Goal: Transaction & Acquisition: Purchase product/service

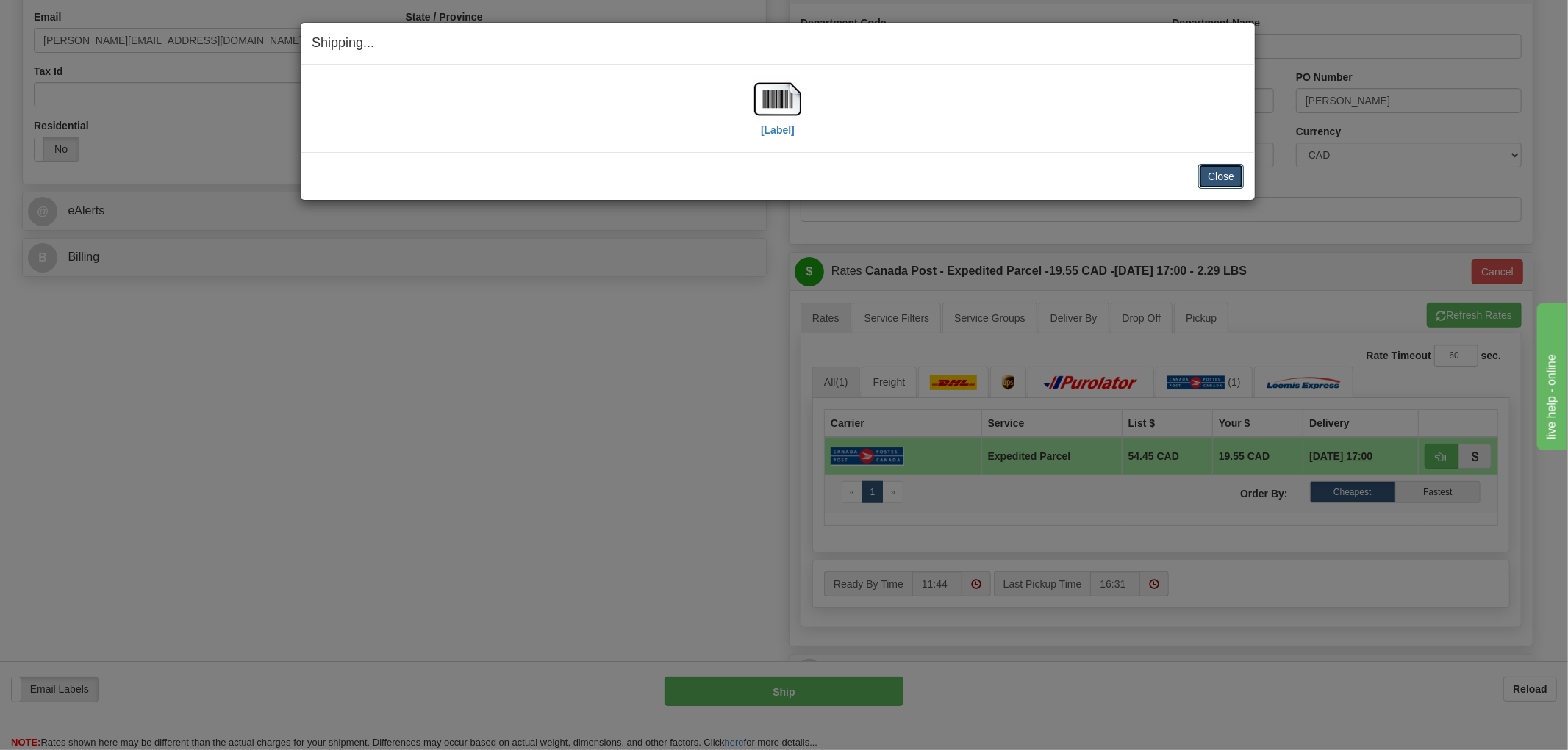
click at [1227, 171] on button "Close" at bounding box center [1221, 176] width 46 height 25
click at [468, 443] on div "Shipping... Your SHIPMENT will EXPIRE in [Label] IMPORTANT NOTICE Embassy / Con…" at bounding box center [784, 375] width 1568 height 750
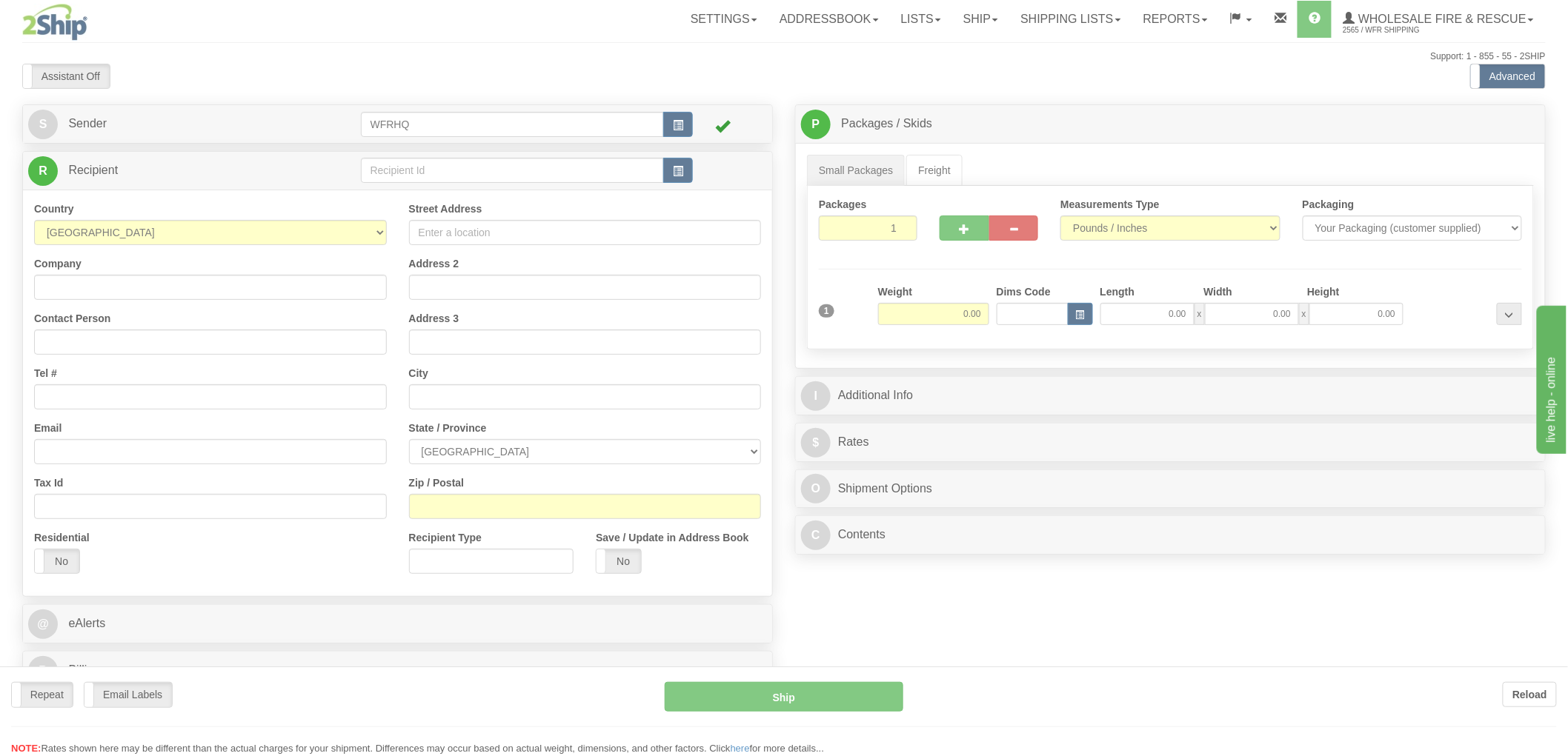
click at [643, 171] on div at bounding box center [784, 378] width 1568 height 756
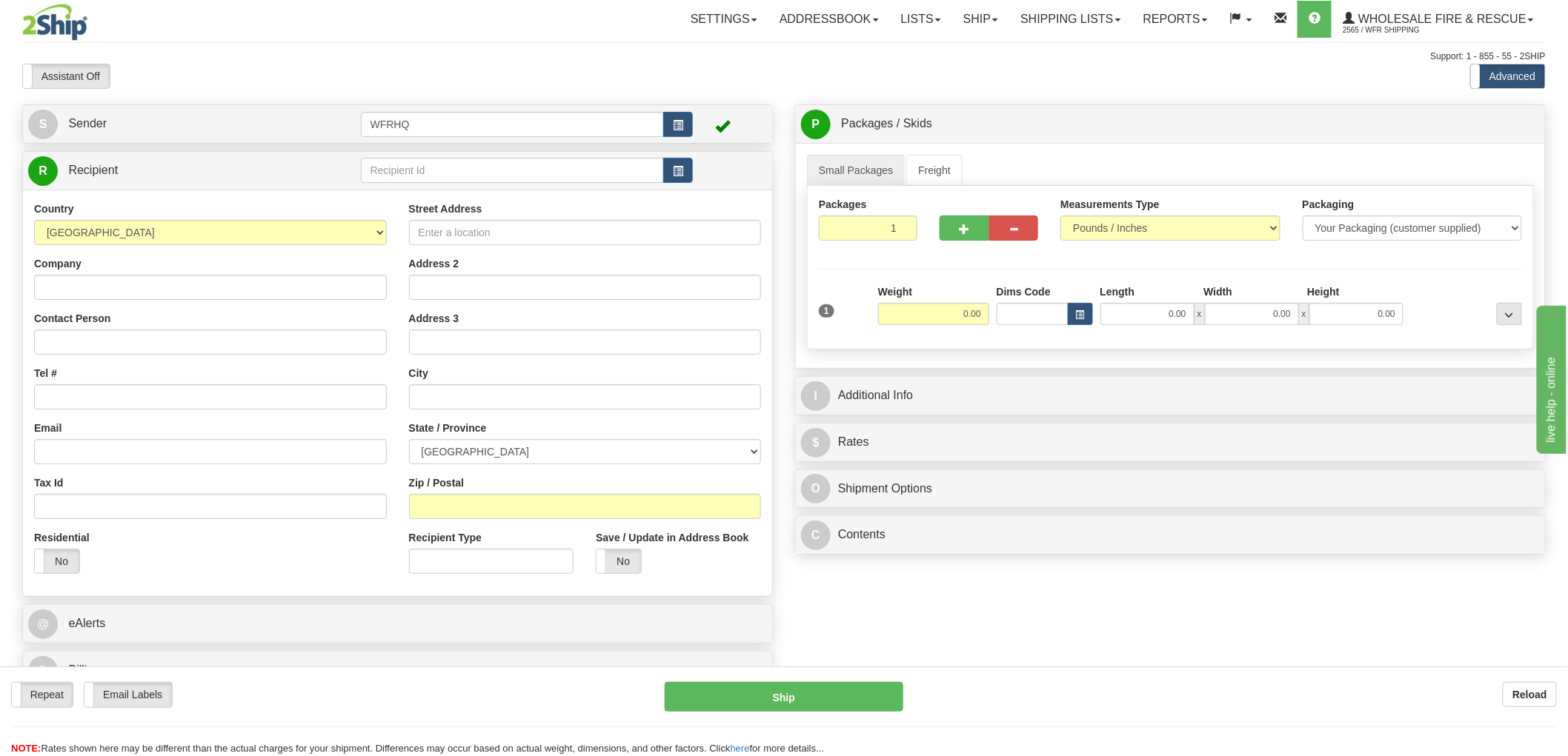
click at [700, 171] on td at bounding box center [730, 171] width 74 height 30
click at [682, 168] on span "button" at bounding box center [678, 172] width 10 height 9
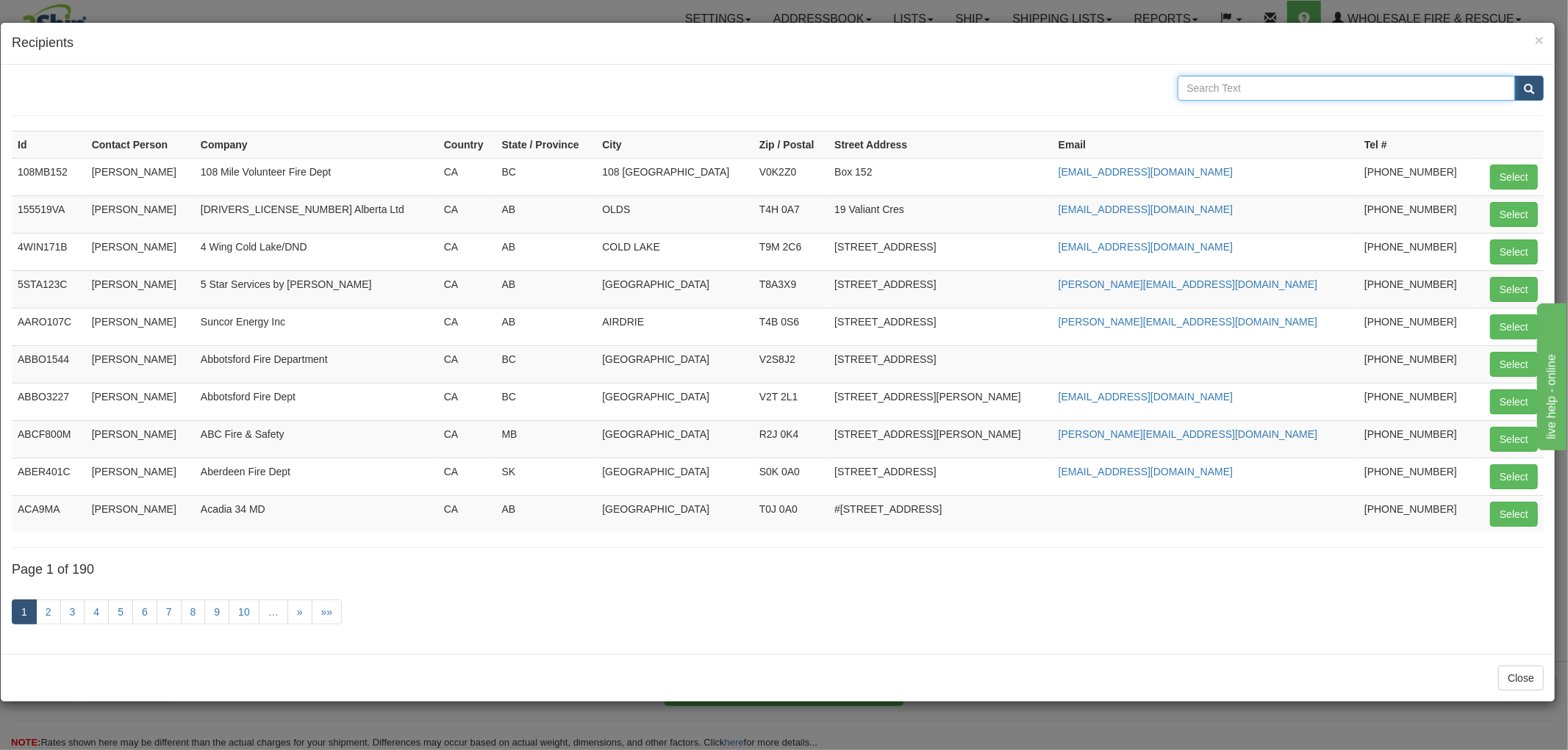
click at [1257, 92] on input "text" at bounding box center [1346, 87] width 338 height 25
click at [1220, 86] on input "text" at bounding box center [1346, 87] width 338 height 25
type input "wood buffalo"
click at [1514, 76] on button "submit" at bounding box center [1529, 87] width 29 height 25
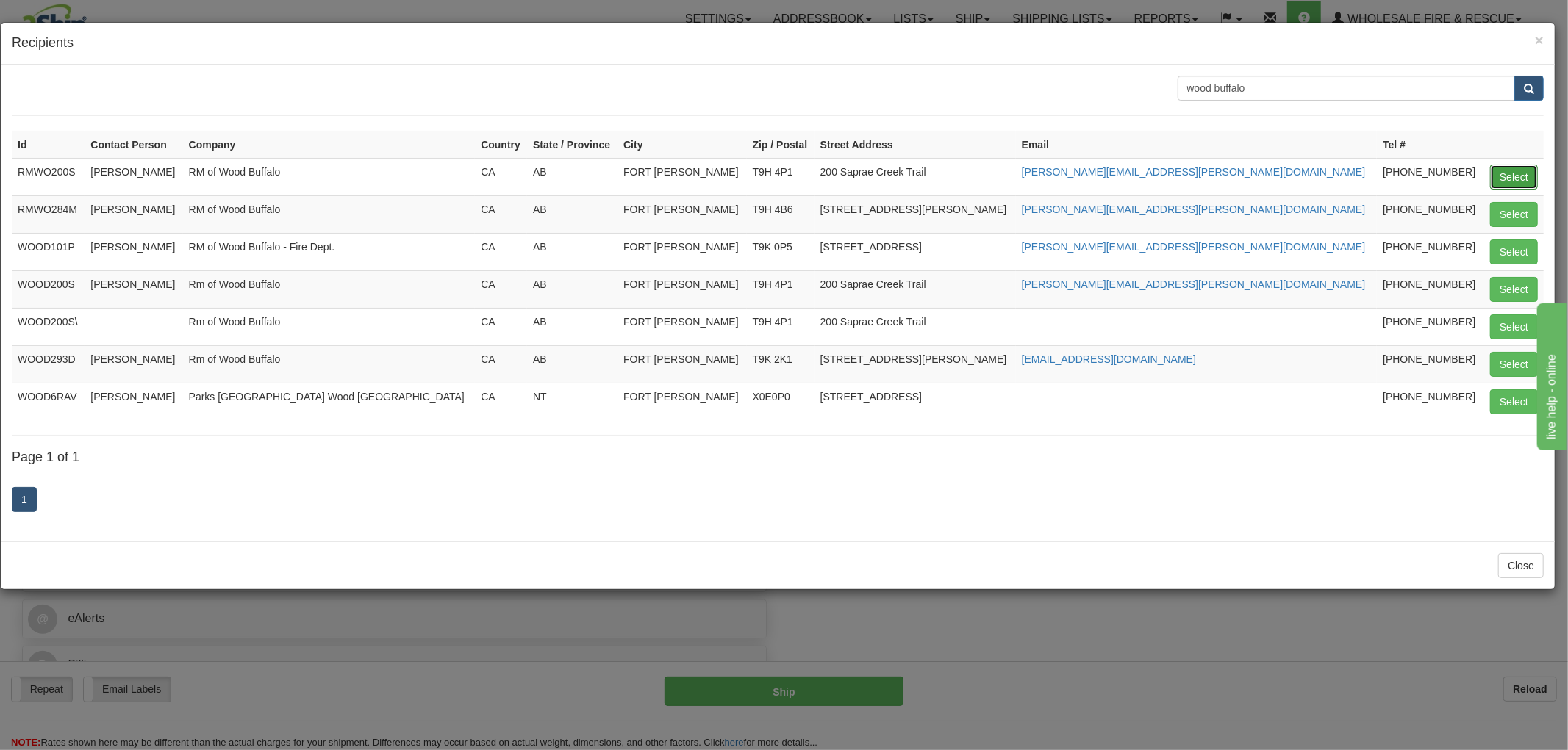
click at [1520, 181] on button "Select" at bounding box center [1513, 177] width 47 height 25
type input "RMWO200S"
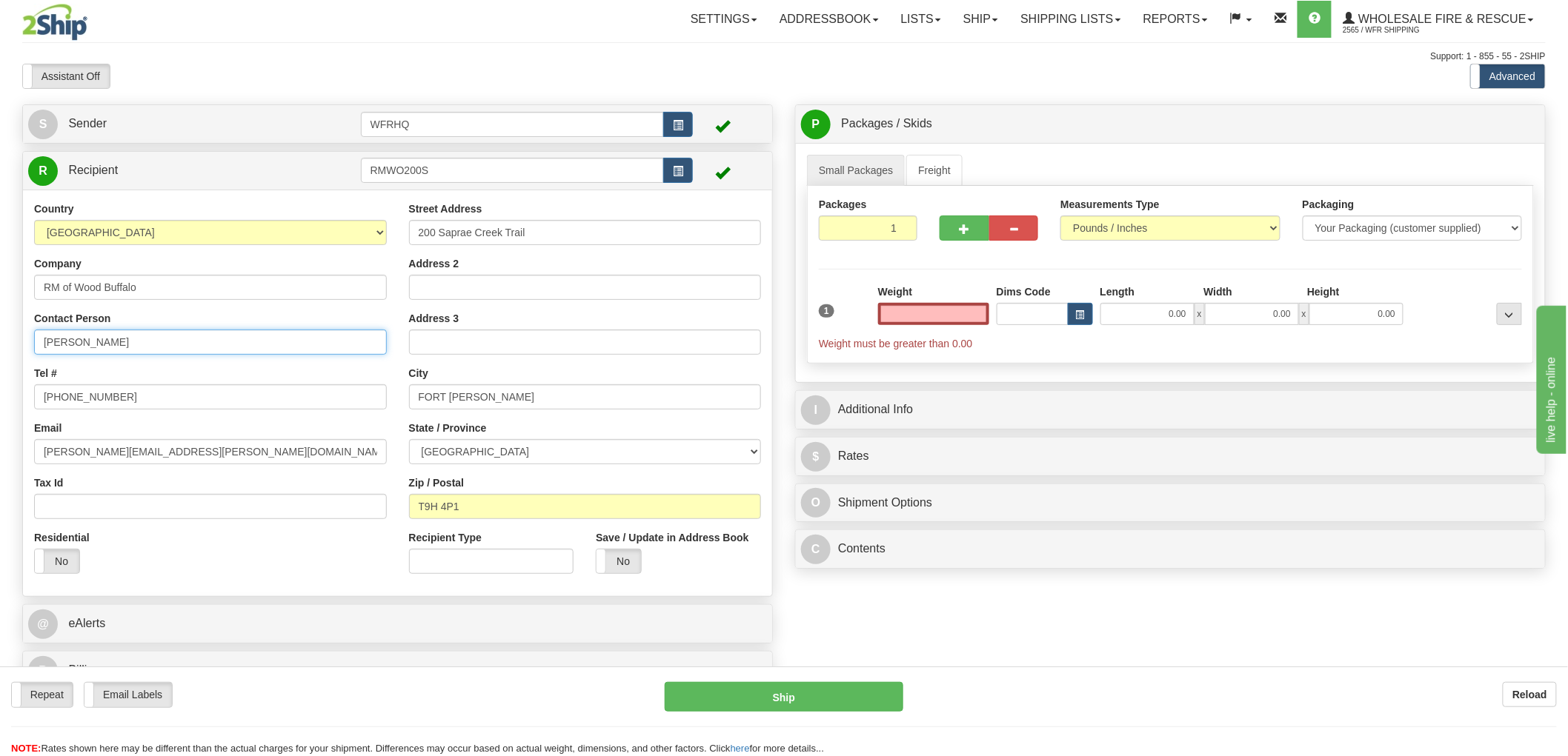
type input "0.00"
drag, startPoint x: 154, startPoint y: 339, endPoint x: -124, endPoint y: 335, distance: 278.0
click at [0, 335] on html "Training Course Close Toggle navigation Settings Shipping Preferences New Sende…" at bounding box center [784, 378] width 1568 height 756
type input "Greg Colombe"
drag, startPoint x: 133, startPoint y: 400, endPoint x: 65, endPoint y: 402, distance: 68.0
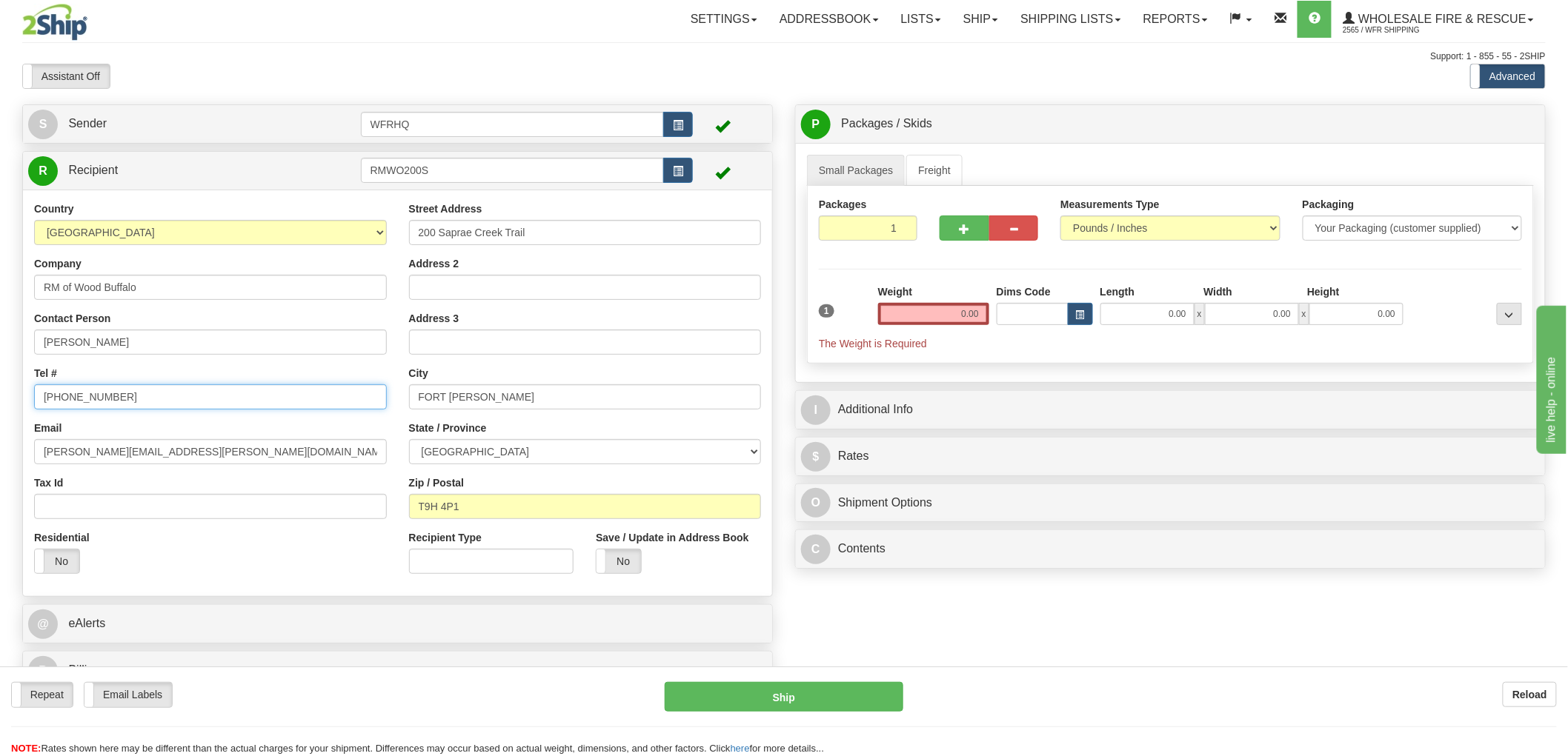
click at [65, 402] on input "780-792-5522" at bounding box center [210, 396] width 353 height 25
type input "780-881-8563"
click at [960, 319] on input "0.00" at bounding box center [934, 314] width 111 height 22
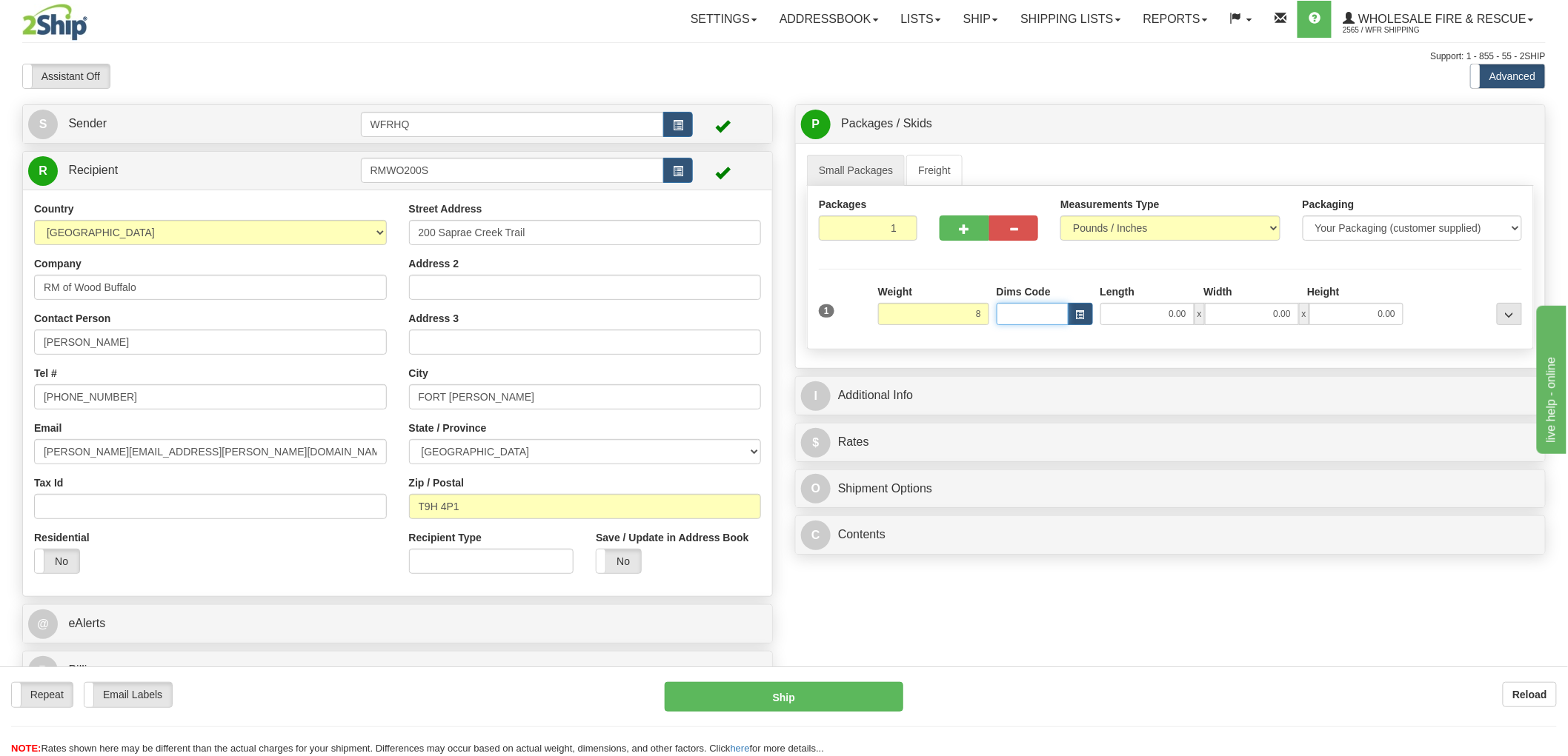
type input "8.00"
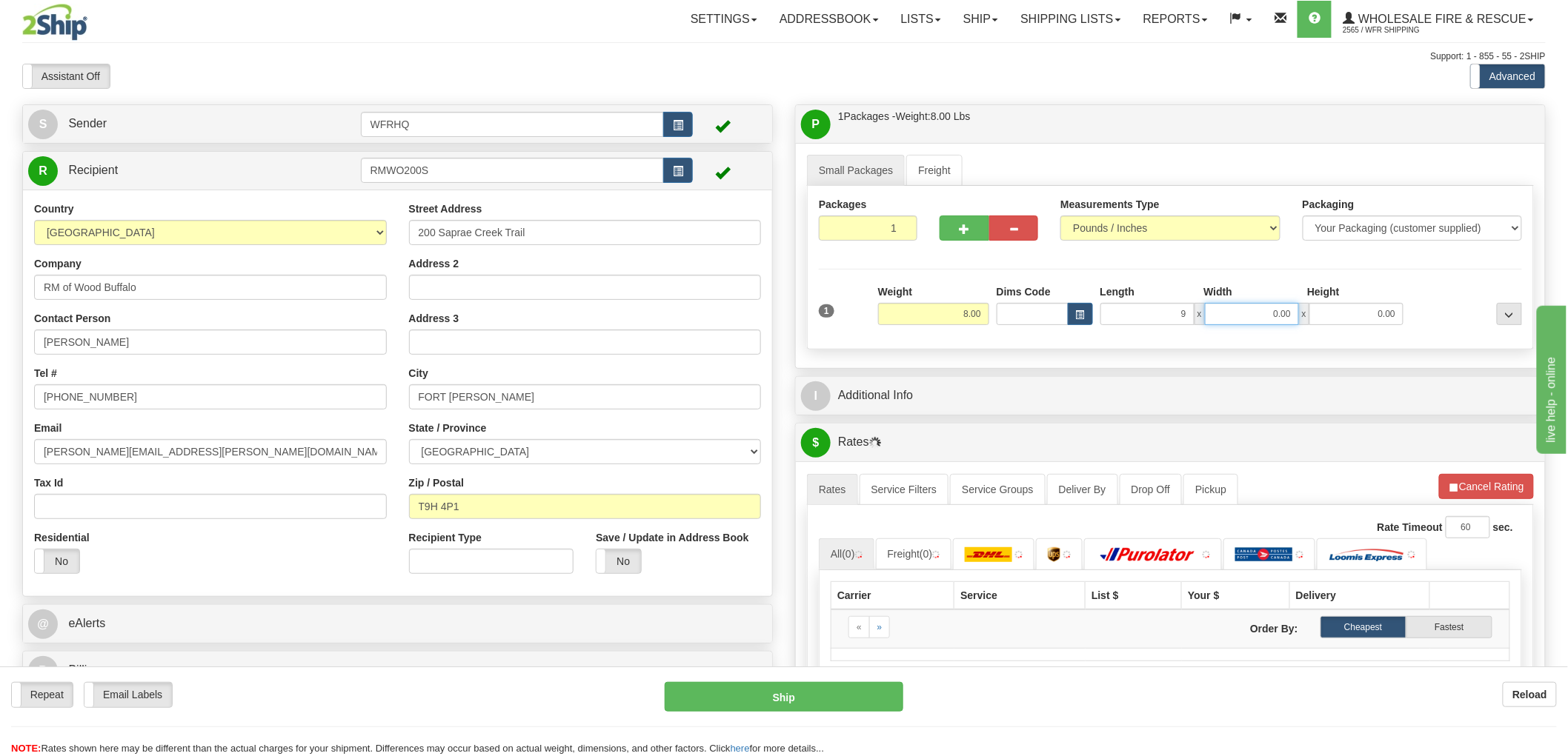
type input "9.00"
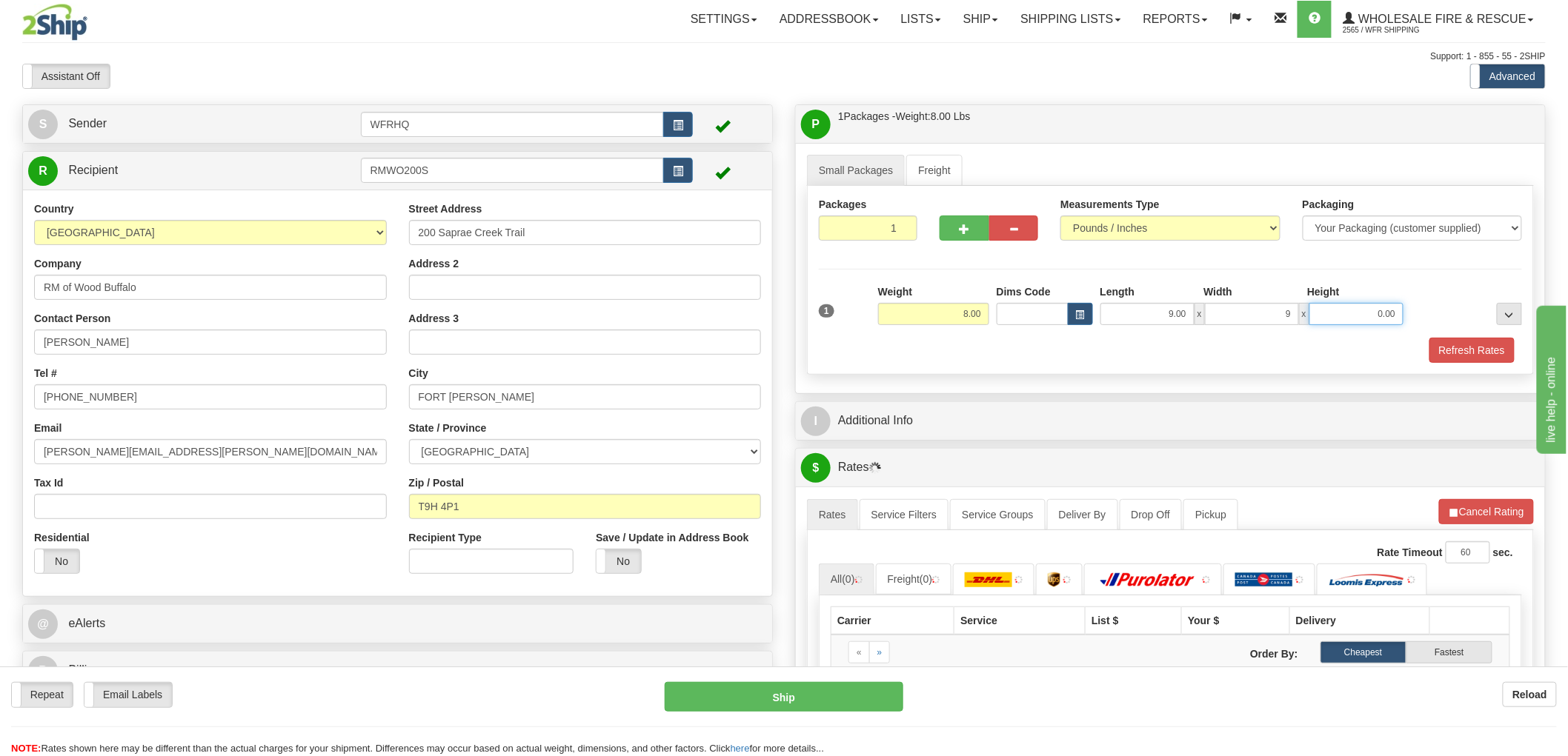
type input "9.00"
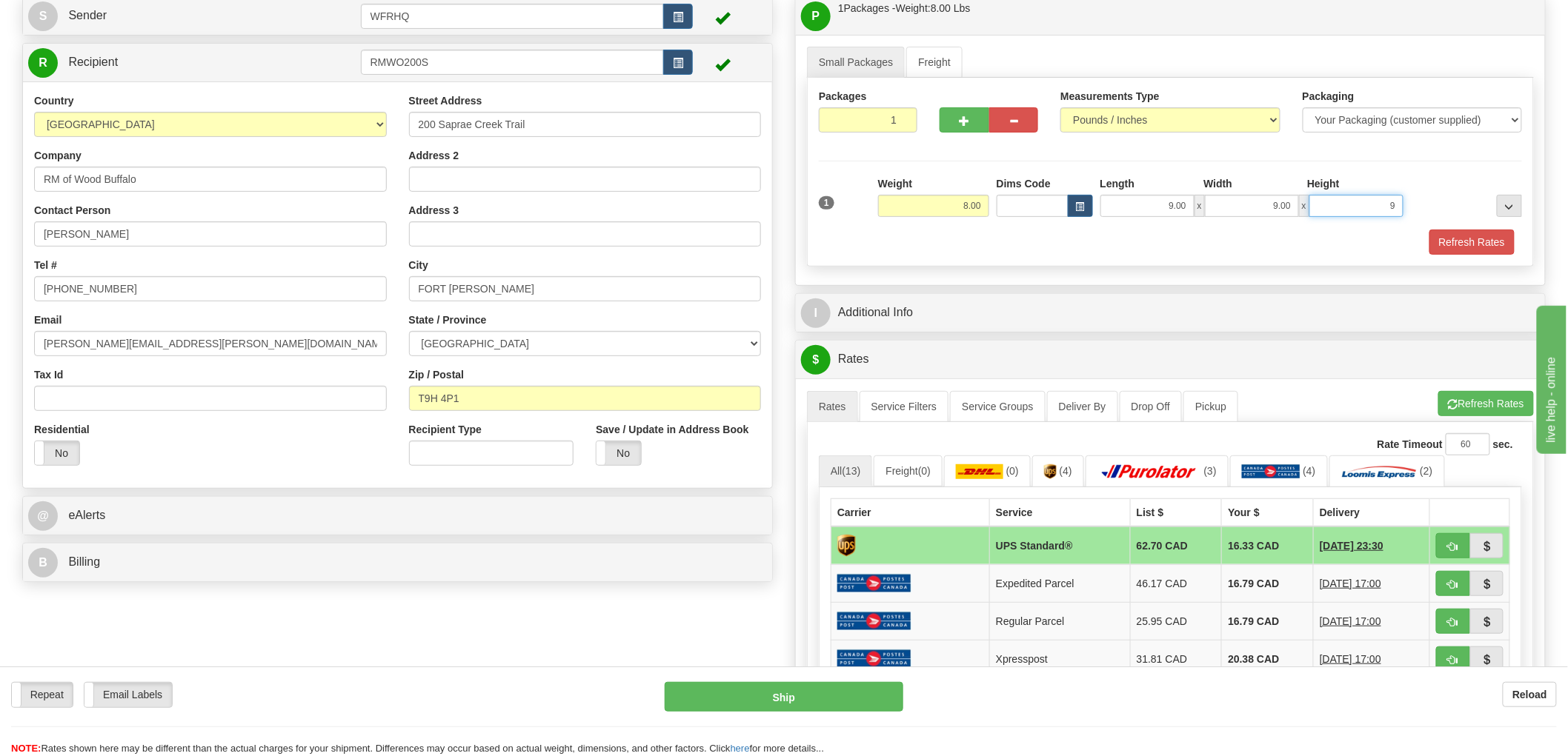
scroll to position [247, 0]
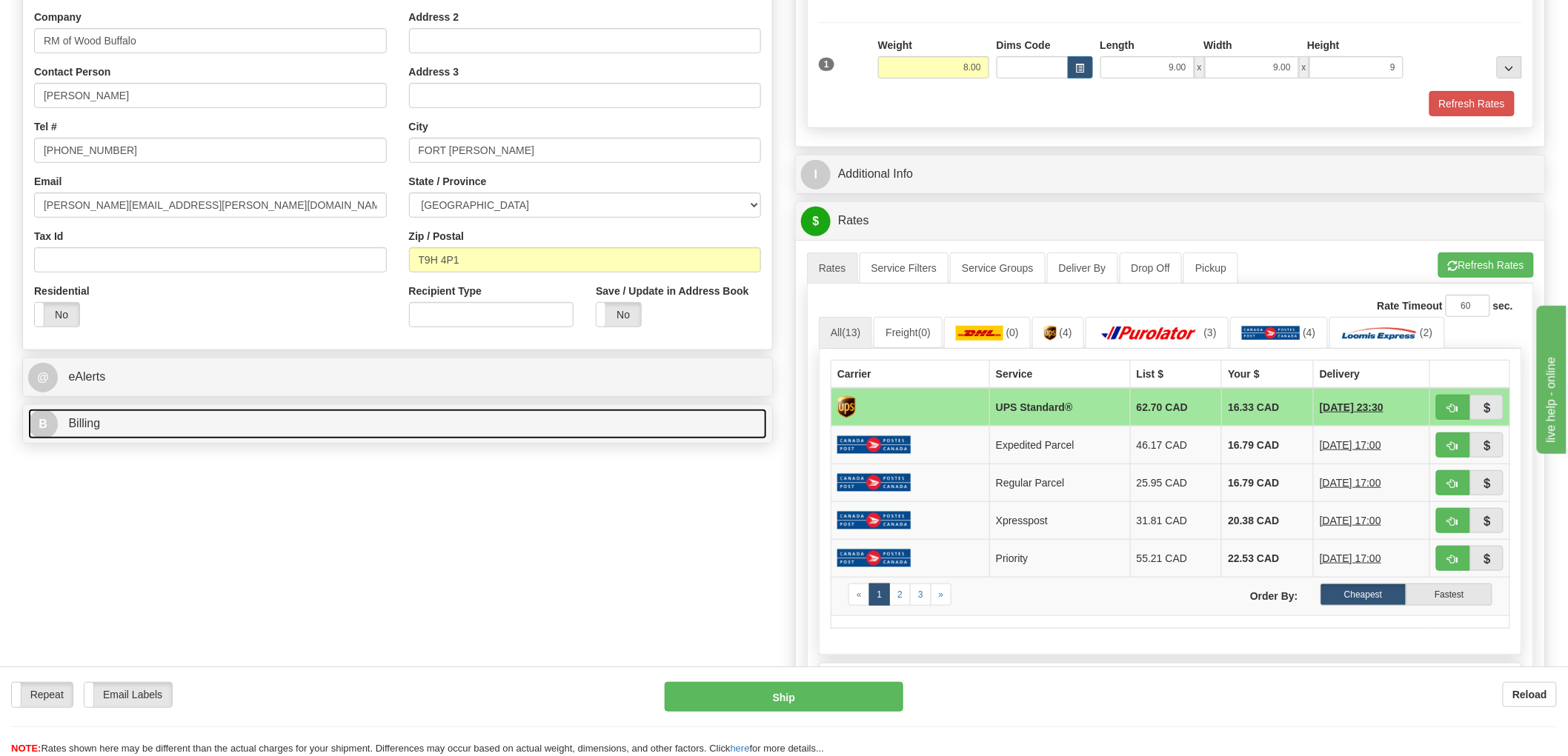
click at [98, 415] on link "B Billing" at bounding box center [398, 424] width 739 height 30
type input "9.00"
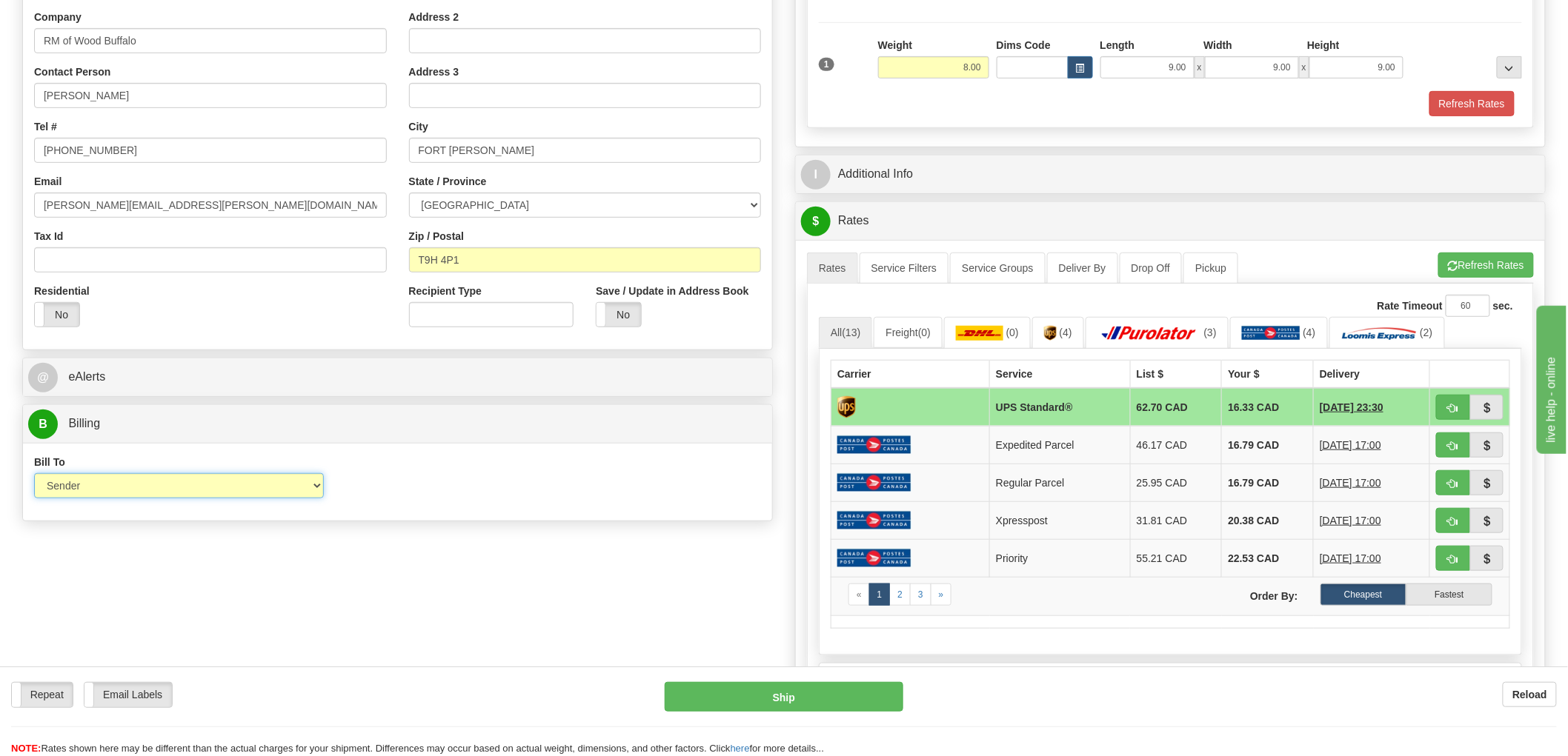
click at [262, 484] on select "Sender Recipient Third Party Collect" at bounding box center [179, 485] width 290 height 25
select select "2"
click at [34, 474] on select "Sender Recipient Third Party Collect" at bounding box center [179, 485] width 290 height 25
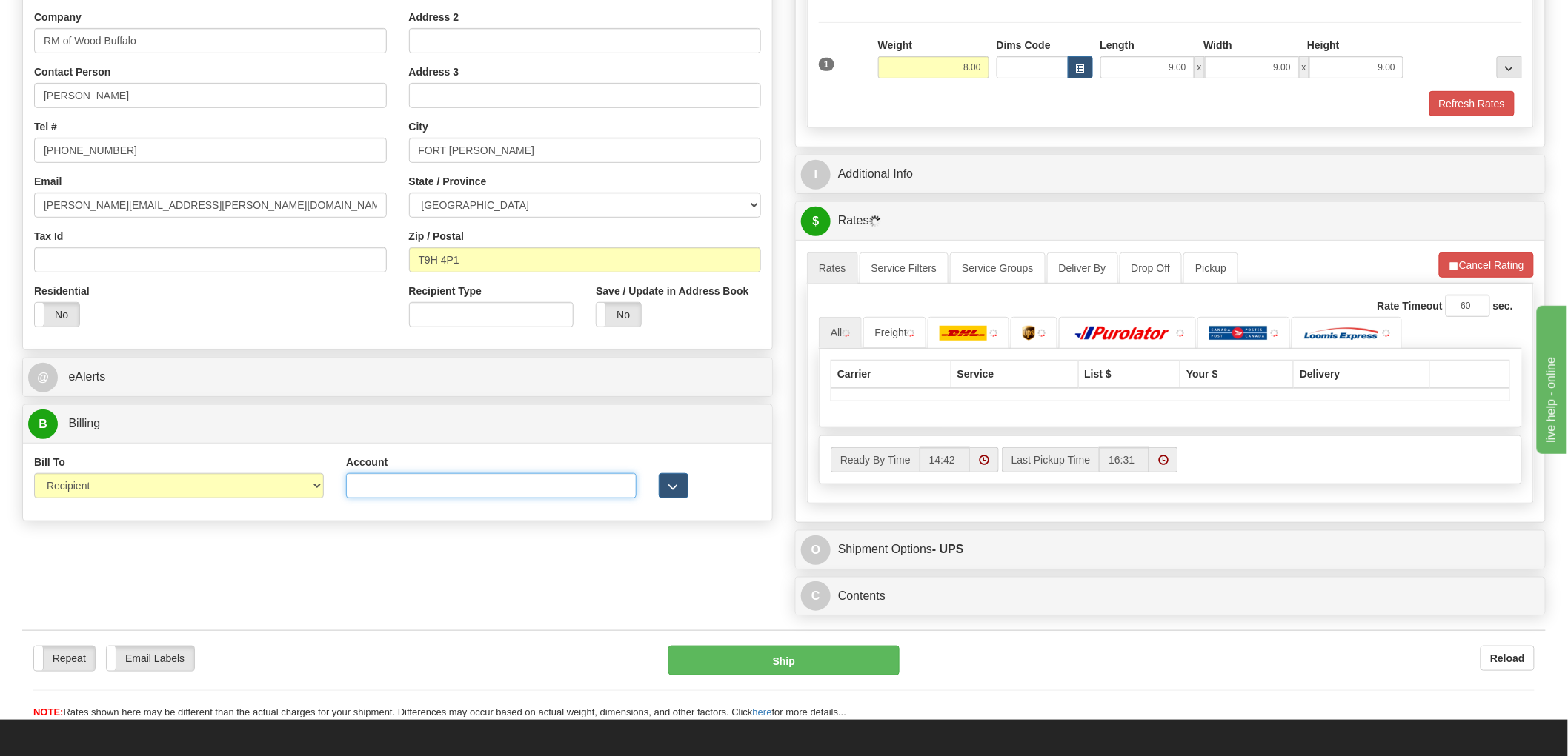
click at [526, 483] on input "Account" at bounding box center [491, 485] width 290 height 25
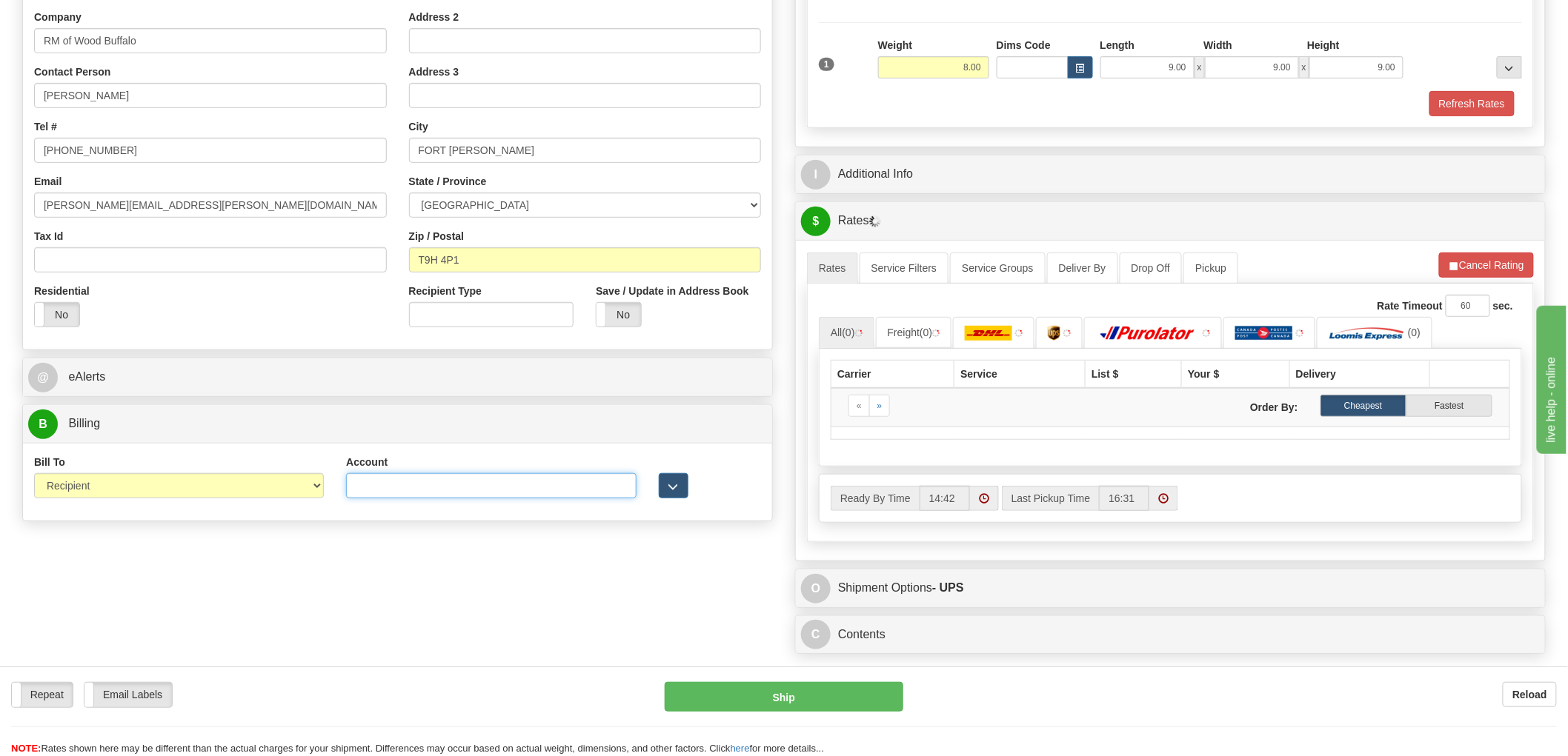
paste input "9D4933"
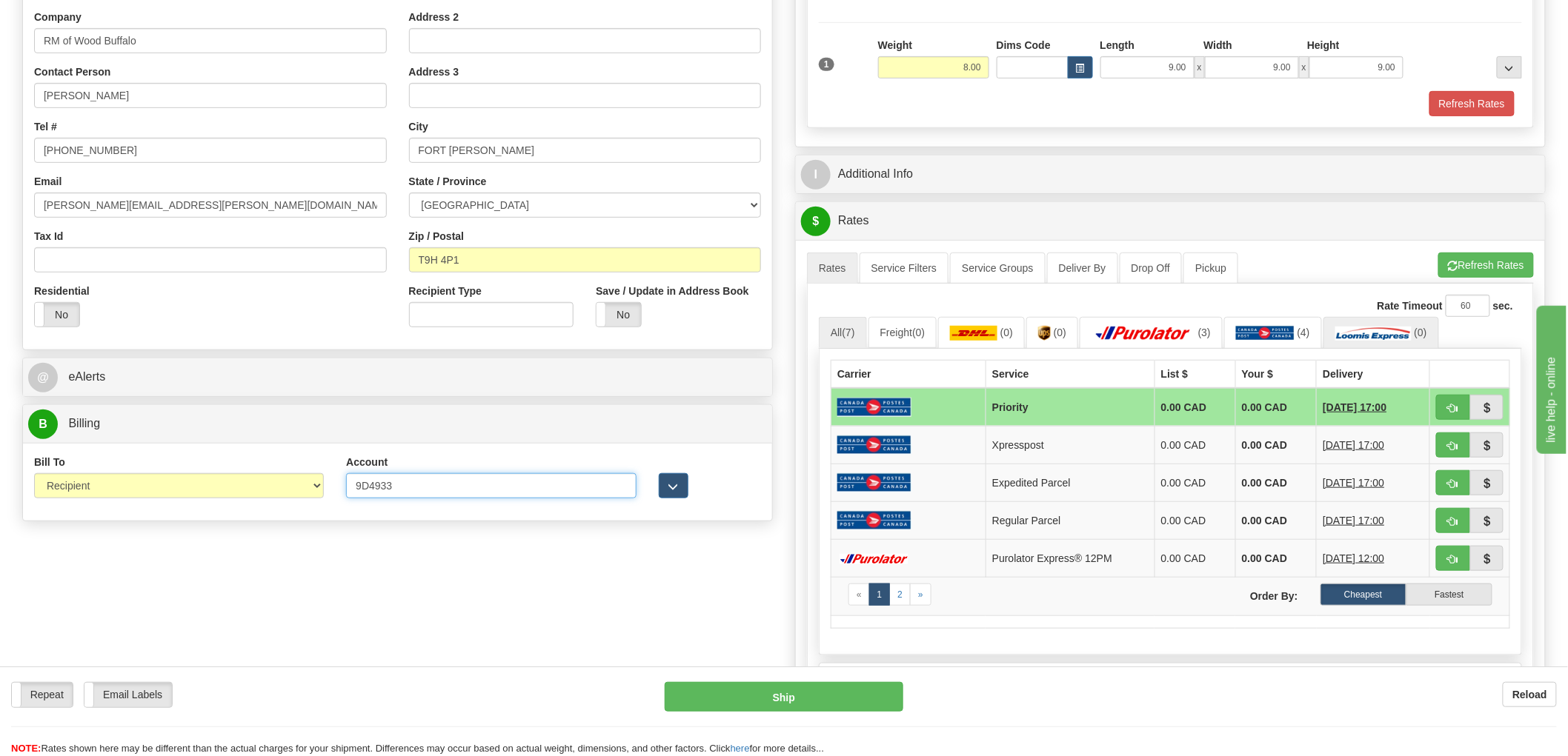
type input "9D4933"
click at [1365, 328] on img at bounding box center [1373, 333] width 76 height 15
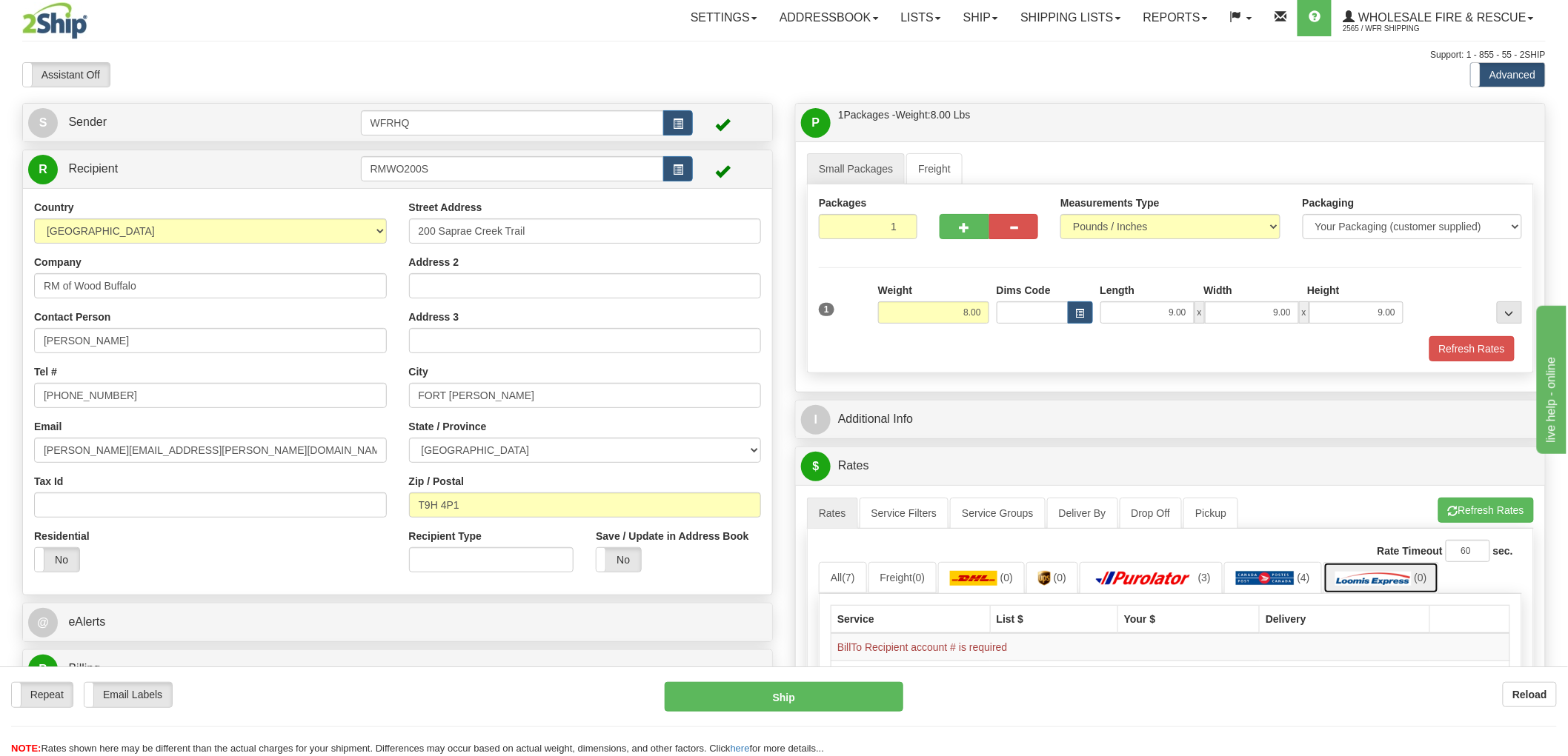
scroll to position [0, 0]
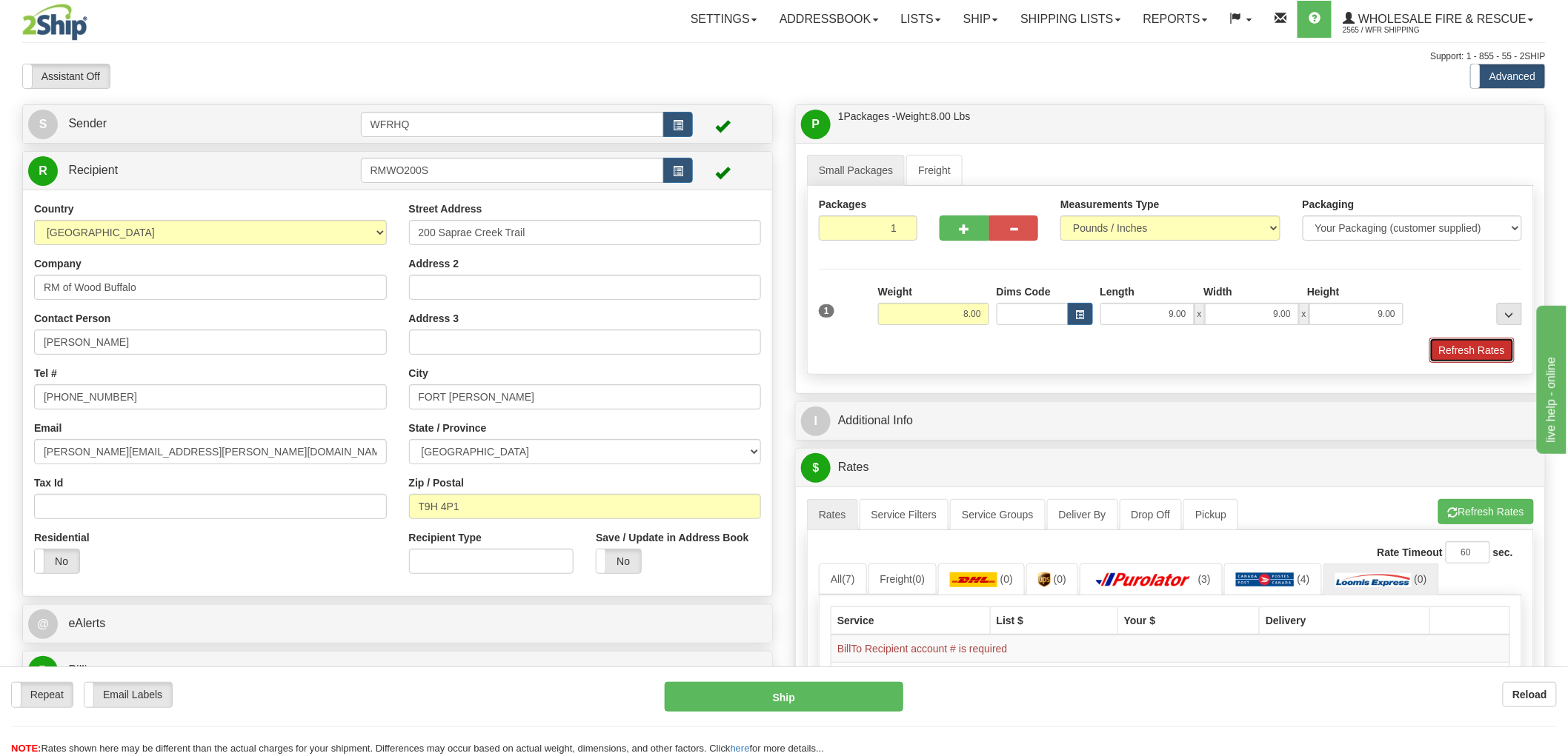
click at [1456, 344] on button "Refresh Rates" at bounding box center [1472, 350] width 85 height 25
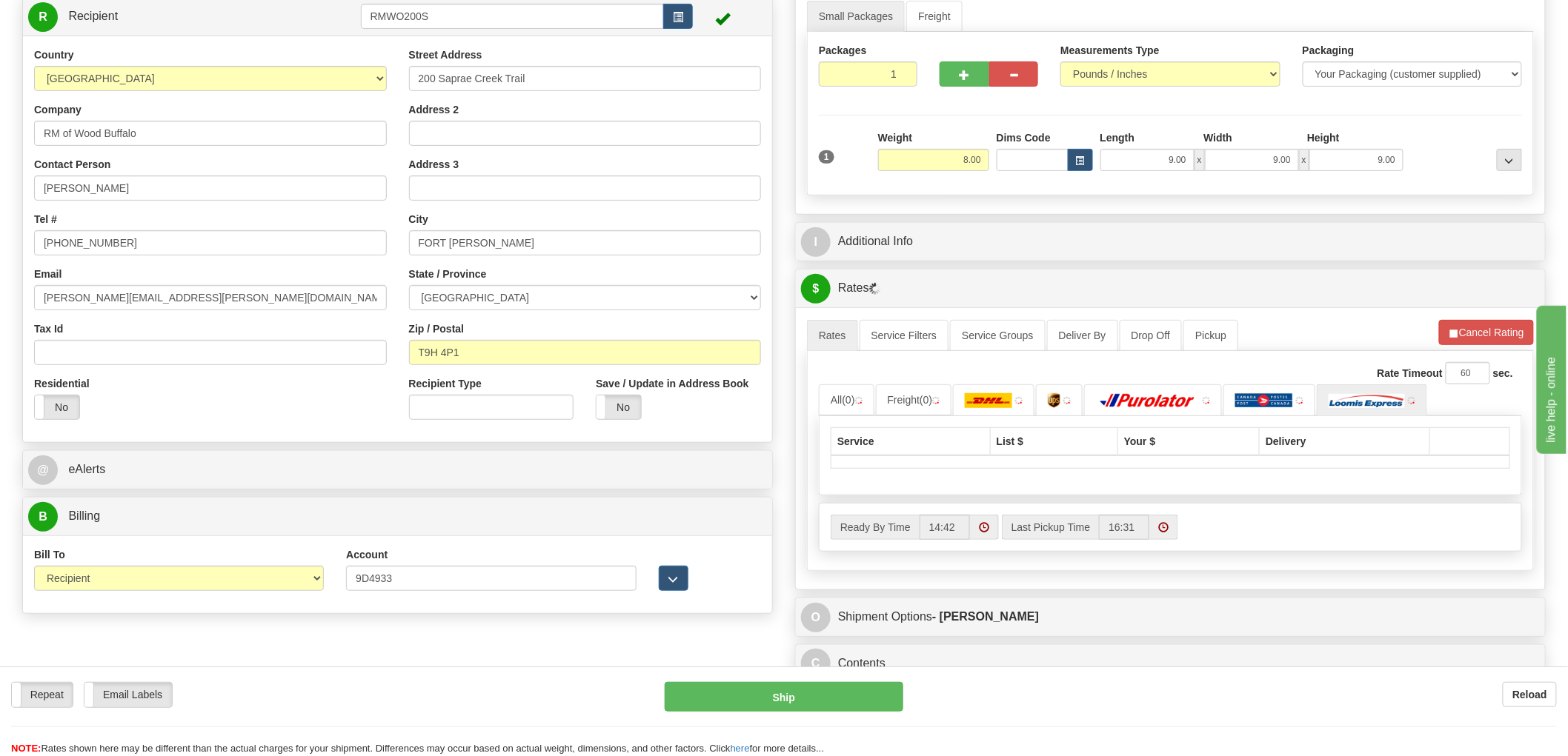
scroll to position [164, 0]
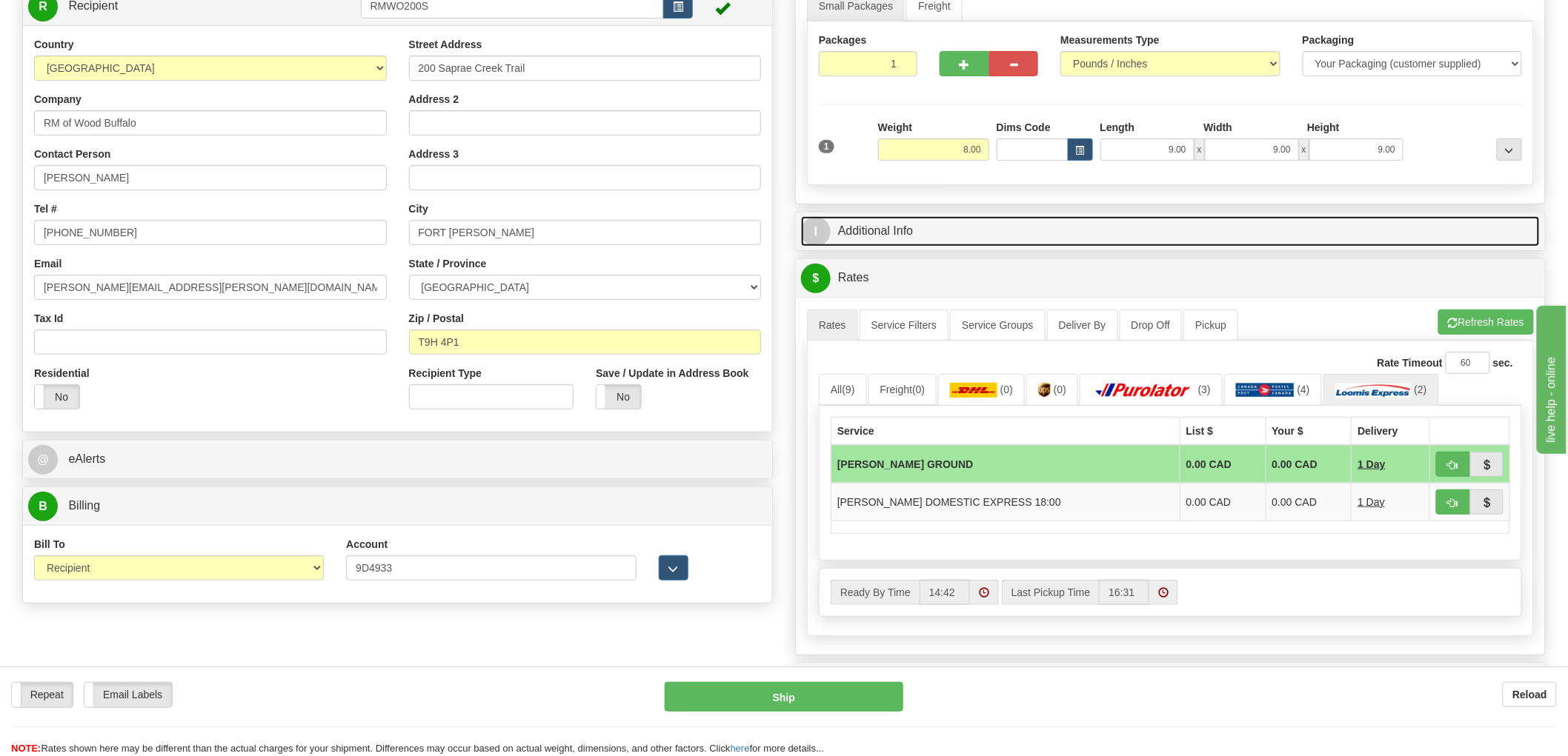
click at [878, 231] on link "I Additional Info" at bounding box center [1170, 231] width 739 height 30
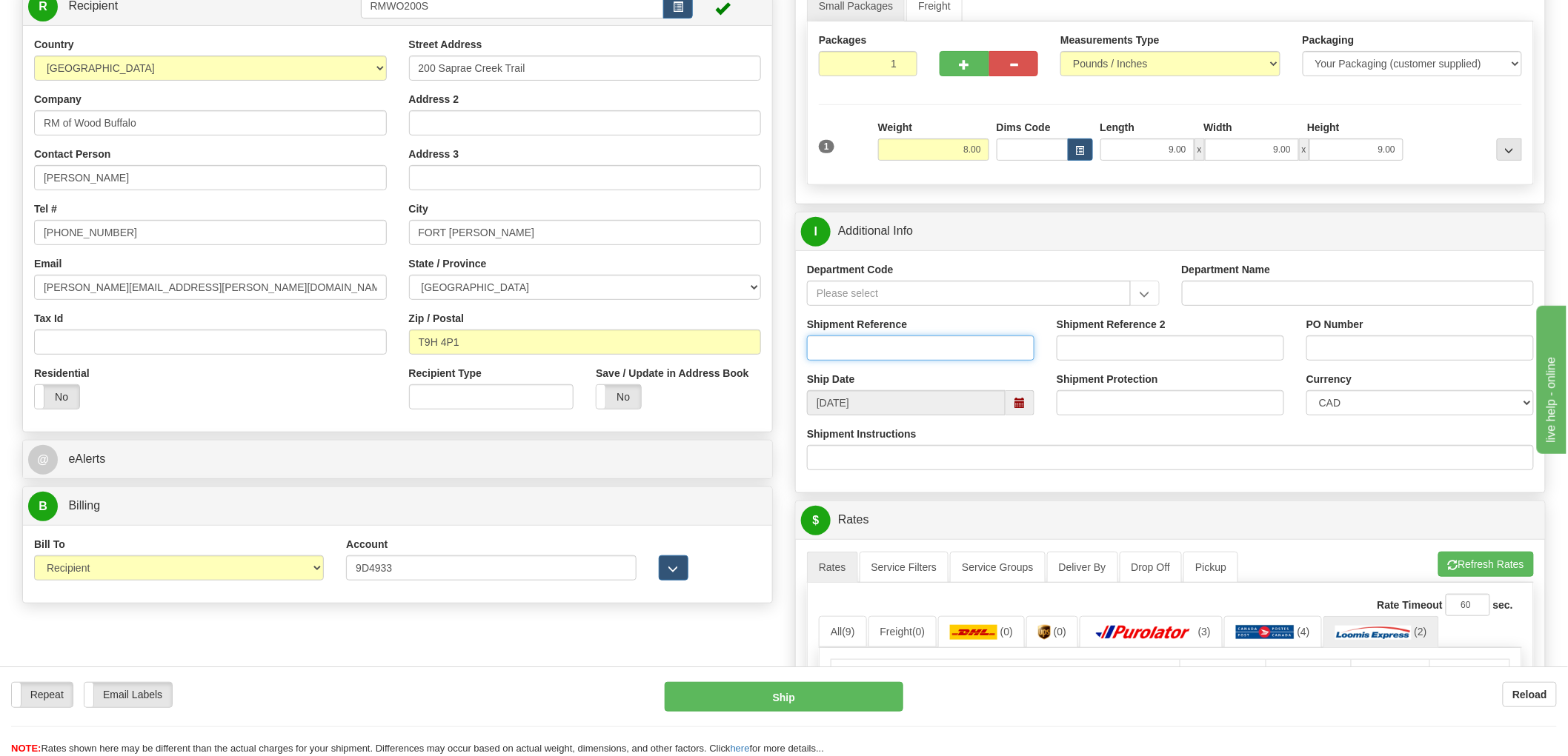
click at [879, 347] on input "Shipment Reference" at bounding box center [921, 348] width 228 height 25
type input "S47103 - 31128"
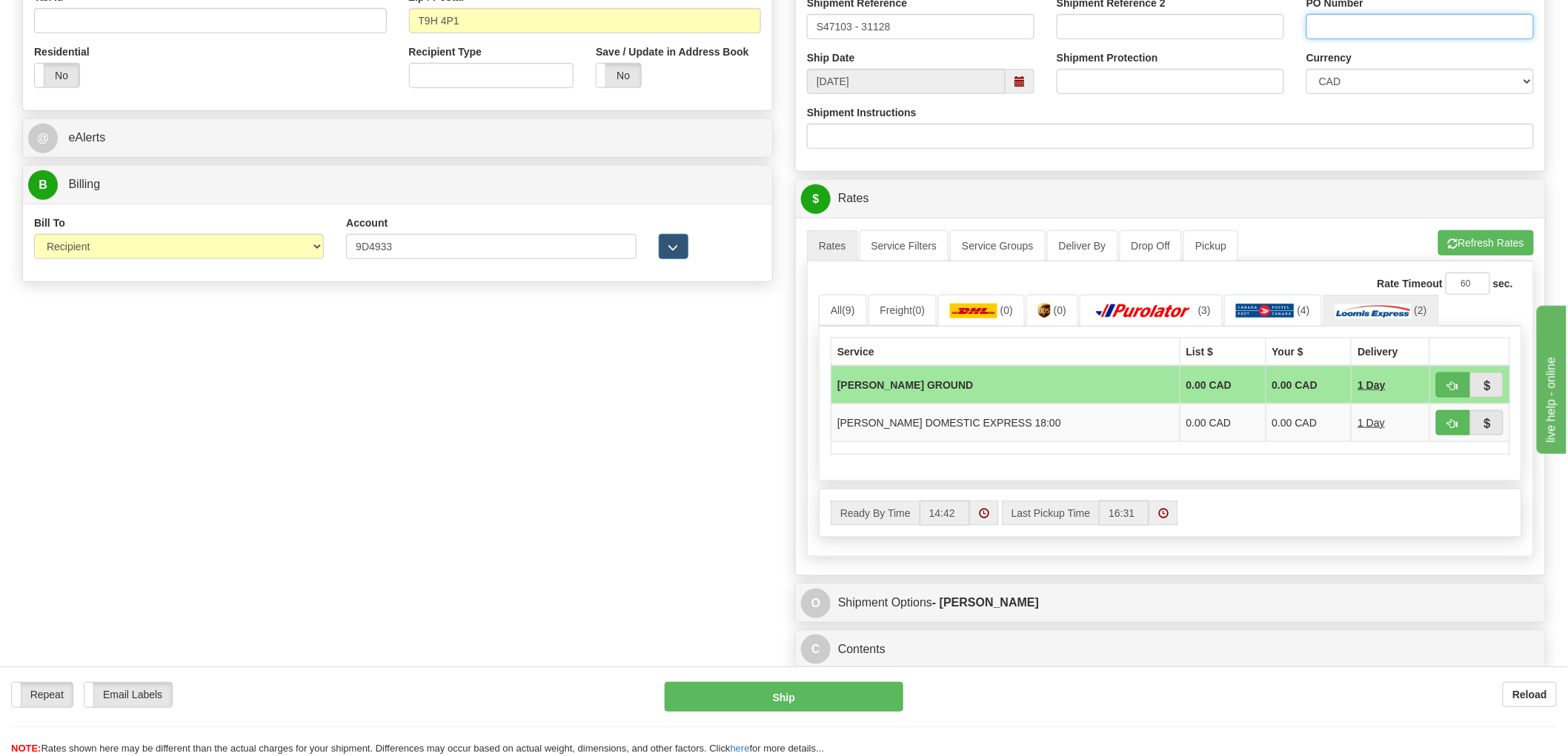
scroll to position [494, 0]
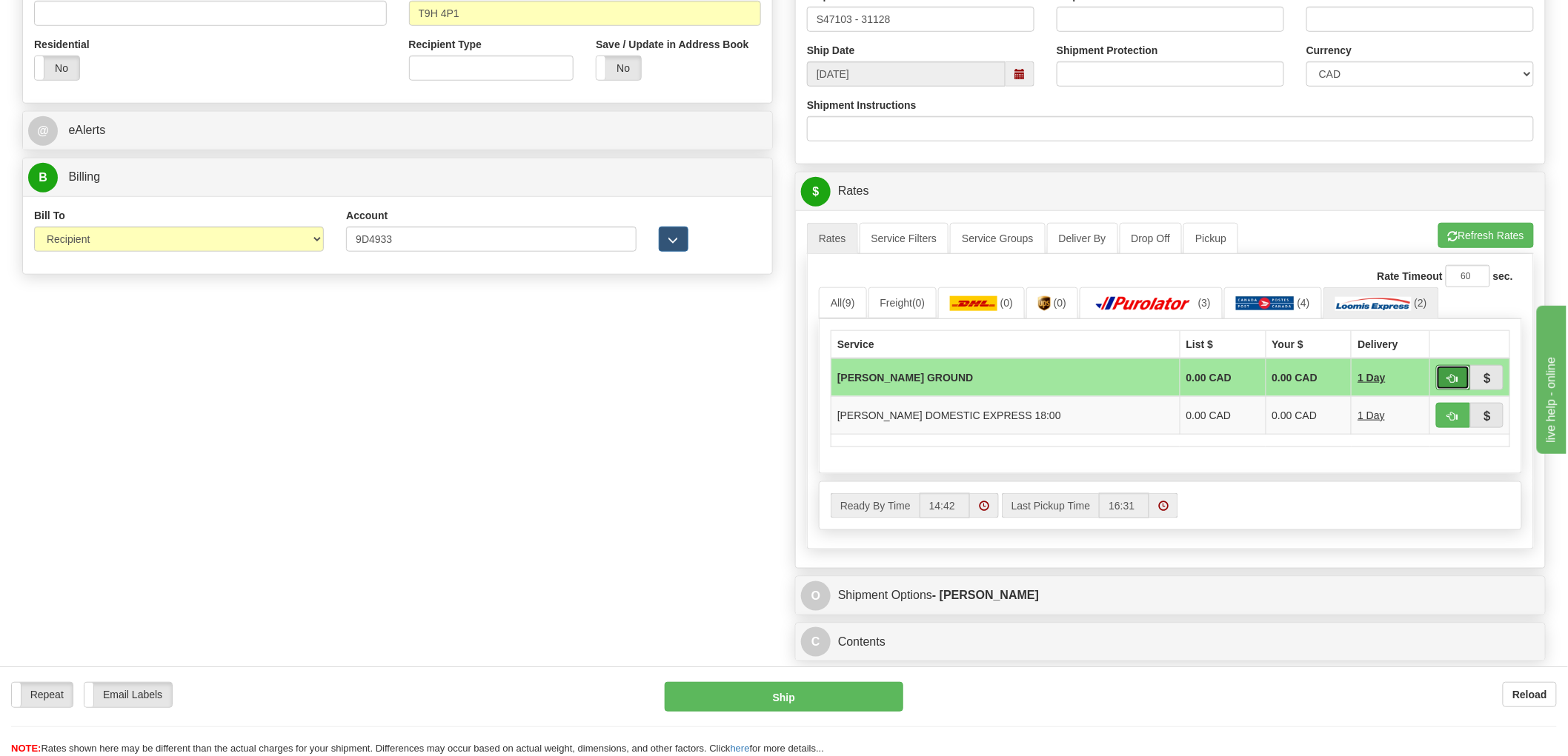
click at [1448, 374] on span "button" at bounding box center [1452, 379] width 10 height 9
type input "DD"
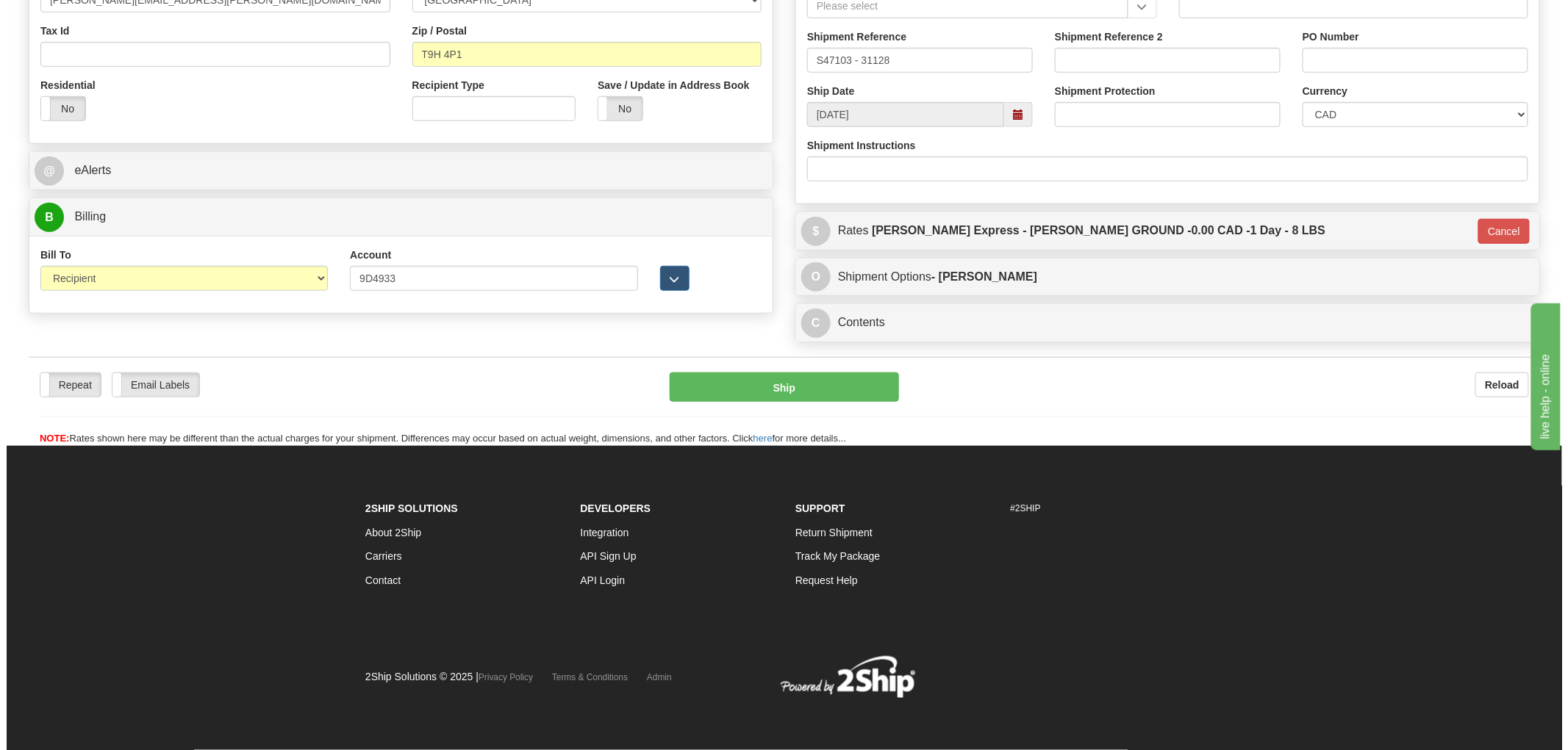
scroll to position [451, 0]
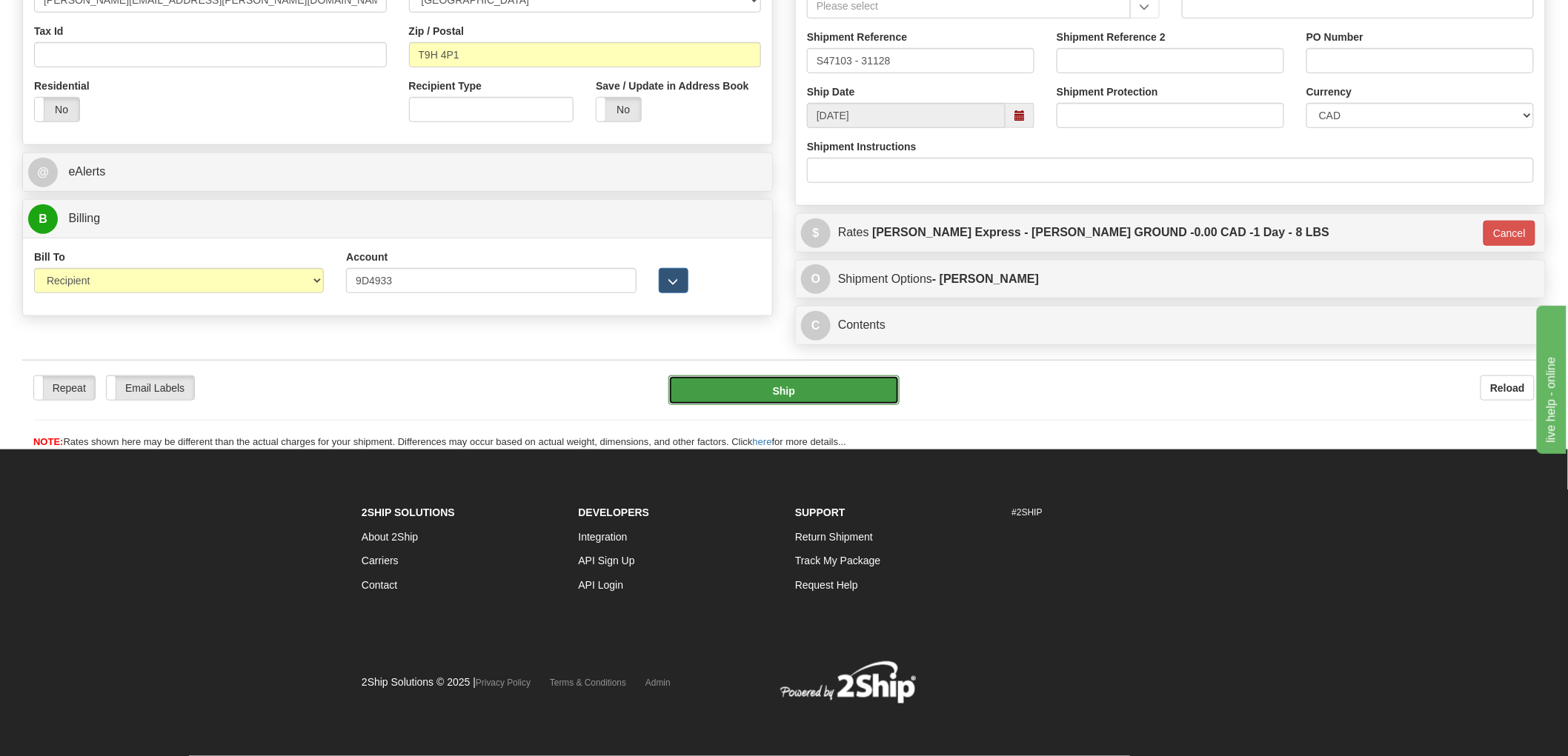
click at [721, 393] on button "Ship" at bounding box center [784, 390] width 232 height 29
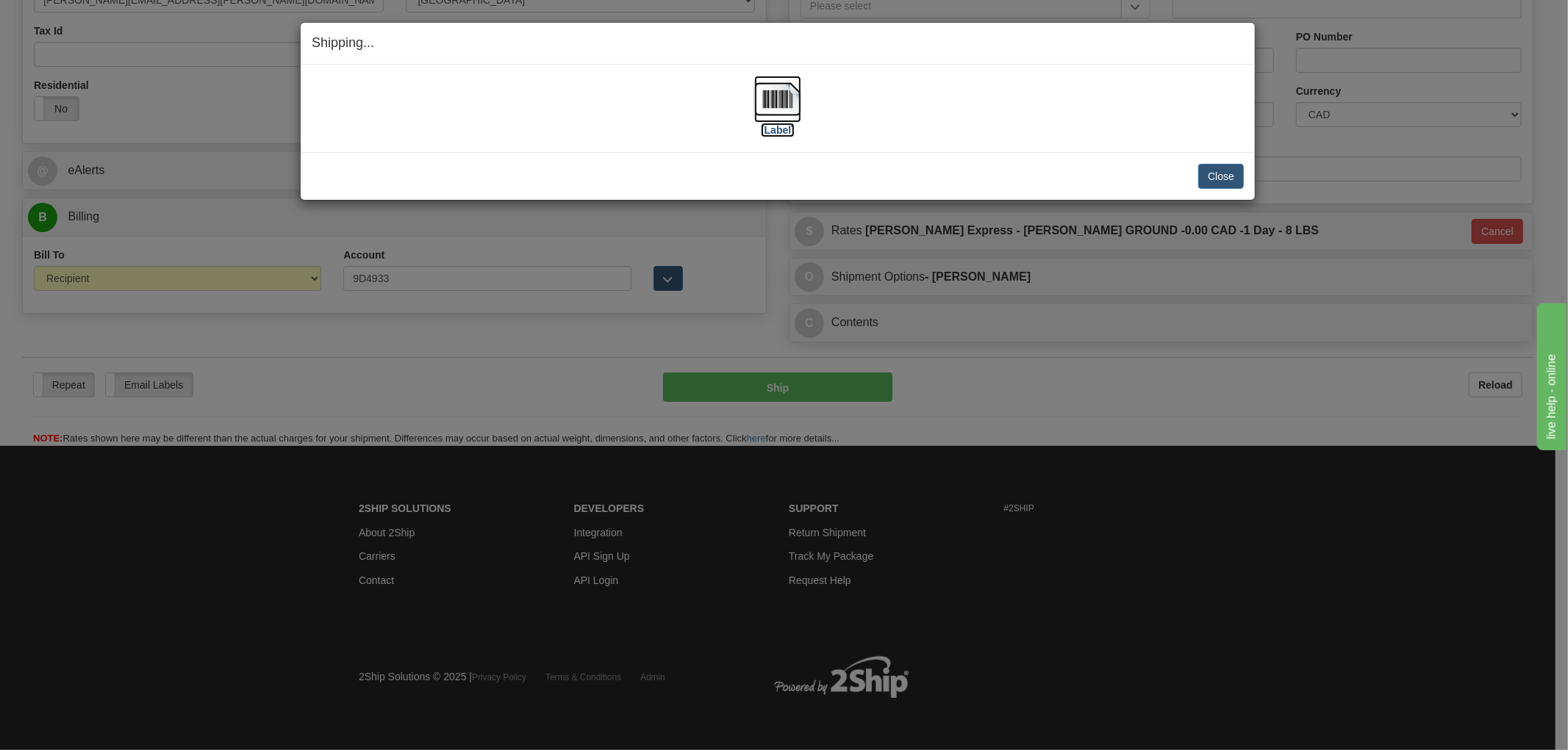
click at [774, 96] on img at bounding box center [778, 99] width 47 height 47
click at [1188, 127] on div "[Label]" at bounding box center [778, 108] width 932 height 66
click at [1226, 179] on button "Close" at bounding box center [1221, 176] width 46 height 25
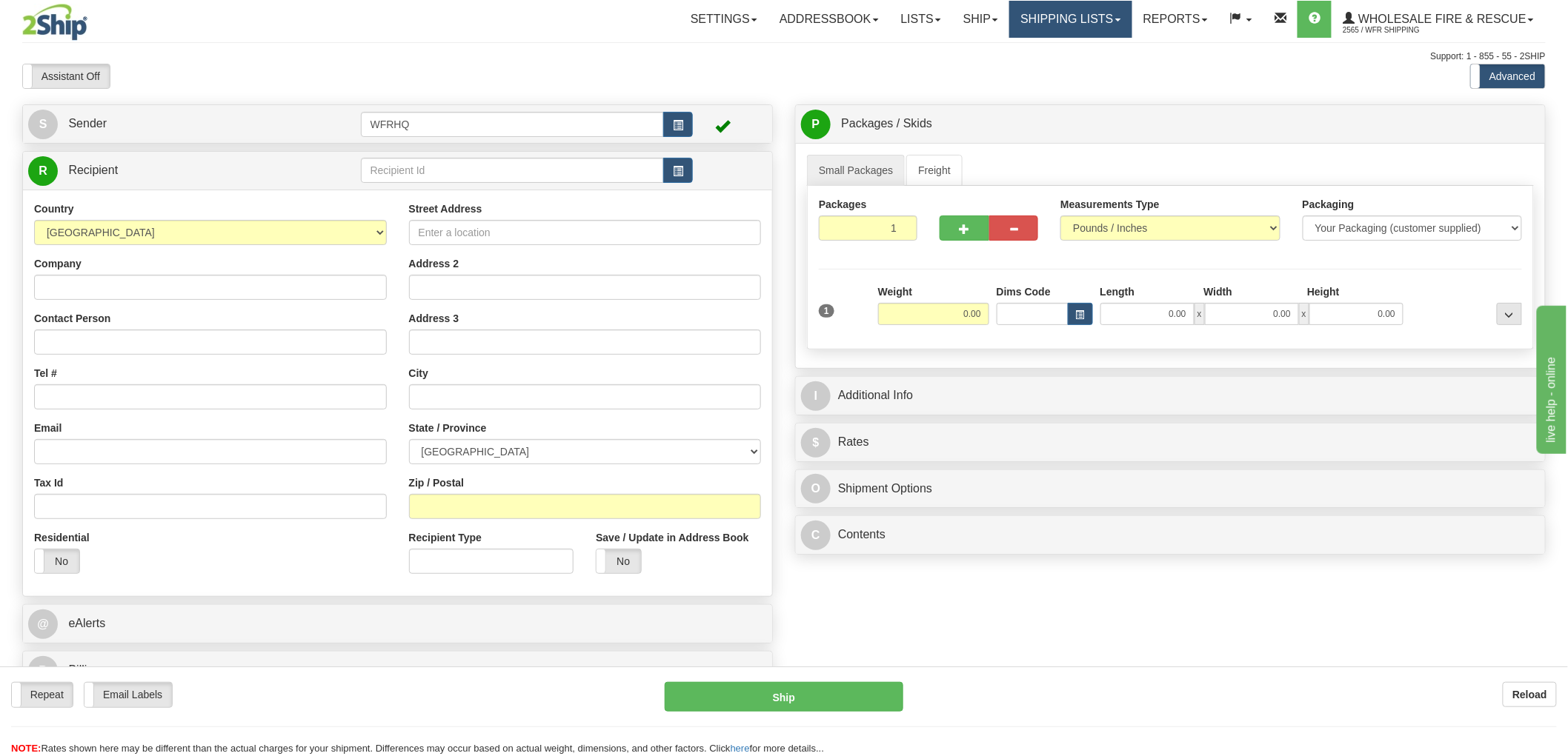
click at [1058, 25] on link "Shipping lists" at bounding box center [1070, 19] width 122 height 37
click at [1052, 46] on span "Current Shipments" at bounding box center [1045, 51] width 86 height 12
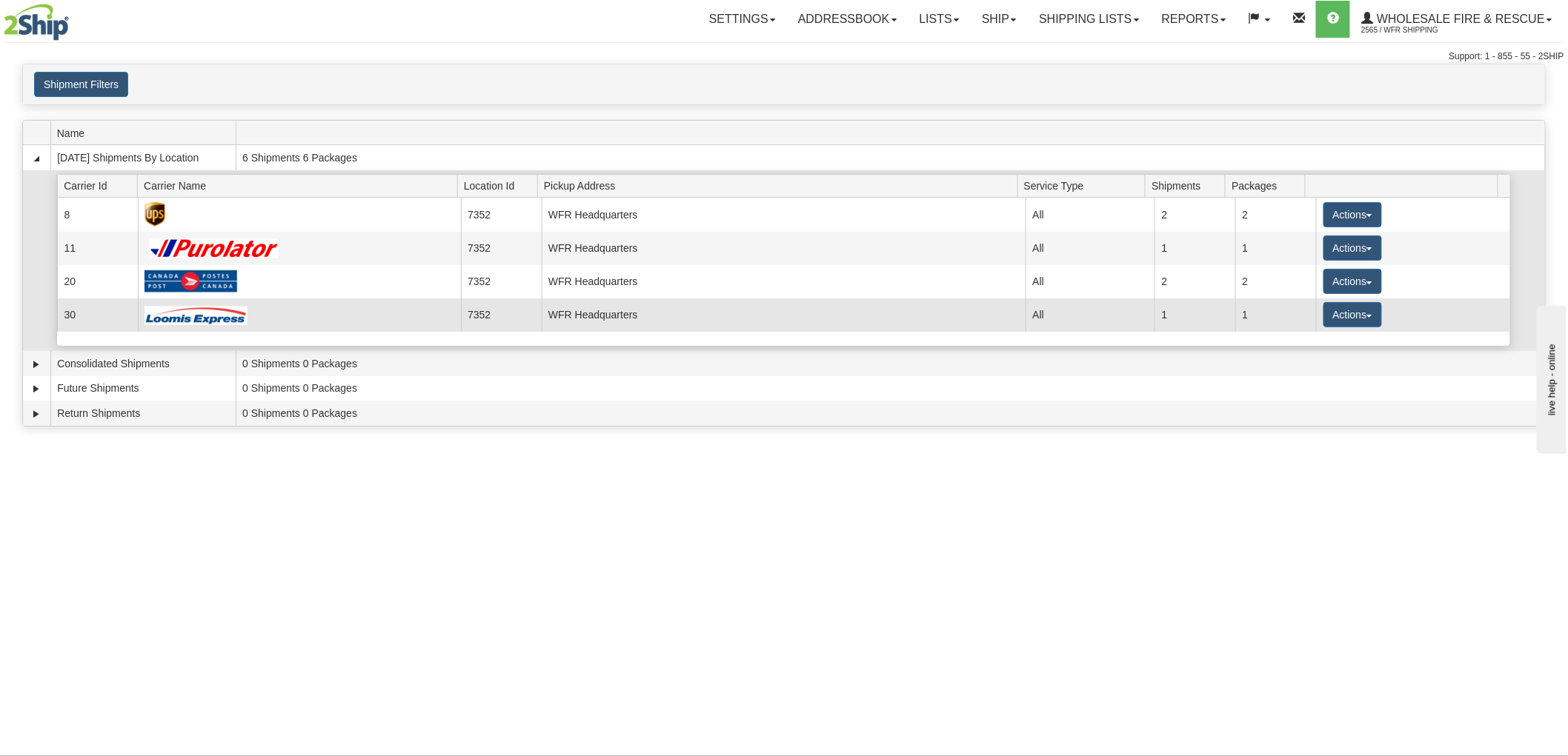
drag, startPoint x: 1002, startPoint y: 323, endPoint x: 1024, endPoint y: 327, distance: 22.4
click at [1002, 323] on td "WFR Headquarters" at bounding box center [783, 315] width 484 height 33
click at [1359, 309] on button "Actions" at bounding box center [1353, 314] width 60 height 25
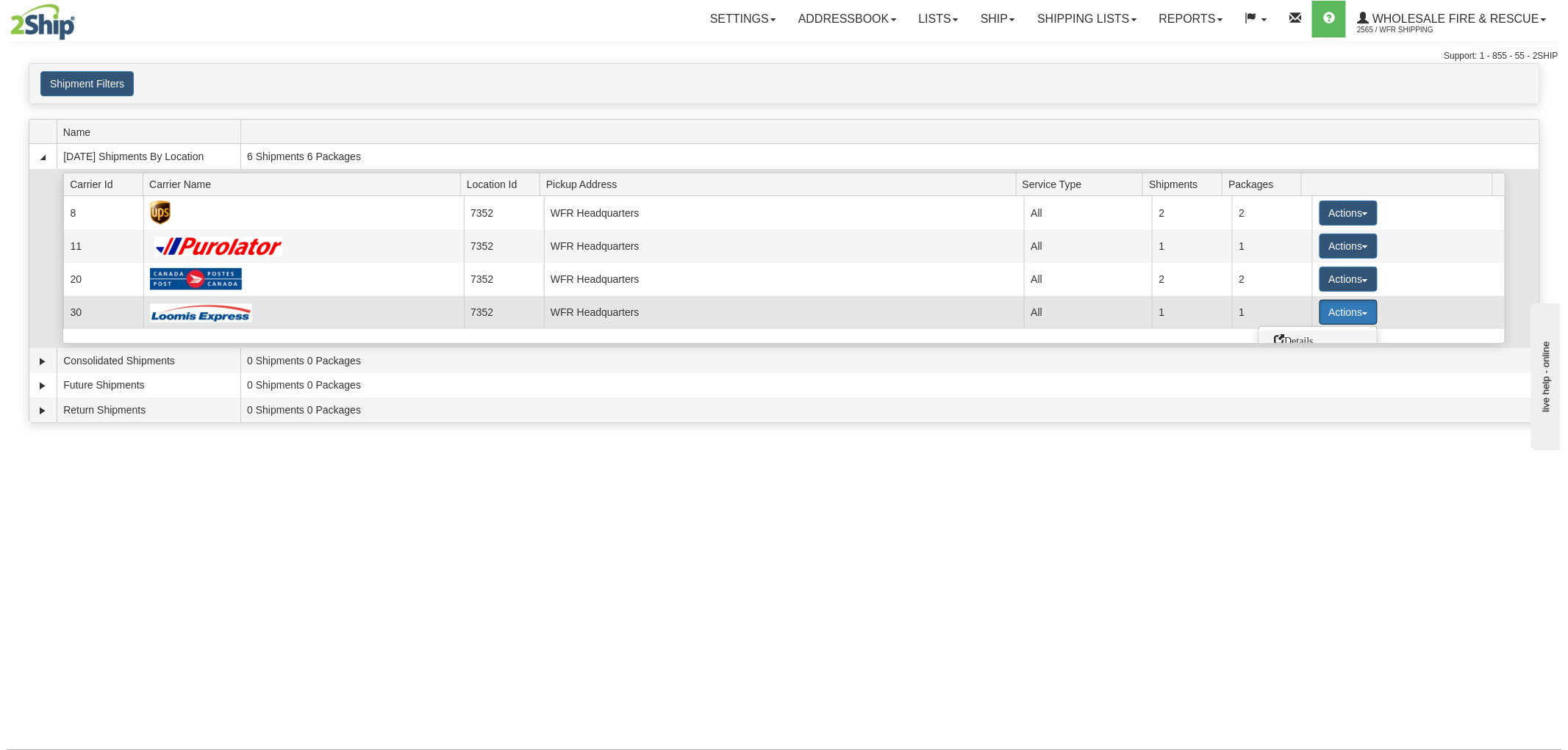
scroll to position [82, 0]
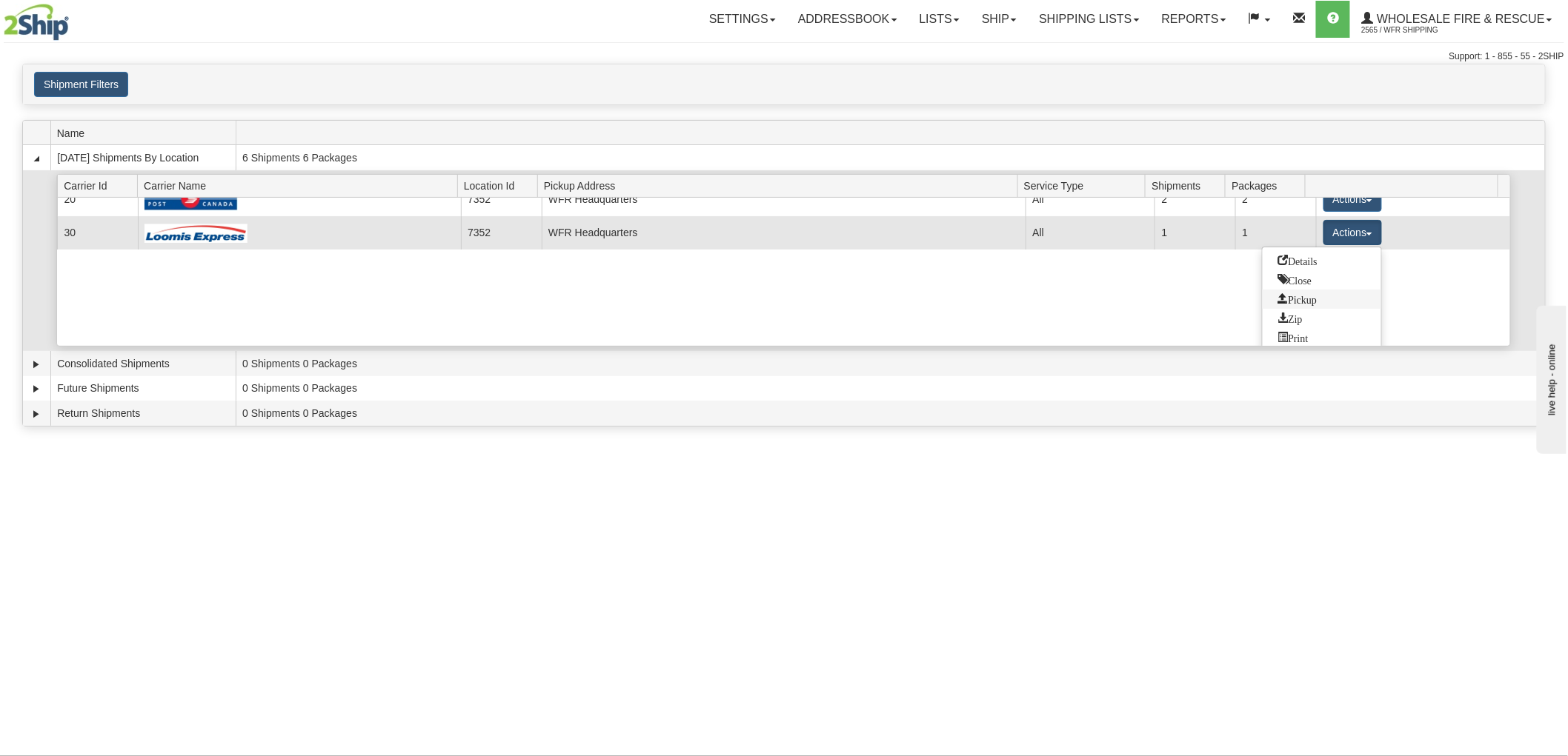
click at [1317, 298] on span "Pickup" at bounding box center [1297, 298] width 39 height 10
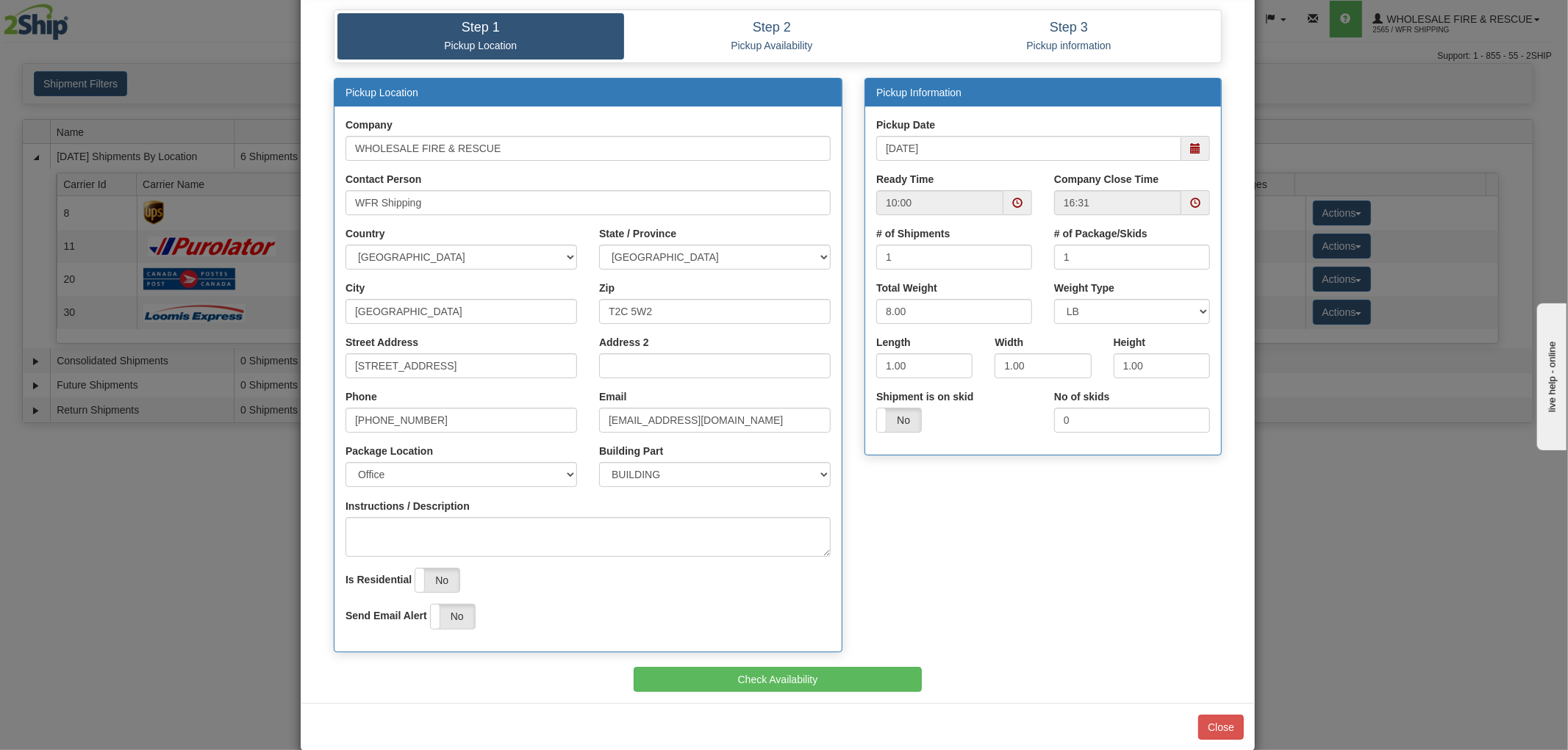
scroll to position [98, 0]
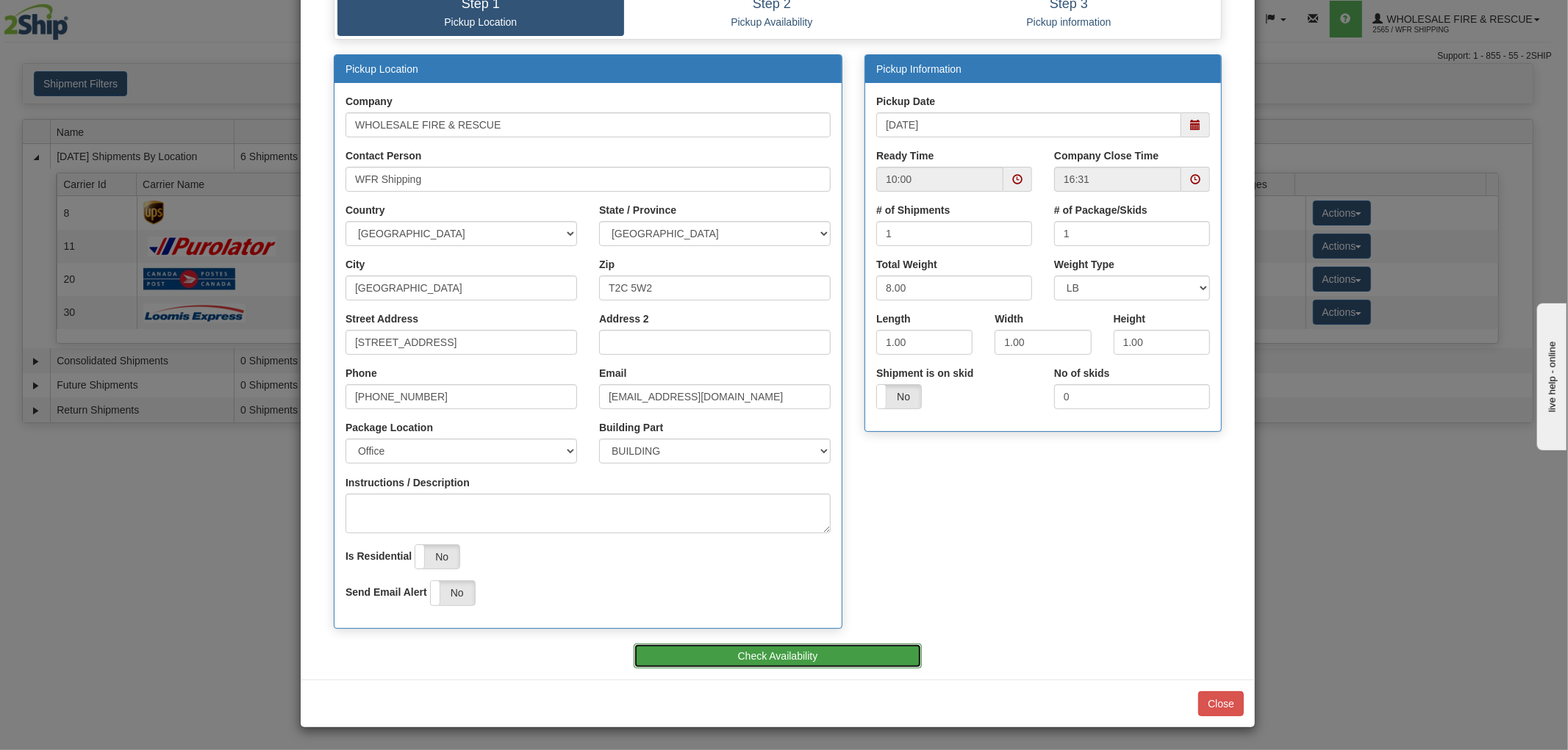
click at [795, 652] on button "Check Availability" at bounding box center [778, 655] width 289 height 25
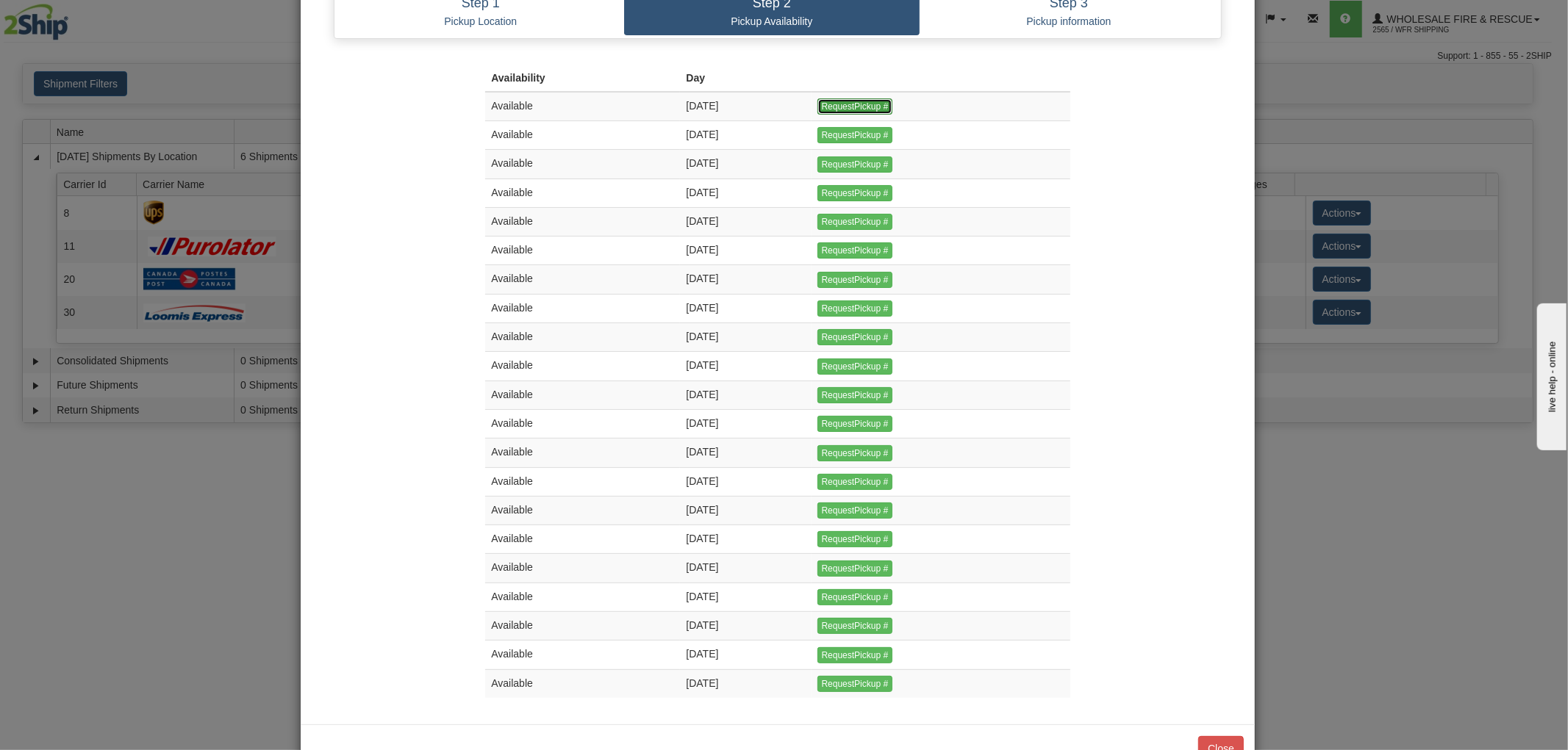
click at [877, 105] on input "RequestPickup #" at bounding box center [855, 106] width 76 height 16
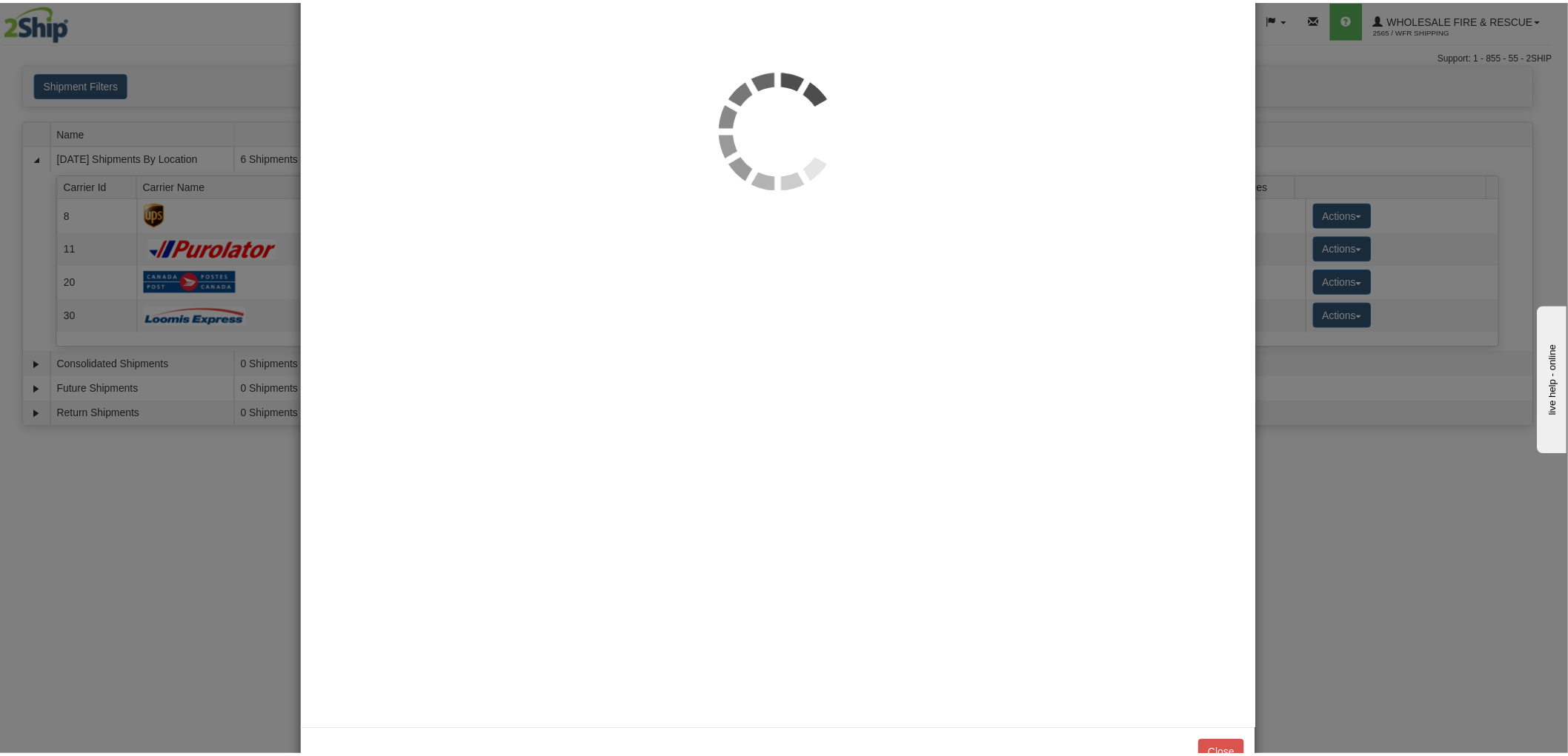
scroll to position [0, 0]
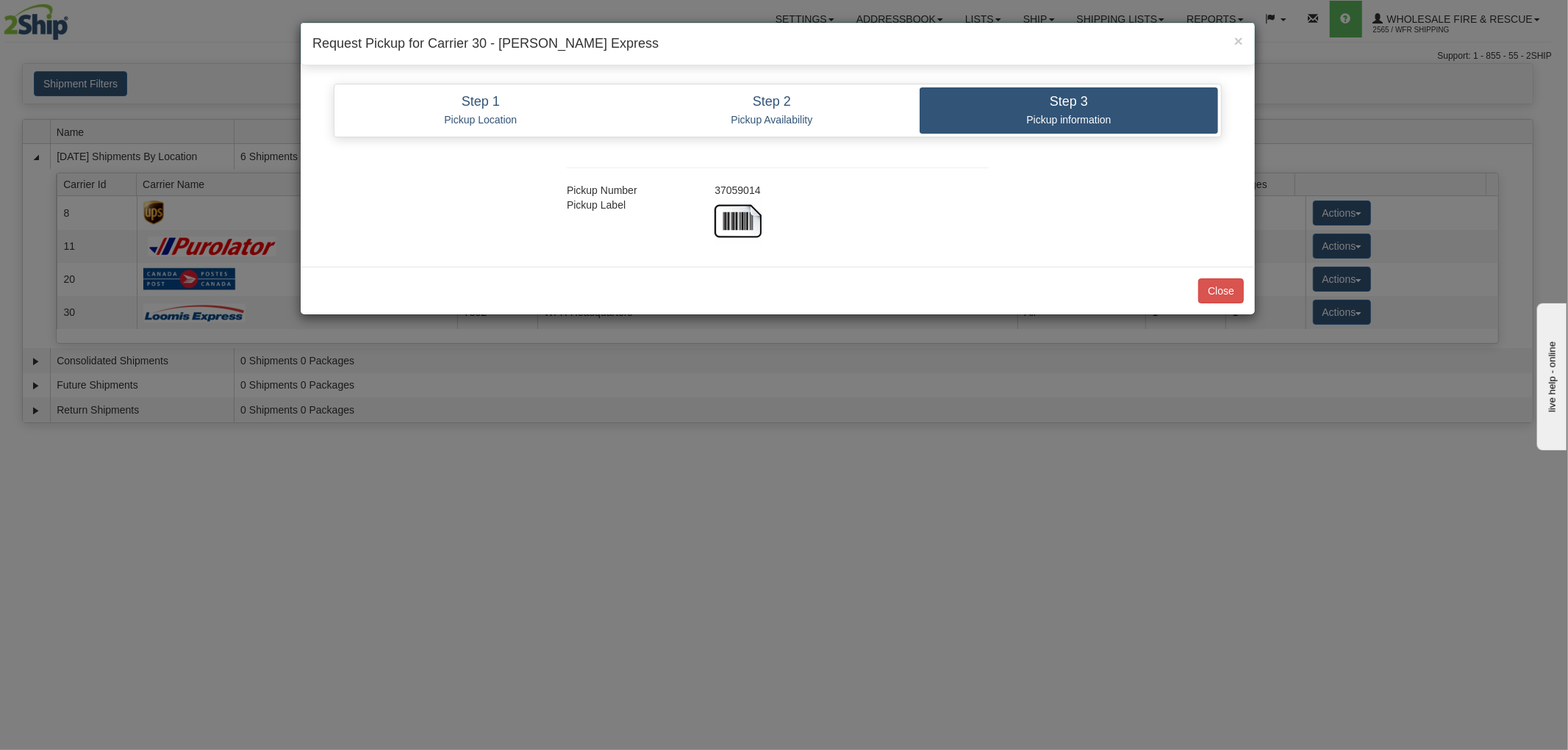
drag, startPoint x: 769, startPoint y: 188, endPoint x: 713, endPoint y: 193, distance: 56.2
click at [713, 193] on div "37059014" at bounding box center [851, 190] width 296 height 15
copy div "37059014"
click at [716, 282] on div "Close" at bounding box center [778, 290] width 954 height 47
click at [1223, 288] on button "Close" at bounding box center [1221, 290] width 46 height 25
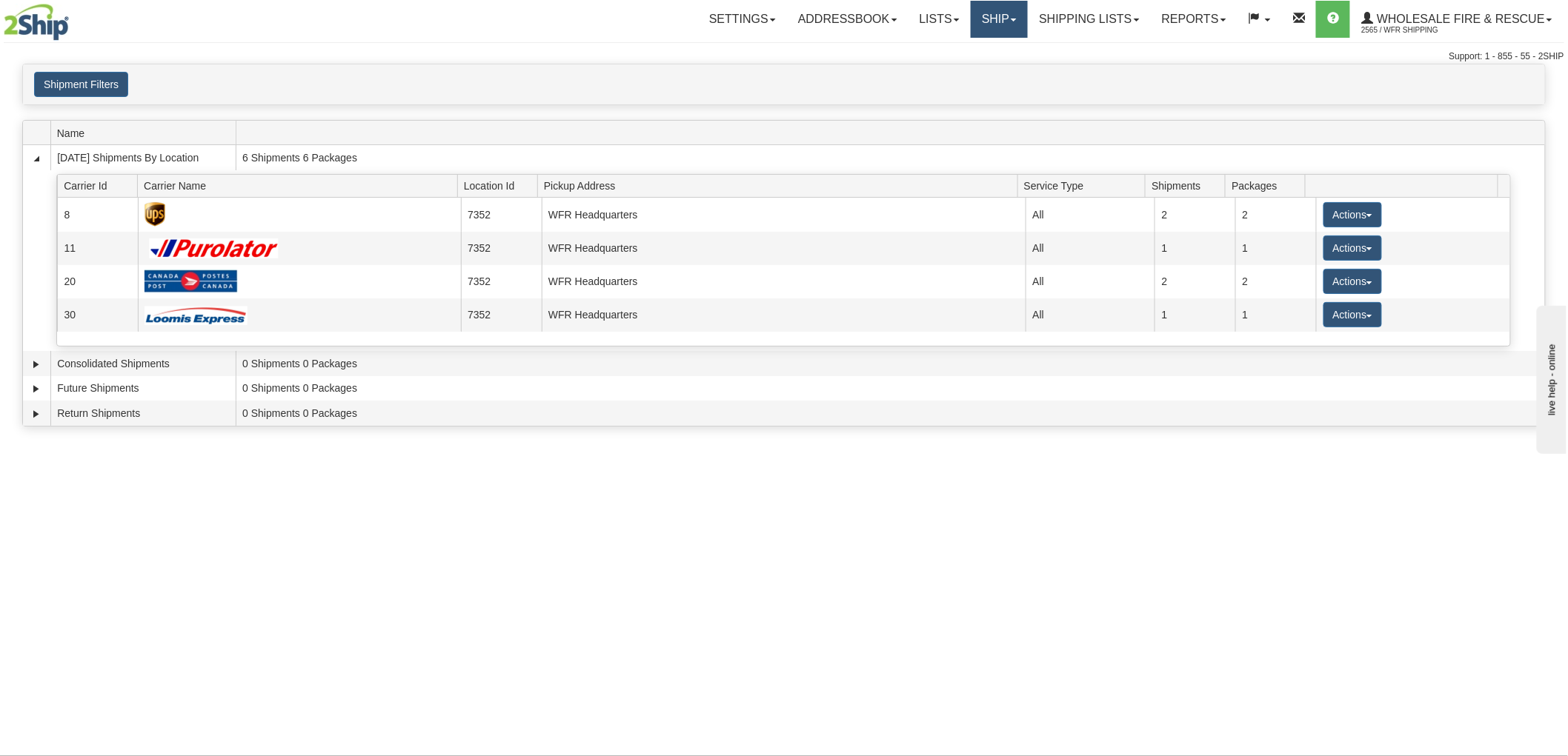
click at [975, 13] on link "Ship" at bounding box center [1000, 19] width 57 height 37
click at [982, 55] on link "Ship Screen" at bounding box center [969, 51] width 118 height 19
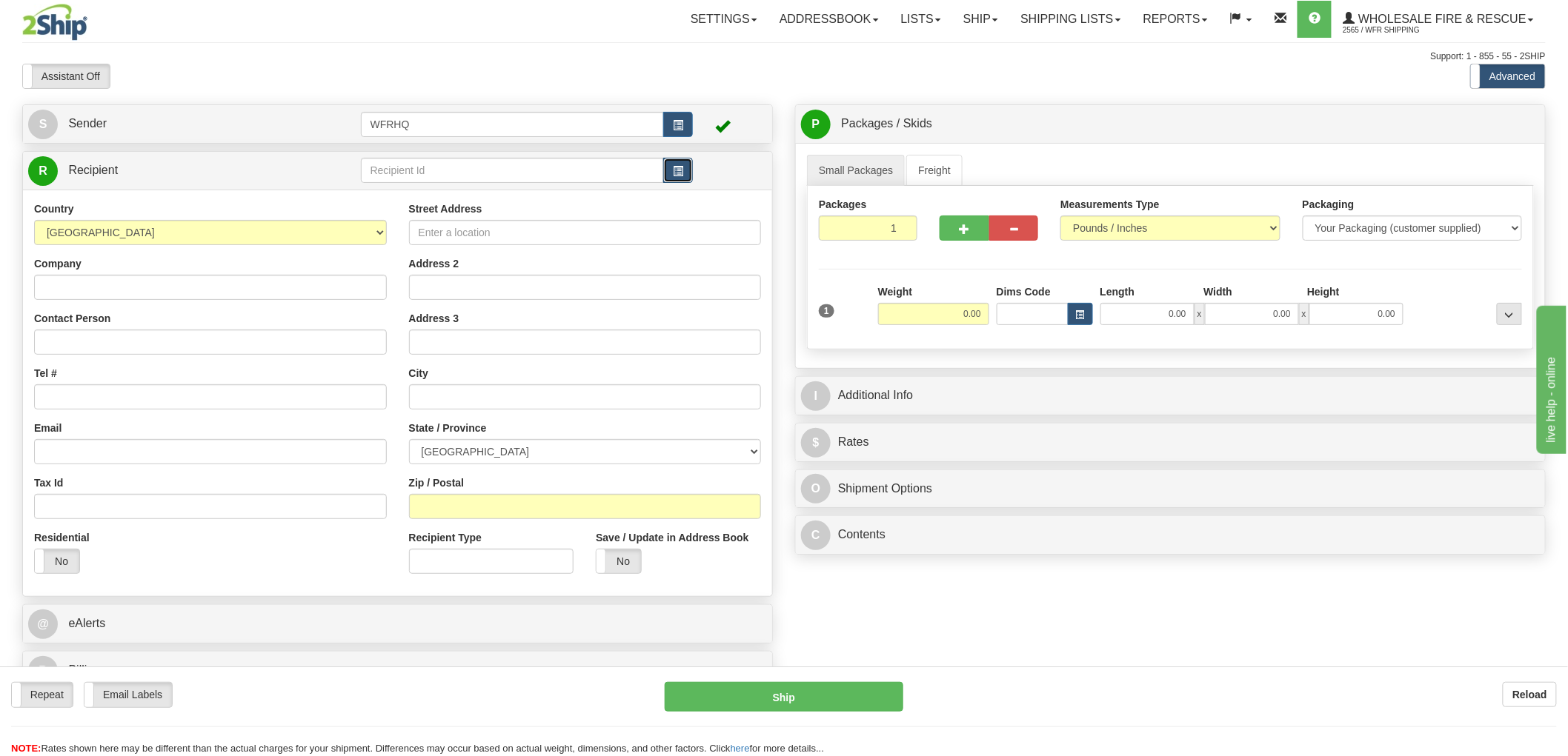
click at [677, 171] on span "button" at bounding box center [678, 172] width 10 height 9
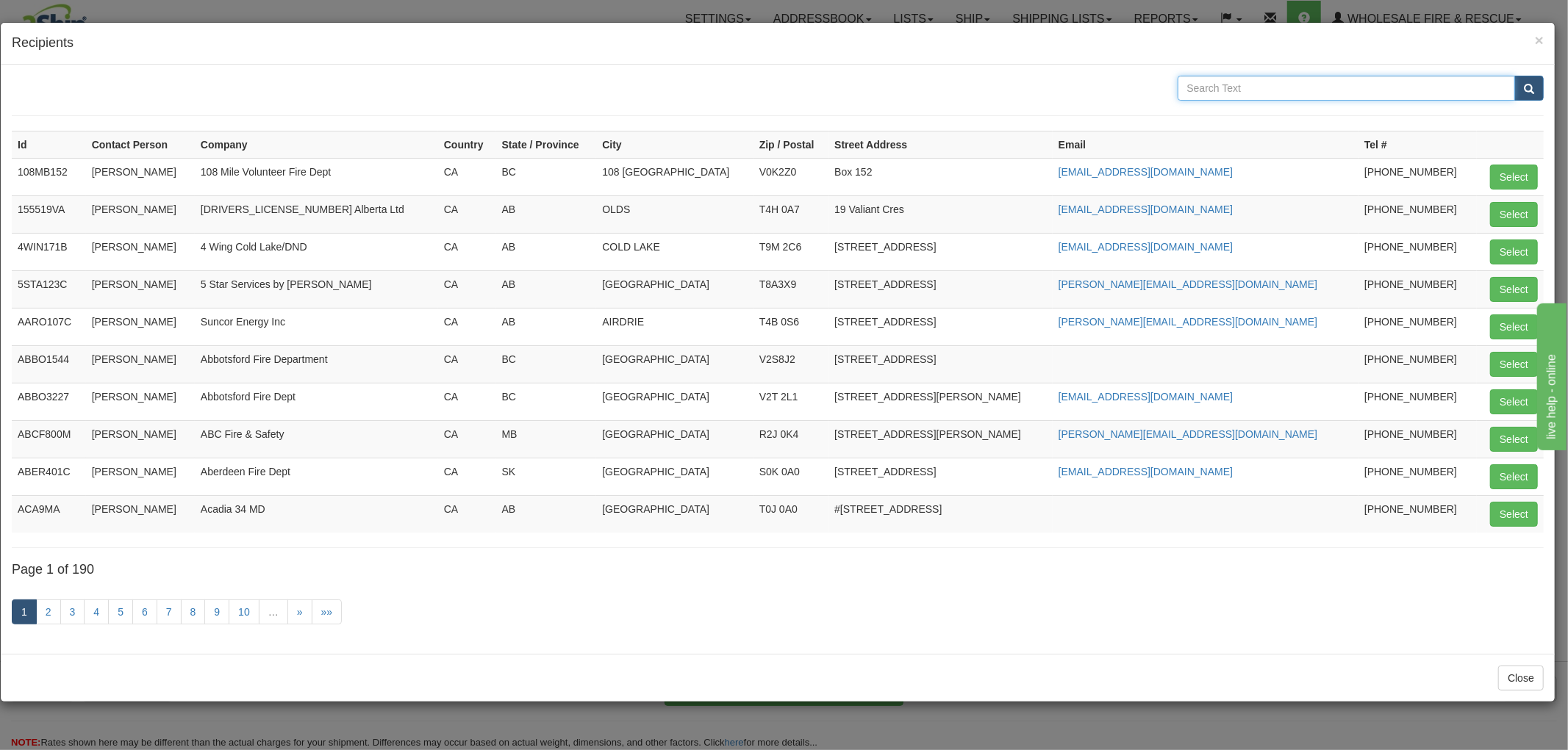
click at [1242, 78] on input "text" at bounding box center [1346, 87] width 338 height 25
type input "Lethbridge"
click at [1514, 76] on button "submit" at bounding box center [1529, 87] width 29 height 25
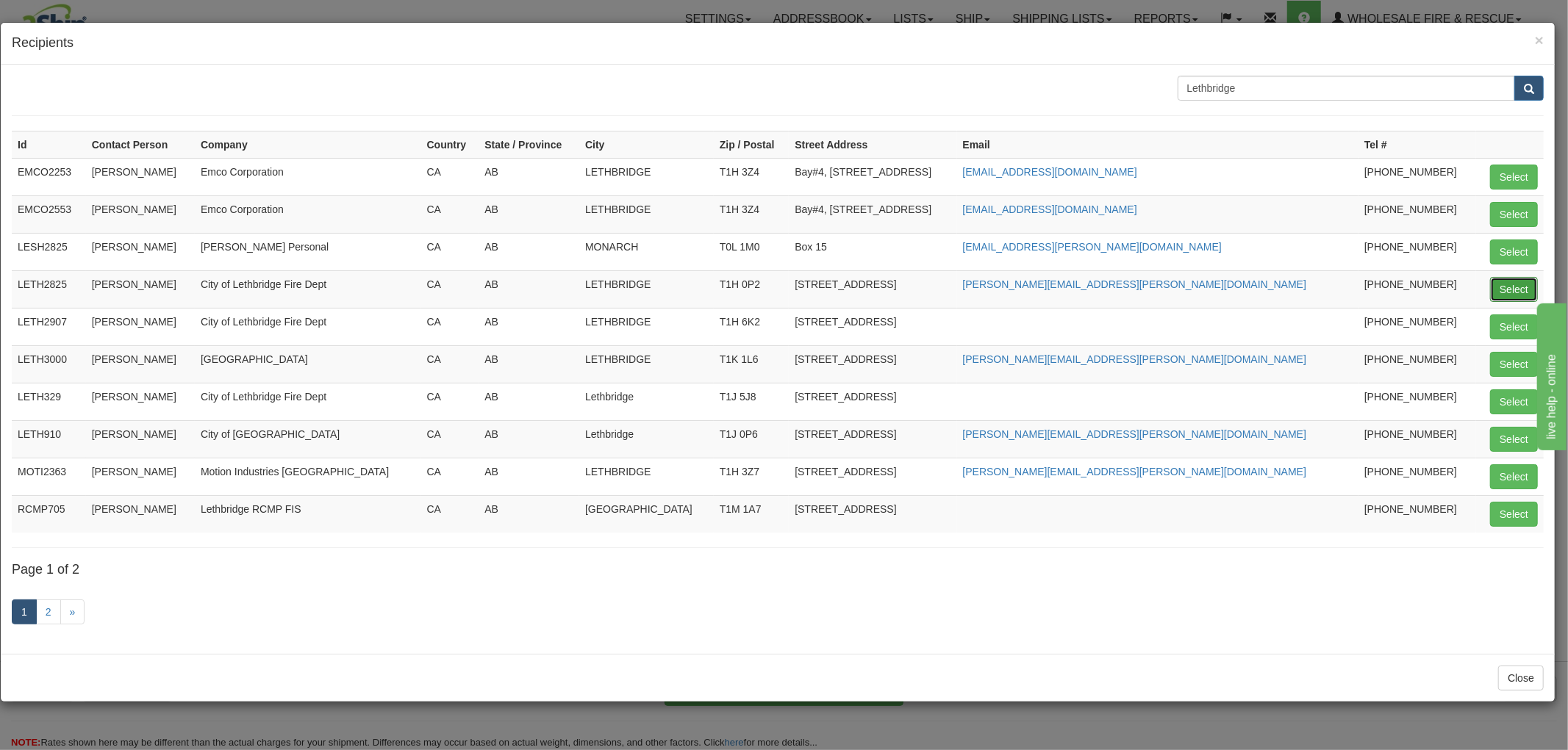
click at [1508, 288] on button "Select" at bounding box center [1513, 289] width 47 height 25
type input "LETH2825"
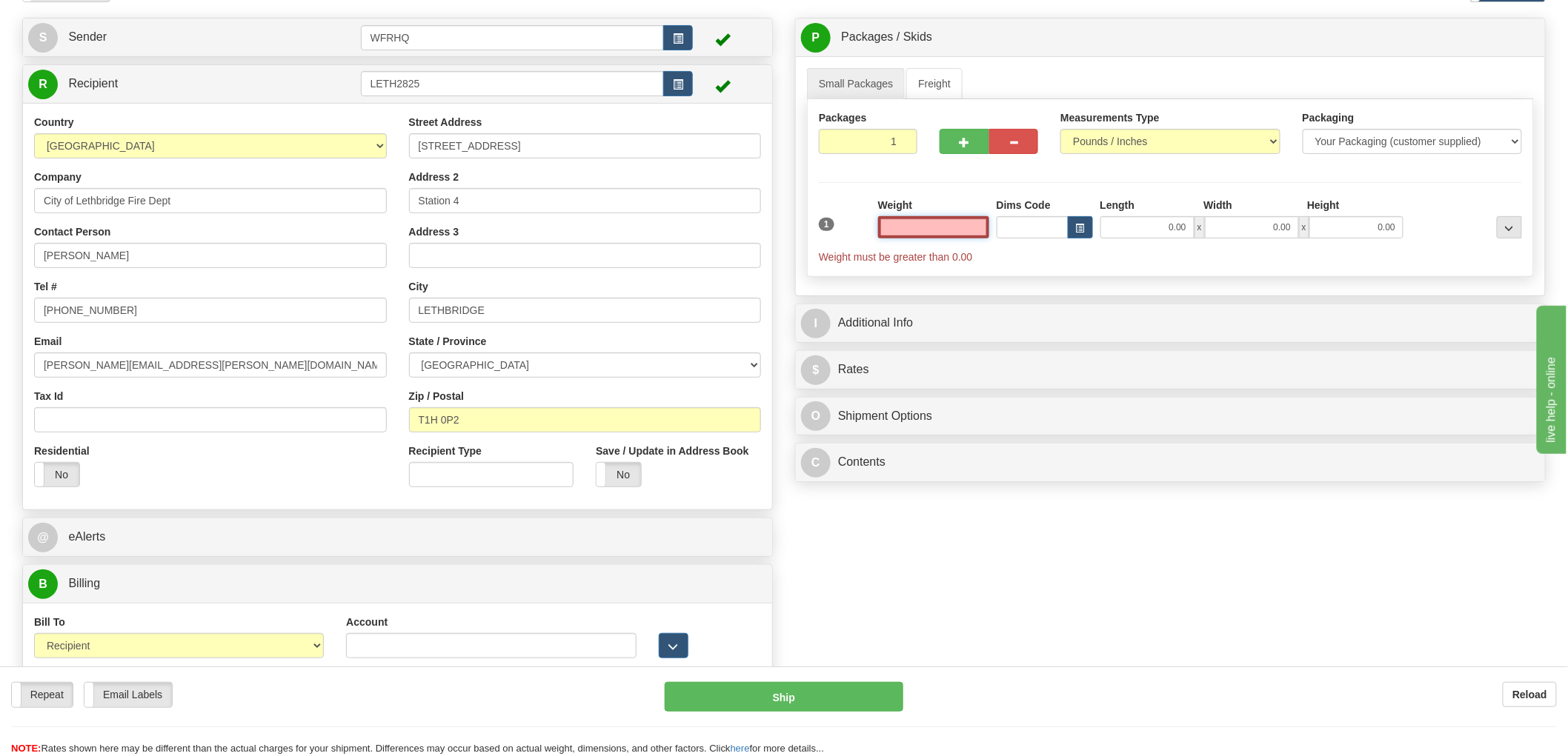
scroll to position [164, 0]
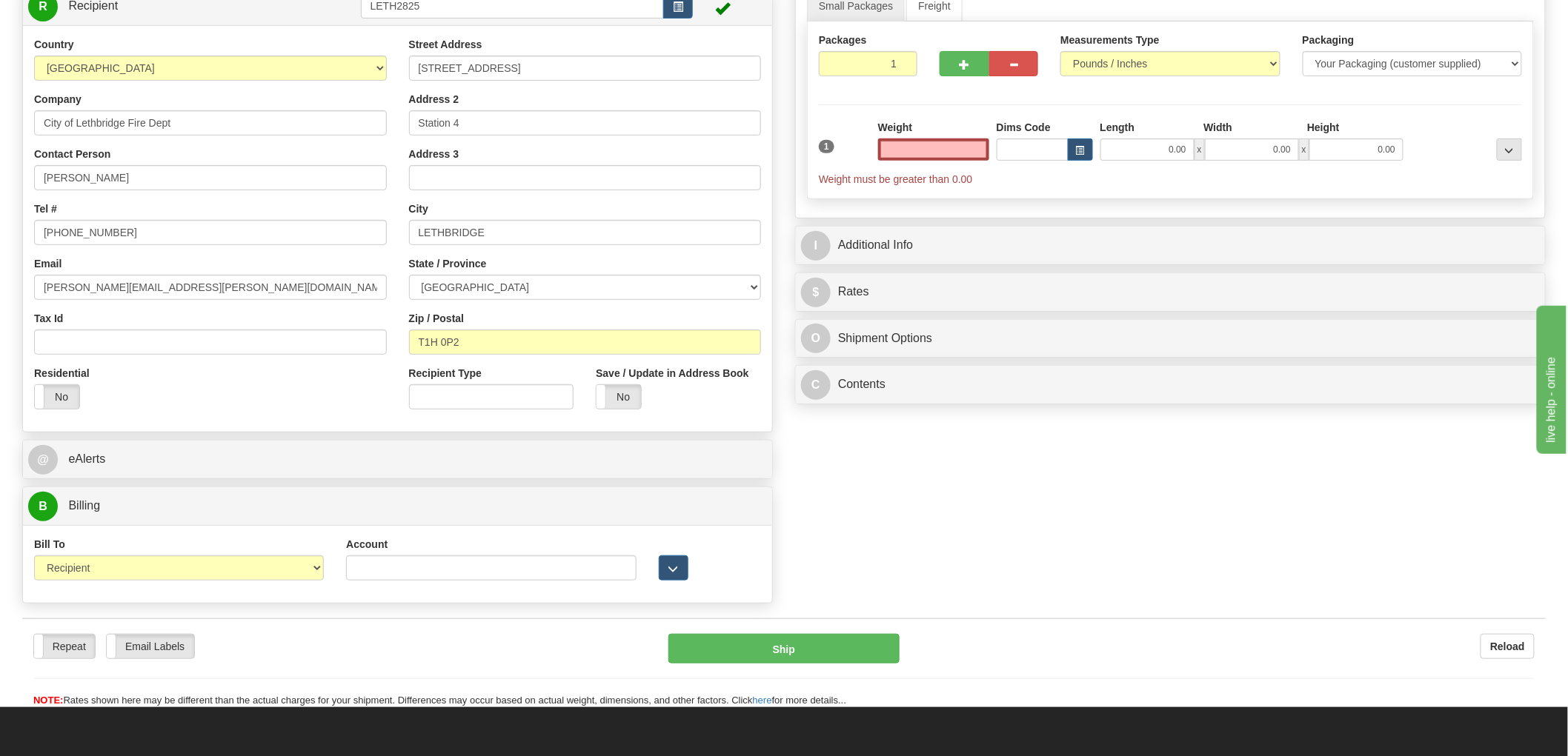
type input "0.00"
click at [423, 576] on input "Account" at bounding box center [491, 567] width 290 height 25
paste input "B57439"
type input "B57439"
click at [959, 151] on input "0.00" at bounding box center [934, 150] width 111 height 22
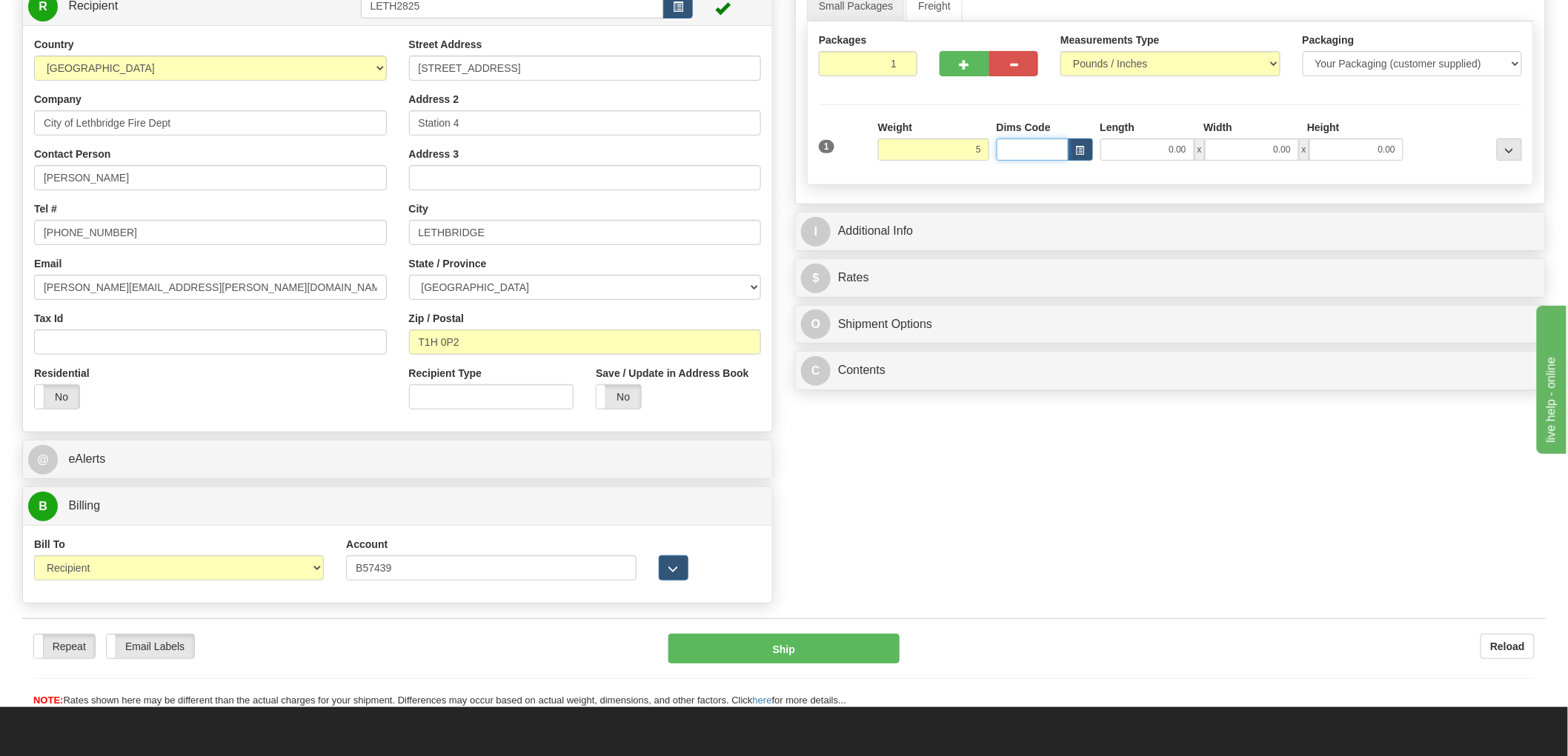
type input "5.00"
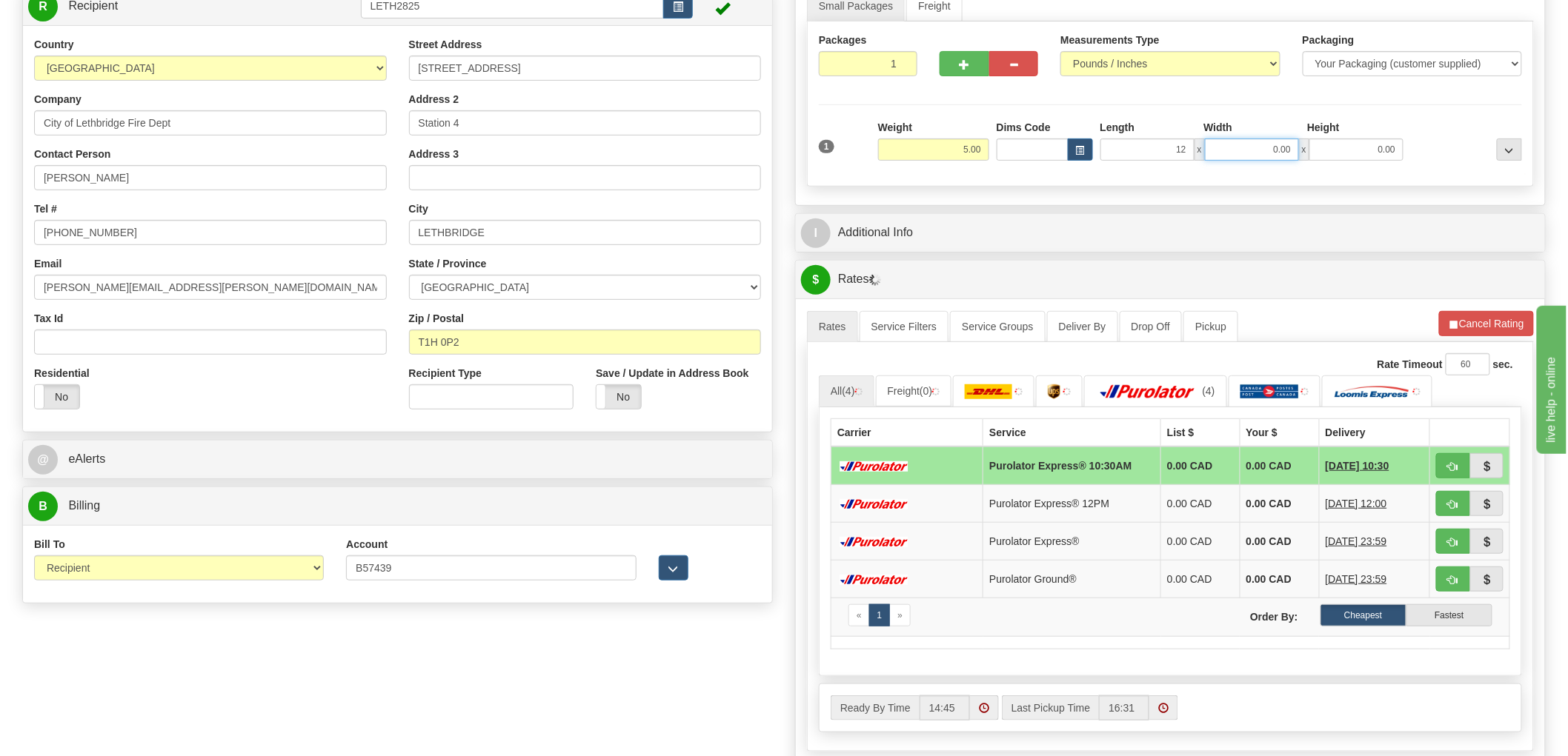
type input "12.00"
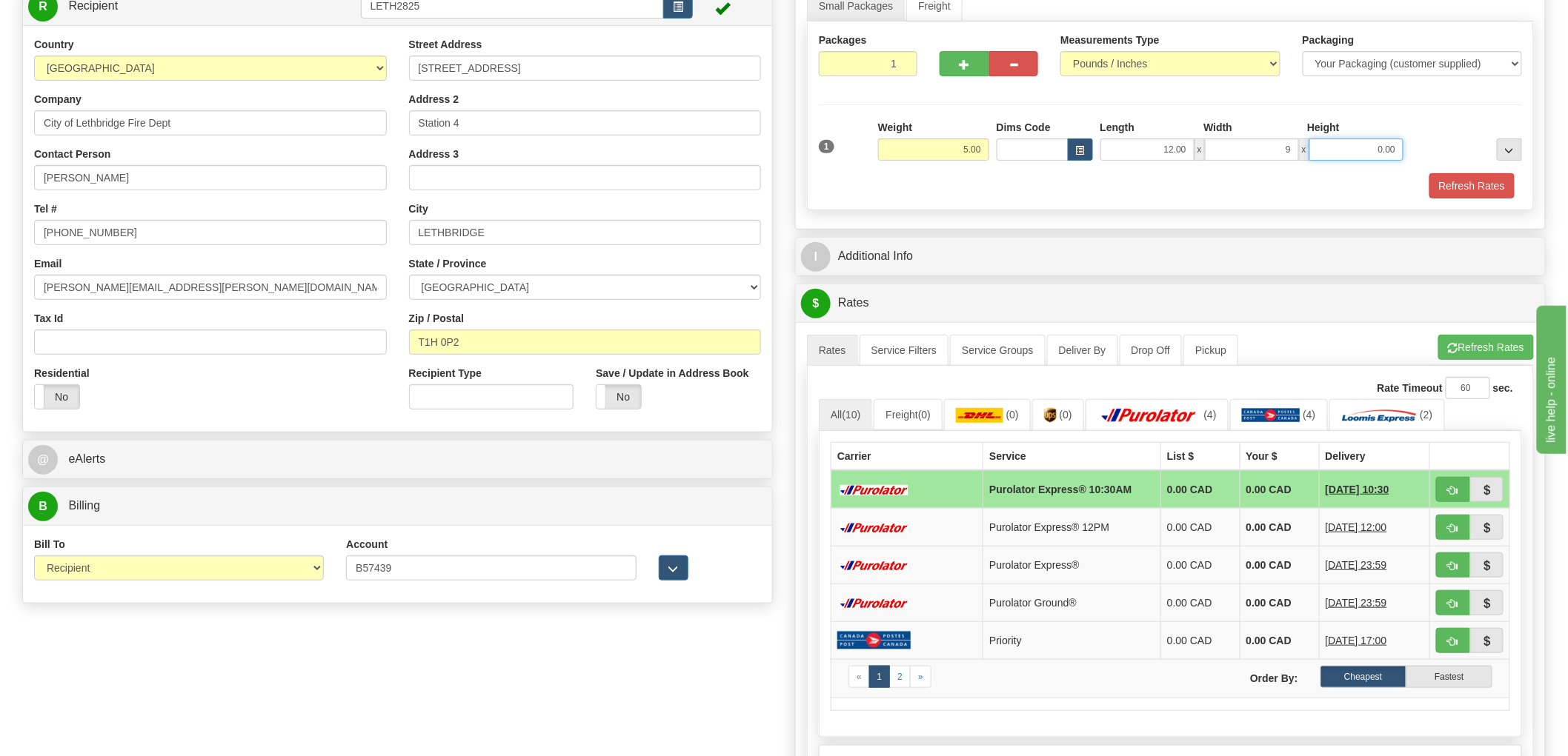
type input "9.00"
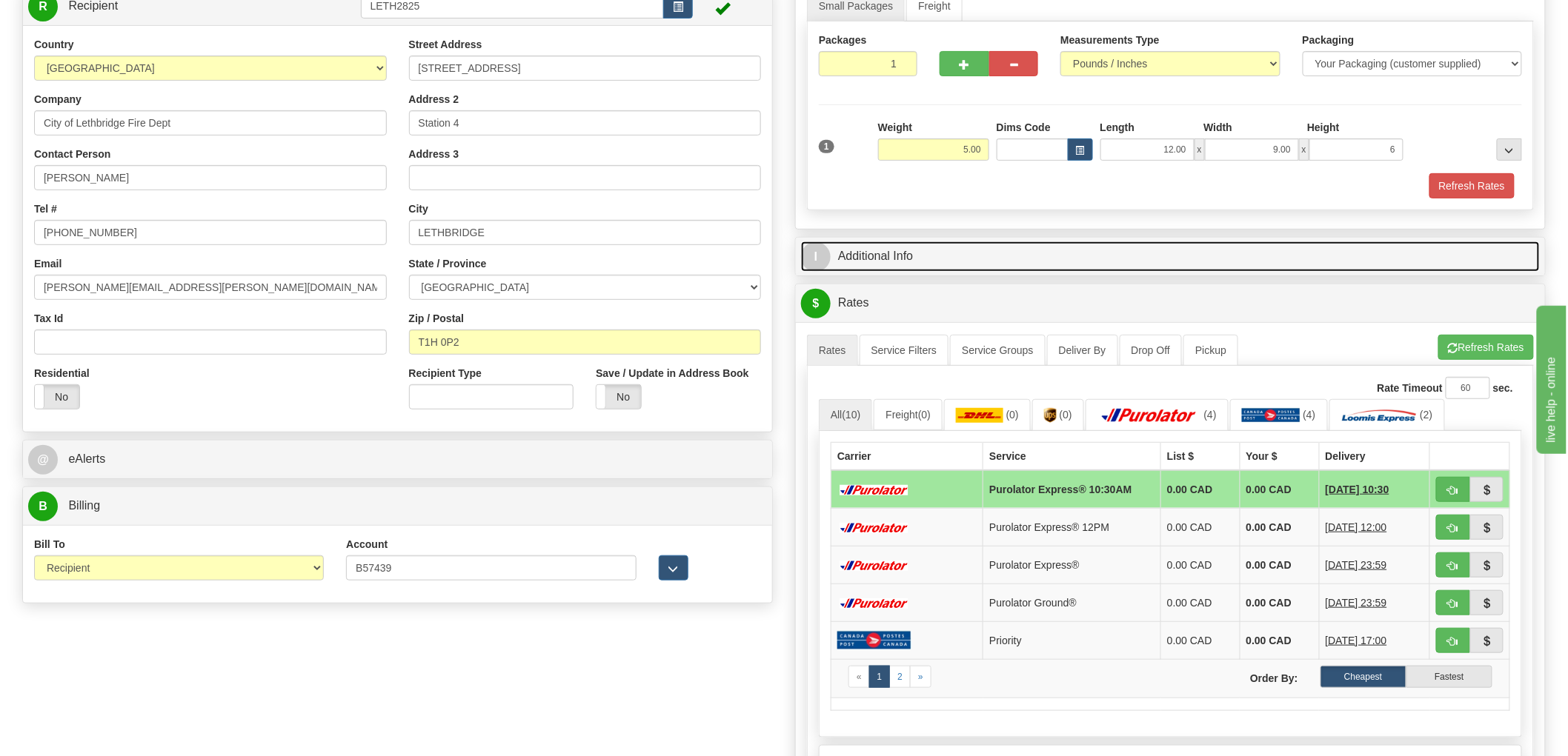
type input "6.00"
click at [866, 265] on link "I Additional Info" at bounding box center [1170, 256] width 739 height 30
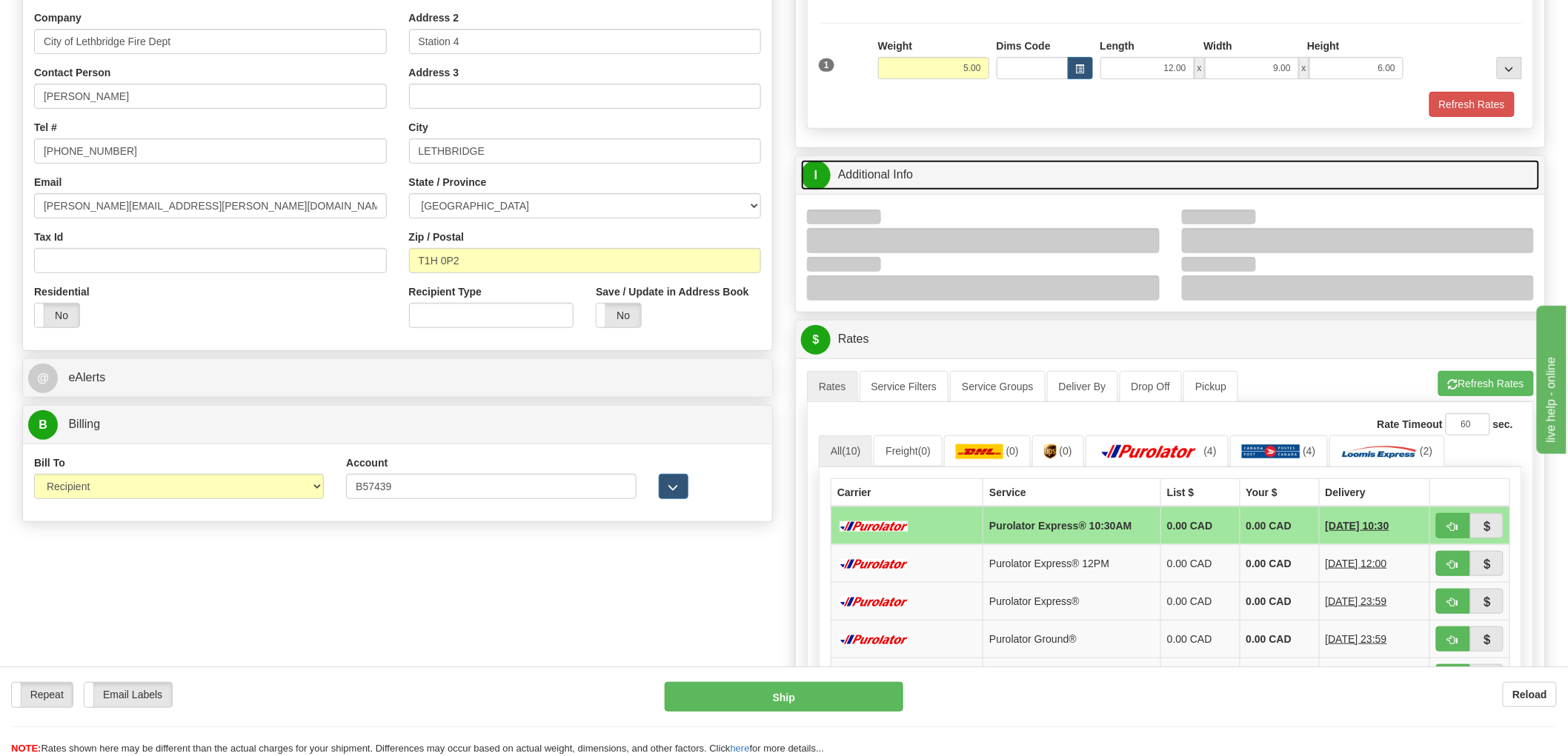
scroll to position [247, 0]
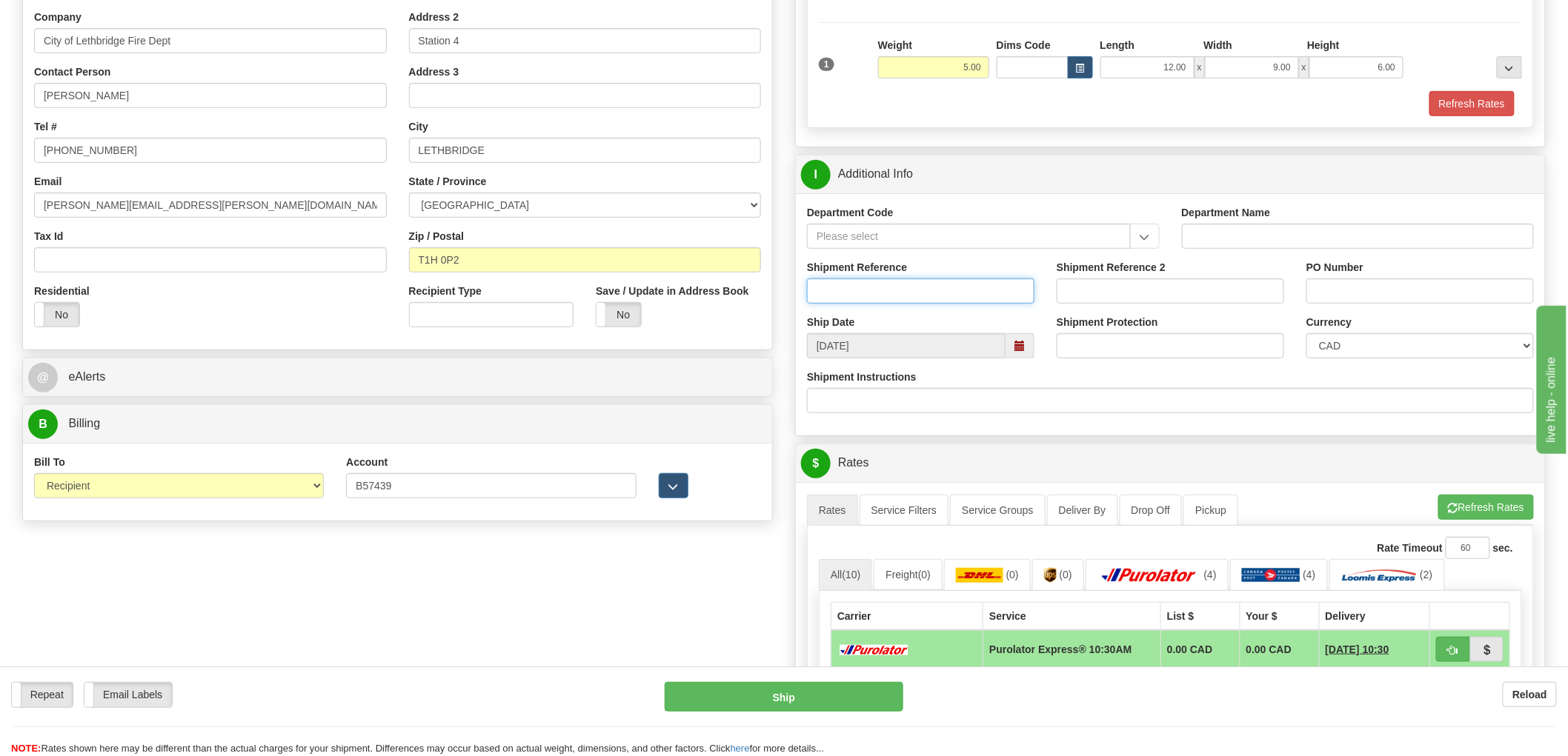
click at [899, 294] on input "Shipment Reference" at bounding box center [921, 291] width 228 height 25
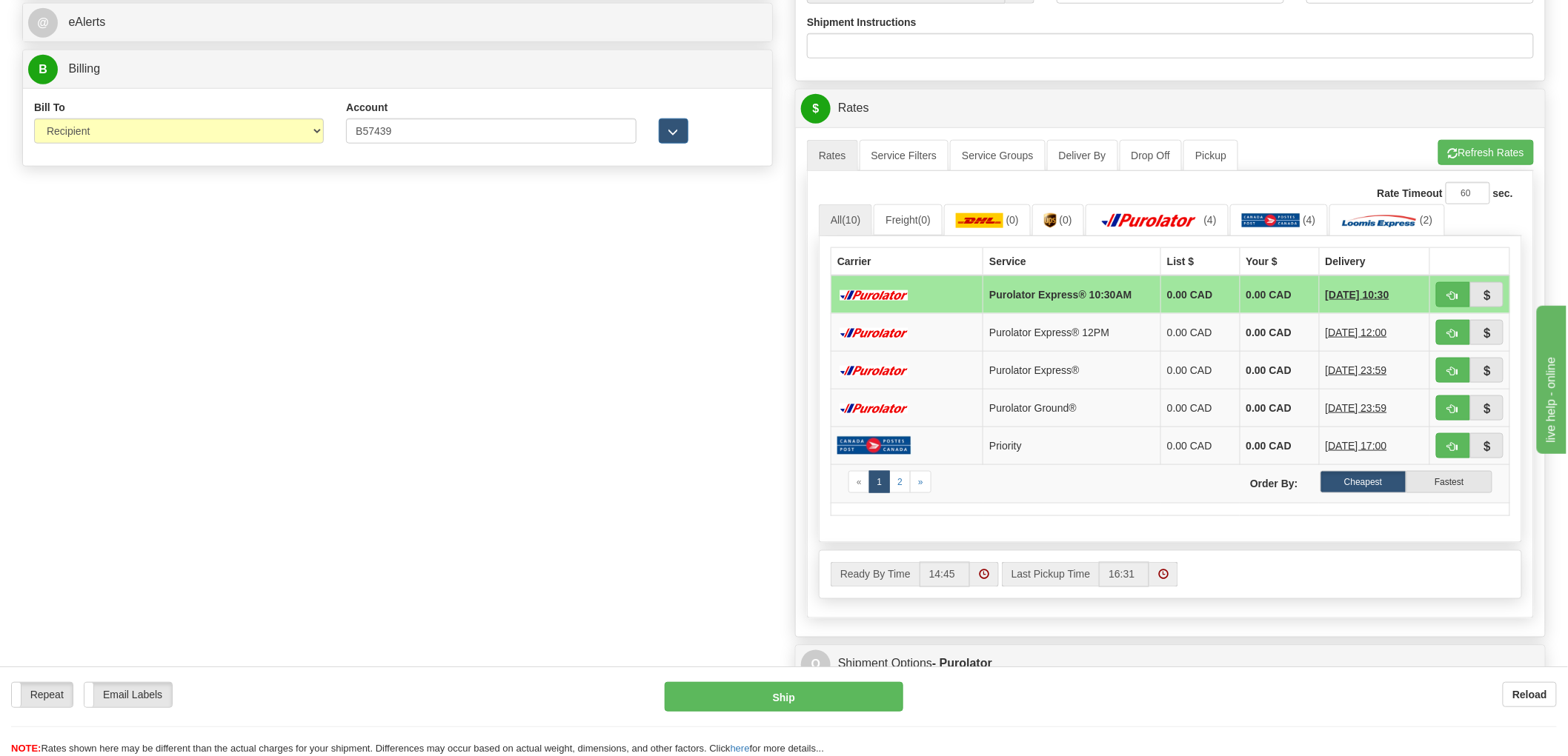
scroll to position [740, 0]
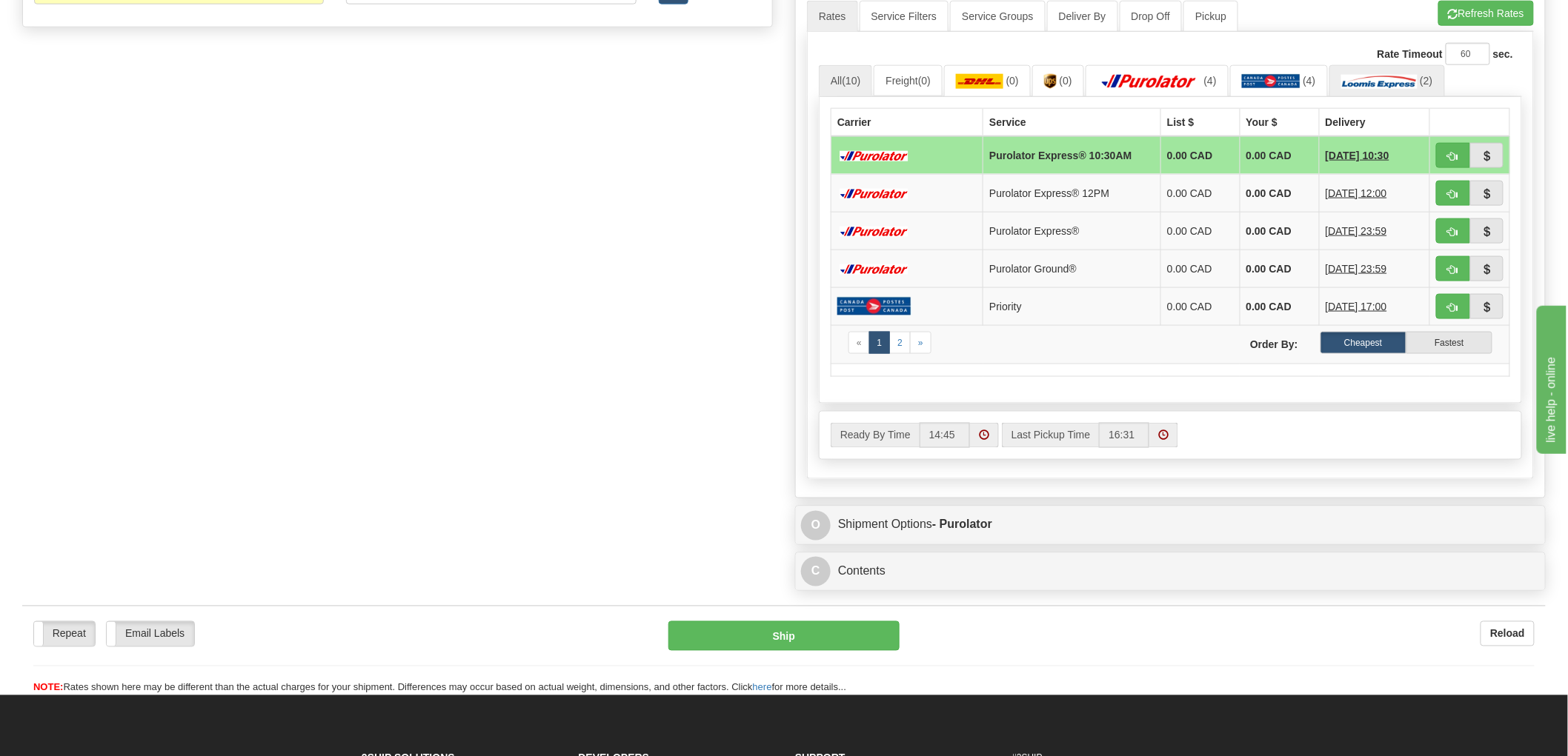
type input "S47154 - 31153"
click at [1379, 86] on img at bounding box center [1379, 82] width 76 height 15
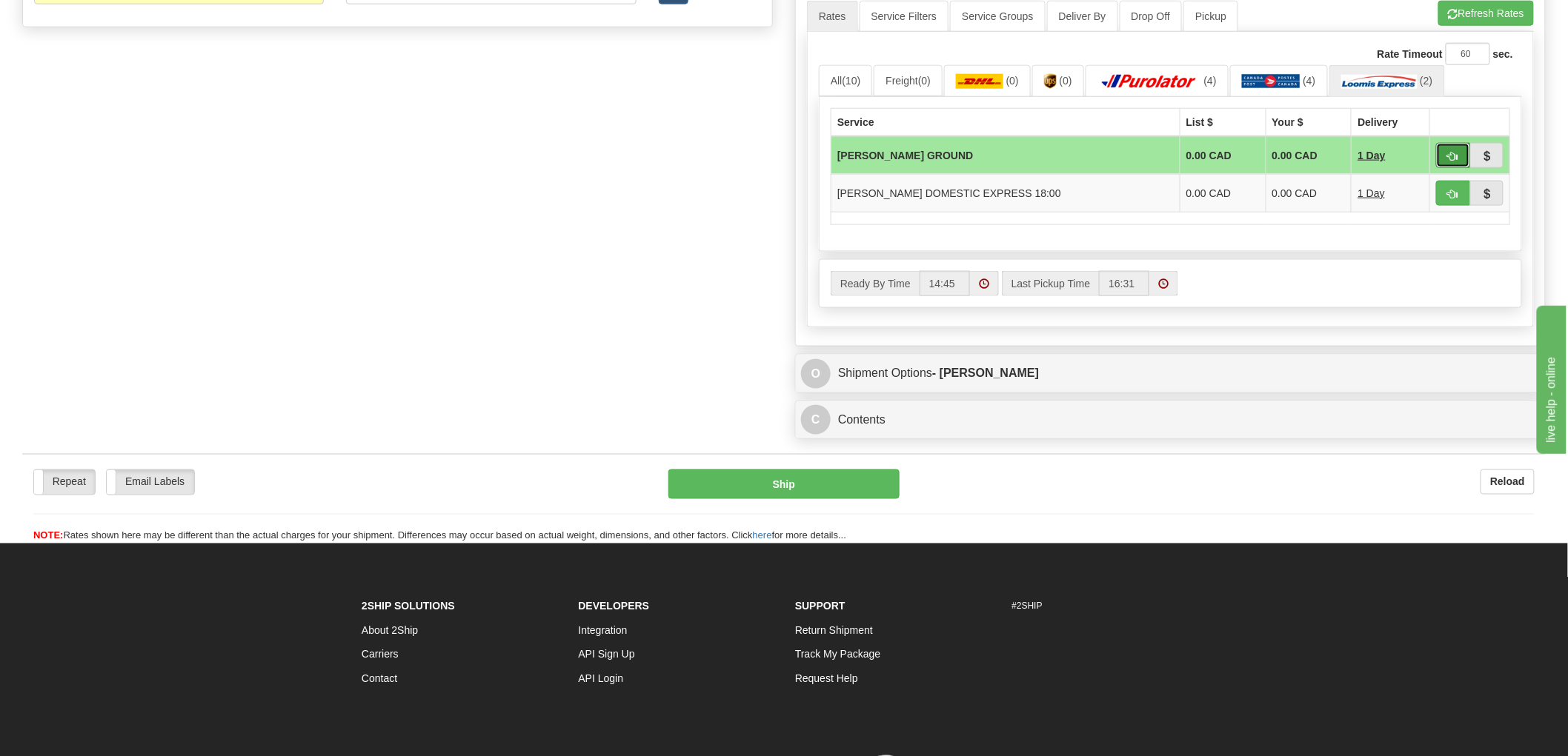
click at [1455, 156] on span "button" at bounding box center [1452, 156] width 10 height 9
type input "DD"
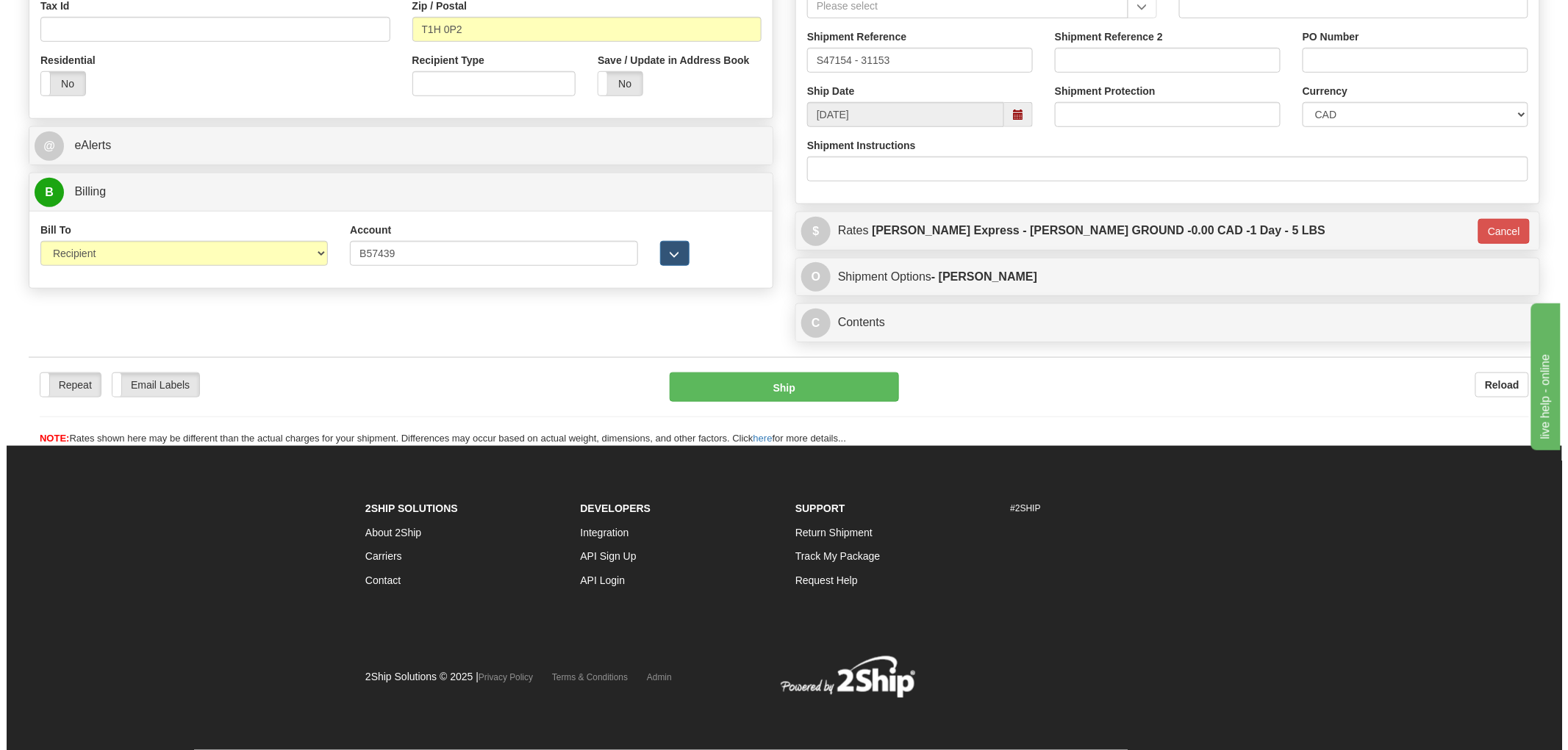
scroll to position [476, 0]
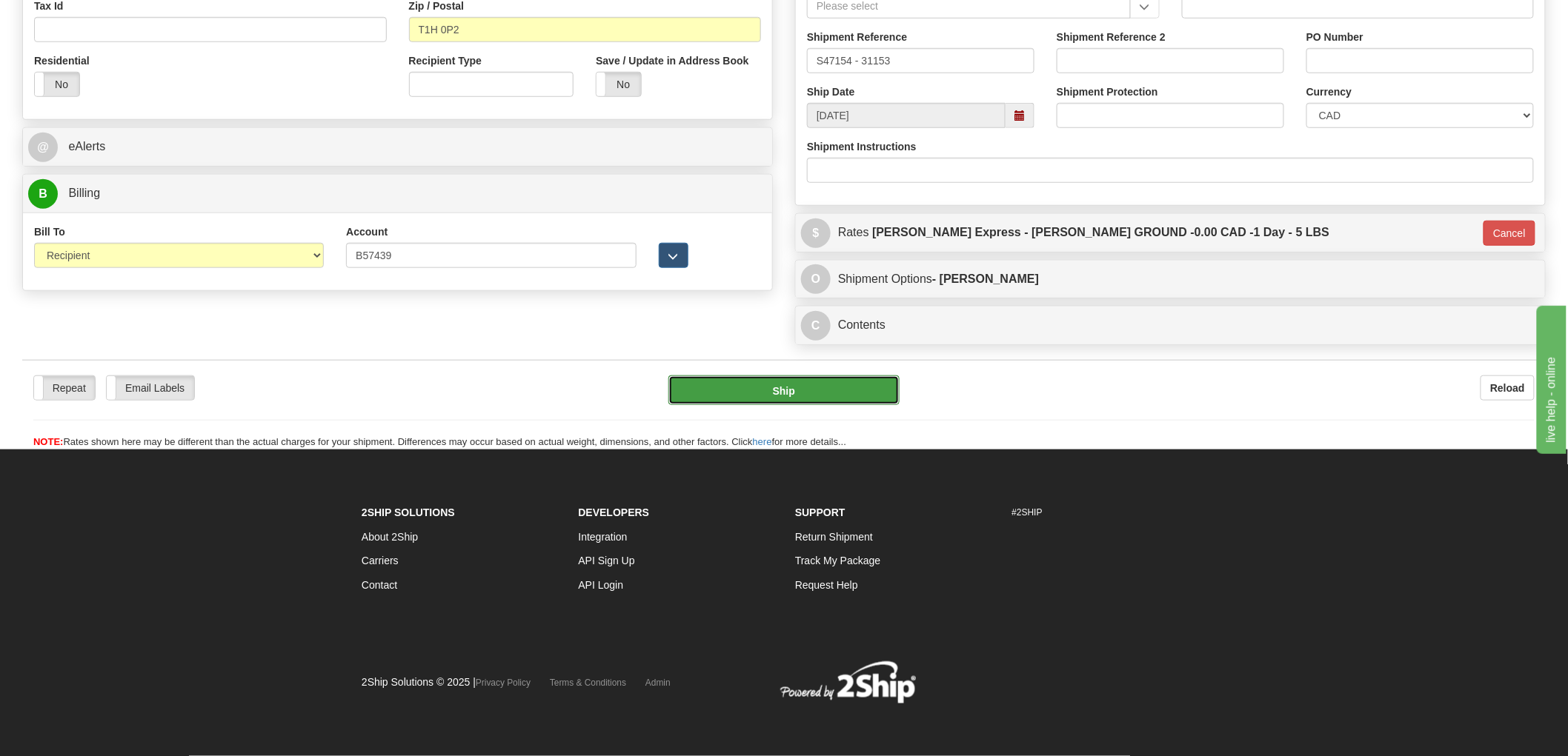
click at [797, 396] on button "Ship" at bounding box center [784, 390] width 232 height 29
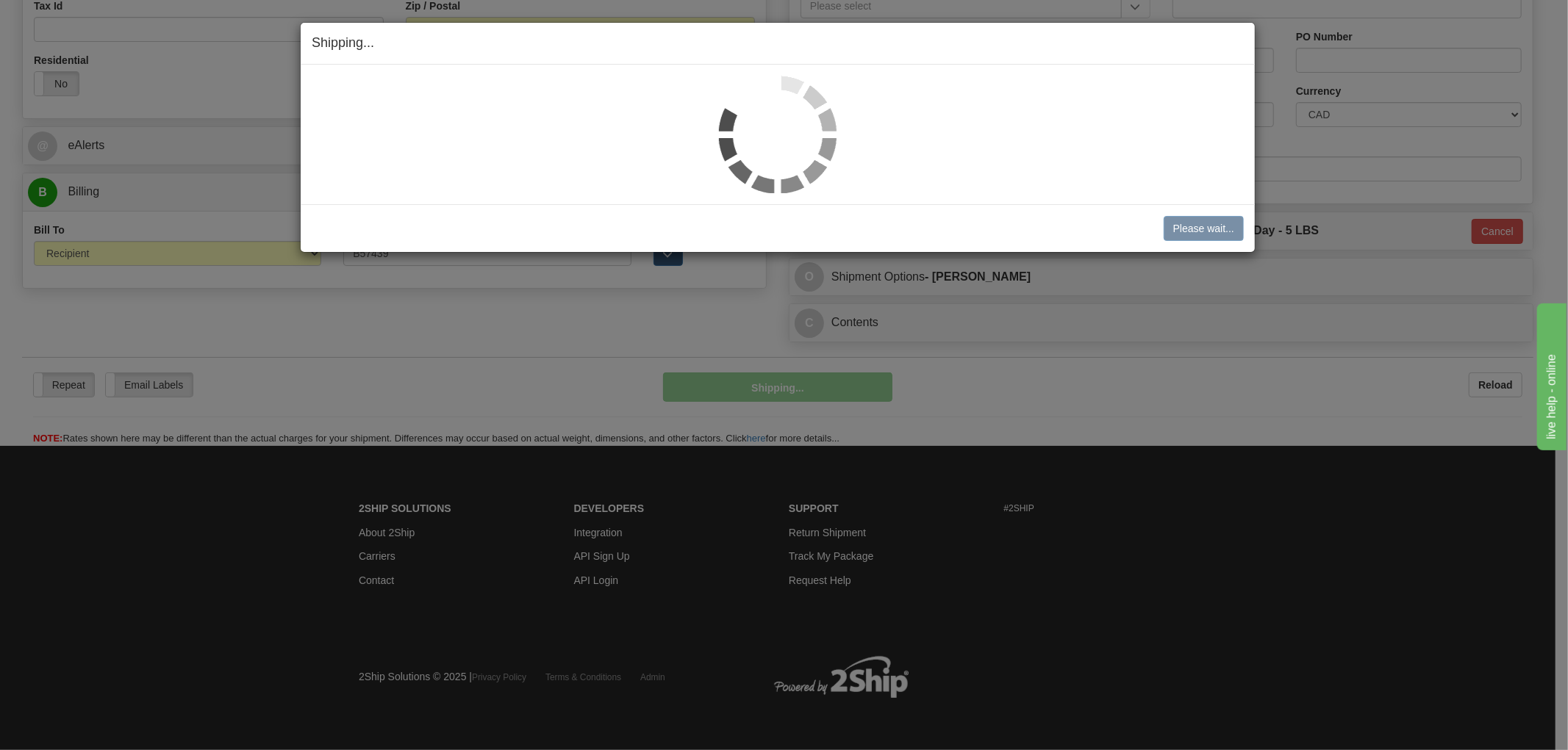
click at [780, 137] on img at bounding box center [778, 134] width 117 height 117
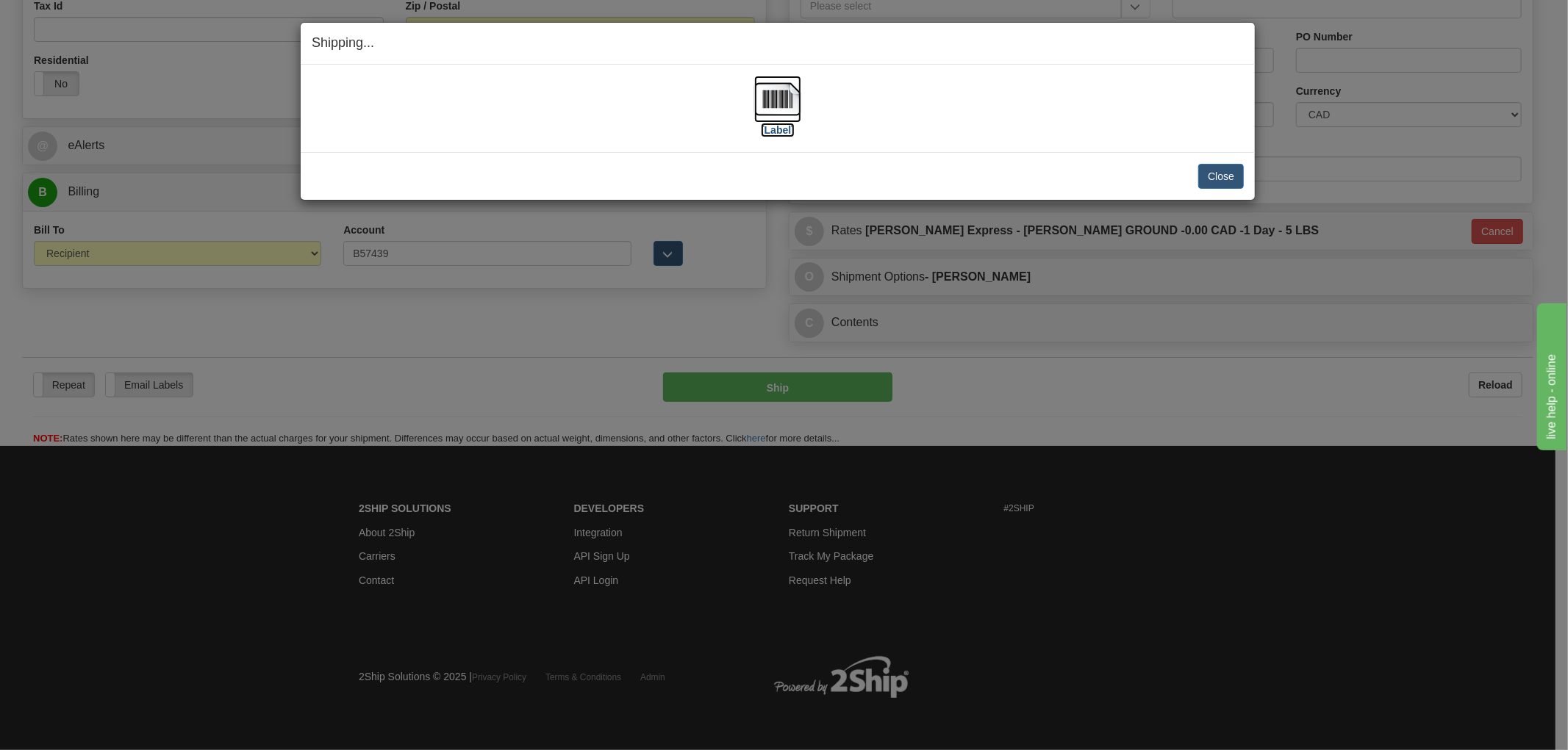
click at [784, 103] on img at bounding box center [778, 99] width 47 height 47
drag, startPoint x: 669, startPoint y: 123, endPoint x: 881, endPoint y: 142, distance: 212.8
click at [669, 123] on div "[Label]" at bounding box center [778, 108] width 932 height 66
drag, startPoint x: 943, startPoint y: 144, endPoint x: 1128, endPoint y: 137, distance: 185.1
click at [944, 143] on div "[Label] IMPORTANT NOTICE Embassy / Consulate / Government Building / Hospital C…" at bounding box center [778, 108] width 954 height 87
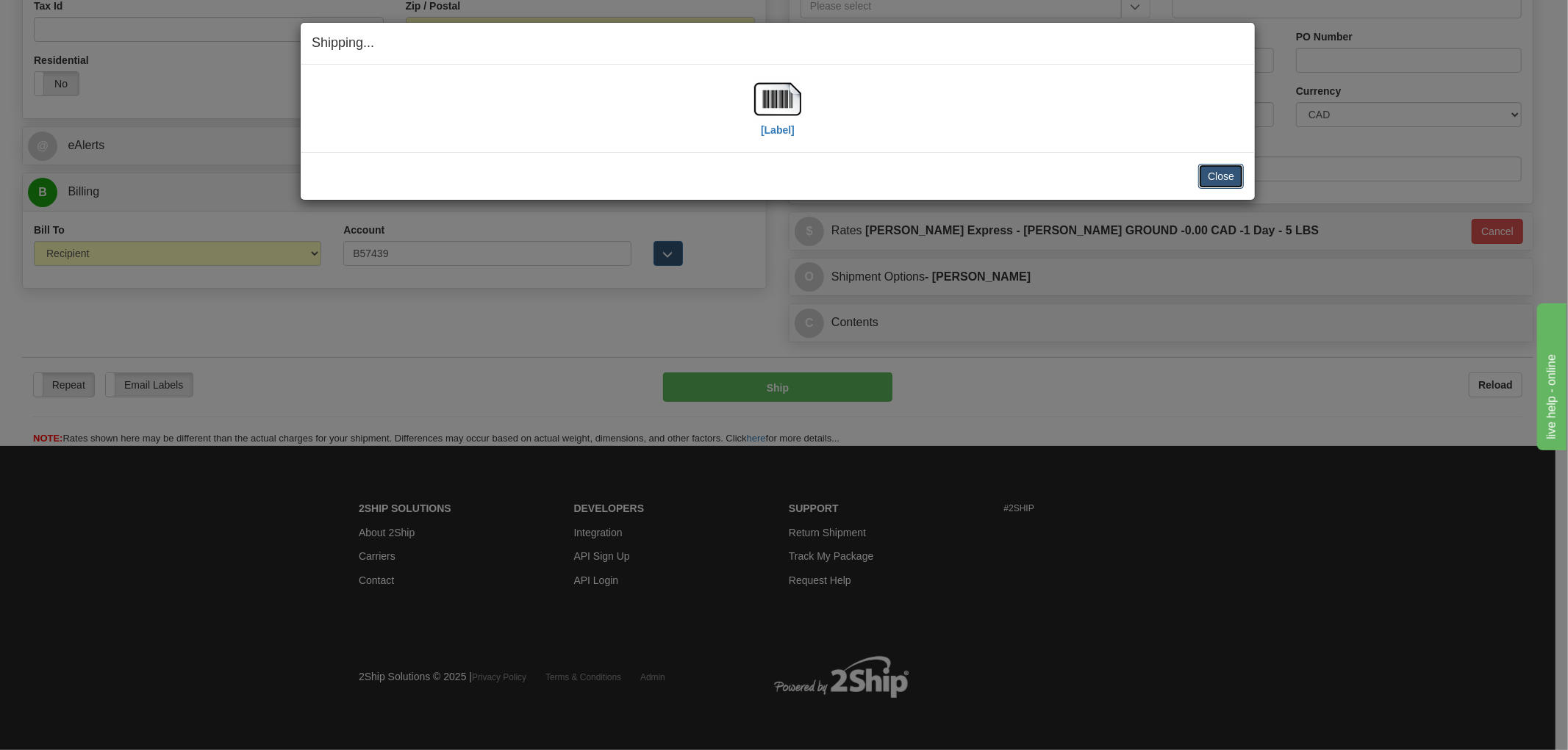
click at [1215, 174] on button "Close" at bounding box center [1221, 176] width 46 height 25
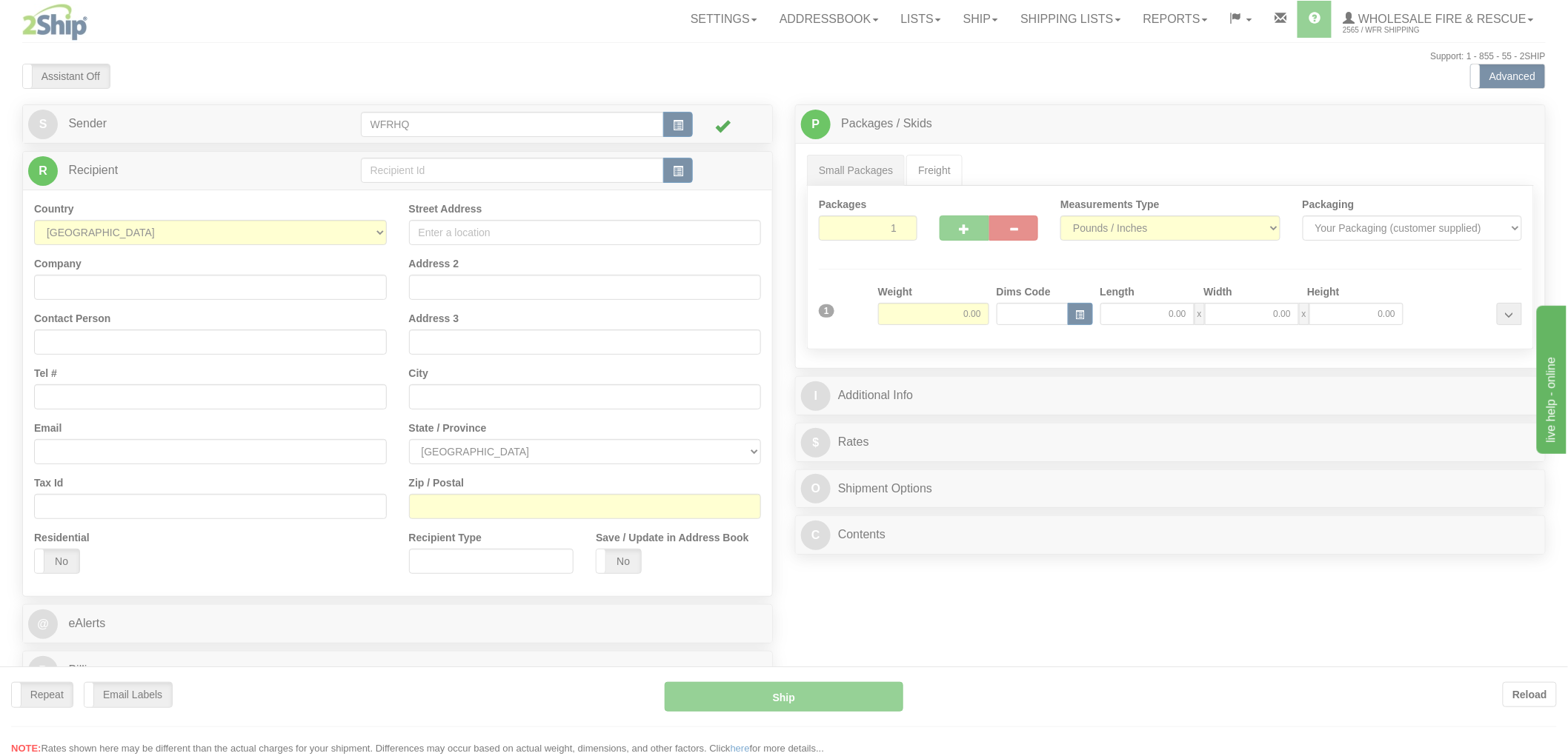
click at [688, 173] on div at bounding box center [784, 378] width 1568 height 756
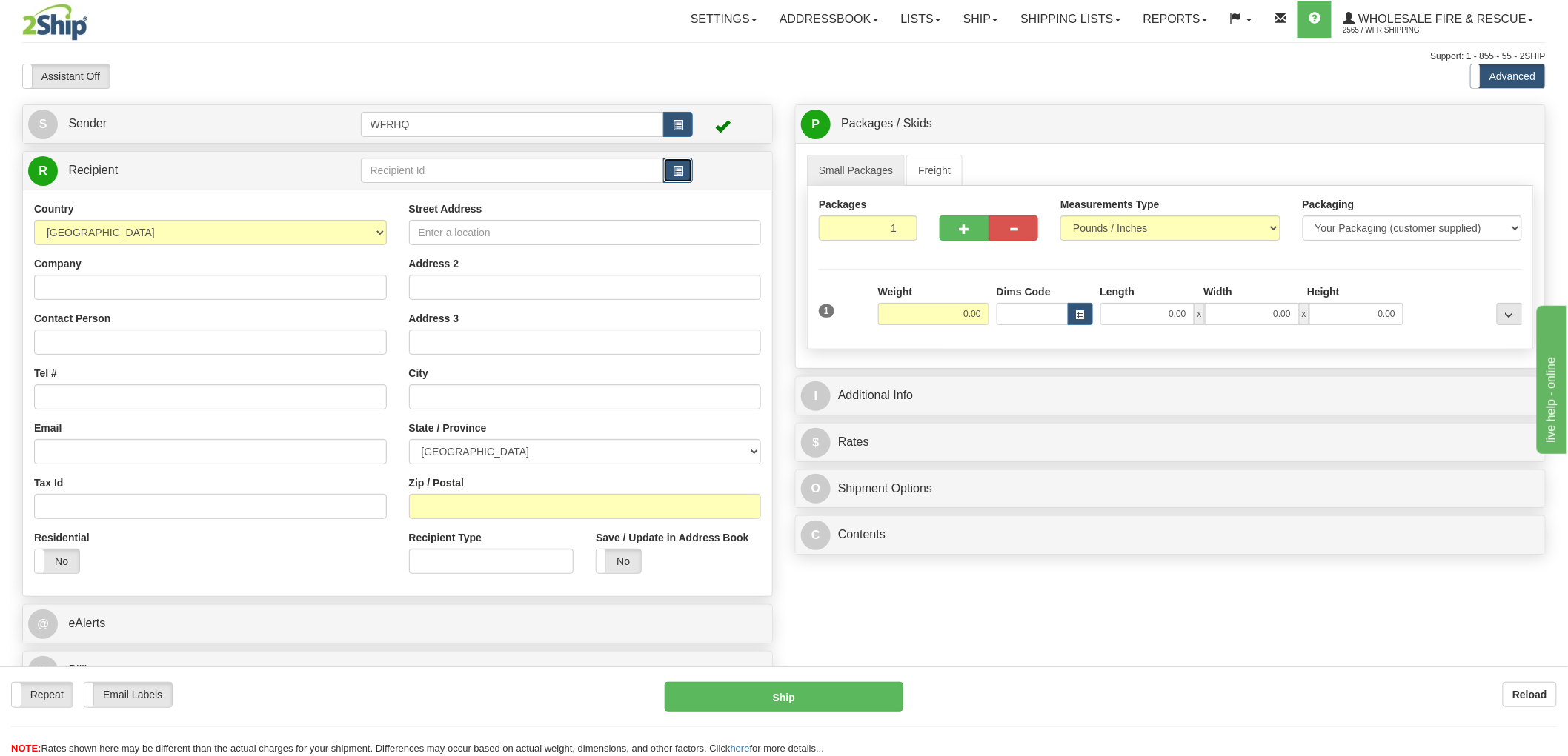
click at [679, 174] on span "button" at bounding box center [678, 172] width 10 height 9
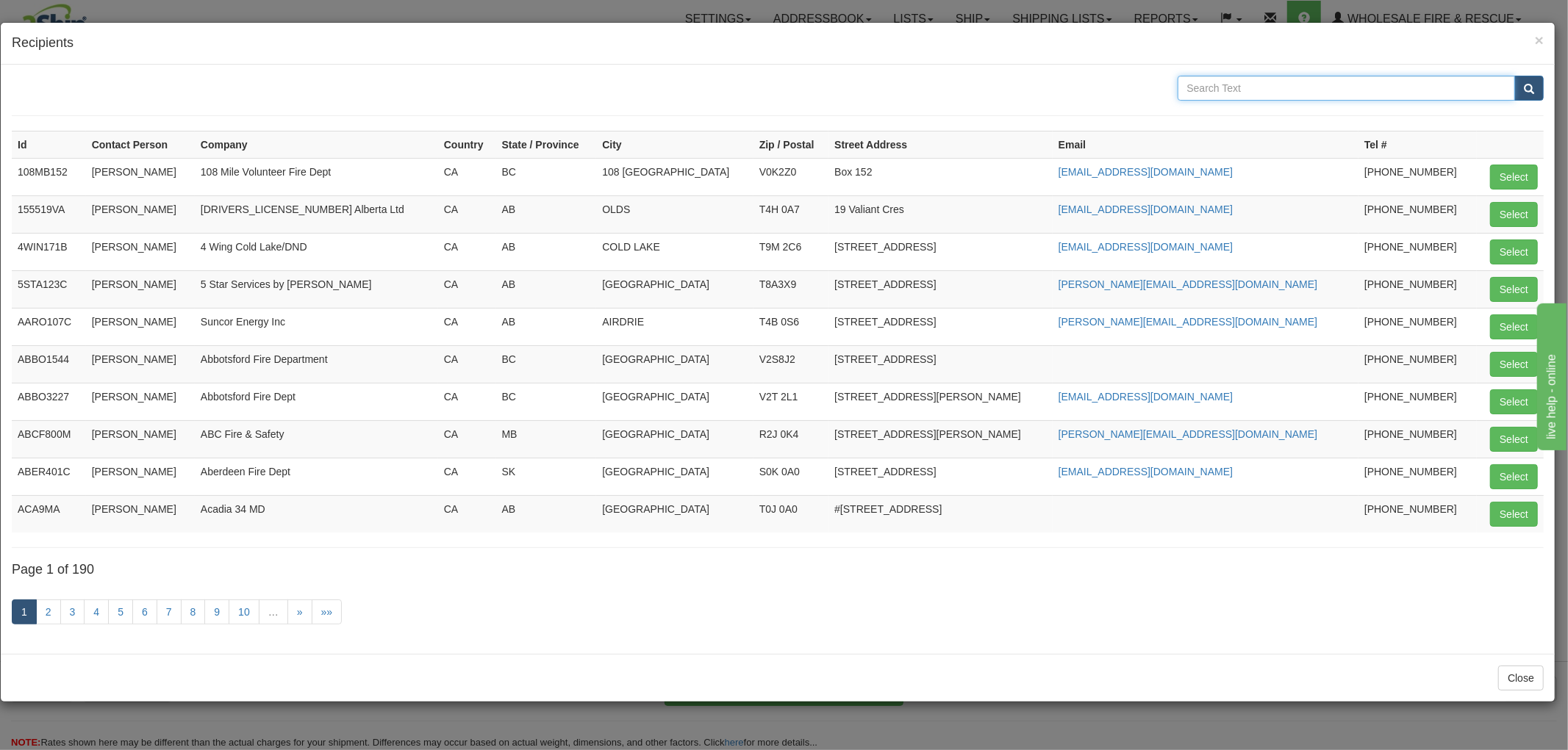
click at [1267, 82] on input "text" at bounding box center [1346, 87] width 338 height 25
type input "Sproat lake"
click at [1514, 76] on button "submit" at bounding box center [1529, 87] width 29 height 25
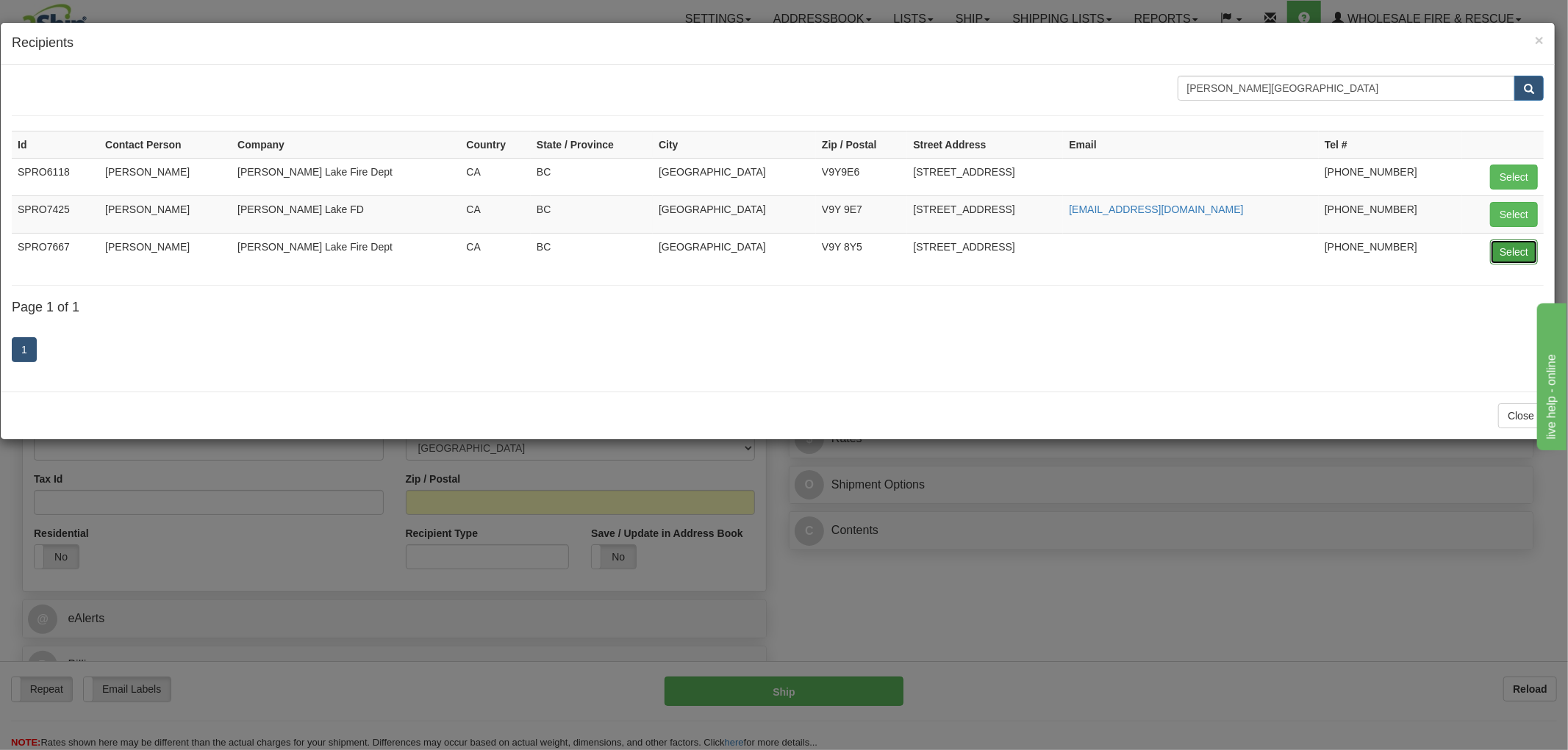
click at [1502, 247] on button "Select" at bounding box center [1513, 251] width 47 height 25
type input "SPRO7667"
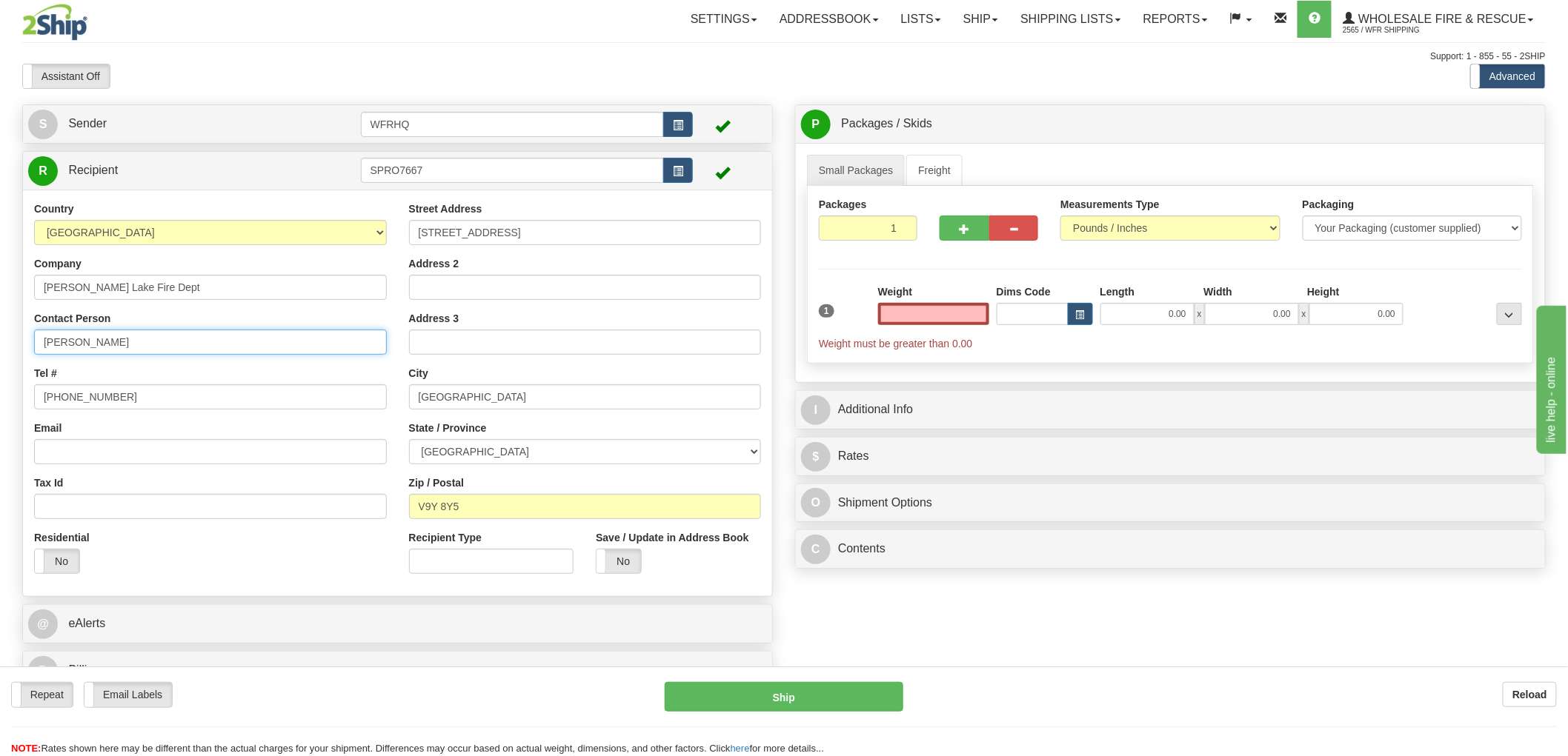
type input "0.00"
drag, startPoint x: 6, startPoint y: 346, endPoint x: -196, endPoint y: 346, distance: 202.0
click at [0, 346] on html "Training Course Close Toggle navigation Settings Shipping Preferences New Sende…" at bounding box center [784, 378] width 1568 height 756
type input "Derrick Cyr"
drag, startPoint x: 135, startPoint y: 401, endPoint x: 98, endPoint y: 398, distance: 37.1
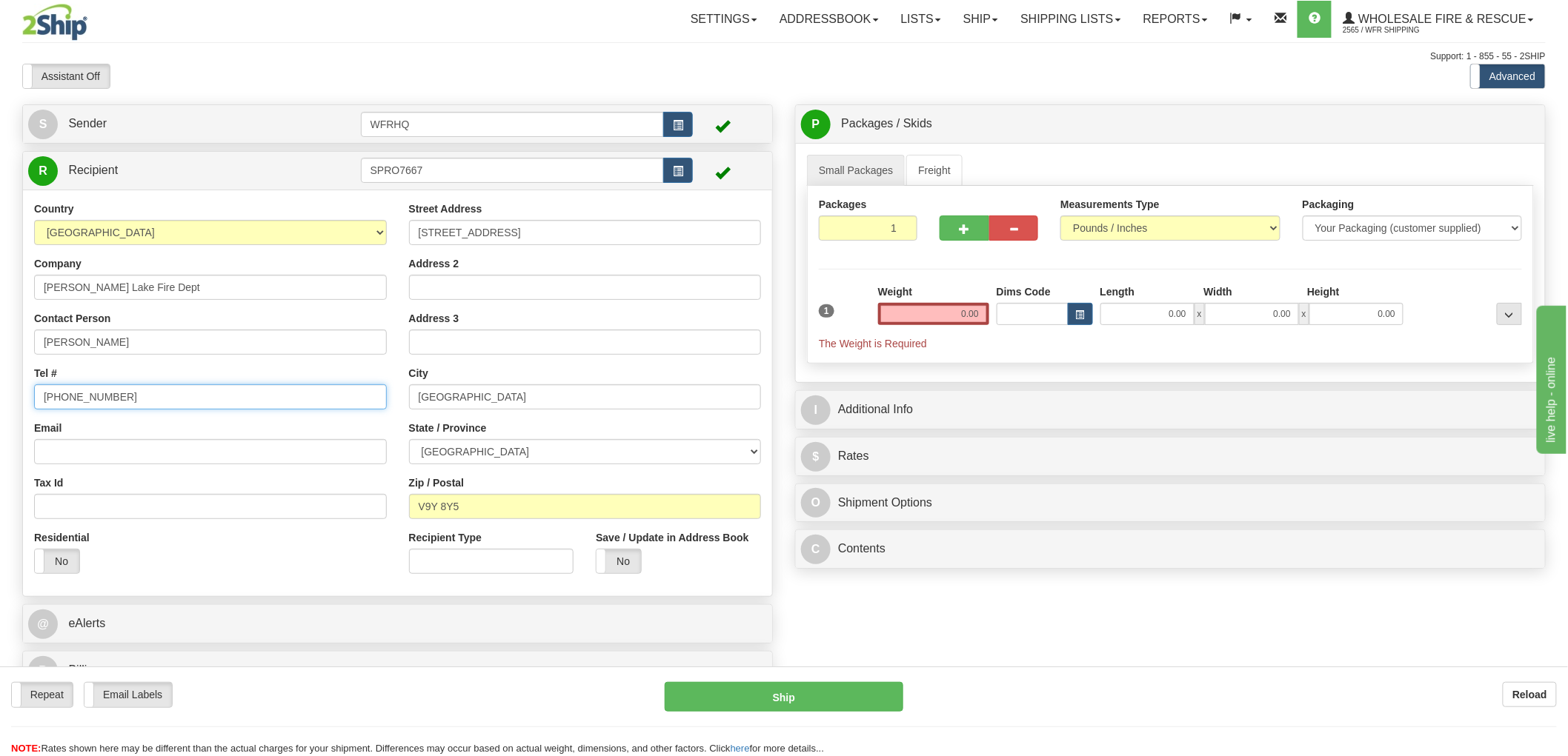
click at [98, 398] on input "250-731-0936" at bounding box center [210, 396] width 353 height 25
type input "250-731-8115"
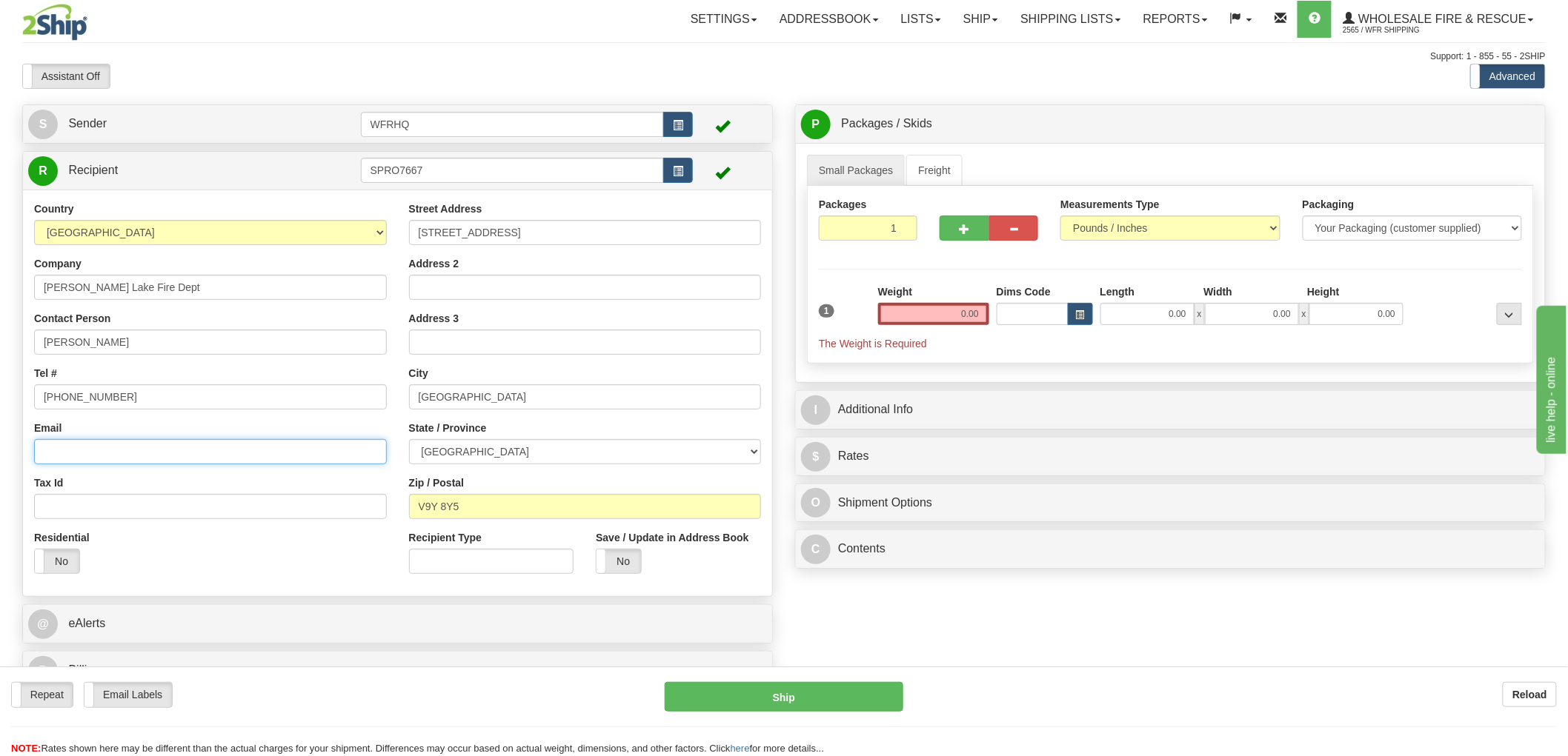
click at [160, 450] on input "Email" at bounding box center [210, 451] width 353 height 25
paste input "mcann@sproatlakefire.ca"
type input "mcann@sproatlakefire.ca"
click at [971, 315] on input "0.00" at bounding box center [934, 314] width 111 height 22
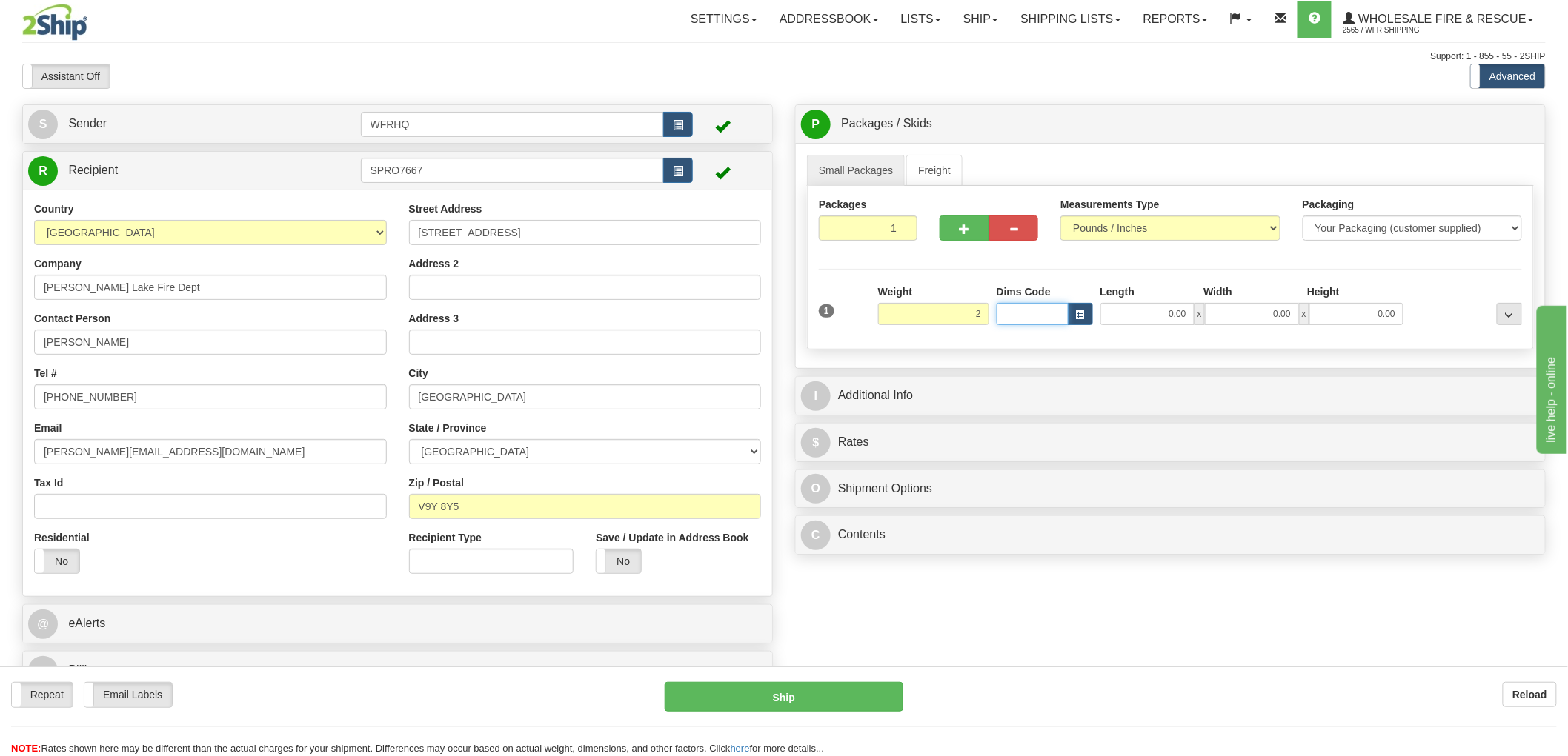
type input "2.00"
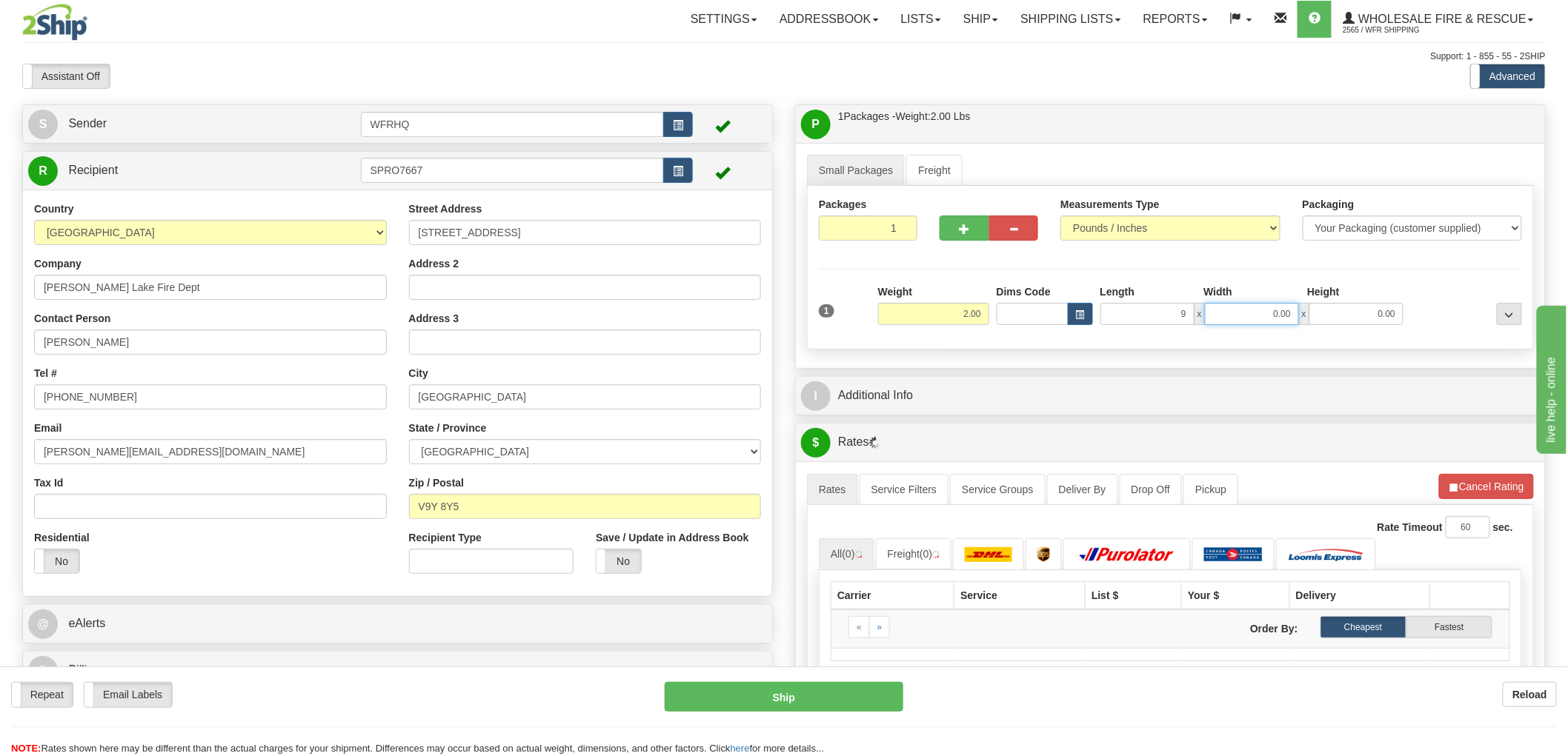
type input "9.00"
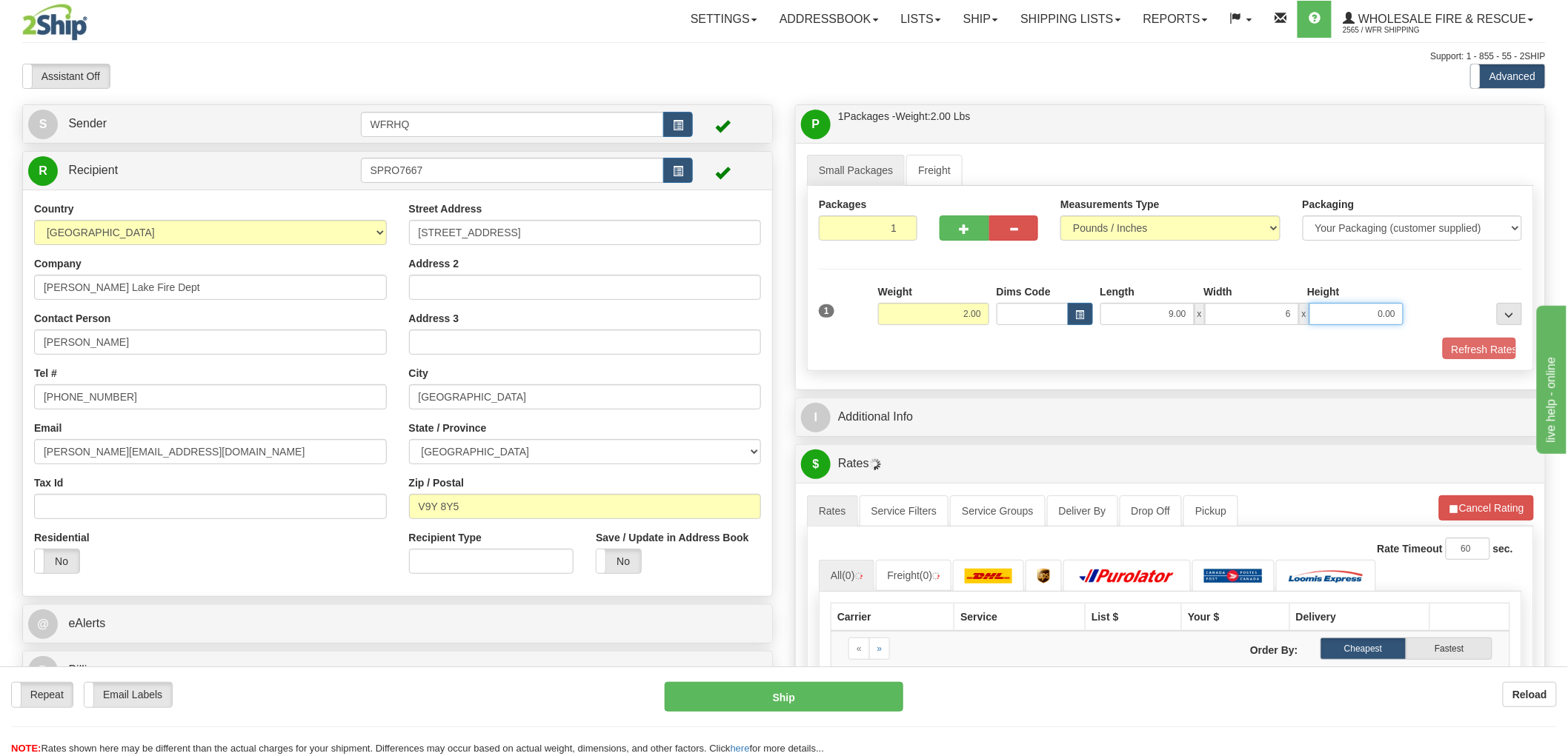
type input "6.00"
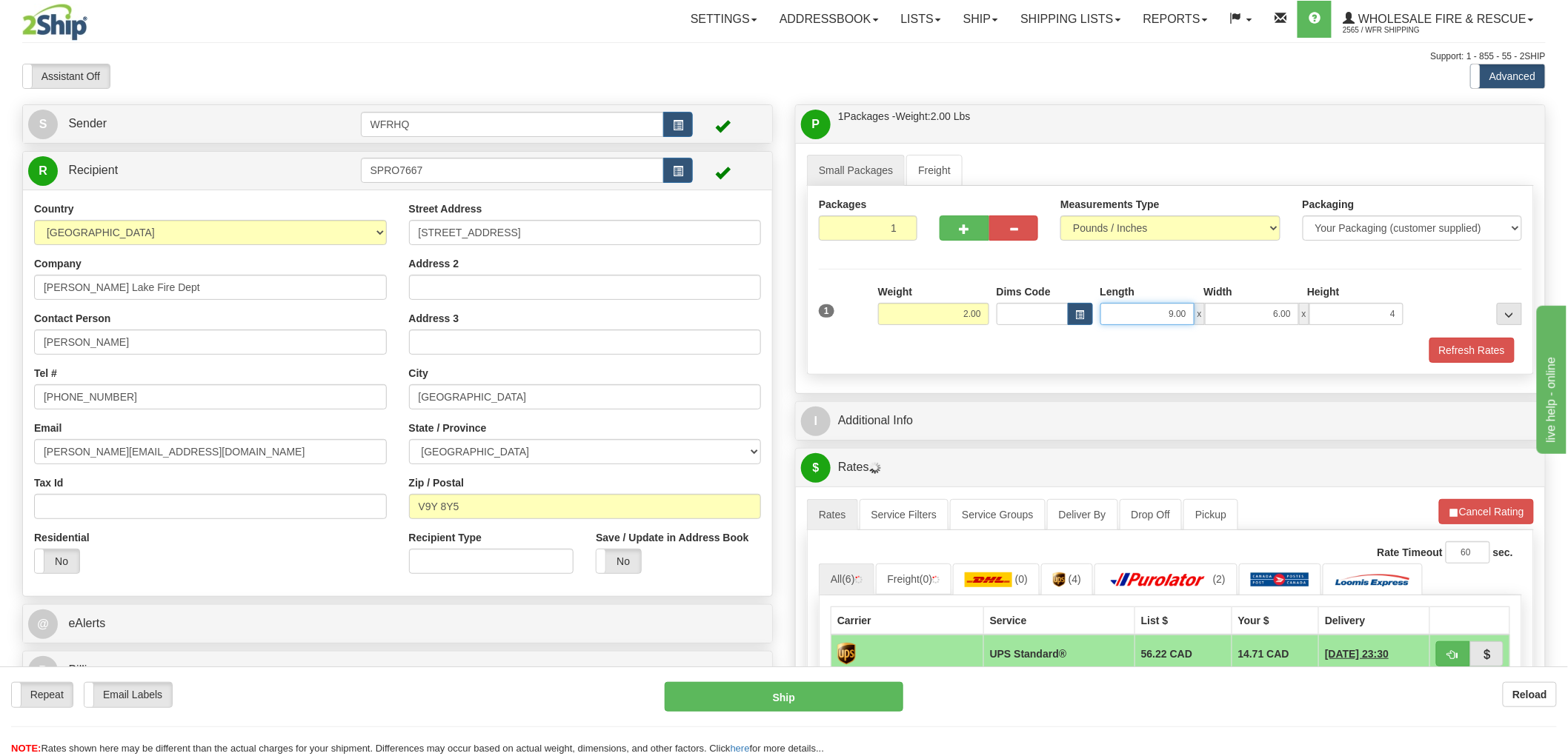
type input "4.00"
click at [1160, 315] on input "9.00" at bounding box center [1148, 314] width 95 height 22
drag, startPoint x: 1160, startPoint y: 315, endPoint x: 1190, endPoint y: 313, distance: 30.1
click at [1190, 313] on input "9.00" at bounding box center [1148, 314] width 95 height 22
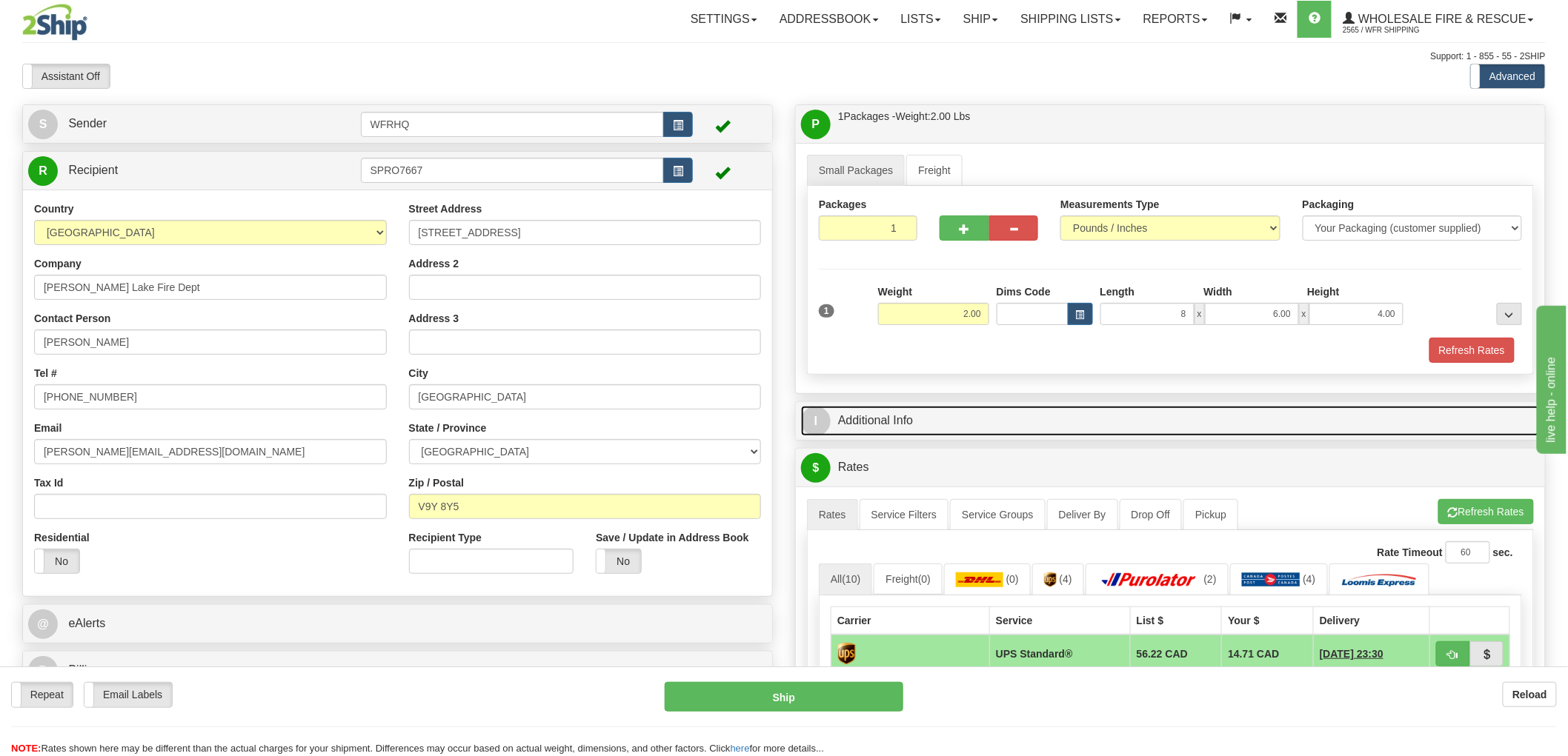
type input "8.00"
click at [886, 432] on link "I Additional Info" at bounding box center [1170, 420] width 739 height 30
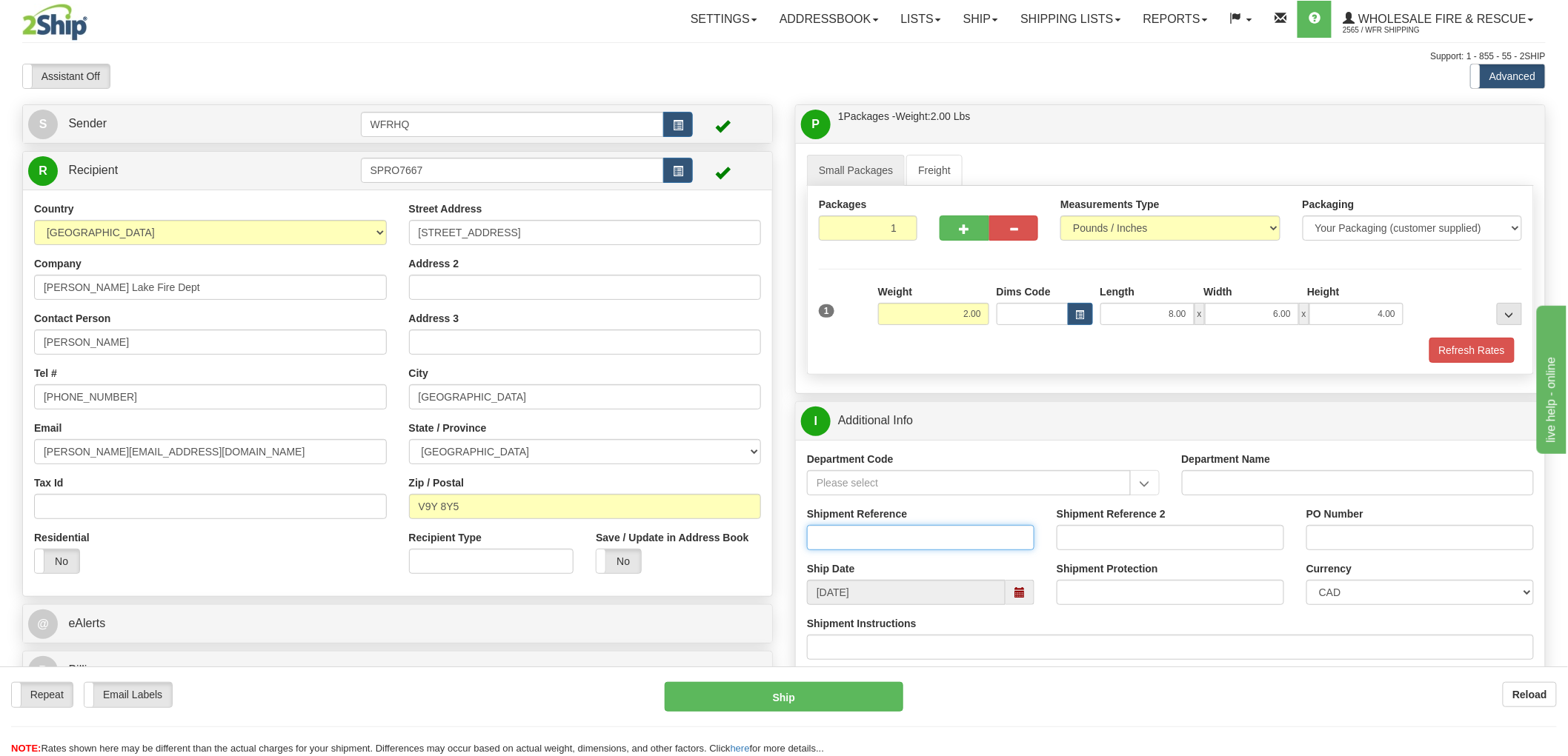
click at [868, 539] on input "Shipment Reference" at bounding box center [921, 537] width 228 height 25
type input "S47135 - 31144"
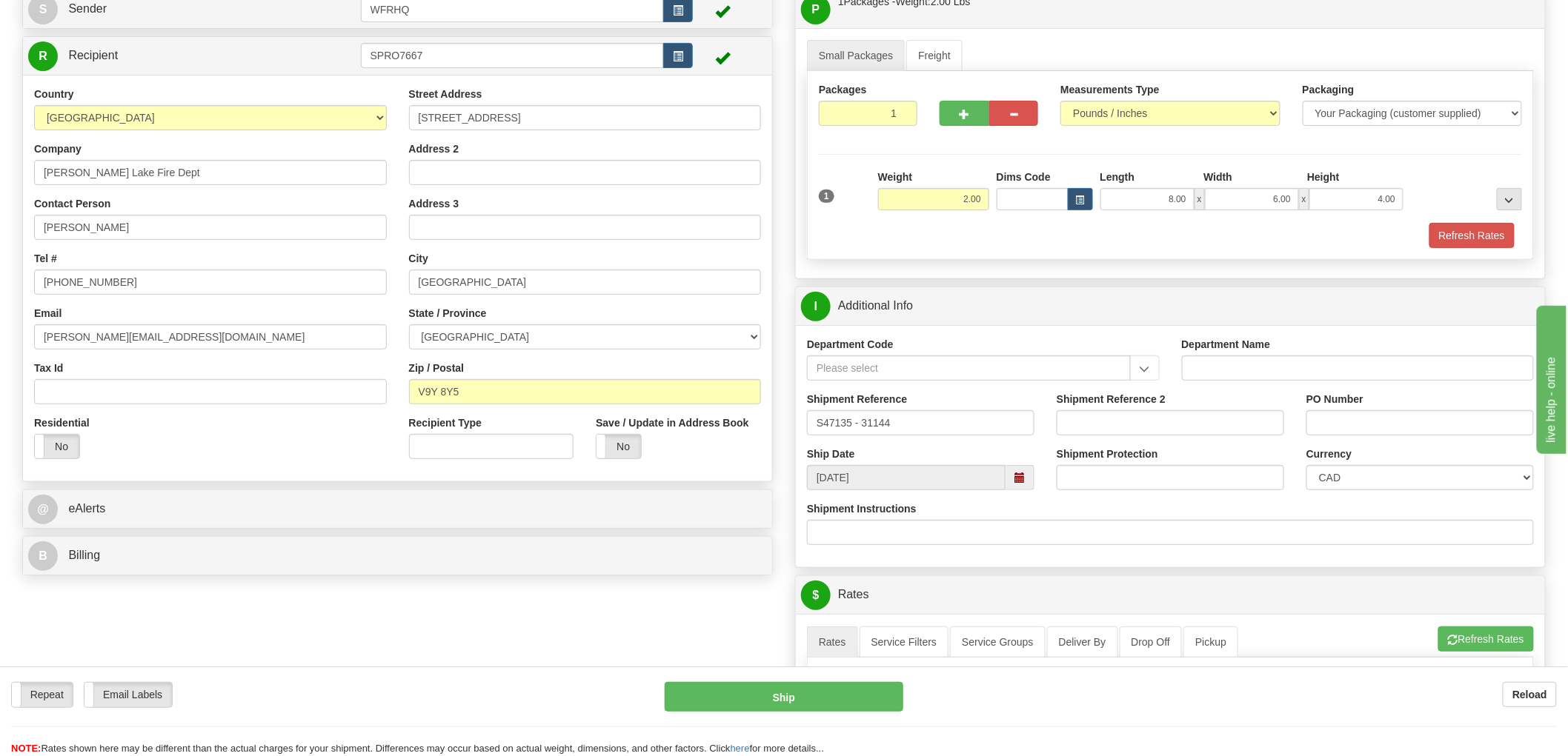
scroll to position [328, 0]
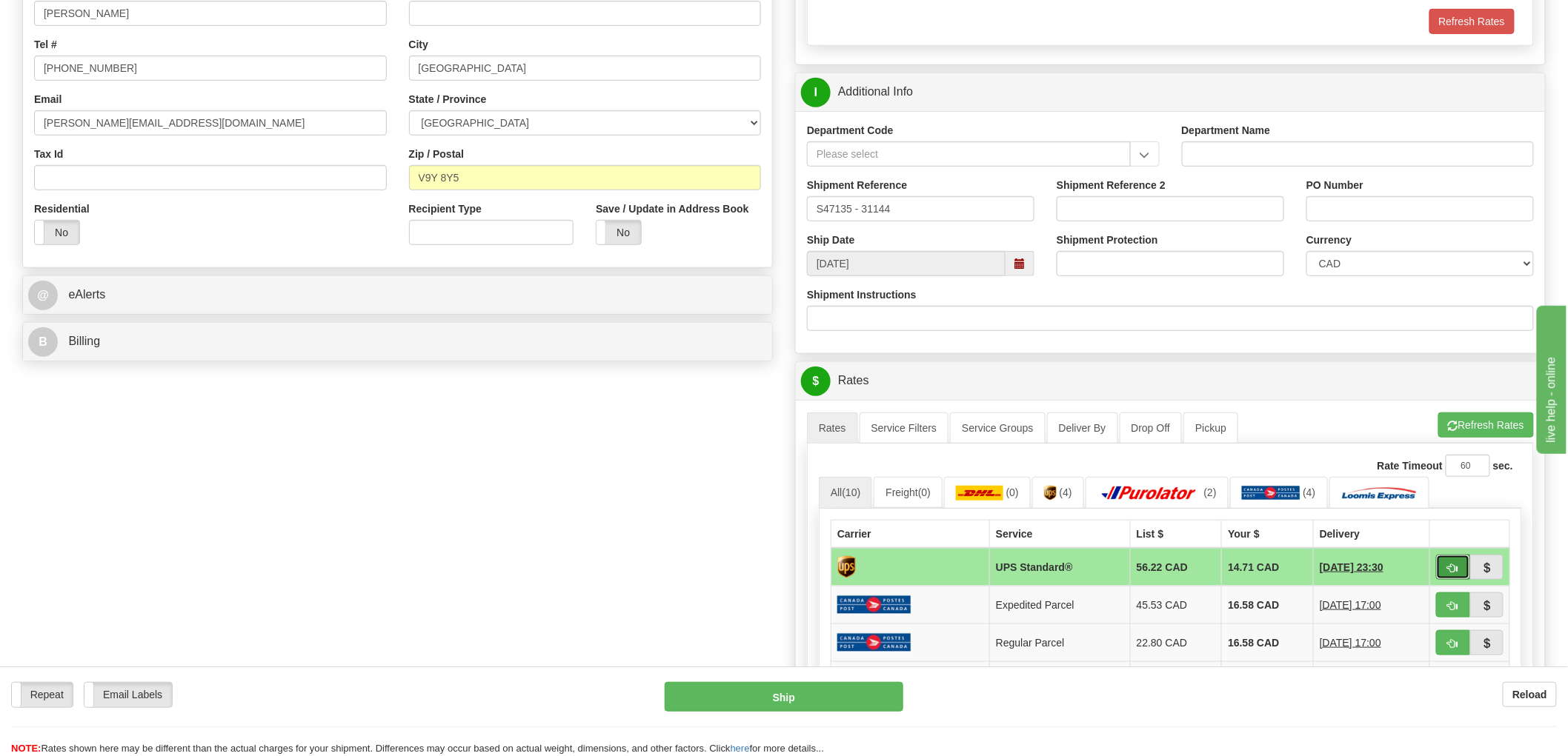
click at [1459, 566] on button "button" at bounding box center [1452, 567] width 34 height 25
type input "11"
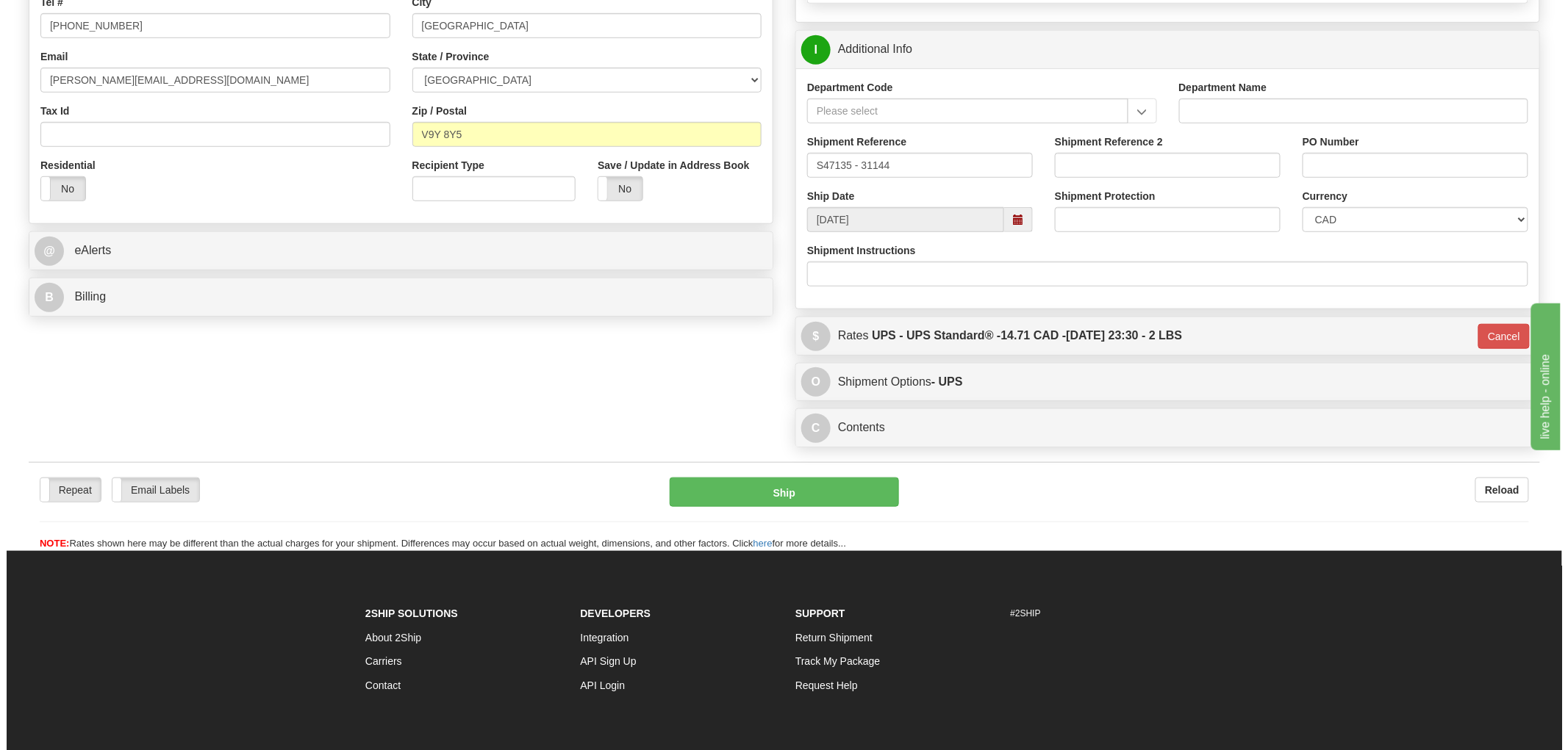
scroll to position [408, 0]
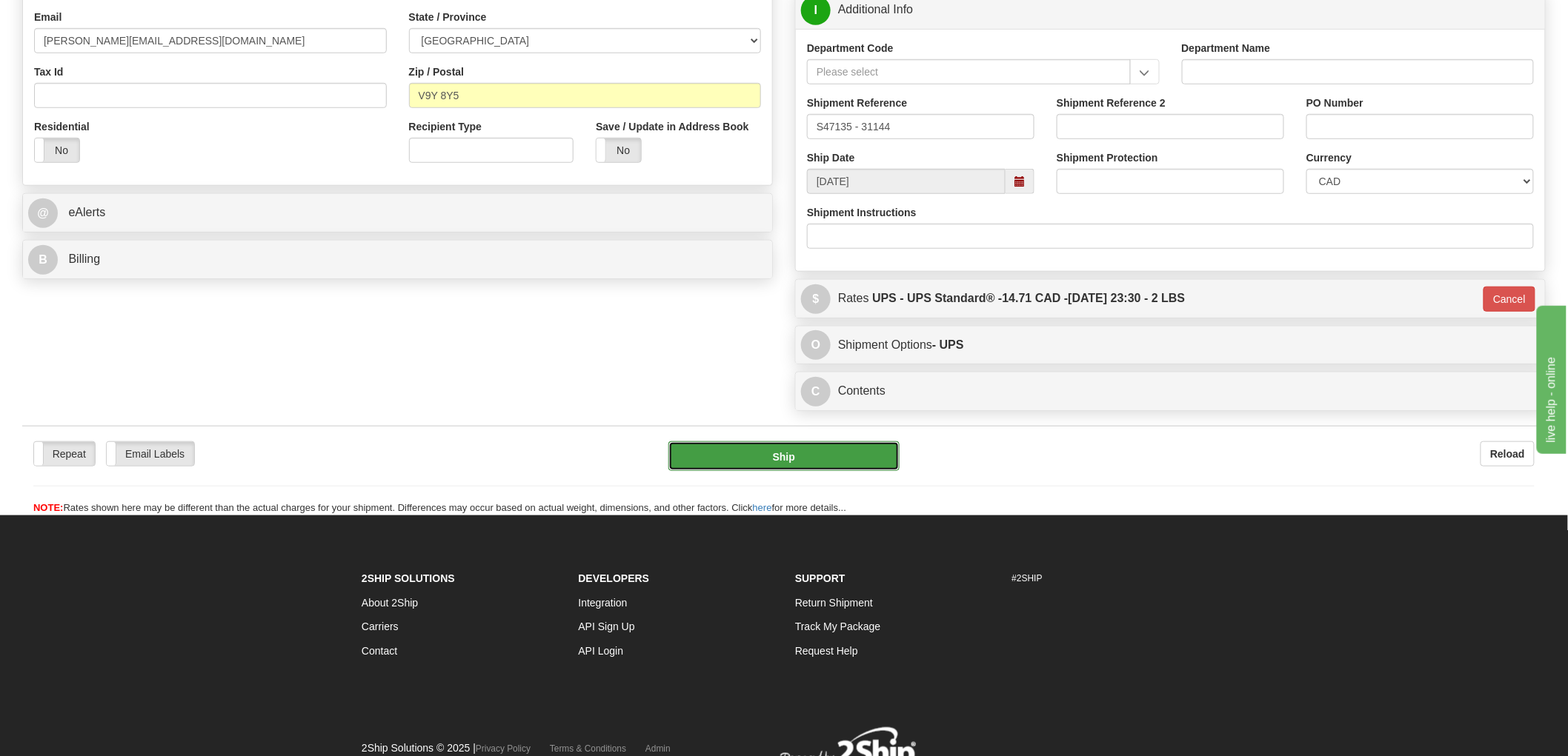
click at [796, 460] on button "Ship" at bounding box center [784, 456] width 232 height 29
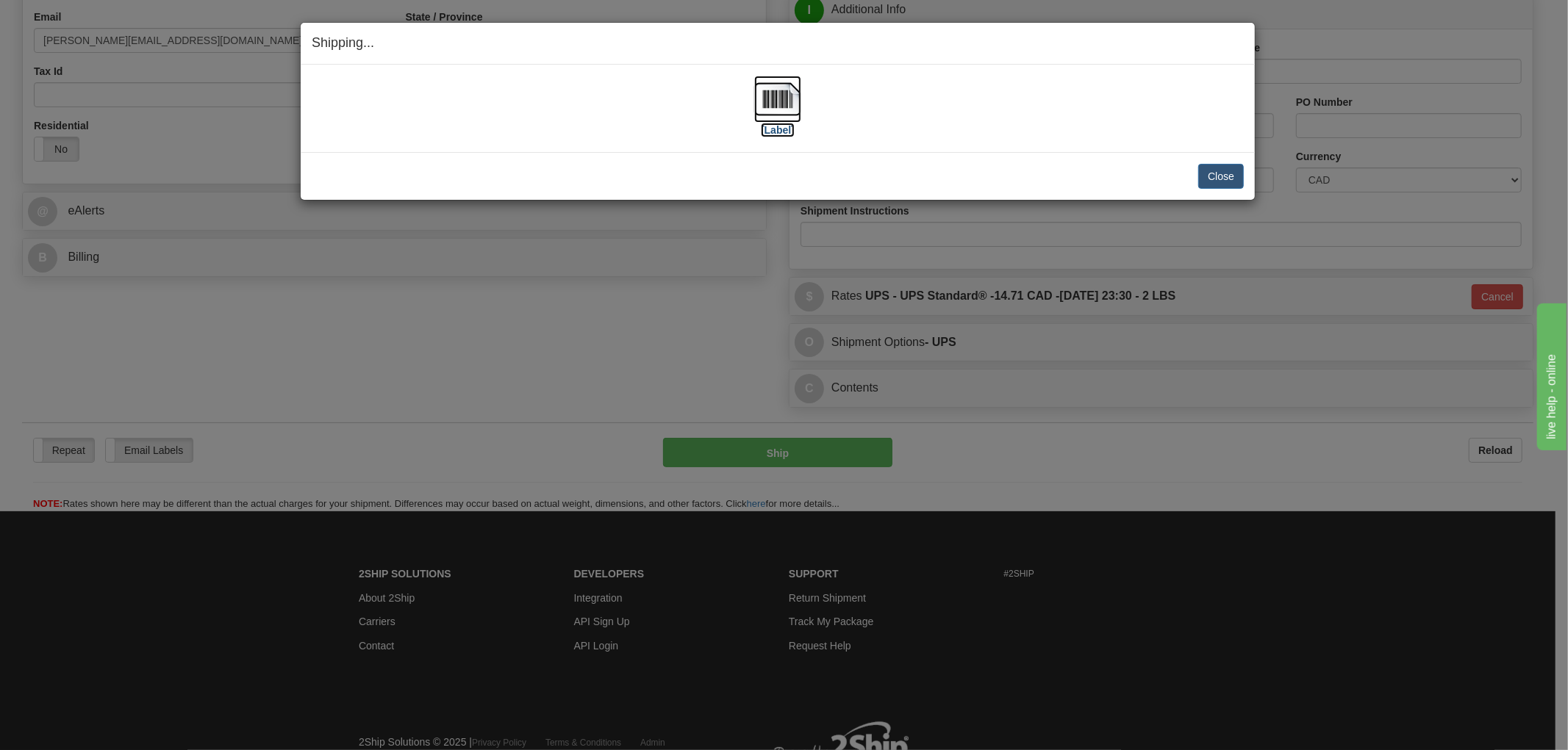
click at [780, 106] on img at bounding box center [778, 99] width 47 height 47
drag, startPoint x: 647, startPoint y: 178, endPoint x: 759, endPoint y: 182, distance: 112.1
click at [647, 178] on div "Close Cancel" at bounding box center [778, 176] width 932 height 25
click at [1227, 177] on button "Close" at bounding box center [1221, 176] width 46 height 25
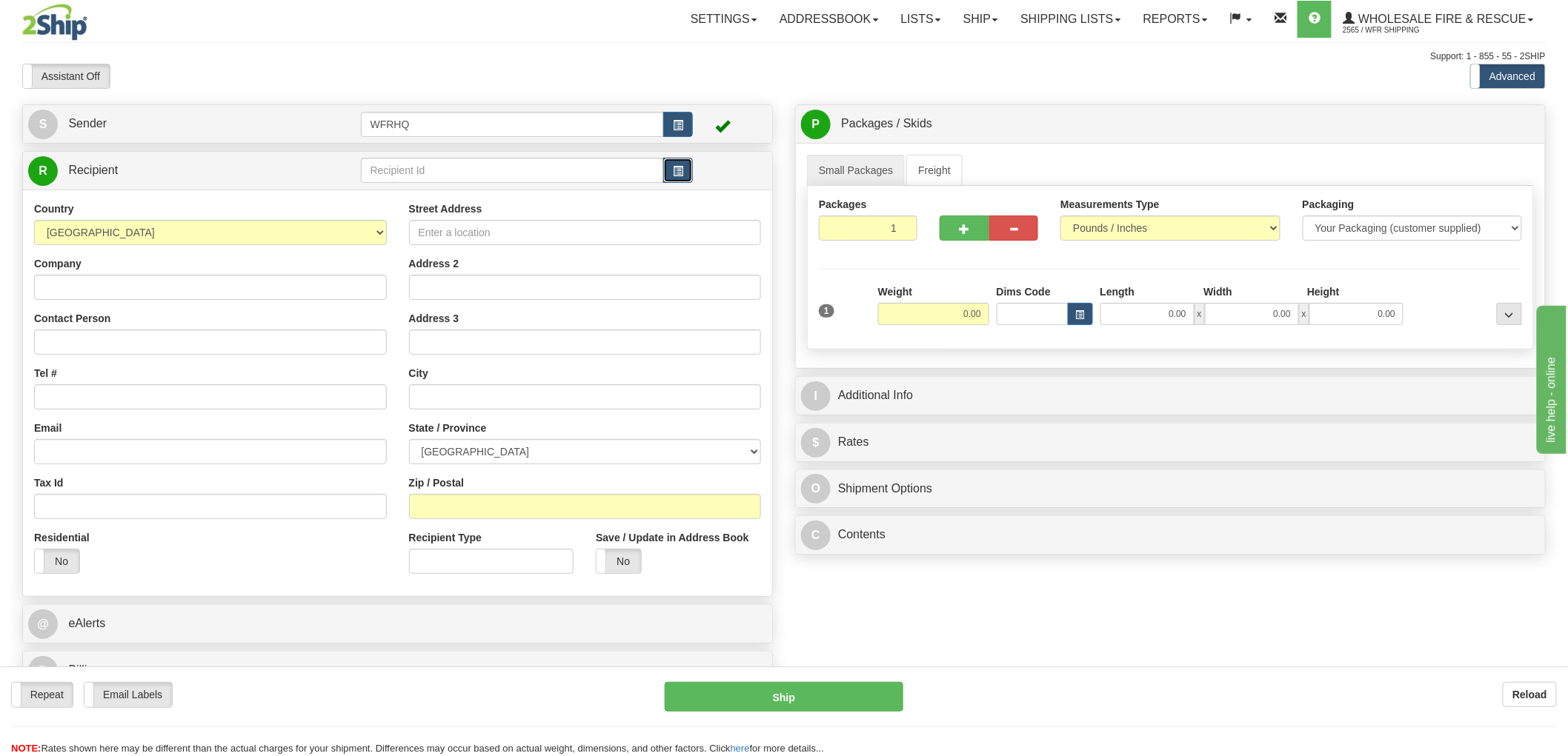
click at [678, 179] on button "button" at bounding box center [678, 170] width 29 height 25
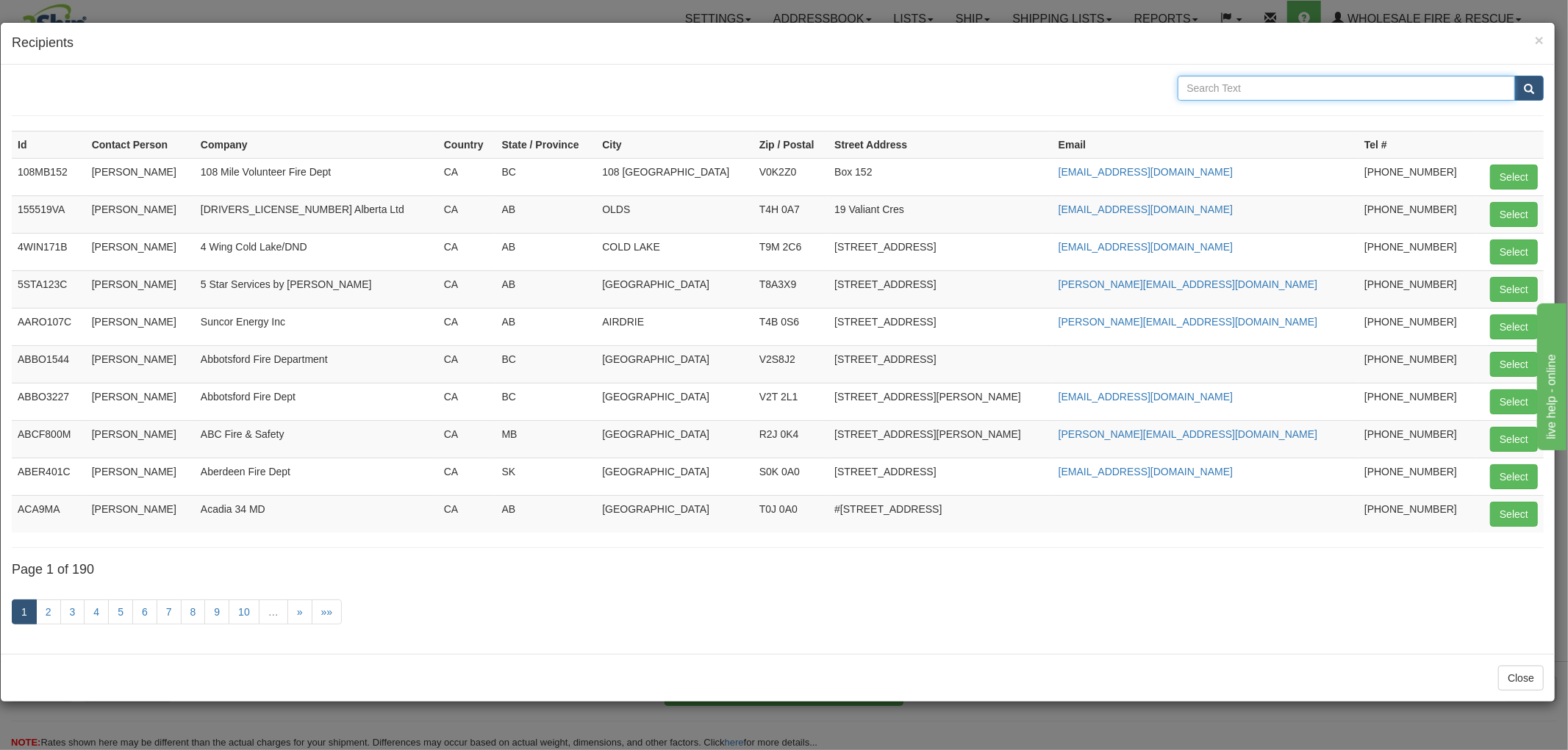
click at [1194, 86] on input "text" at bounding box center [1346, 87] width 338 height 25
type input "Ponoka"
click at [1514, 76] on button "submit" at bounding box center [1529, 87] width 29 height 25
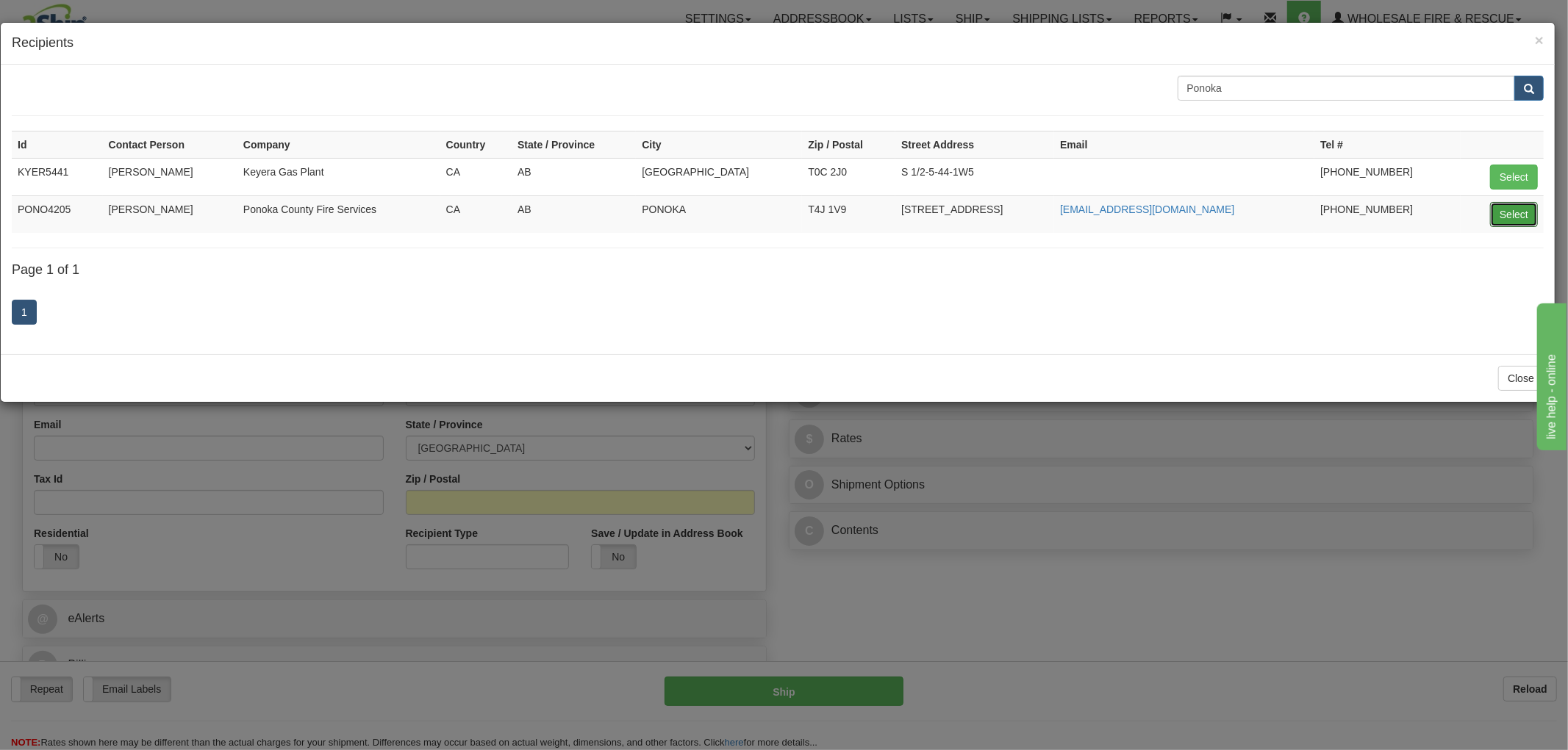
click at [1491, 216] on button "Select" at bounding box center [1513, 214] width 47 height 25
type input "PONO4205"
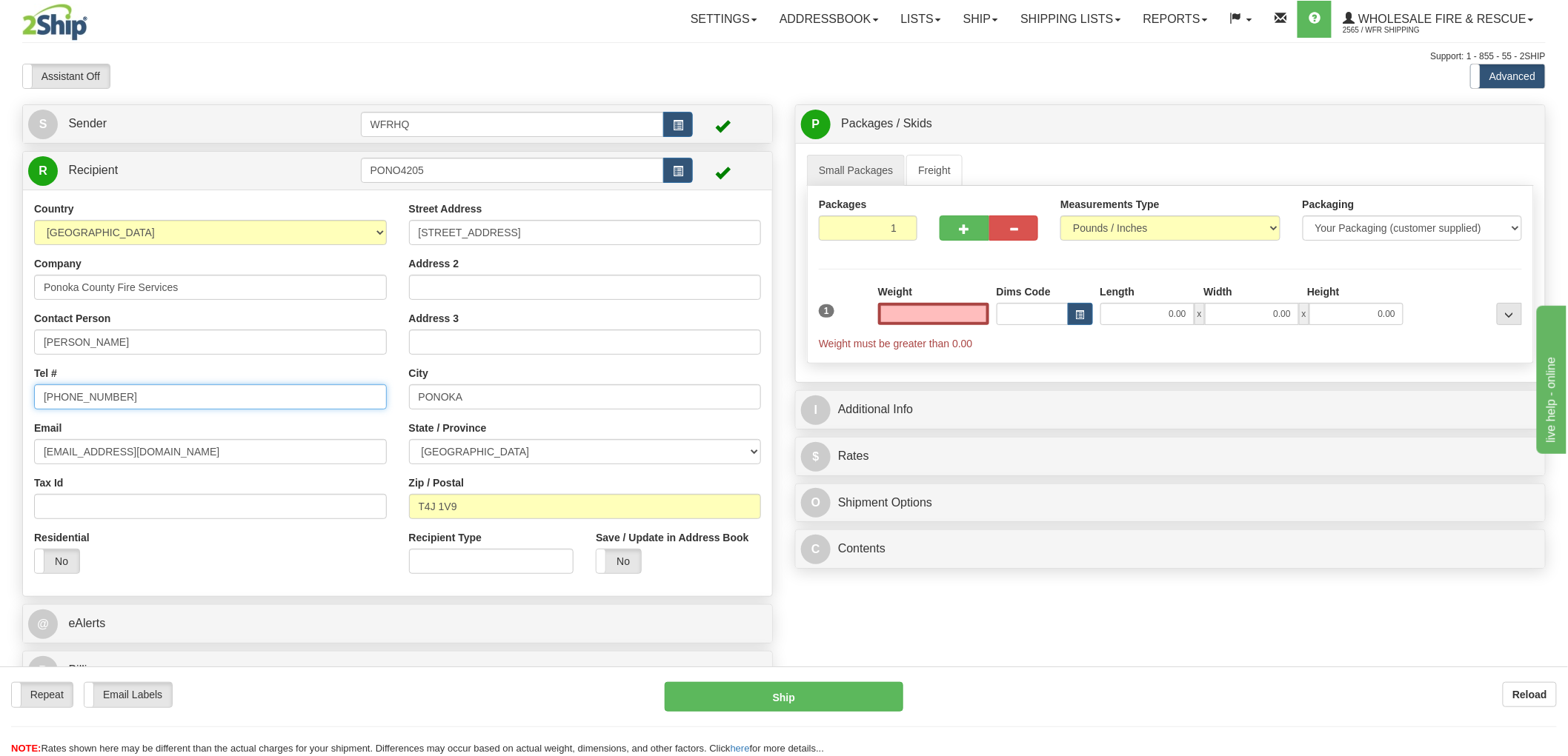
type input "0.00"
drag, startPoint x: 136, startPoint y: 397, endPoint x: 67, endPoint y: 400, distance: 69.1
click at [67, 400] on input "[PHONE_NUMBER]" at bounding box center [210, 396] width 353 height 25
type input "[PHONE_NUMBER]"
click at [617, 564] on label "No" at bounding box center [619, 561] width 44 height 24
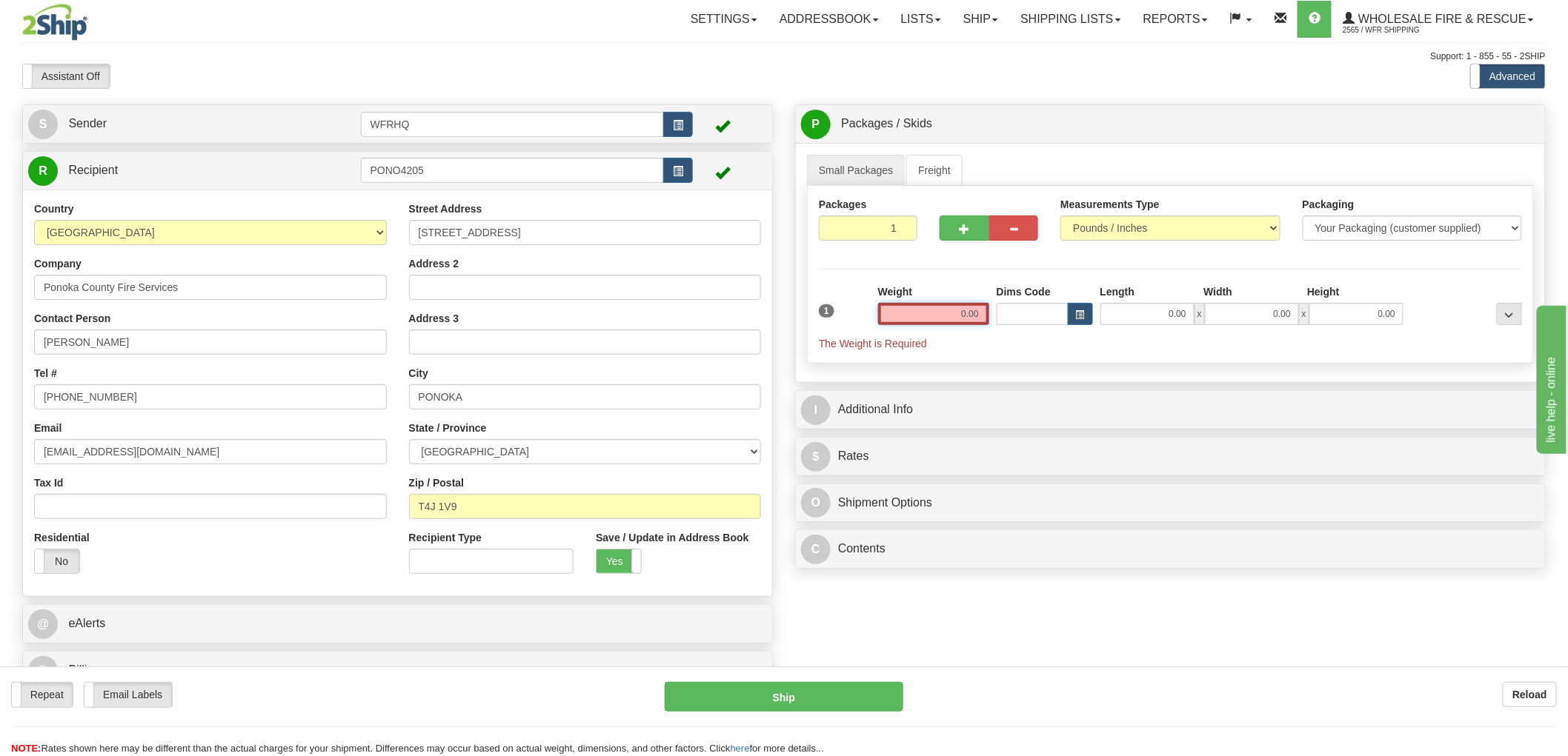
click at [952, 317] on input "0.00" at bounding box center [934, 314] width 111 height 22
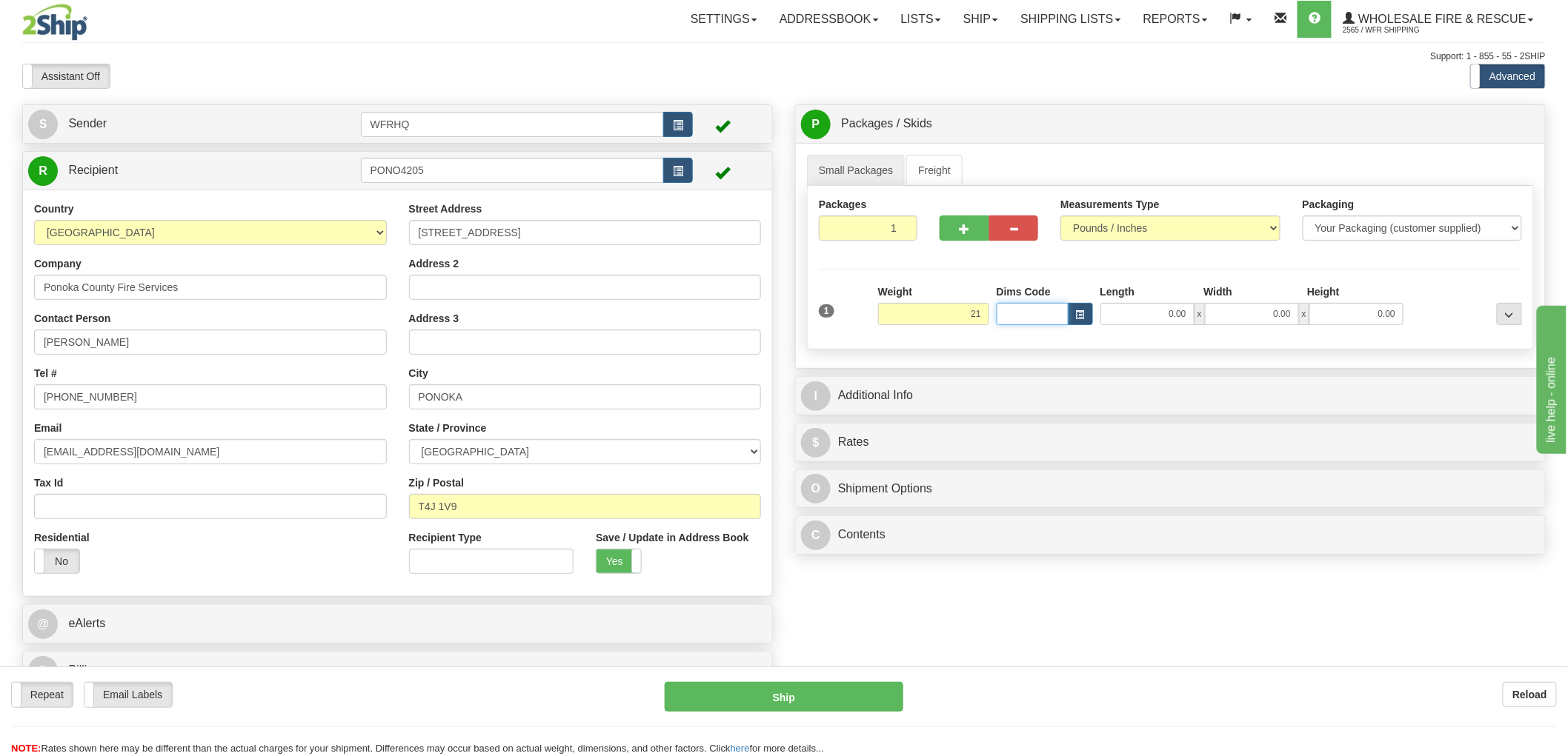
type input "21.00"
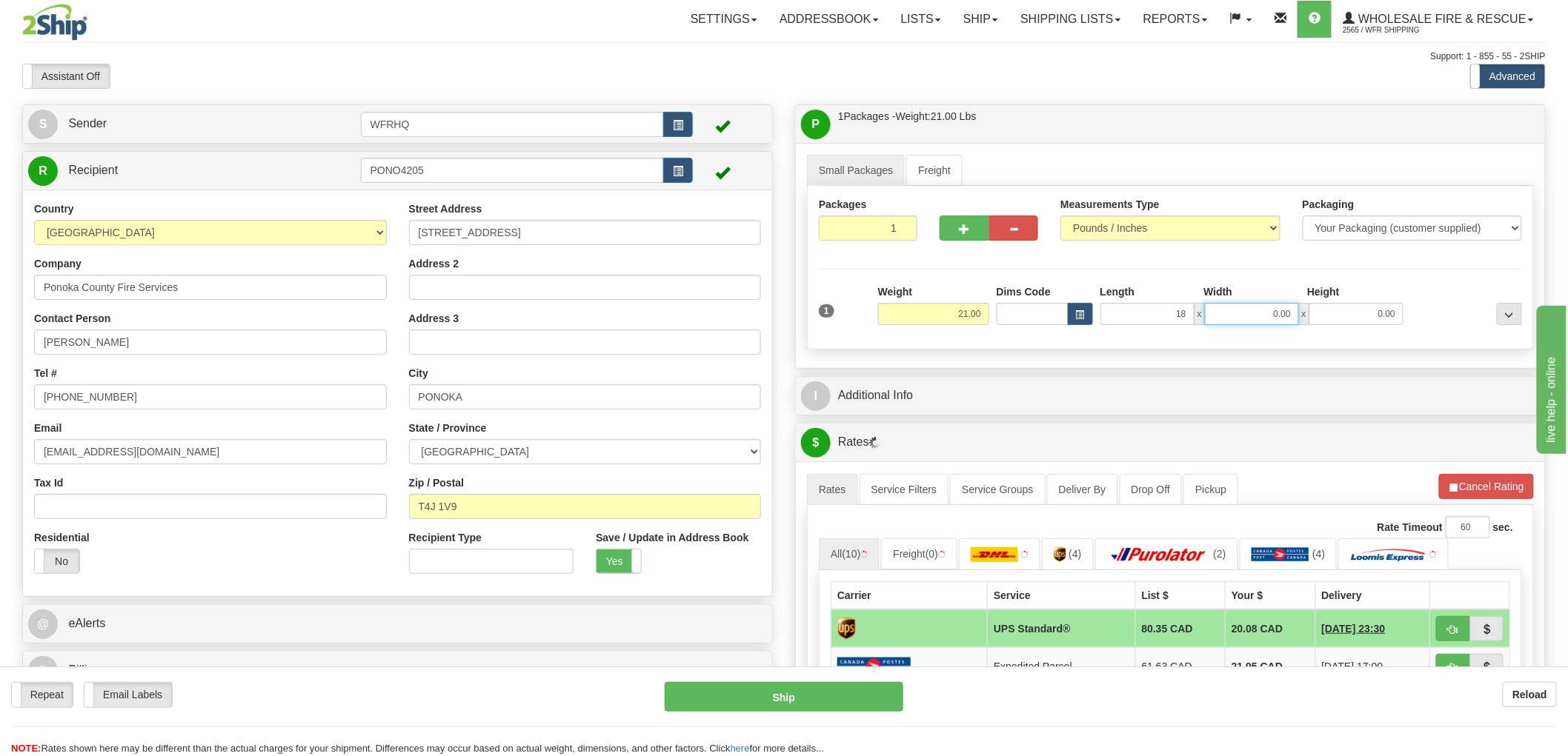
type input "18.00"
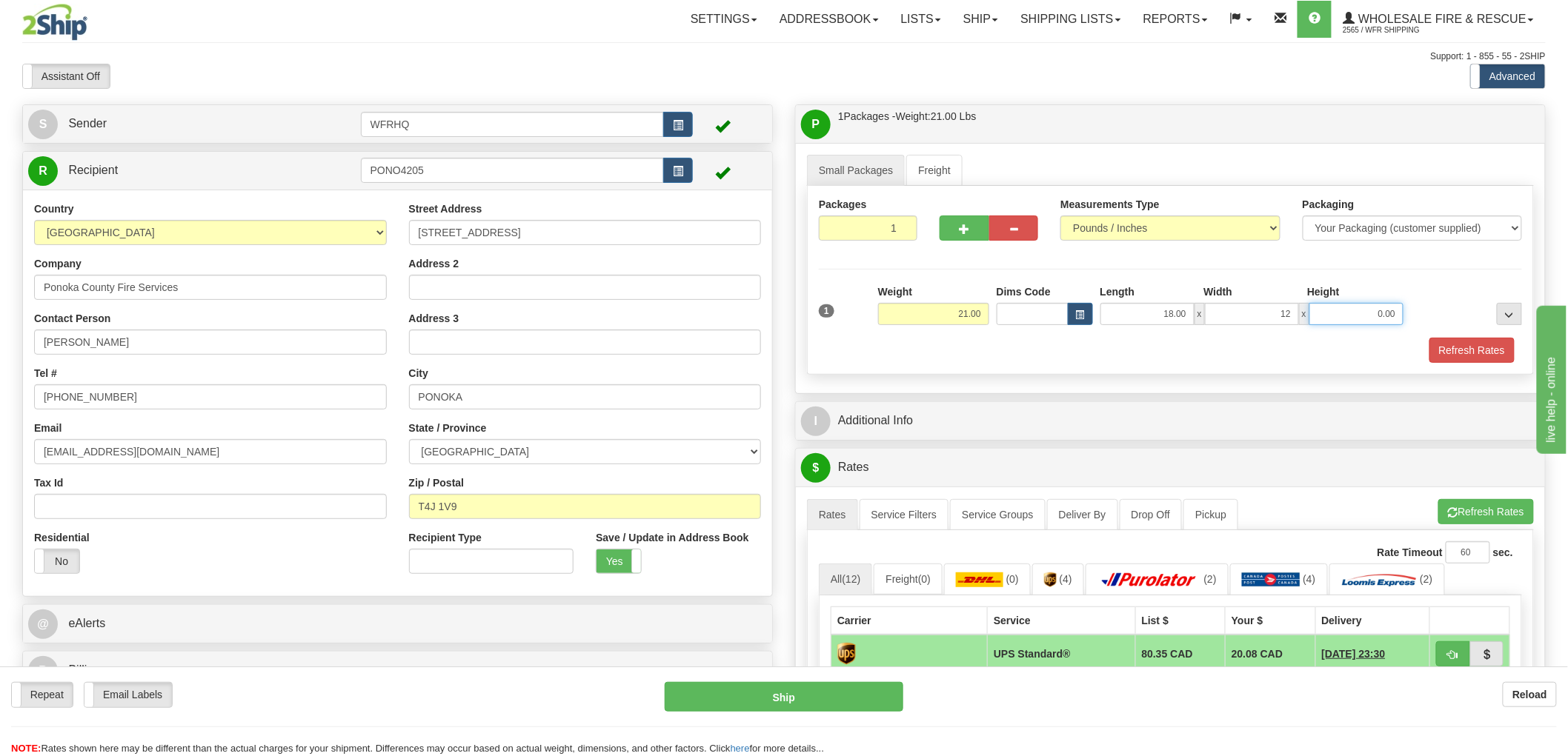
type input "12.00"
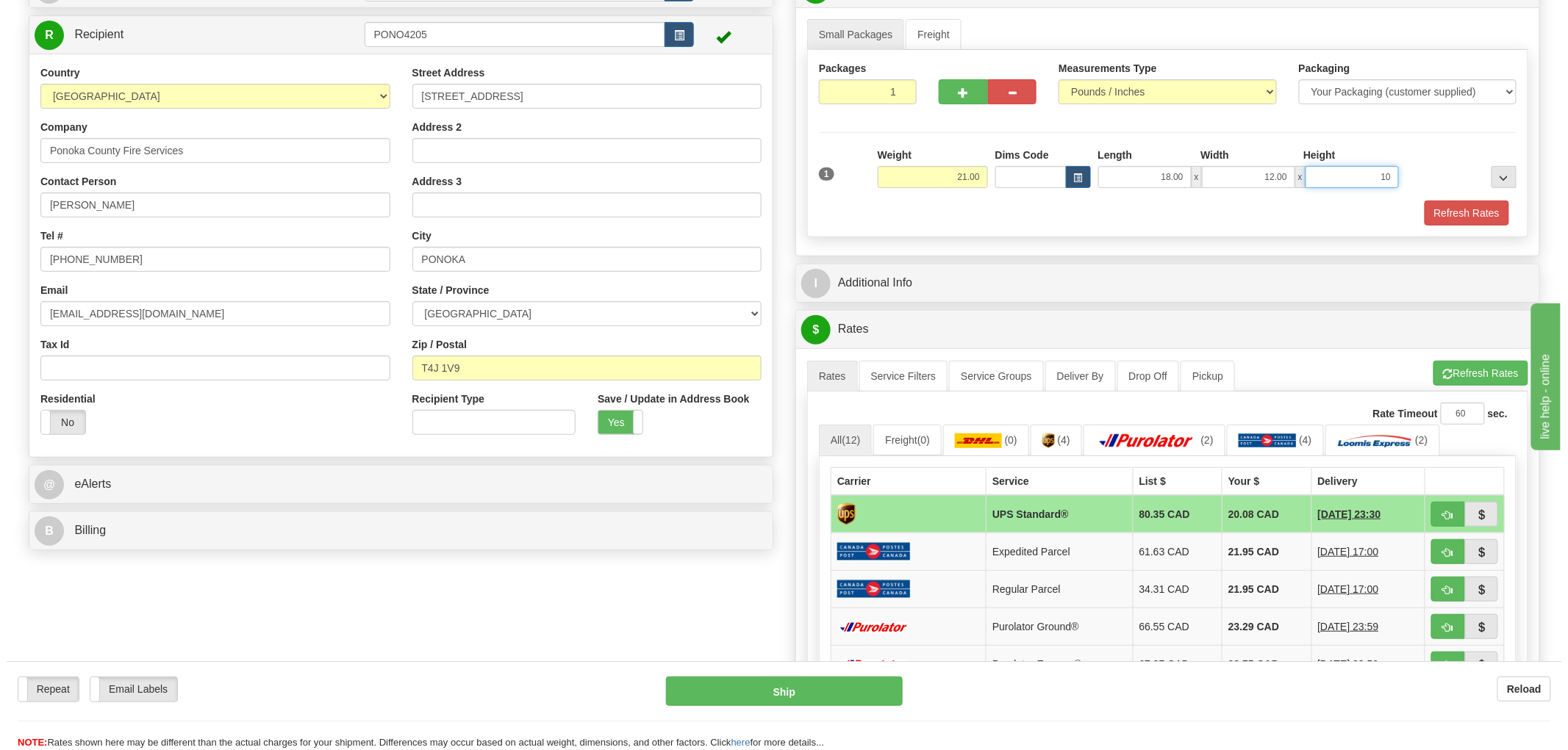
scroll to position [163, 0]
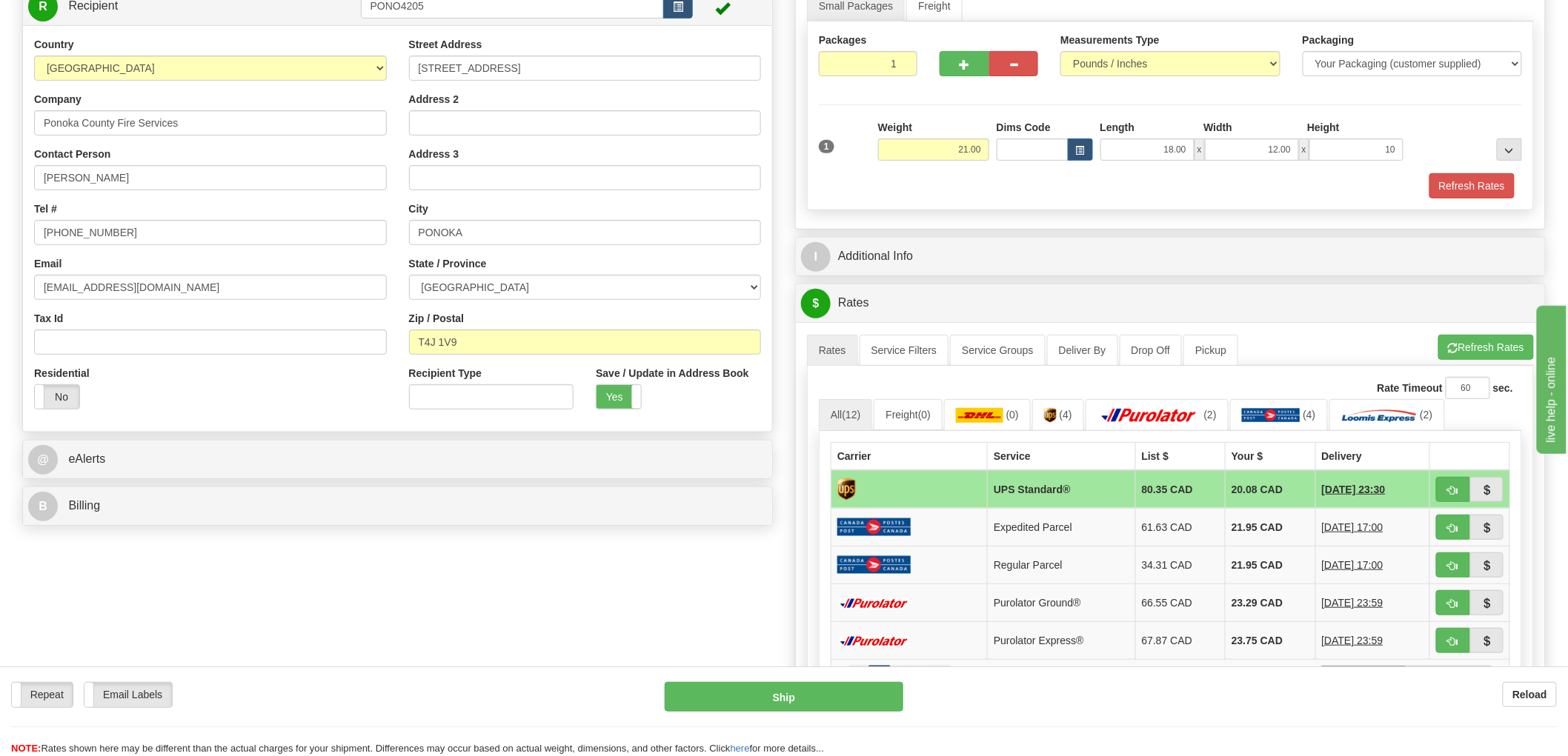
type input "10.00"
click at [1456, 490] on span "button" at bounding box center [1452, 491] width 10 height 9
type input "11"
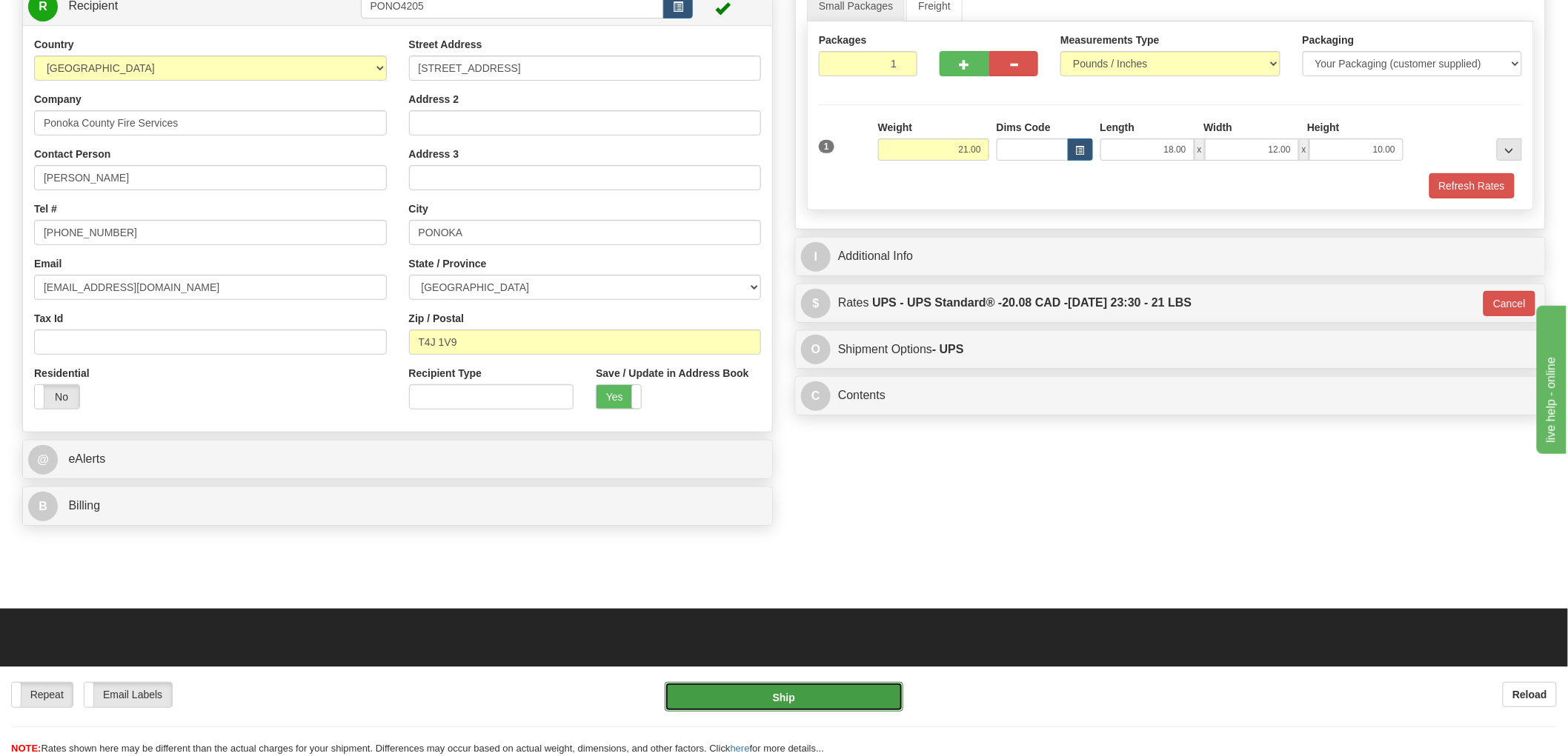
click at [769, 701] on button "Ship" at bounding box center [784, 696] width 240 height 29
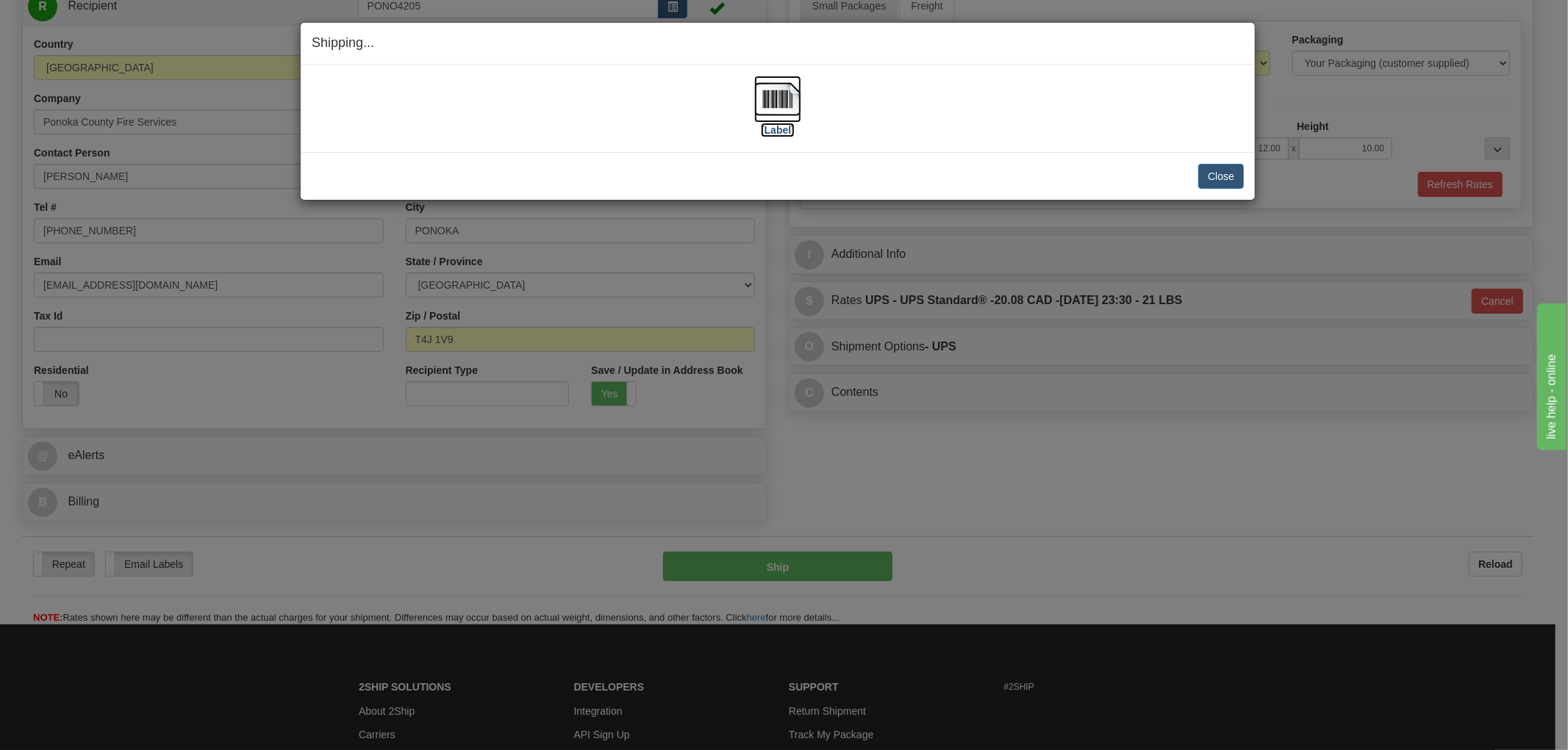
click at [783, 98] on img at bounding box center [778, 99] width 47 height 47
click at [1084, 112] on div "[Label]" at bounding box center [778, 108] width 932 height 66
click at [1226, 169] on button "Close" at bounding box center [1221, 176] width 46 height 25
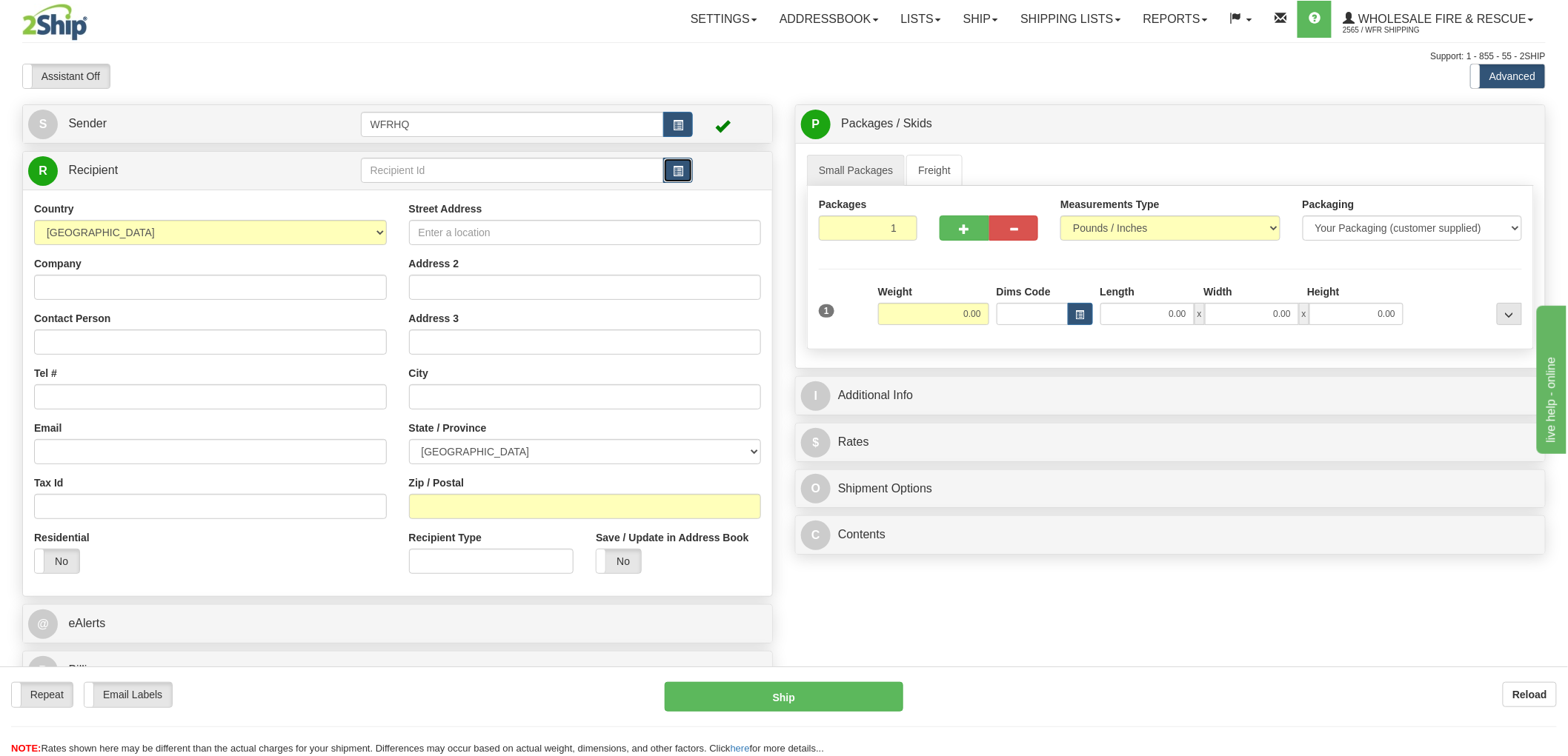
click at [667, 173] on button "button" at bounding box center [678, 170] width 29 height 25
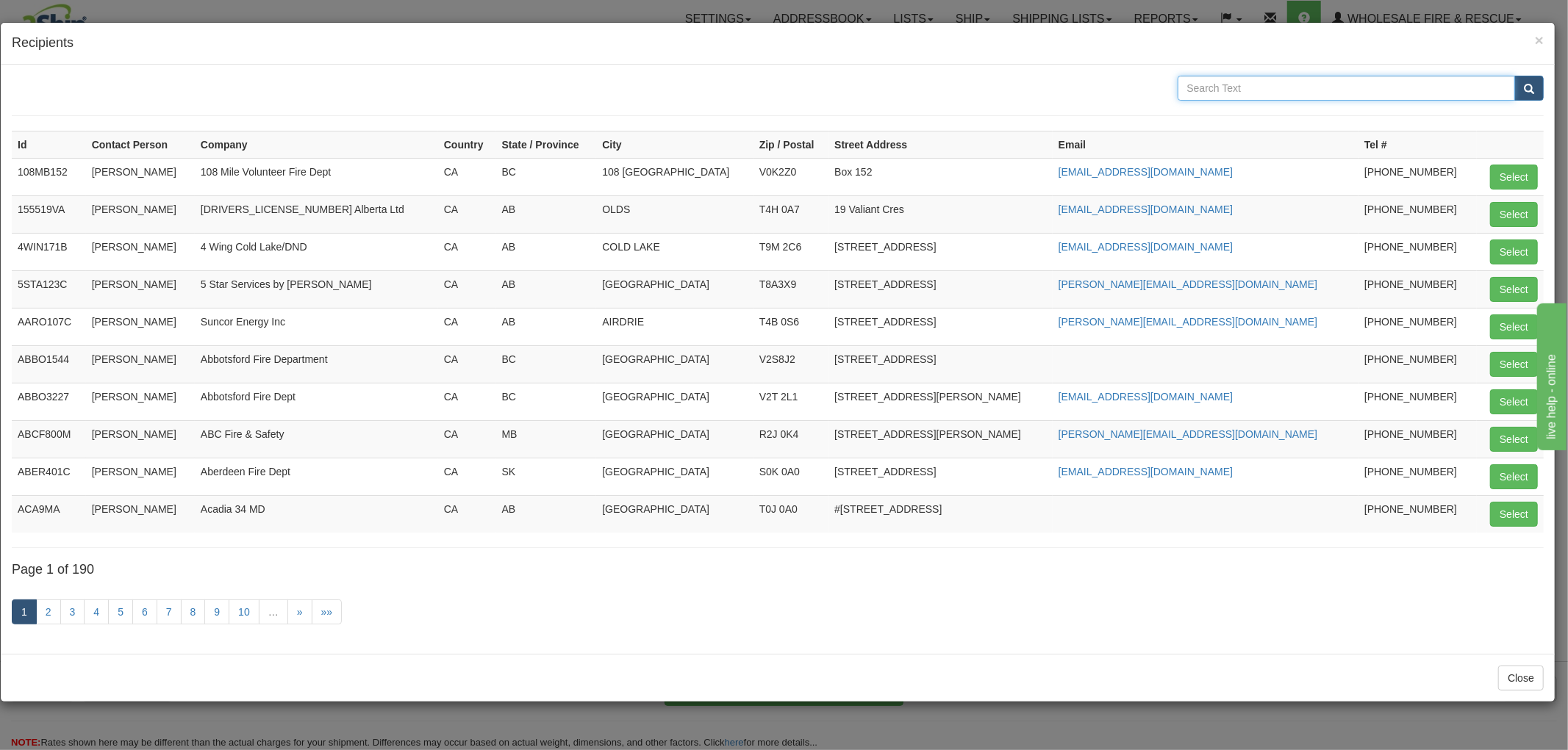
click at [1302, 86] on input "text" at bounding box center [1346, 87] width 338 height 25
type input "Cenovus"
click at [1514, 76] on button "submit" at bounding box center [1529, 87] width 29 height 25
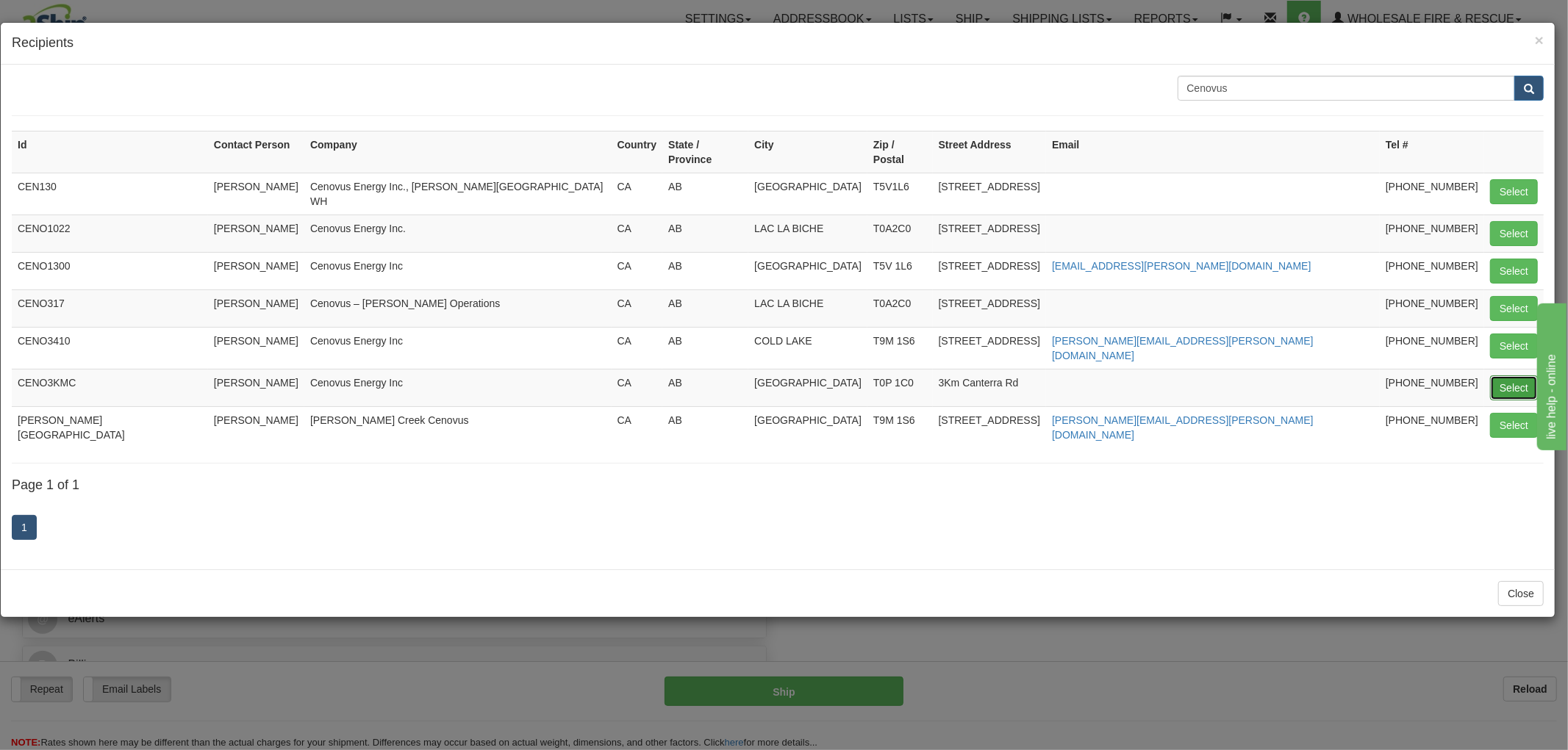
click at [1504, 376] on button "Select" at bounding box center [1513, 388] width 47 height 25
type input "CENO3KMC"
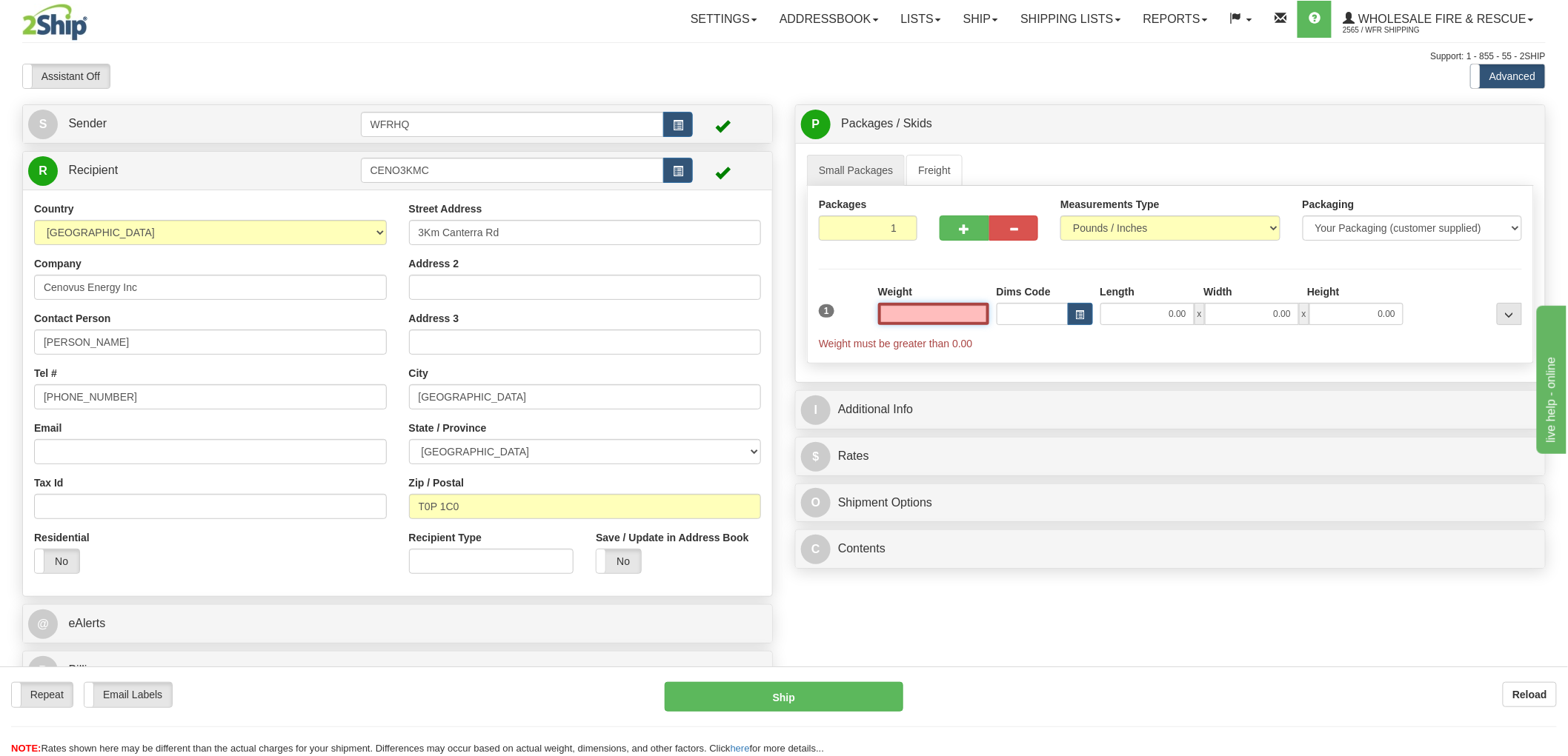
type input "FORT [PERSON_NAME]"
type input "0.00"
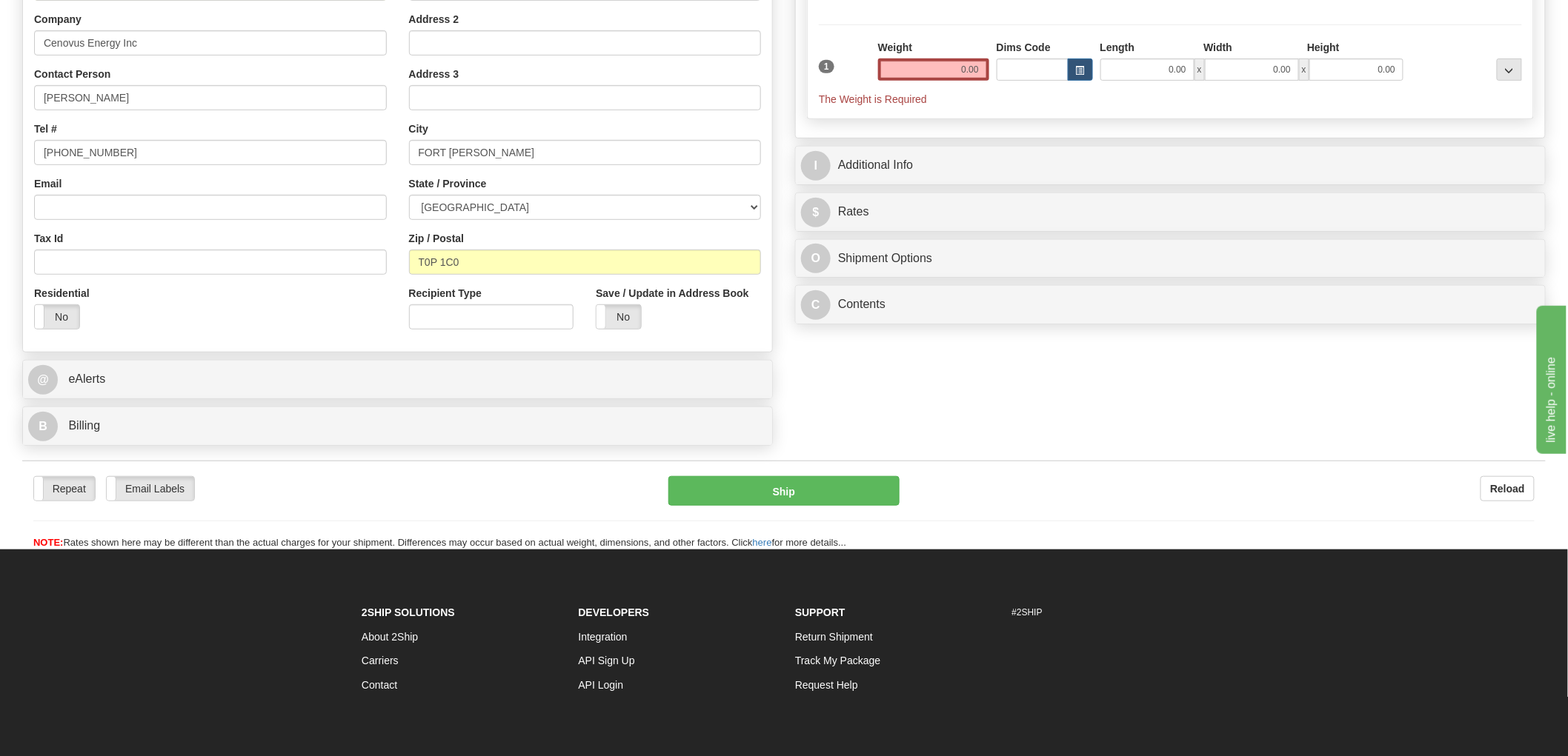
scroll to position [247, 0]
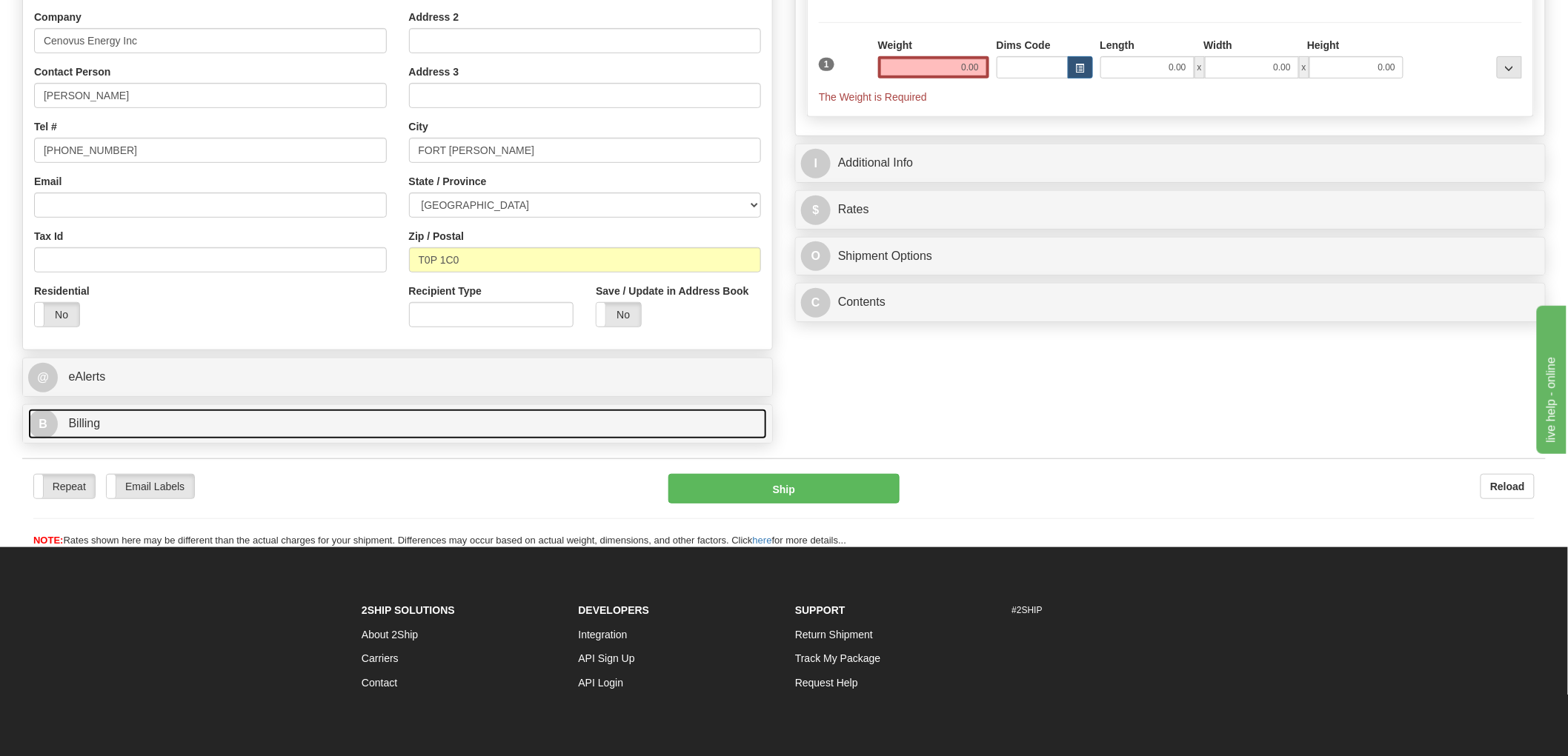
click at [90, 429] on span "Billing" at bounding box center [84, 423] width 32 height 13
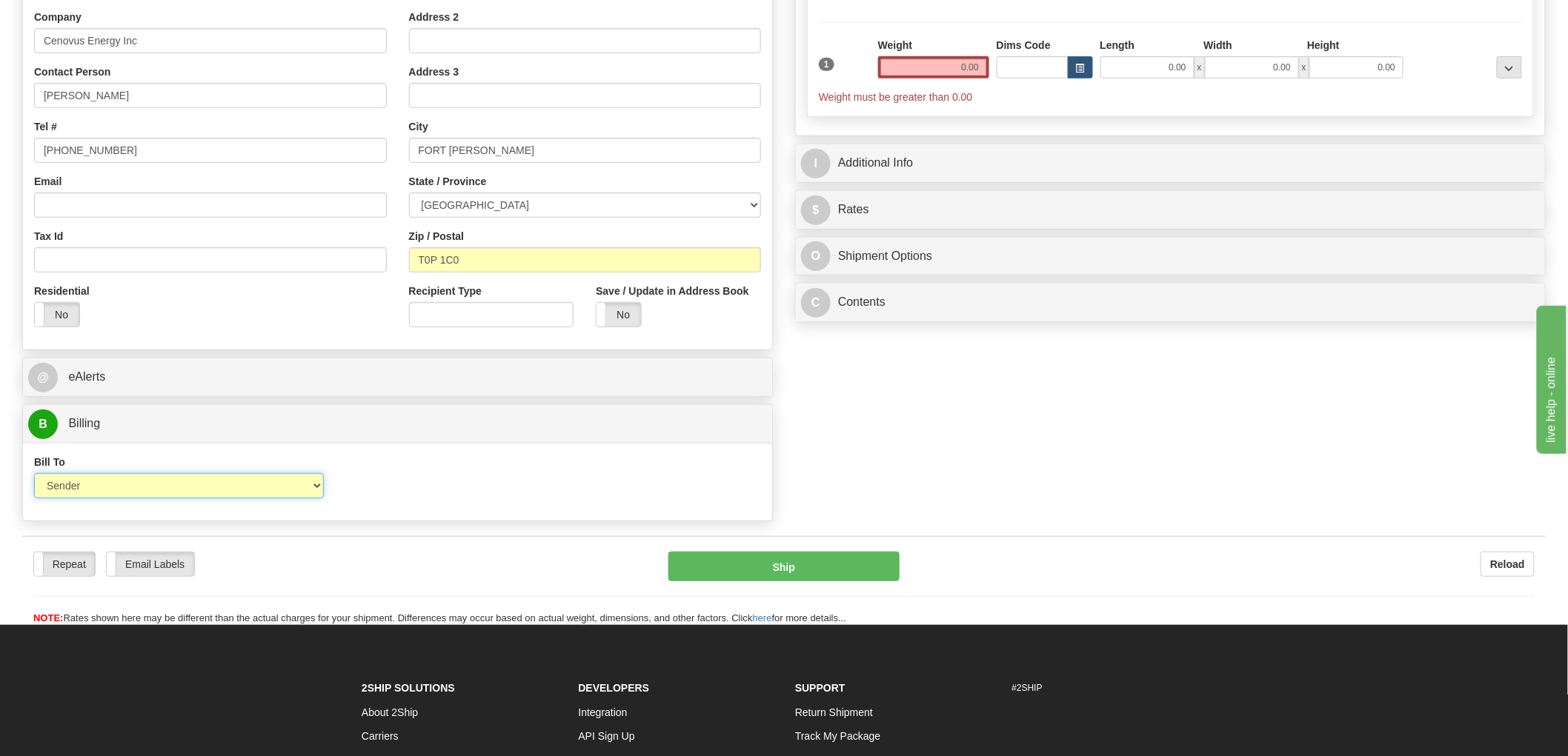
click at [175, 483] on select "Sender Recipient Third Party Collect" at bounding box center [179, 485] width 290 height 25
select select "2"
click at [34, 474] on select "Sender Recipient Third Party Collect" at bounding box center [179, 485] width 290 height 25
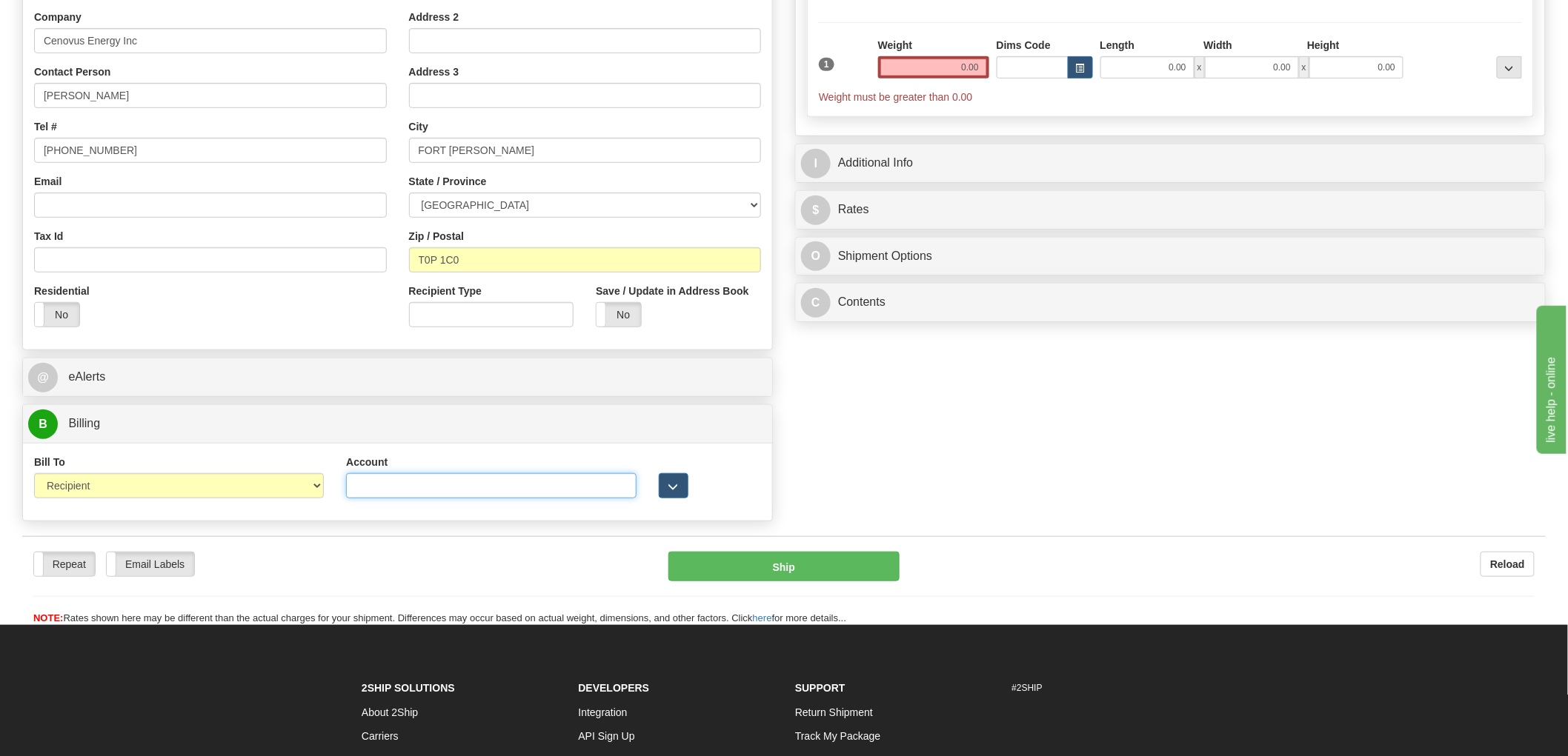
click at [448, 490] on input "Account" at bounding box center [491, 485] width 290 height 25
paste input "7716952"
type input "7716952"
click at [107, 217] on input "Email" at bounding box center [210, 205] width 353 height 25
paste input "shawn.hare@cenovus.com"
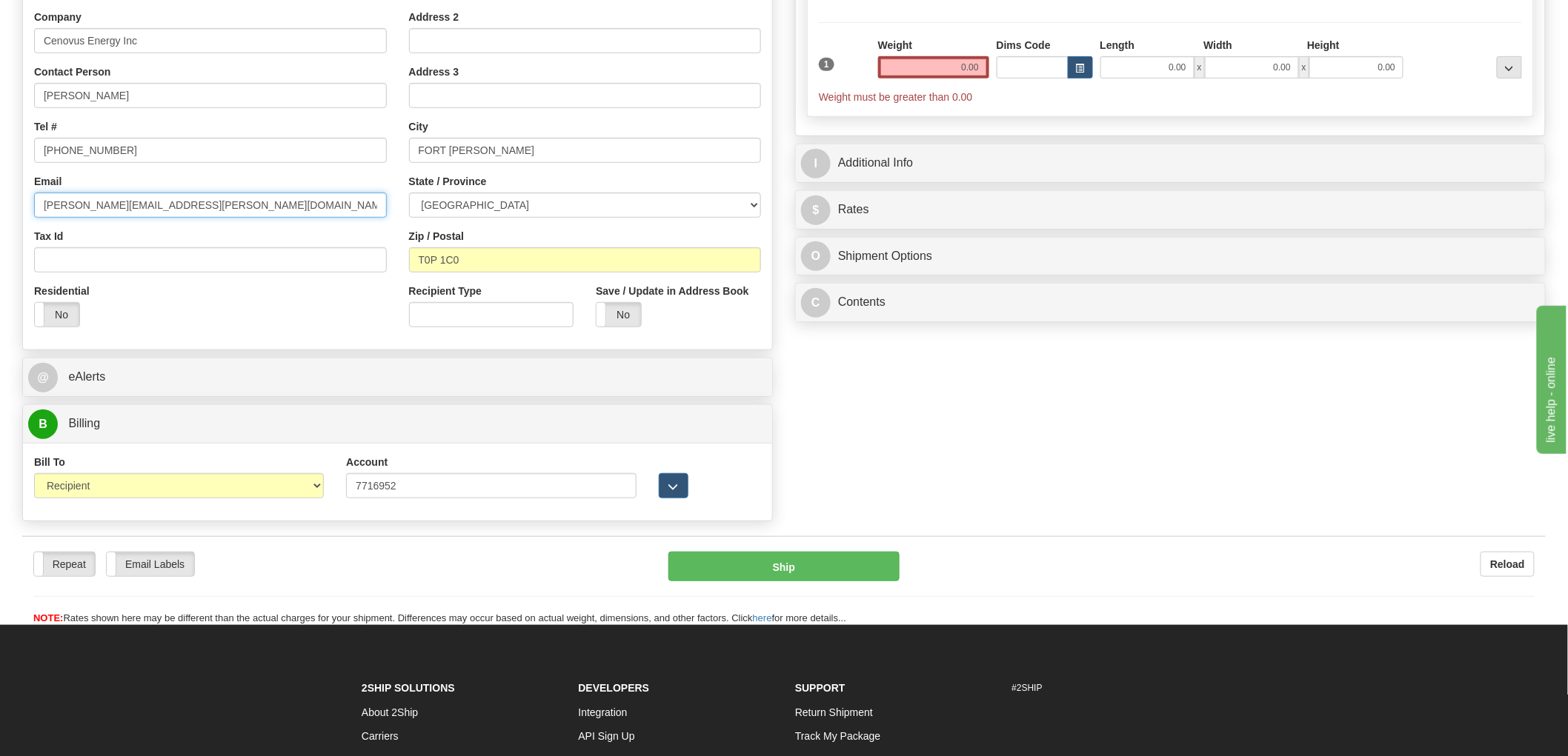
type input "shawn.hare@cenovus.com"
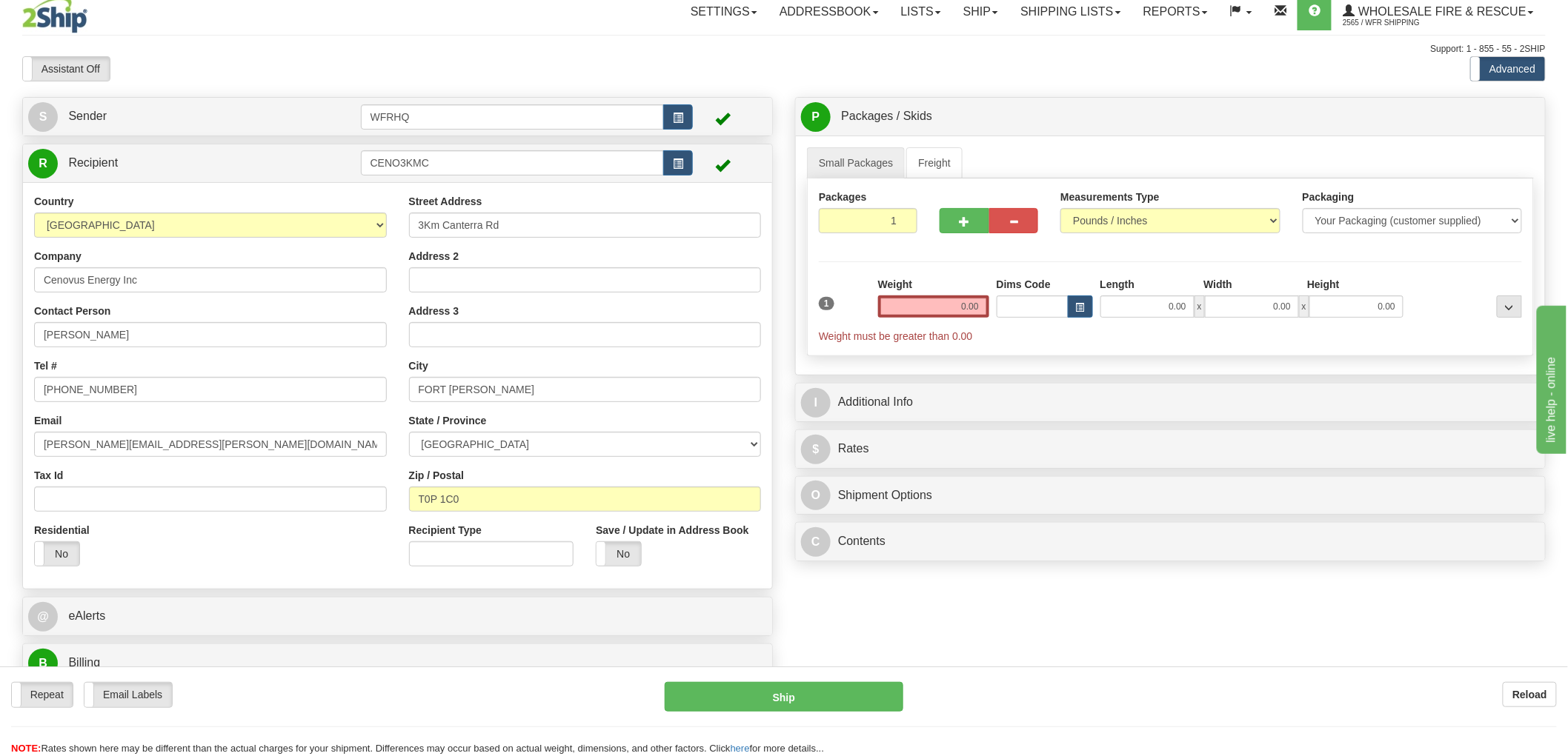
scroll to position [0, 0]
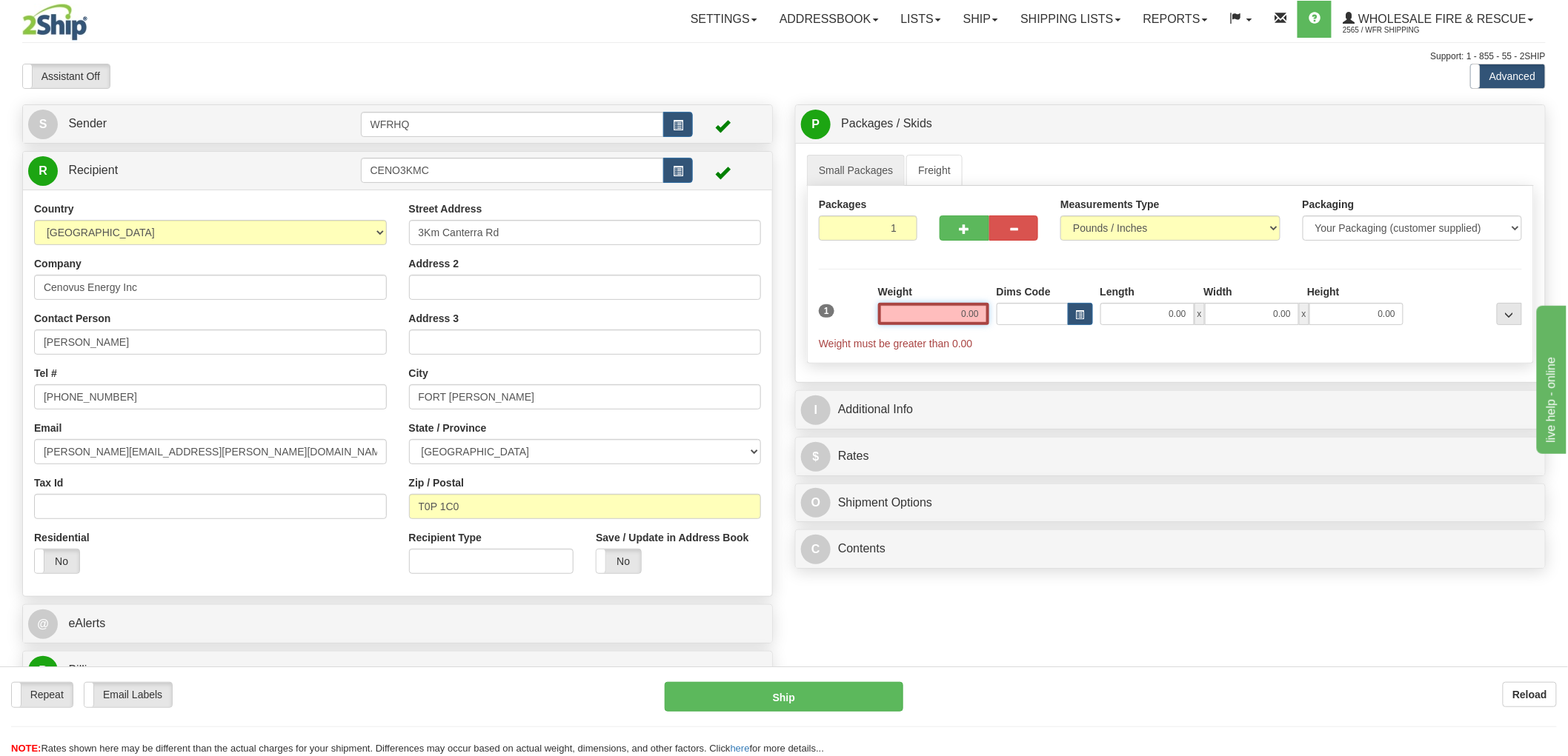
click at [934, 319] on input "0.00" at bounding box center [934, 314] width 111 height 22
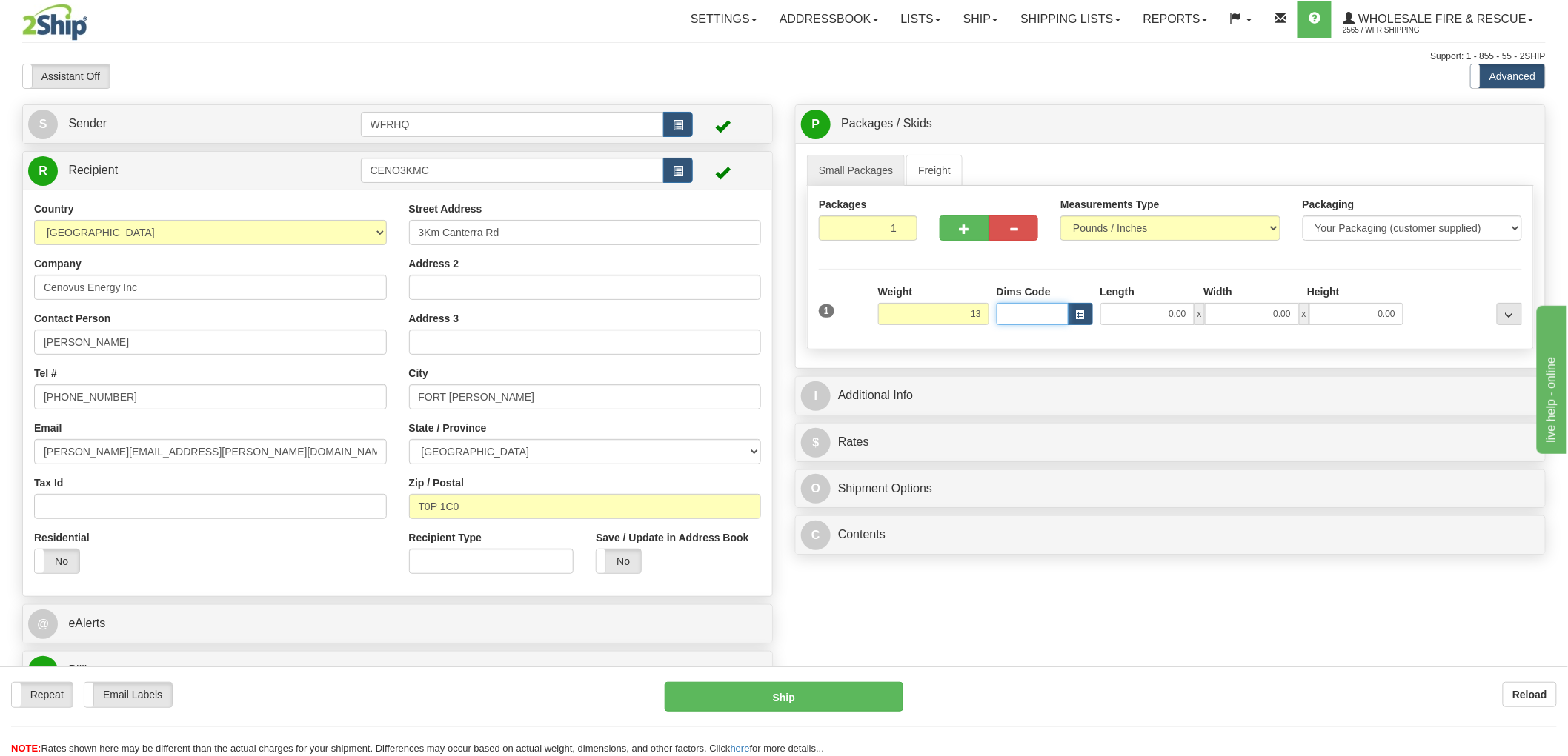
type input "13.00"
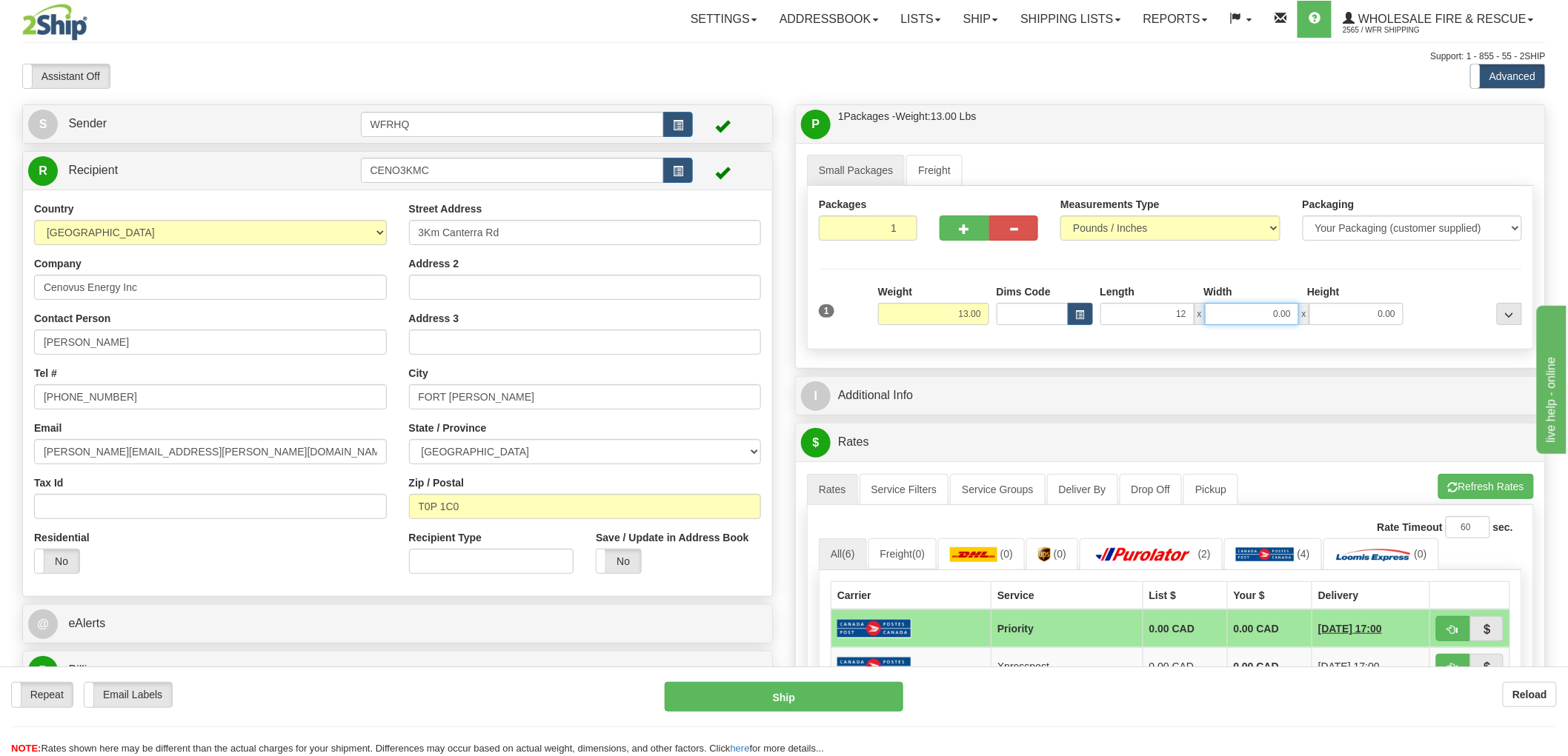
type input "12.00"
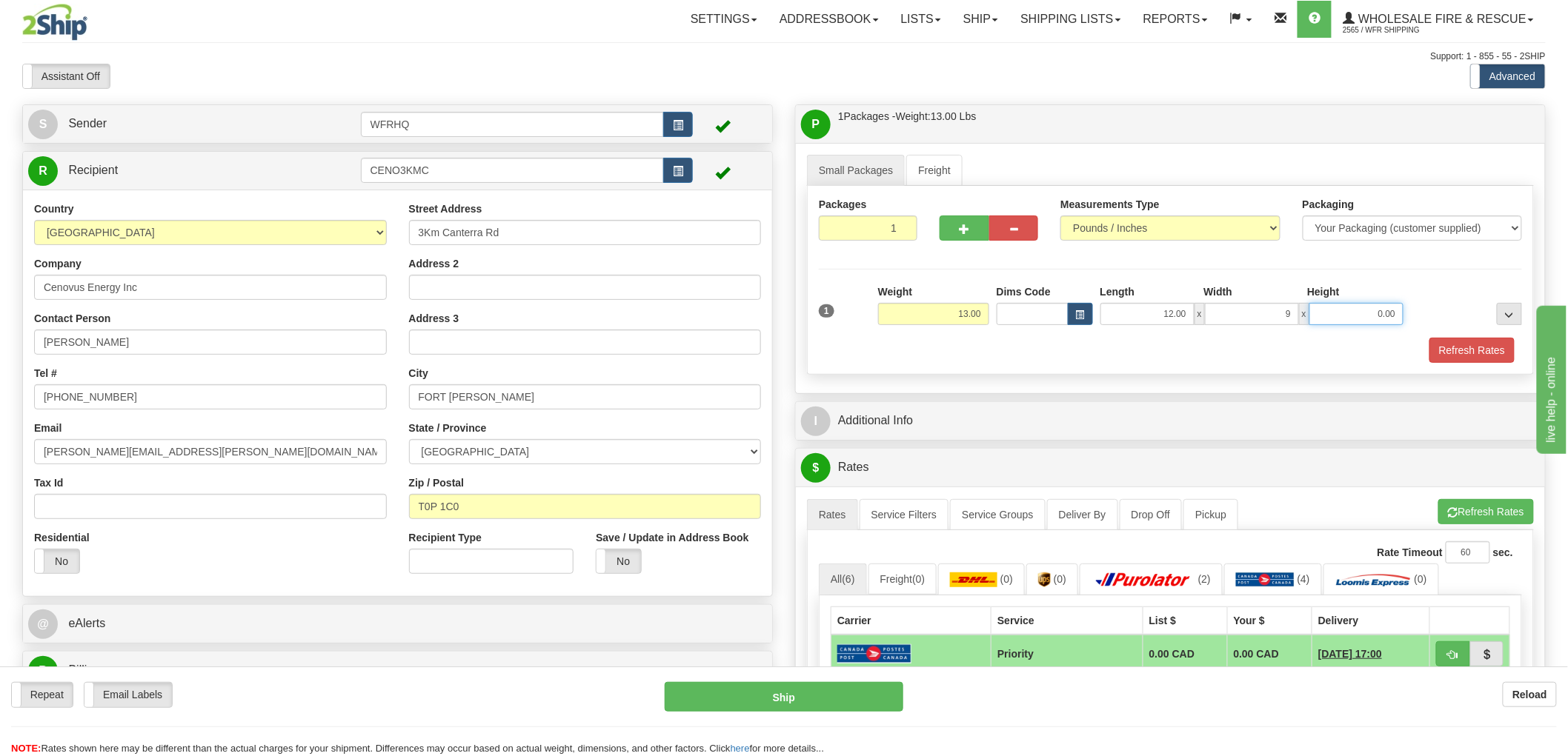
type input "9.00"
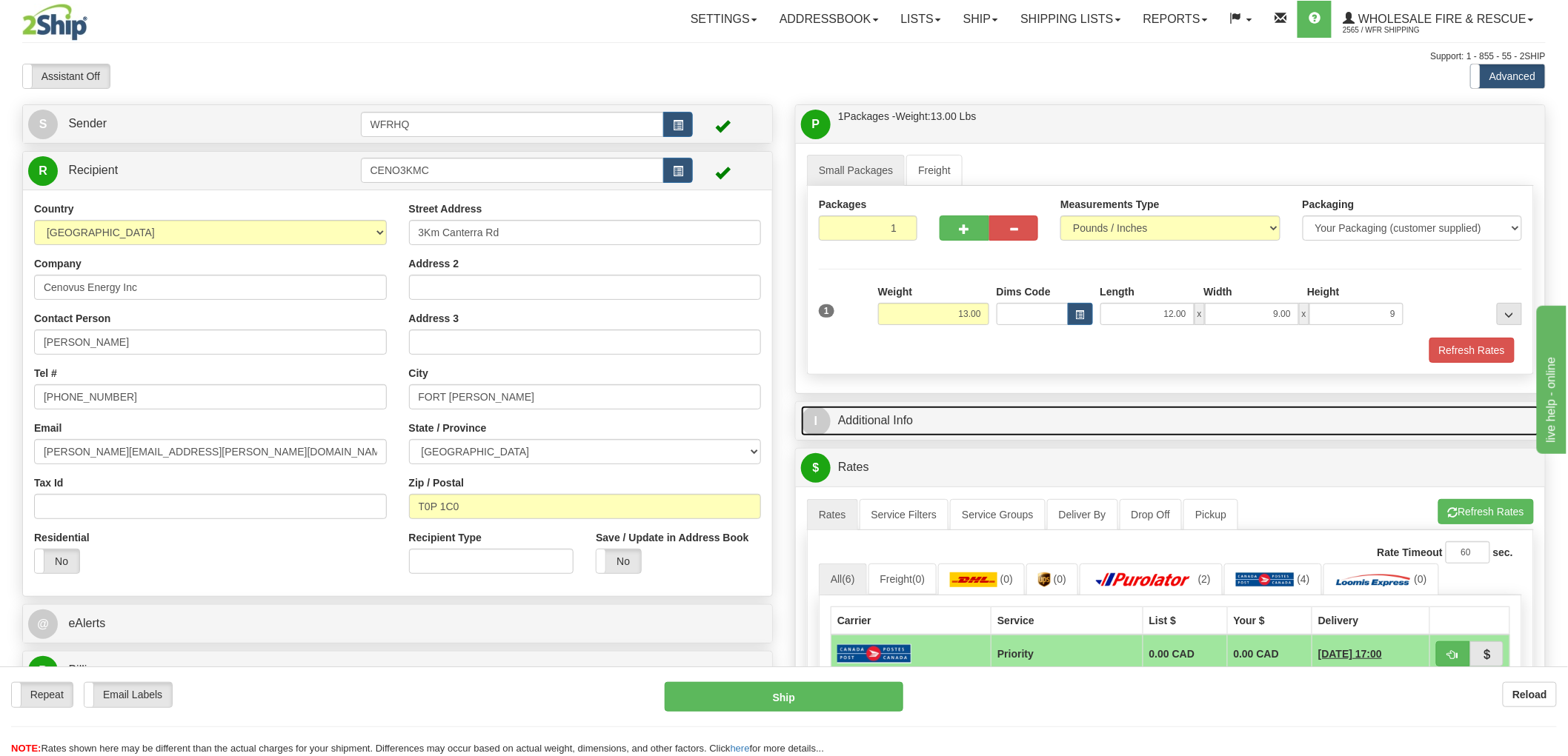
type input "9.00"
click at [907, 425] on link "I Additional Info" at bounding box center [1170, 420] width 739 height 30
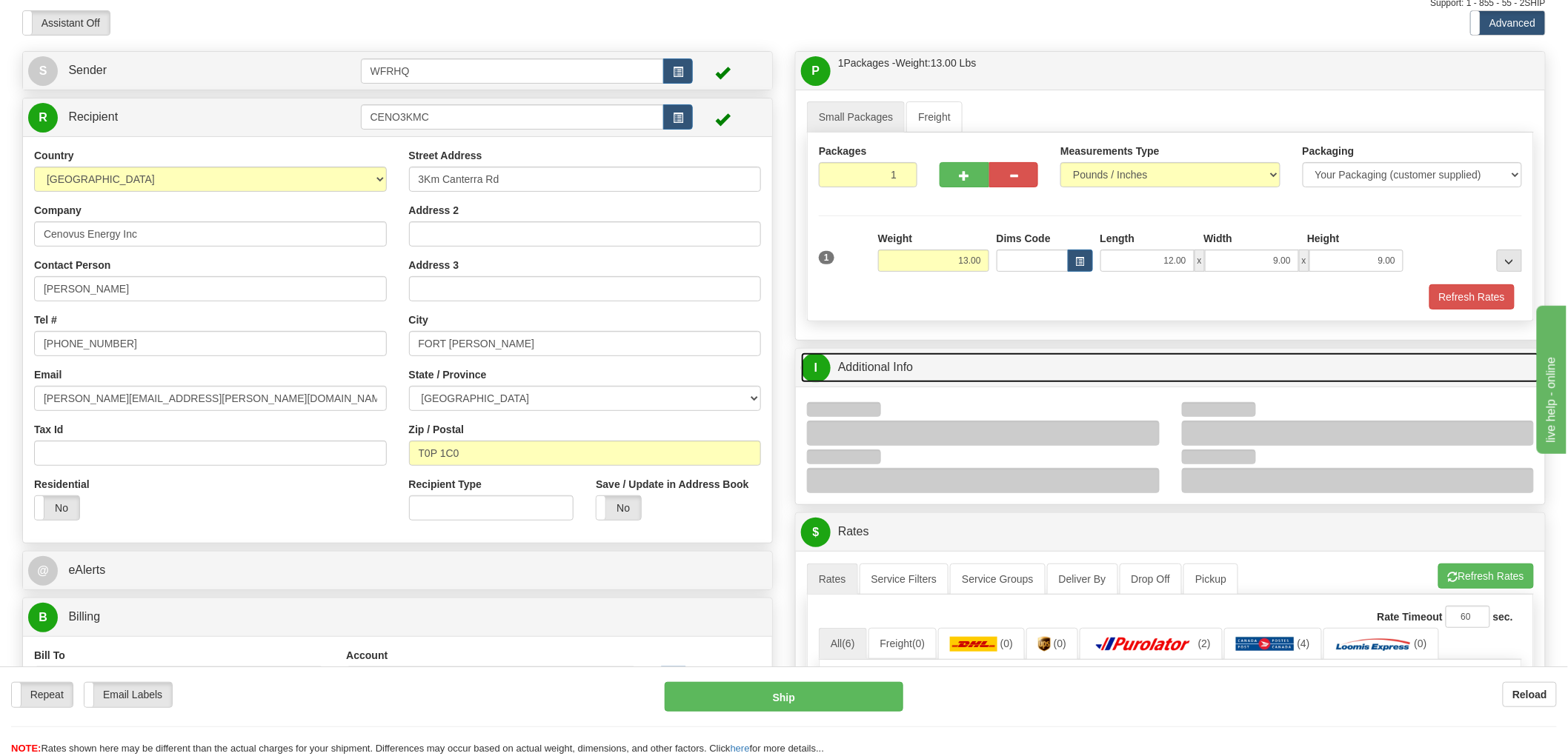
scroll to position [83, 0]
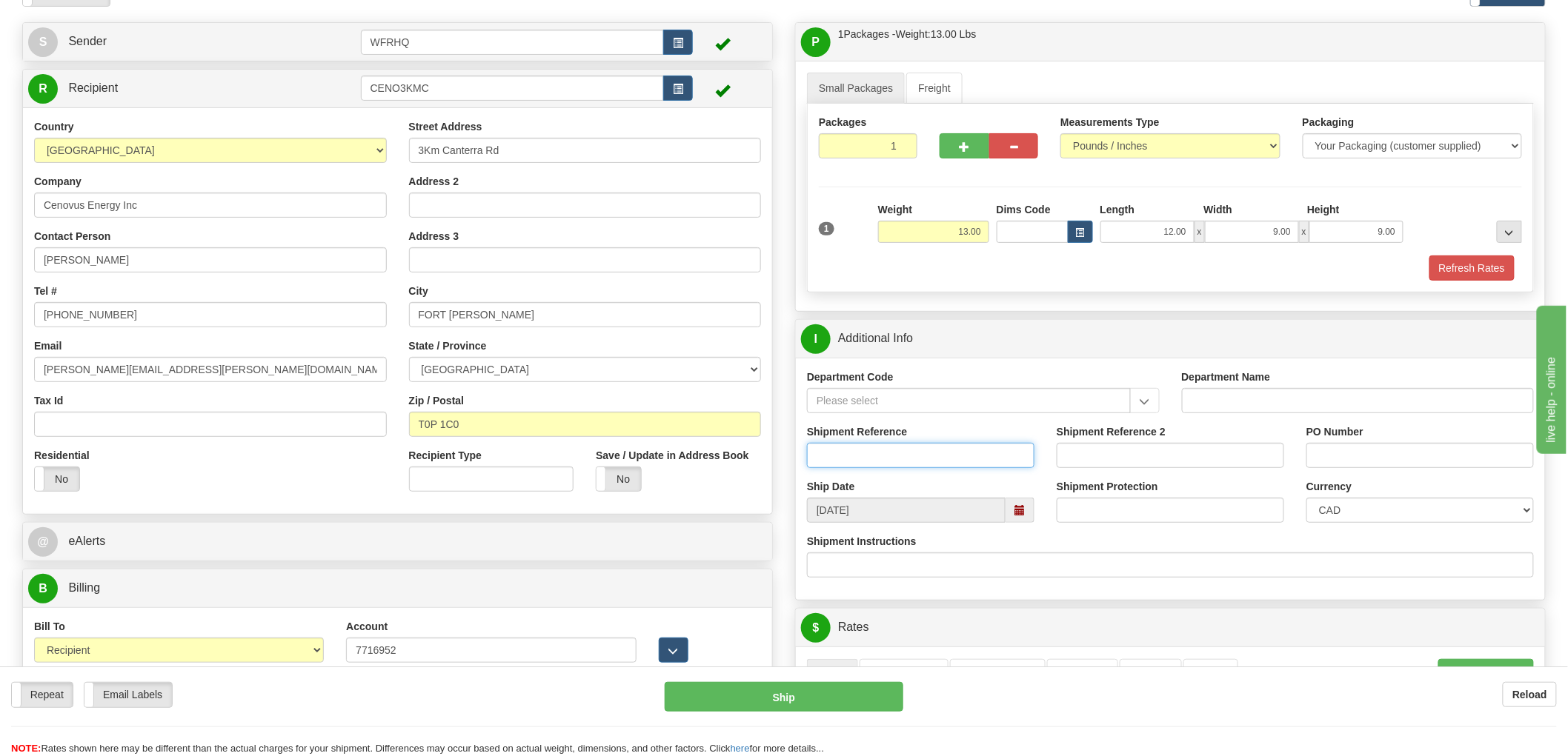
click at [865, 463] on input "Shipment Reference" at bounding box center [921, 455] width 228 height 25
type input "S46897 - 31134"
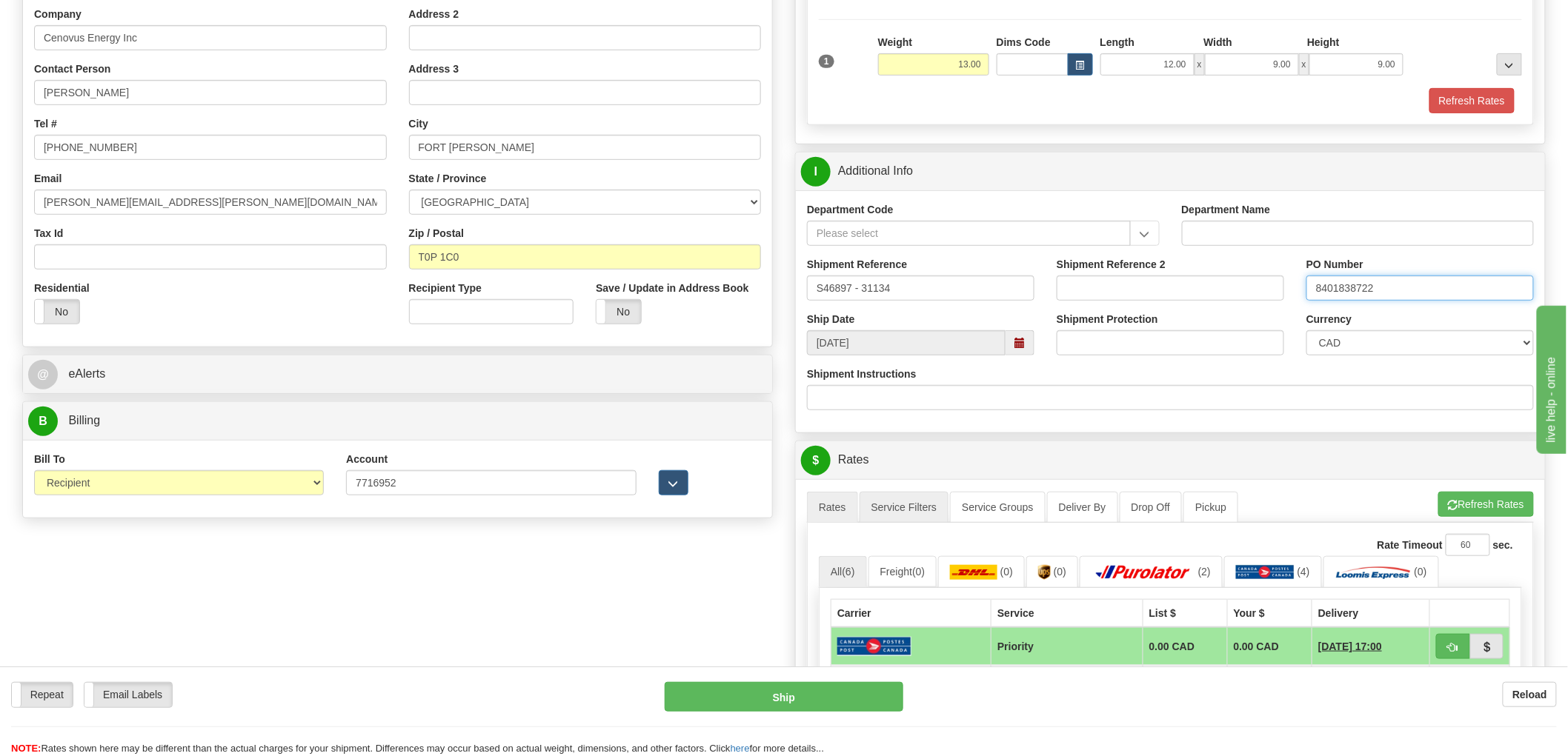
scroll to position [494, 0]
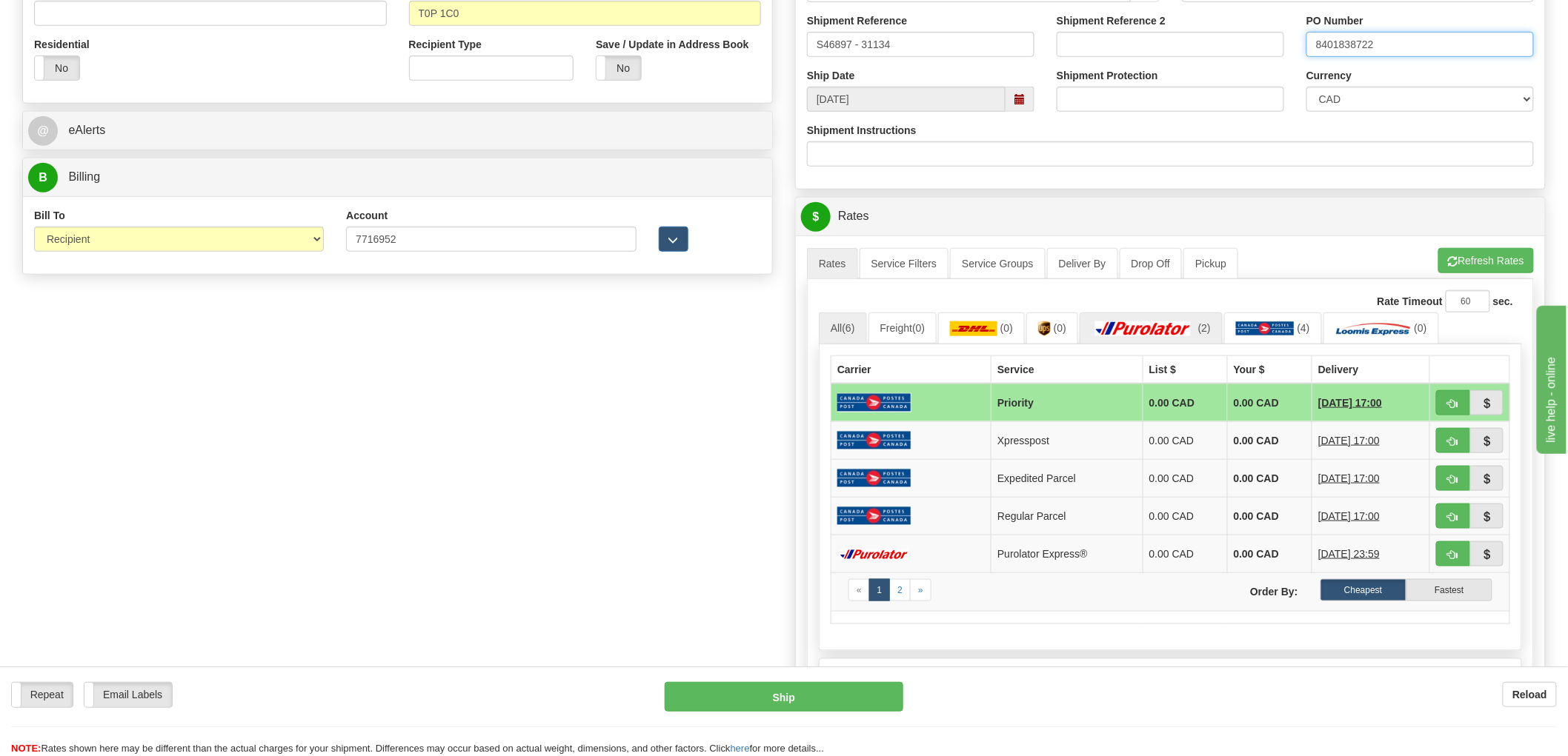
type input "8401838722"
click at [1186, 321] on link "(2)" at bounding box center [1151, 328] width 143 height 32
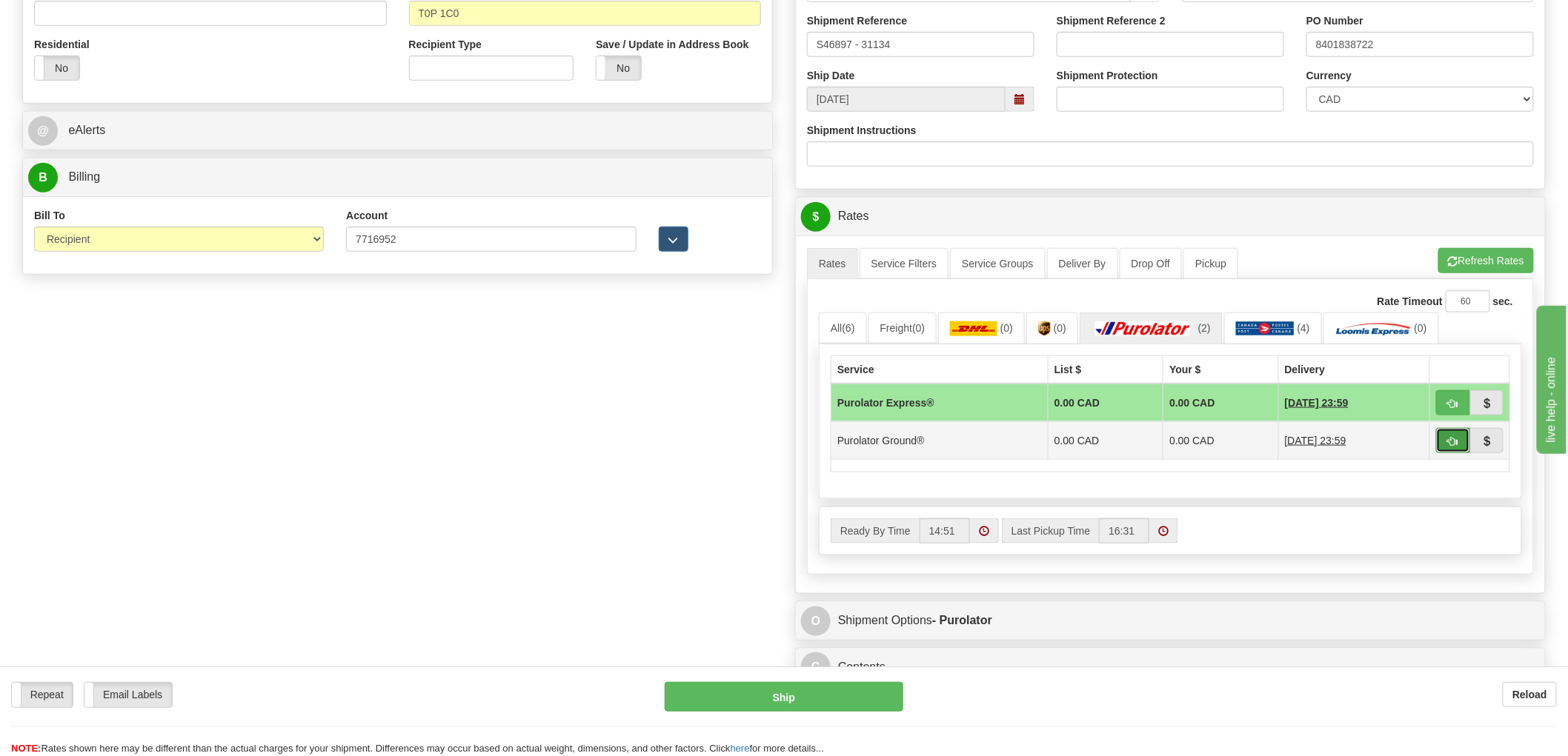
click at [1453, 446] on span "button" at bounding box center [1452, 441] width 10 height 9
type input "260"
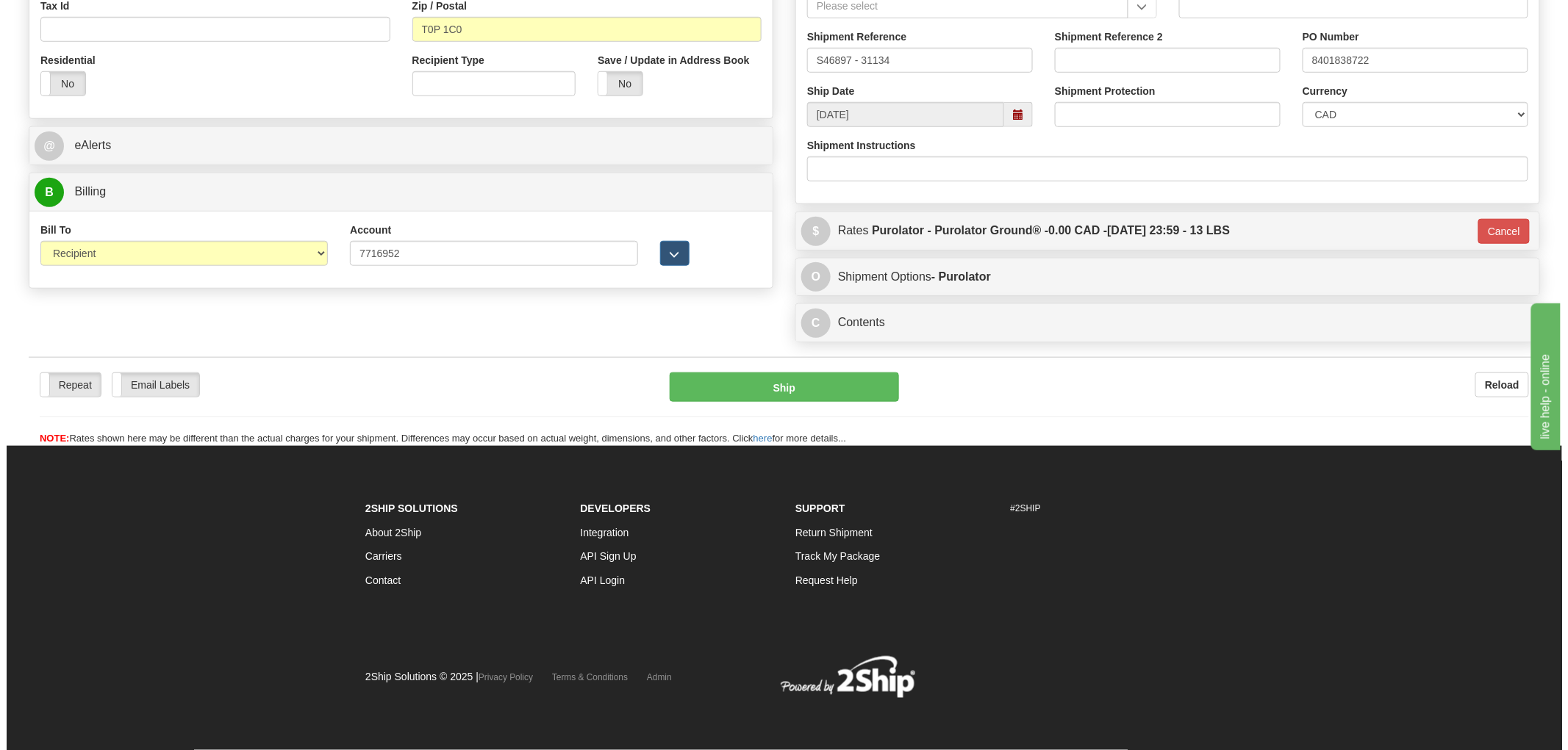
scroll to position [476, 0]
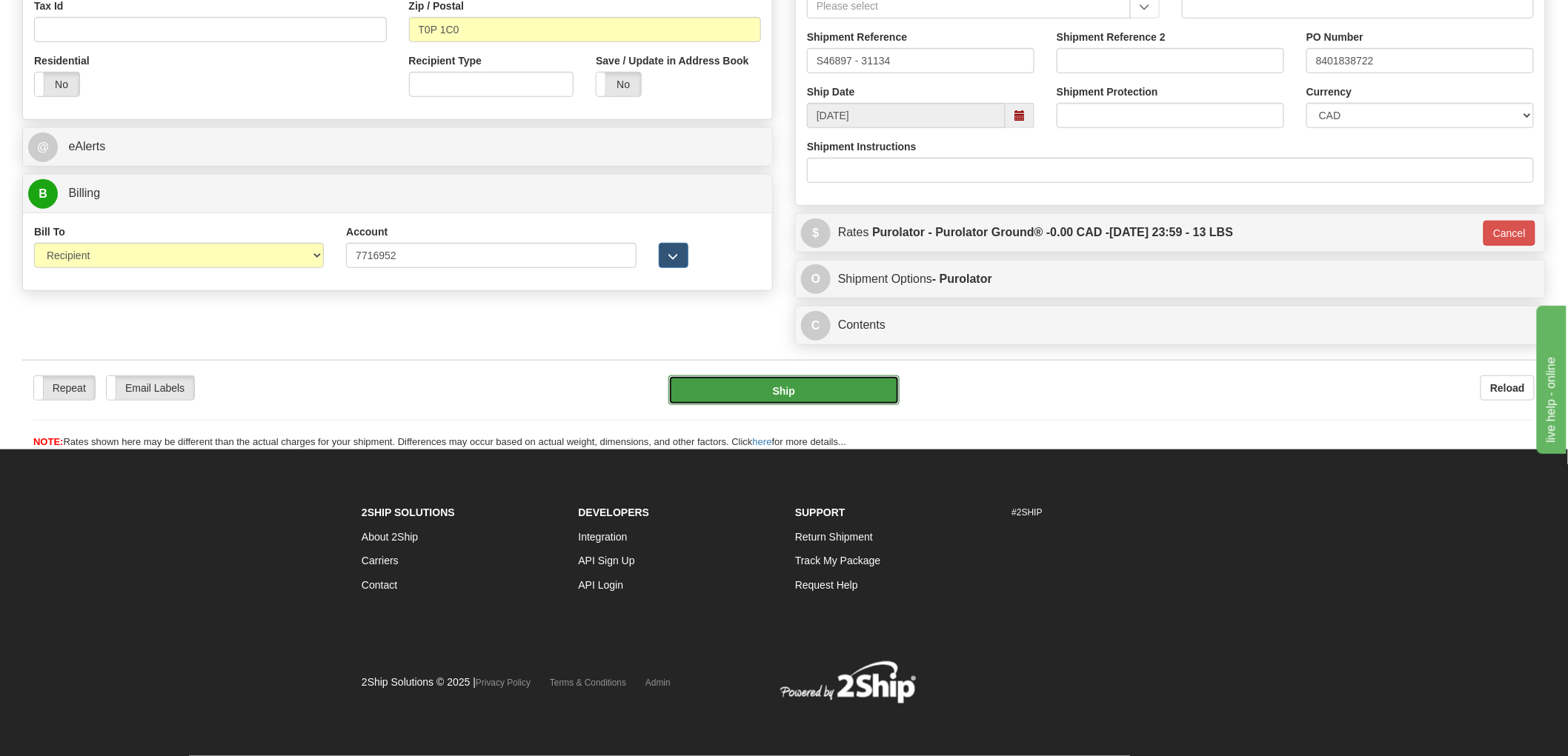
click at [812, 388] on button "Ship" at bounding box center [784, 390] width 232 height 29
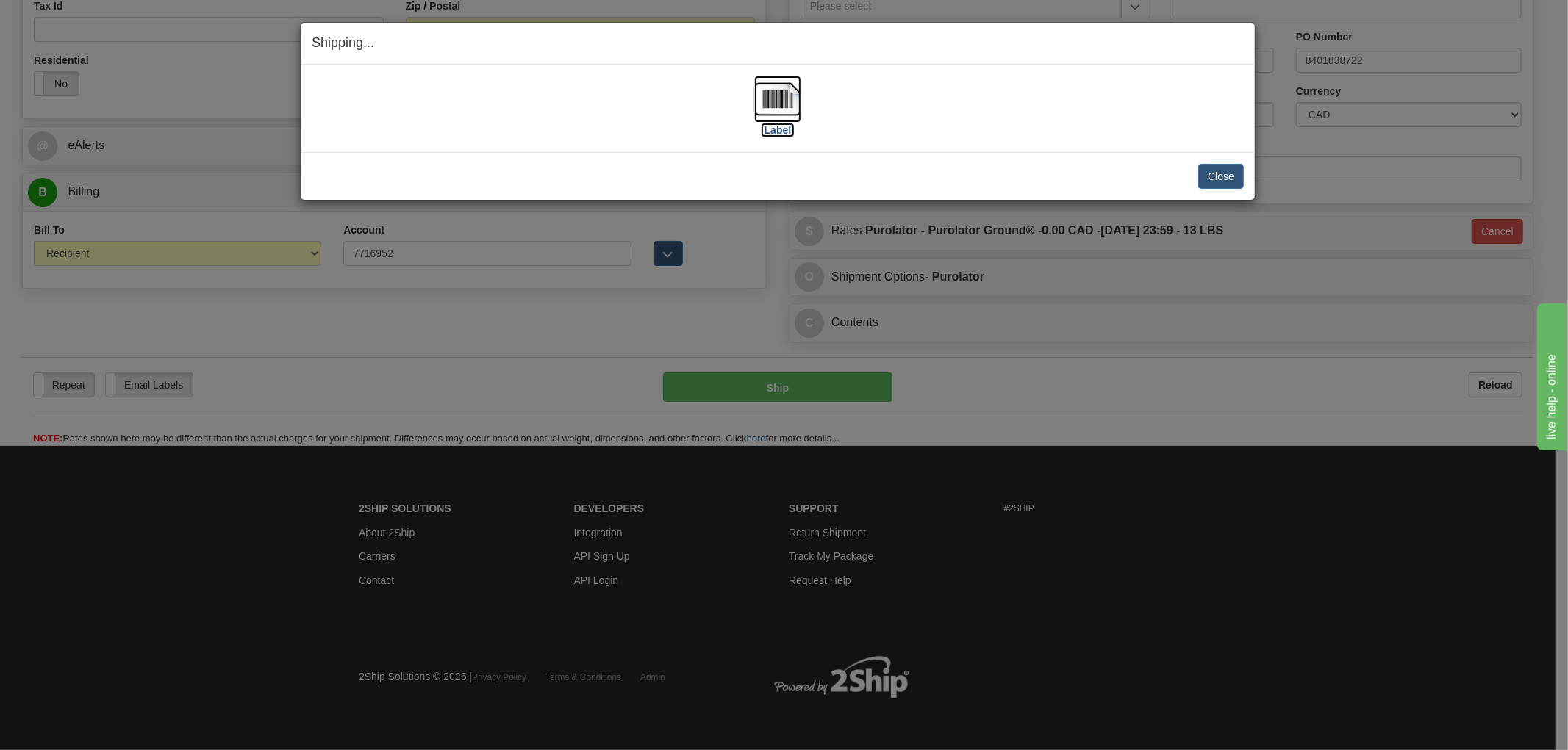
click at [782, 104] on img at bounding box center [778, 99] width 47 height 47
click at [842, 157] on div "Close Cancel Cancel Shipment and Quit Pickup Quit Pickup ONLY" at bounding box center [778, 176] width 954 height 47
click at [1213, 169] on button "Close" at bounding box center [1221, 176] width 46 height 25
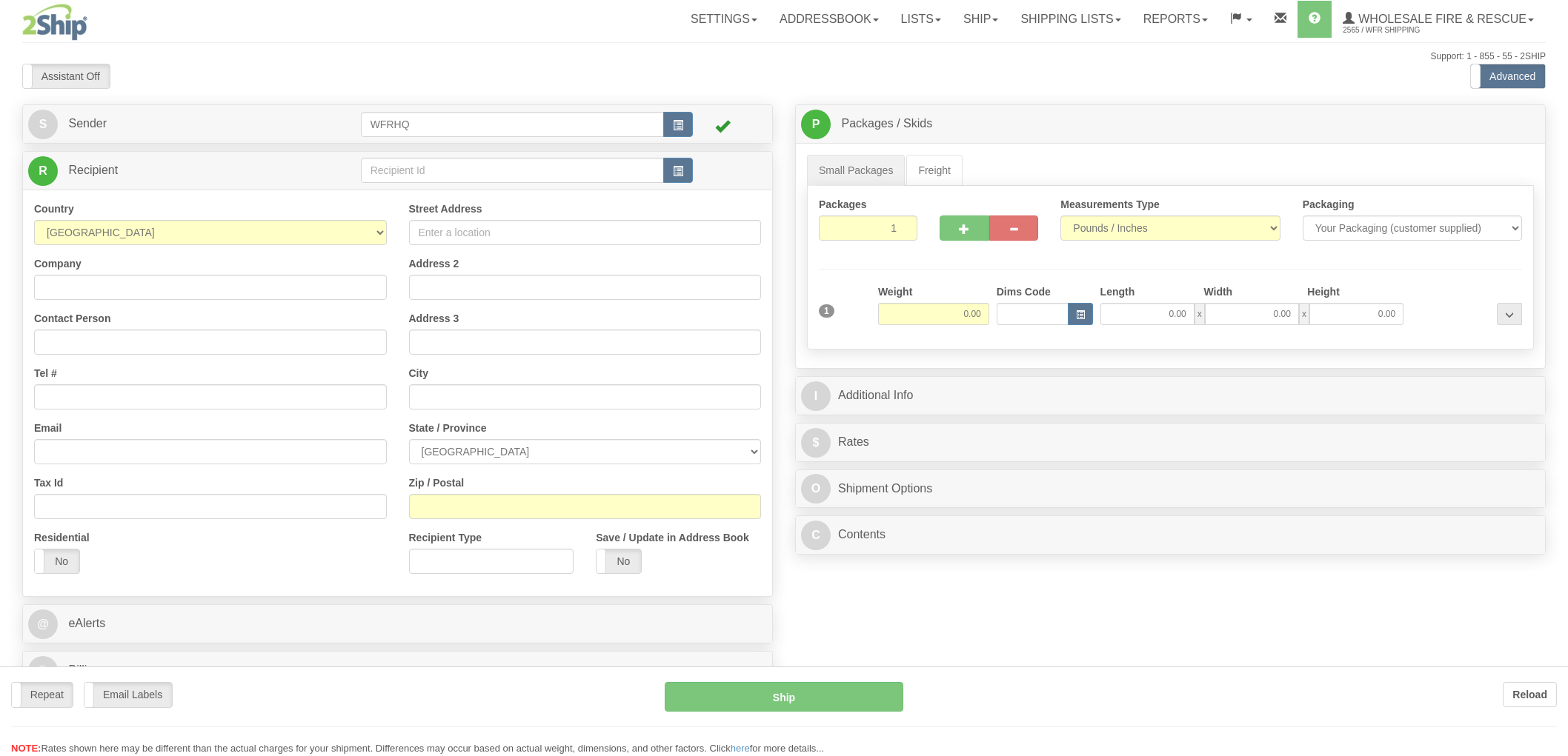
click at [680, 175] on div at bounding box center [784, 378] width 1568 height 756
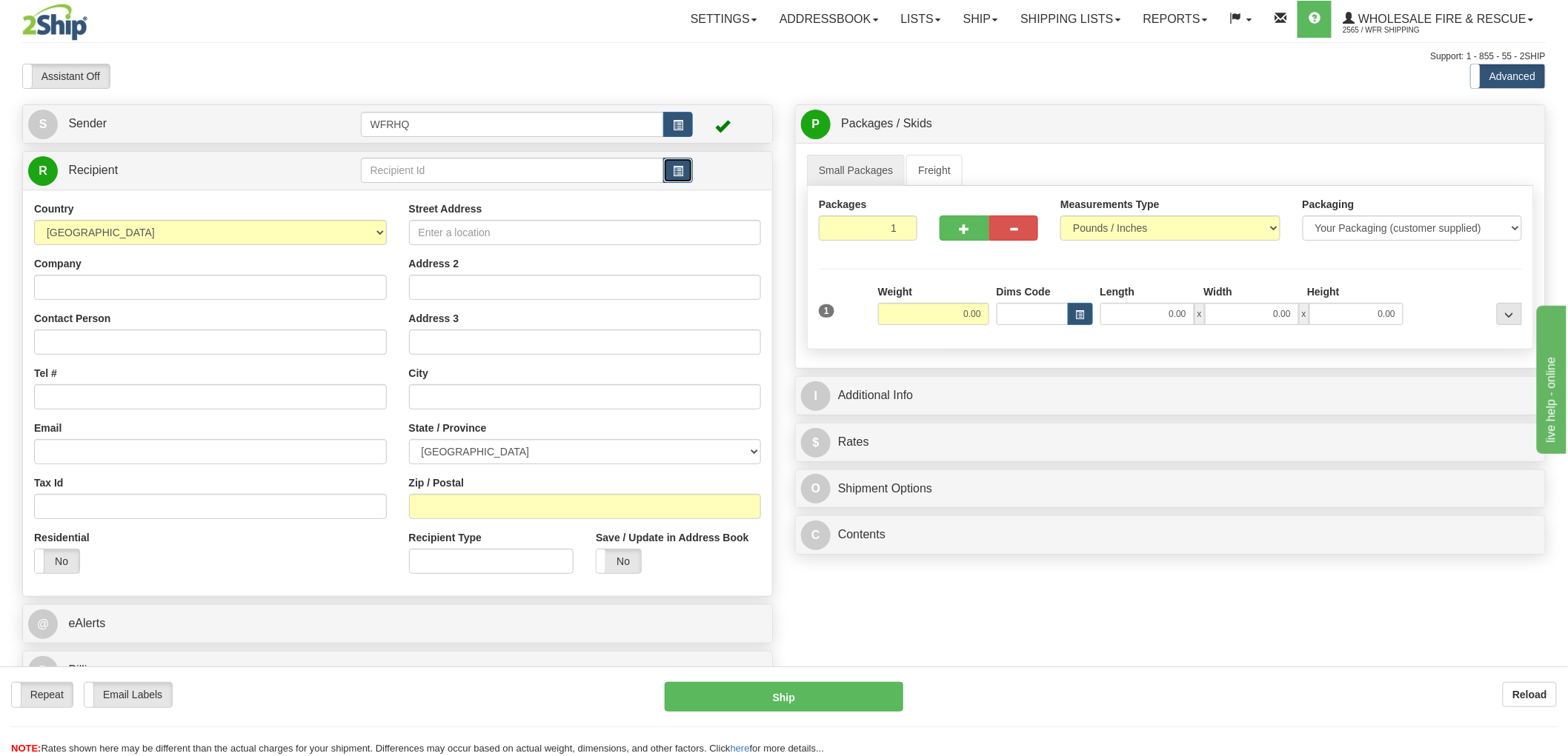
click at [682, 174] on span "button" at bounding box center [678, 172] width 10 height 9
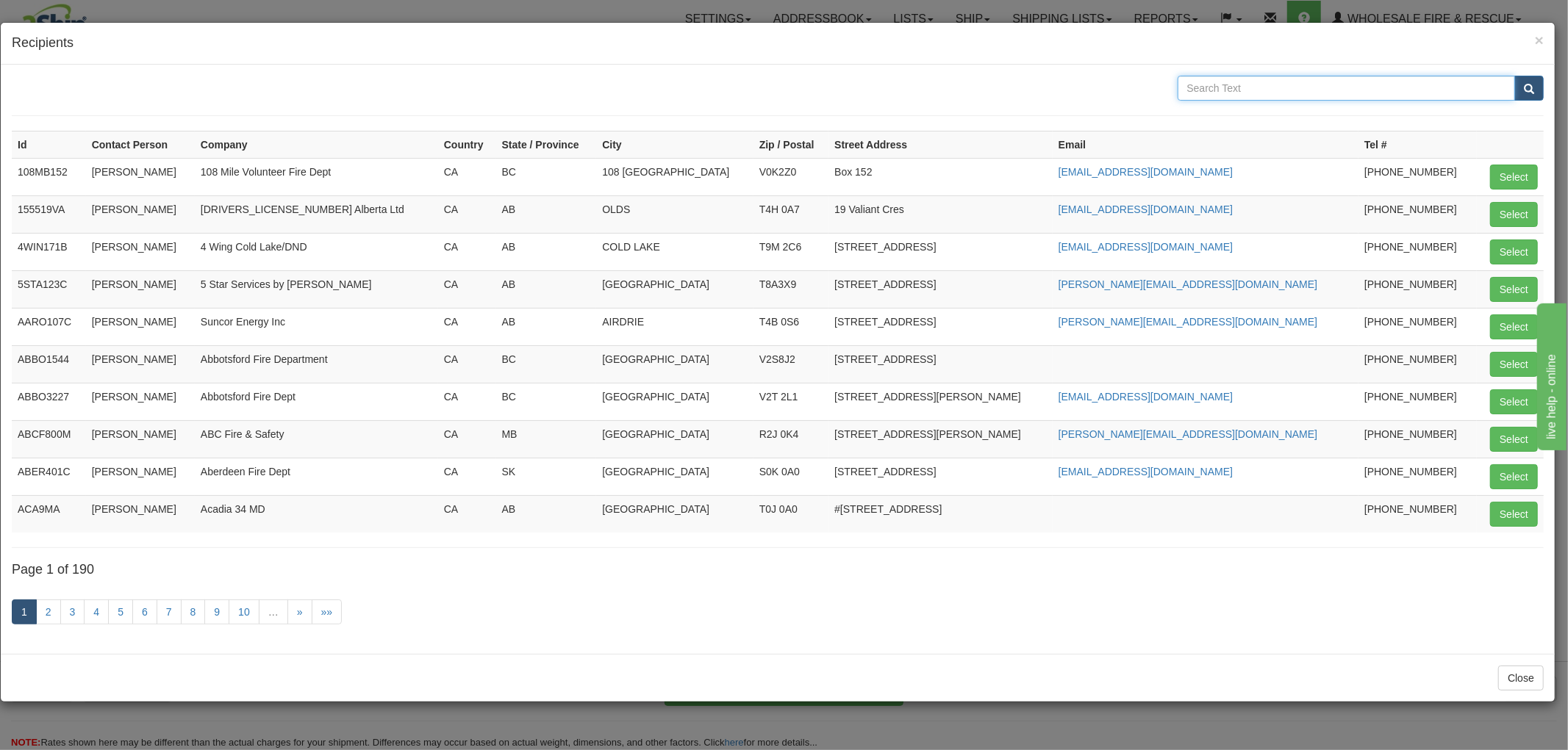
click at [1272, 89] on input "text" at bounding box center [1346, 87] width 338 height 25
type input "Tolko"
click at [1514, 76] on button "submit" at bounding box center [1529, 87] width 29 height 25
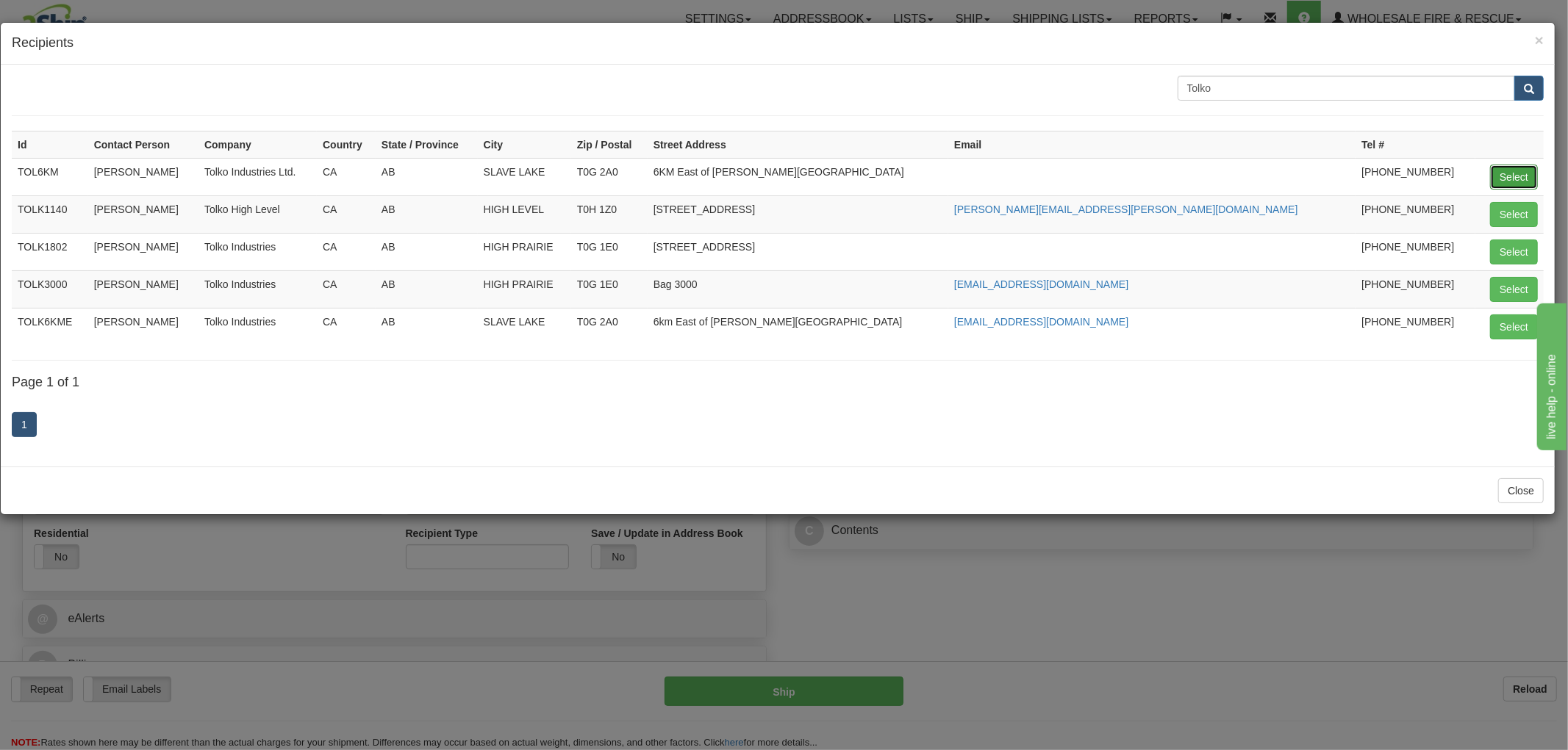
click at [1520, 177] on button "Select" at bounding box center [1513, 177] width 47 height 25
type input "TOL6KM"
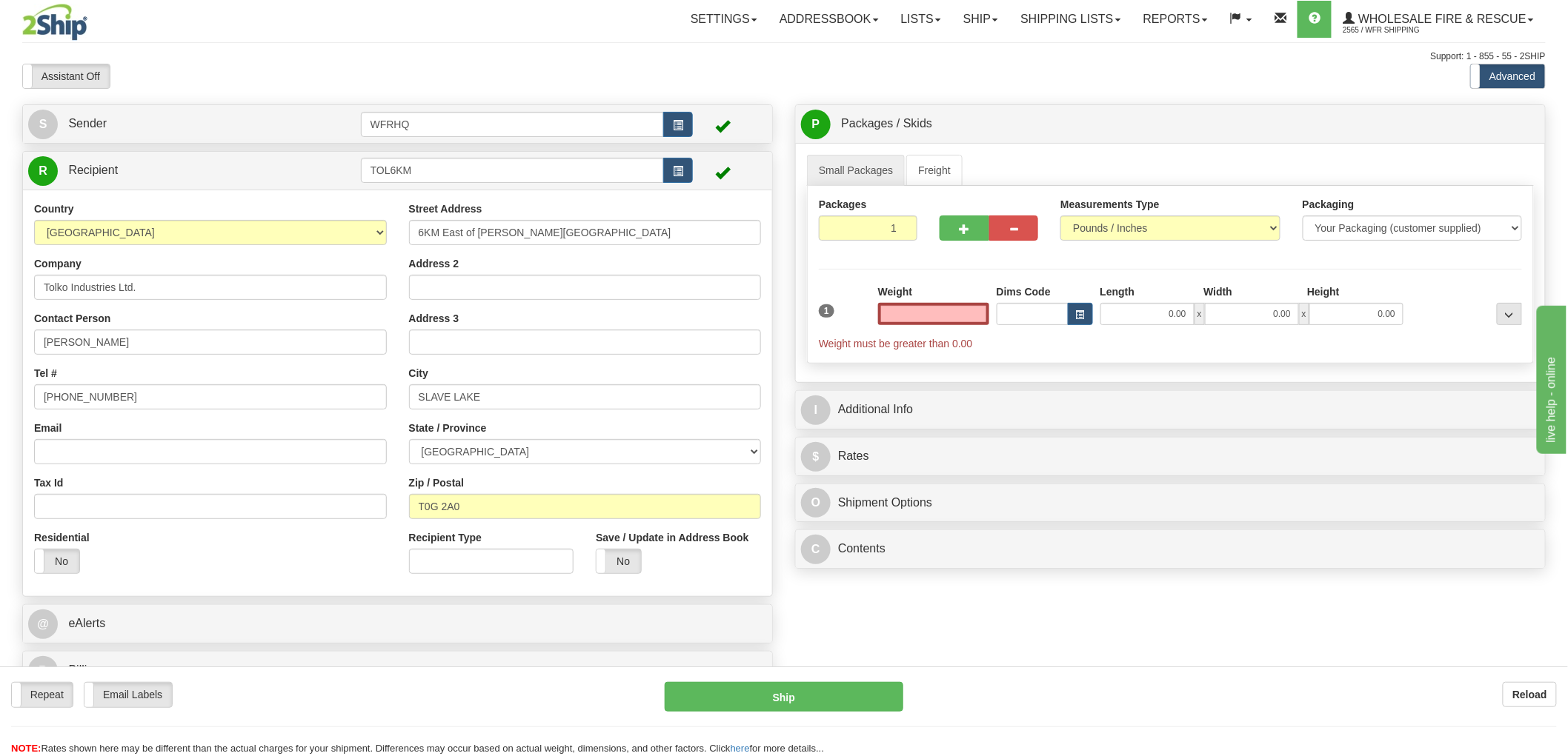
type input "0.00"
click at [98, 451] on input "Email" at bounding box center [210, 451] width 353 height 25
paste input "[PERSON_NAME][EMAIL_ADDRESS][PERSON_NAME][DOMAIN_NAME]"
type input "[PERSON_NAME][EMAIL_ADDRESS][PERSON_NAME][DOMAIN_NAME]"
click at [933, 317] on input "0.00" at bounding box center [934, 314] width 111 height 22
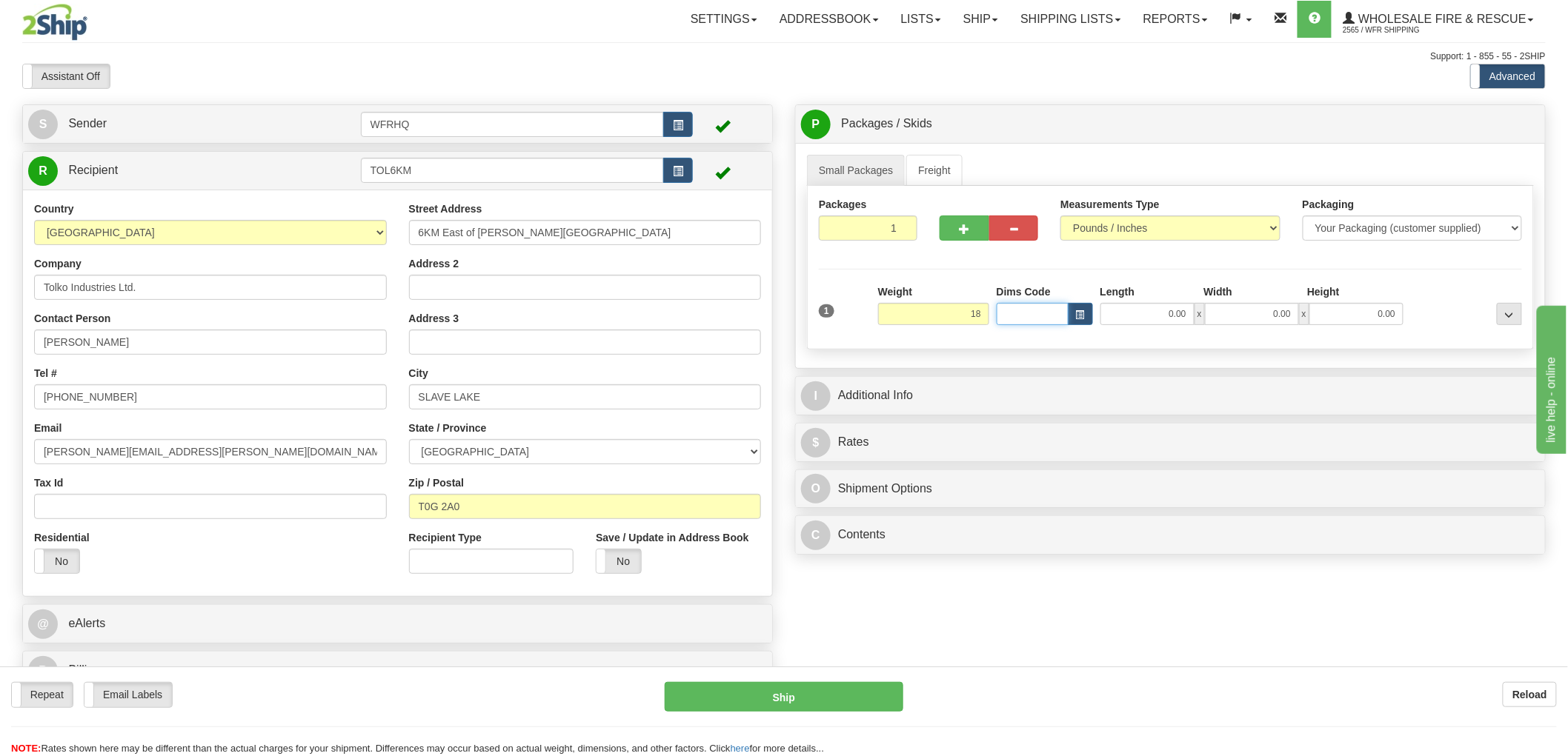
type input "18.00"
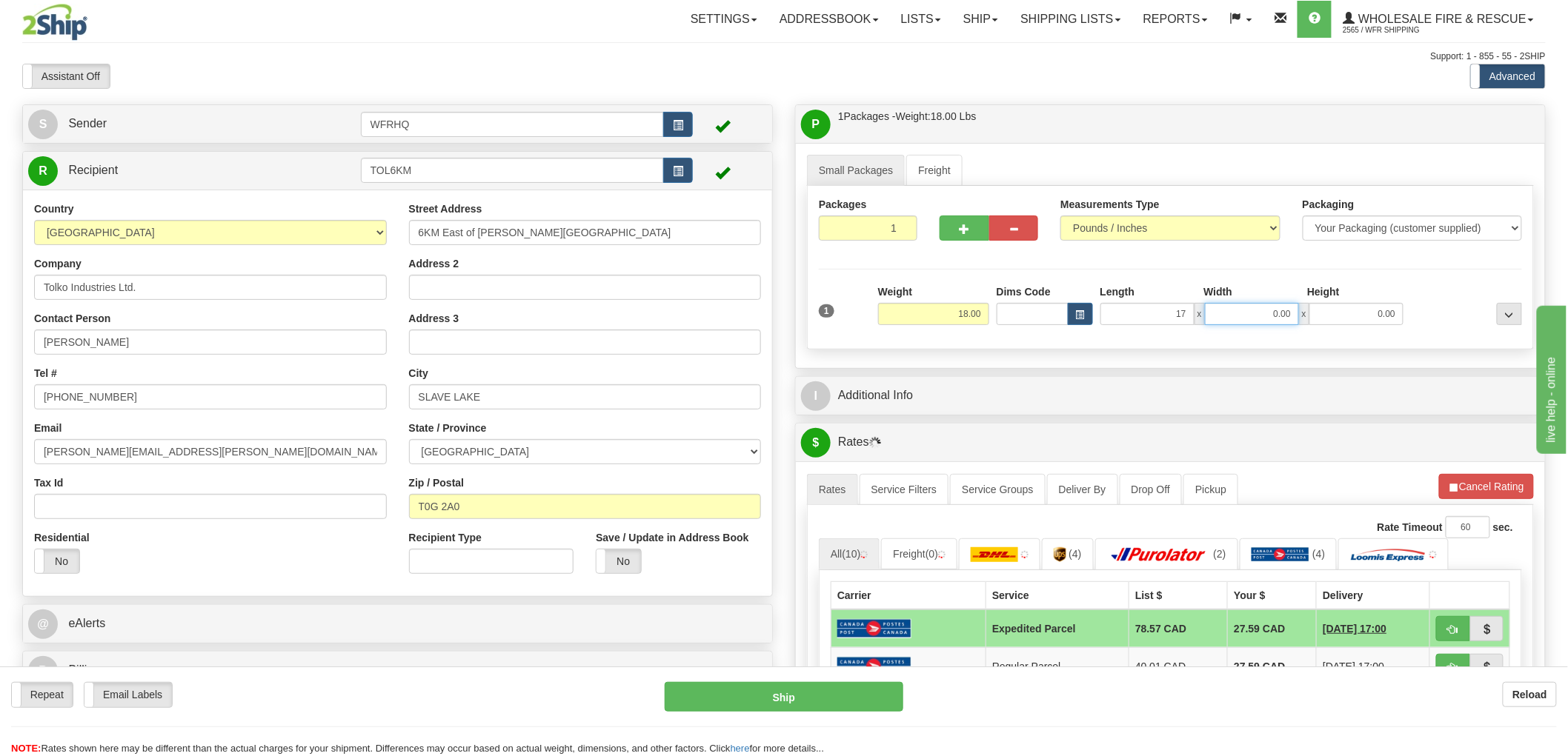
type input "17.00"
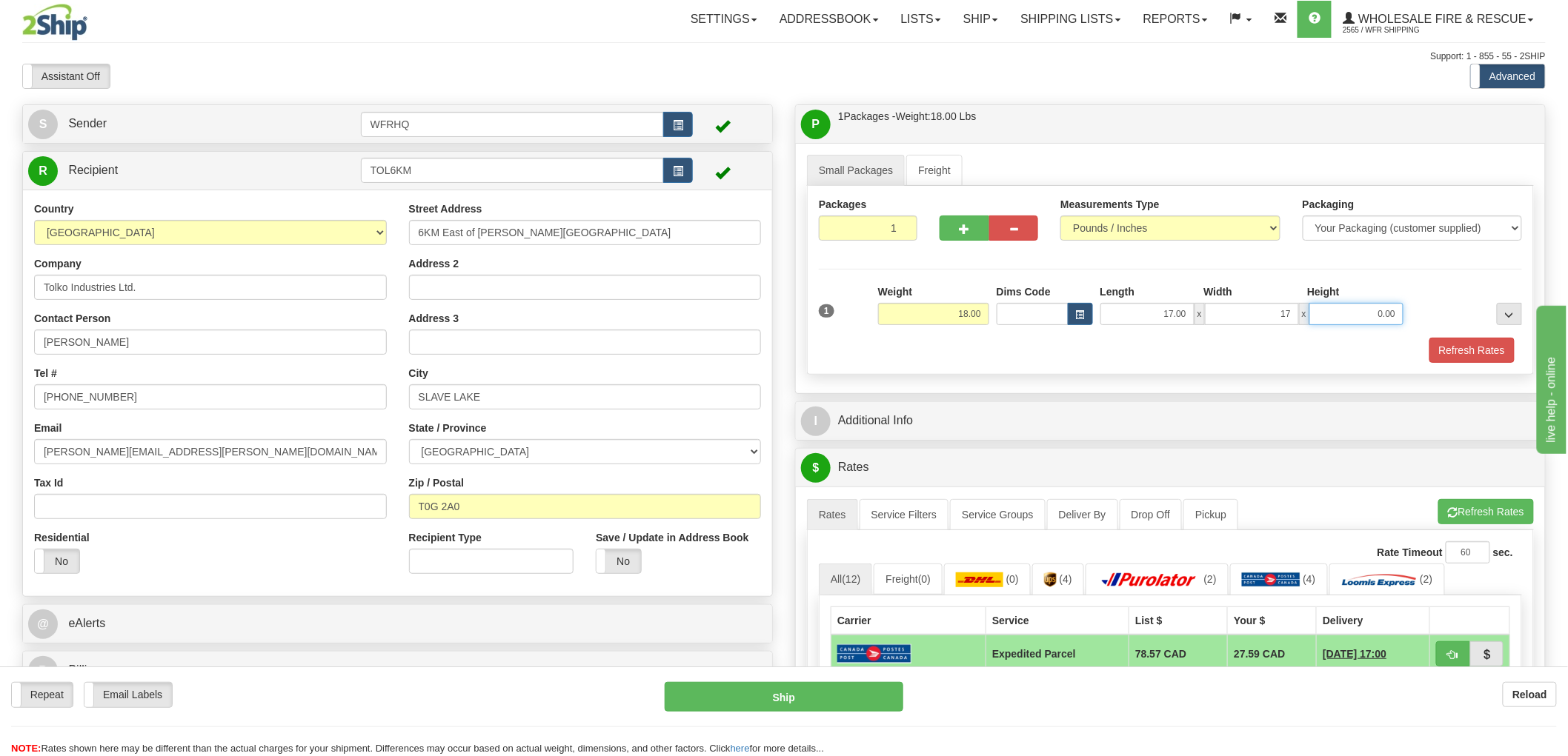
type input "17.00"
type input "5.00"
click at [962, 221] on button "button" at bounding box center [965, 228] width 50 height 25
radio input "true"
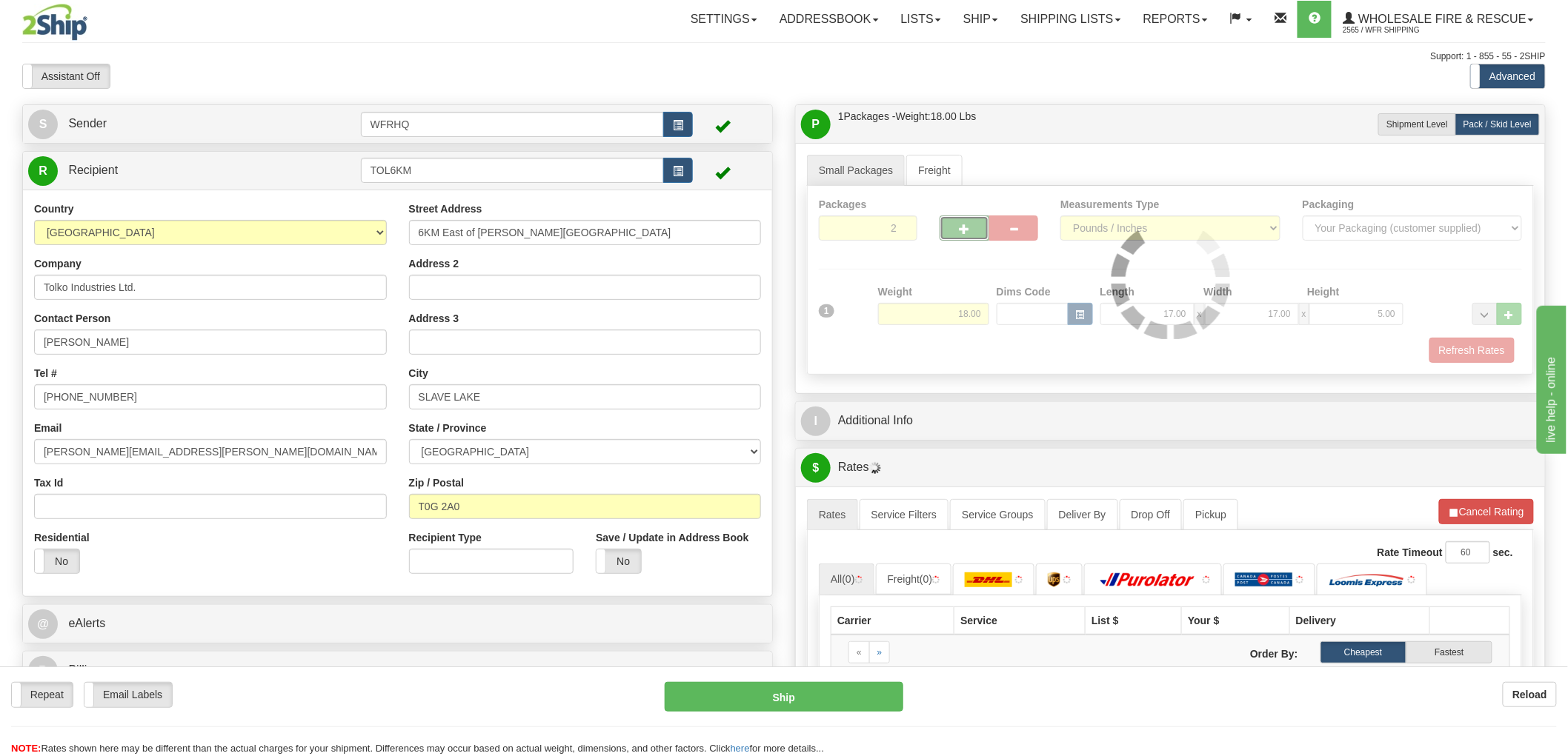
click at [1470, 357] on div at bounding box center [1170, 280] width 725 height 188
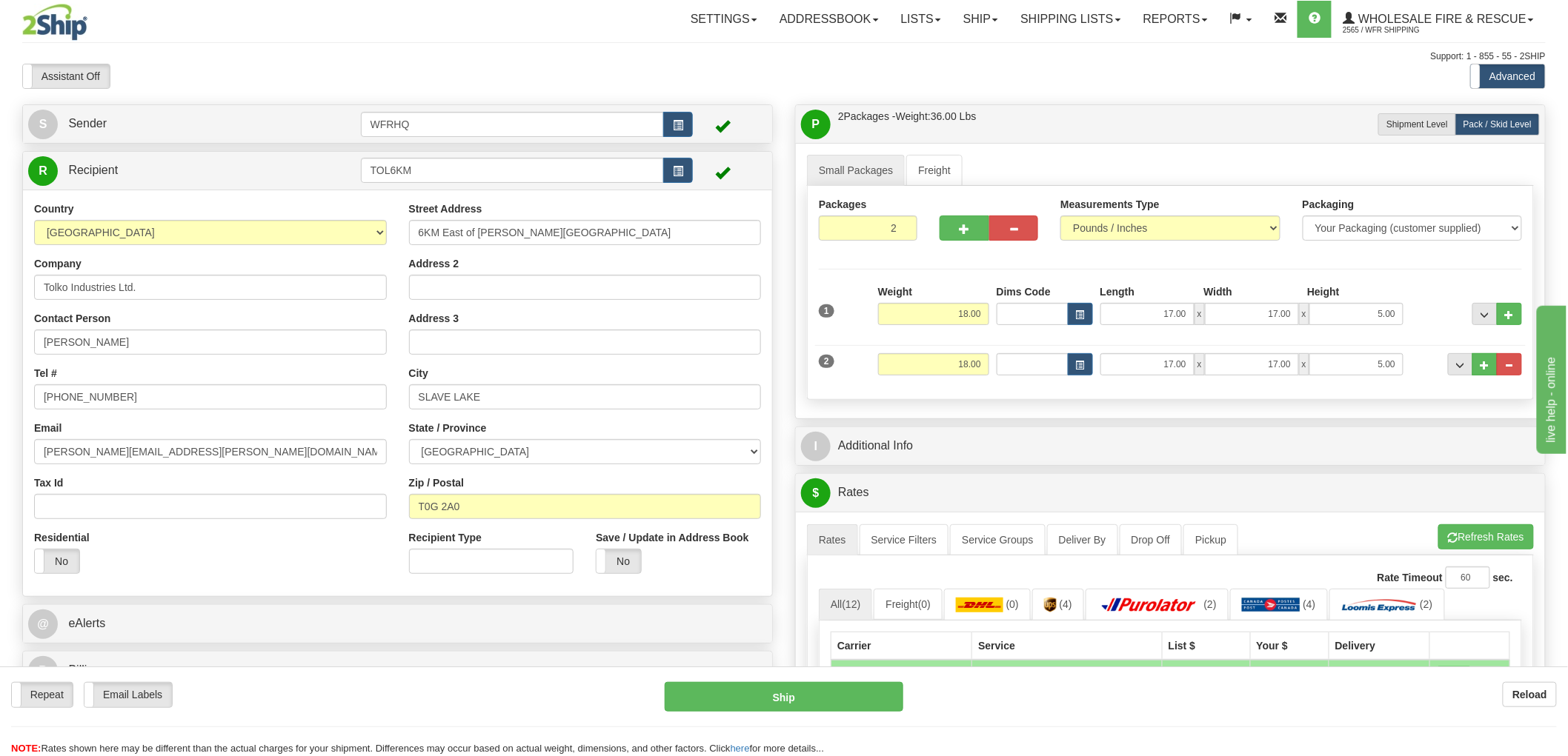
click at [1198, 411] on div "Small Packages Freight Packages 2 2 Measurements Type" at bounding box center [1170, 281] width 749 height 275
click at [1462, 369] on span "..." at bounding box center [1461, 365] width 9 height 8
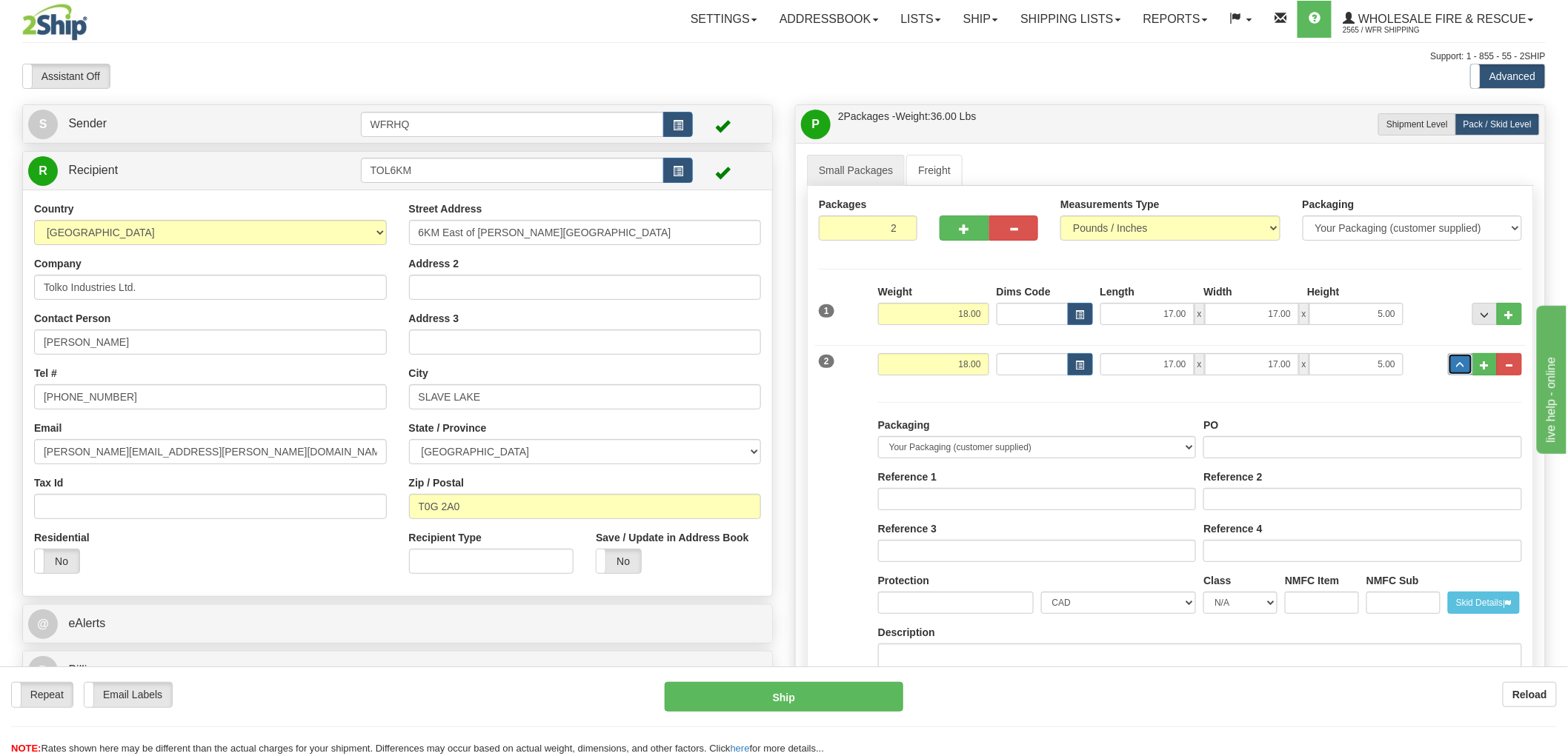
click at [1461, 369] on span "..." at bounding box center [1461, 365] width 9 height 8
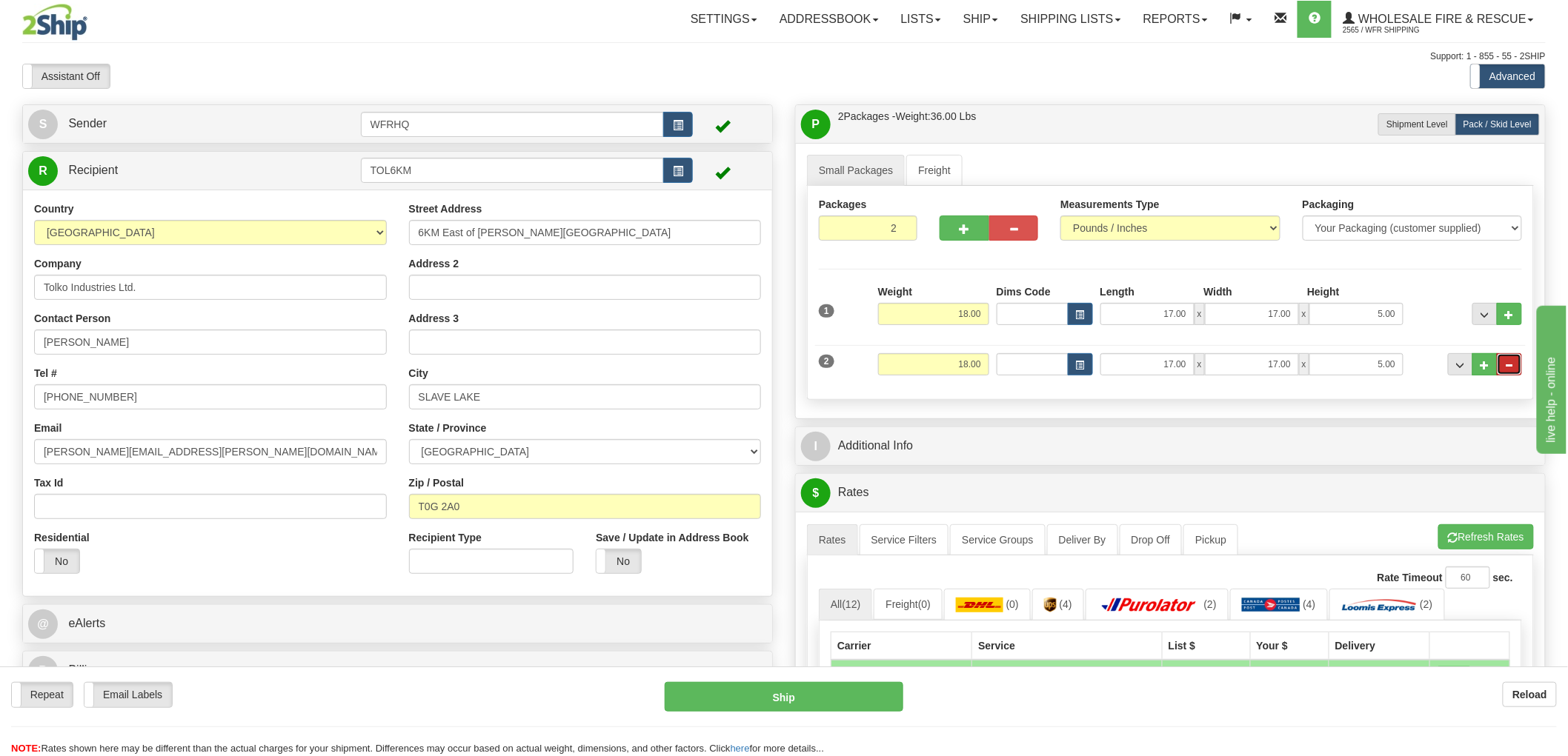
click at [1506, 370] on span "..." at bounding box center [1510, 365] width 9 height 8
type input "1"
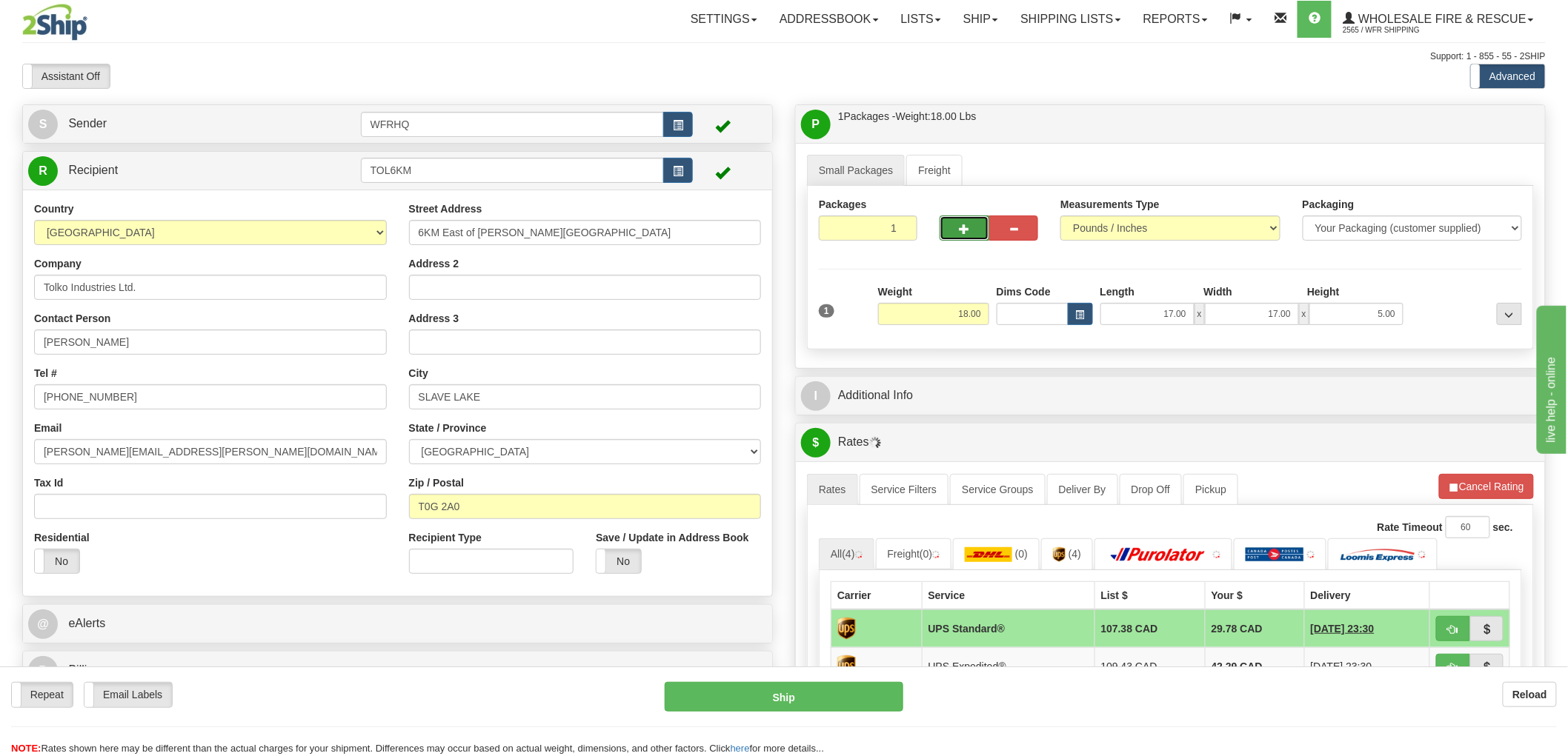
click at [984, 219] on button "button" at bounding box center [965, 228] width 50 height 25
radio input "true"
type input "2"
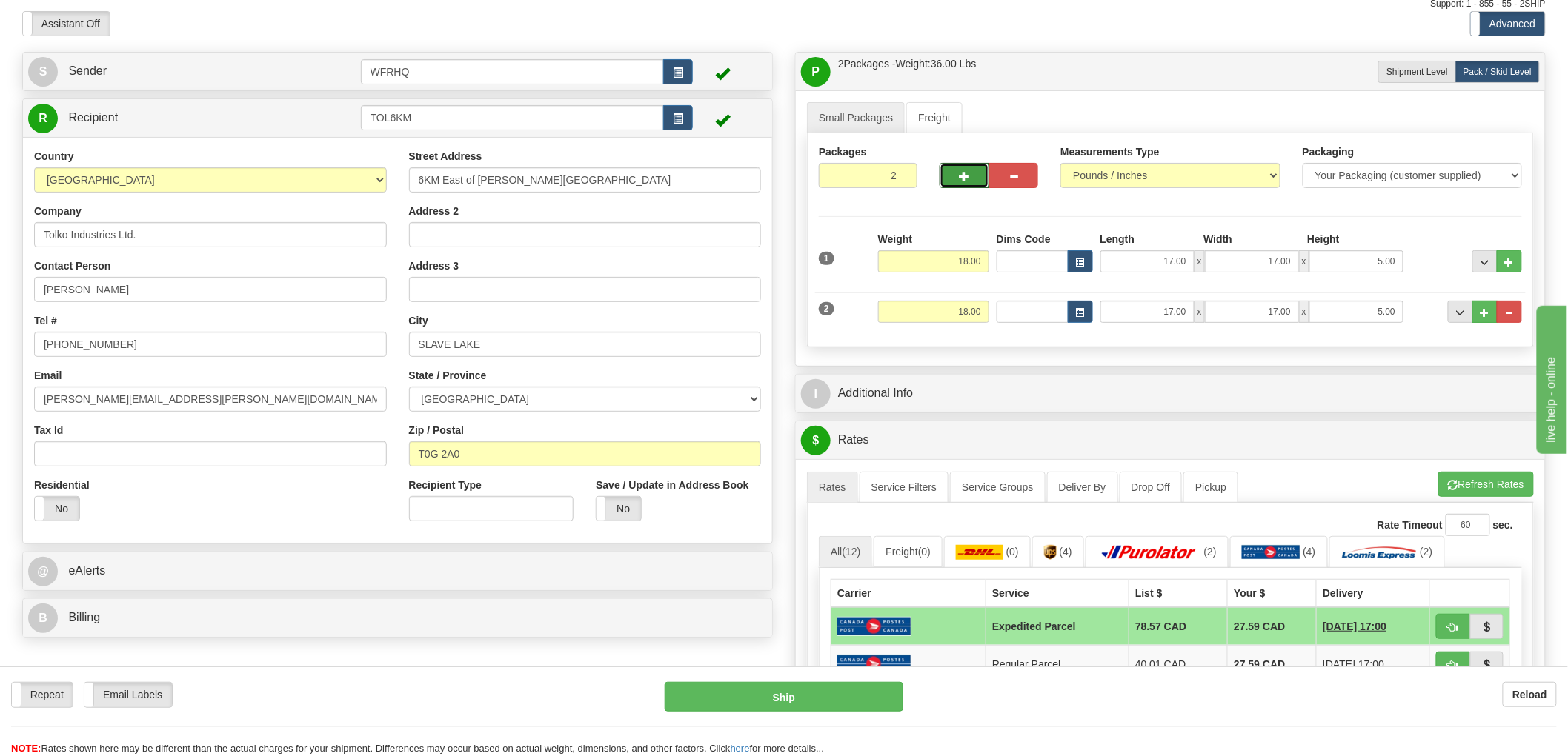
scroll to position [83, 0]
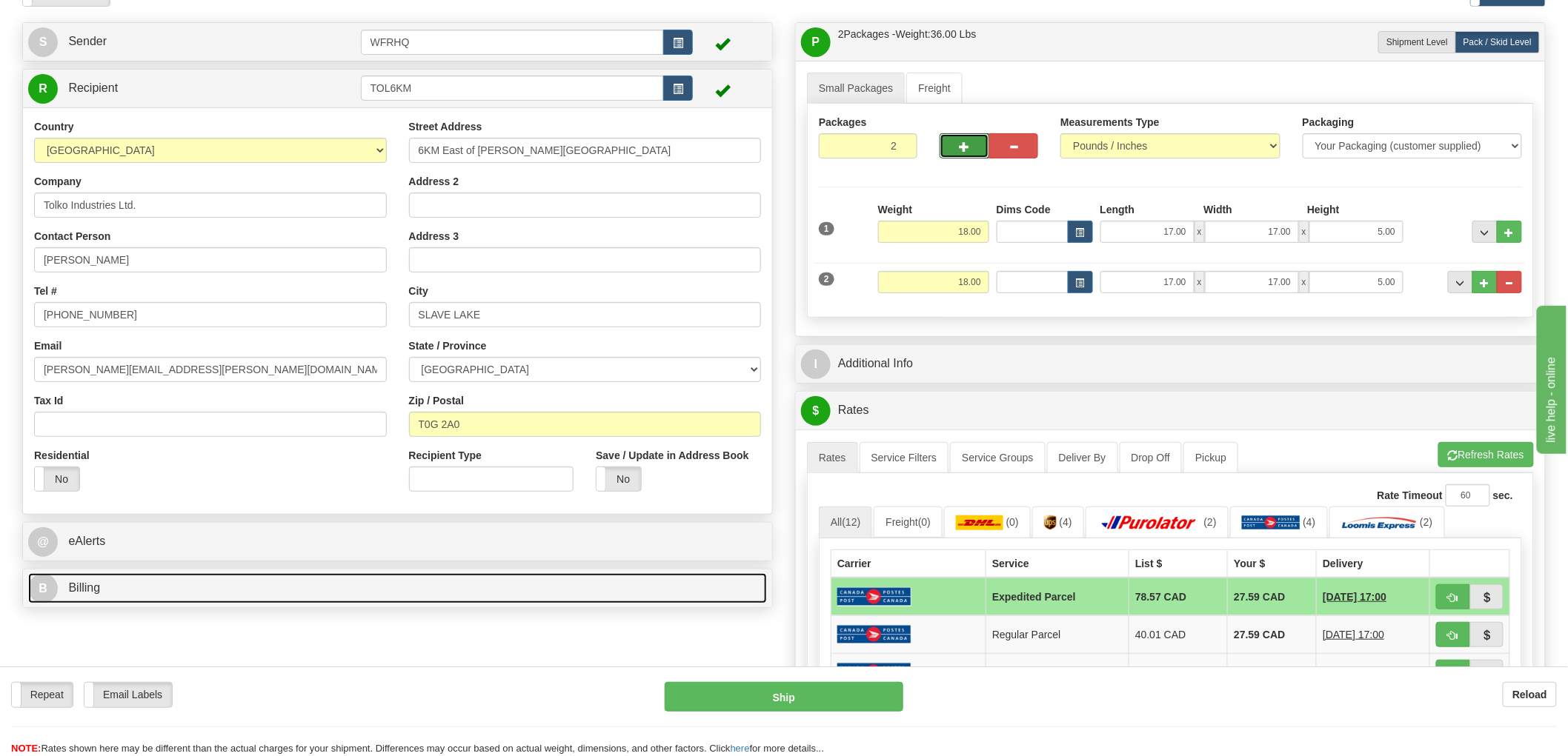
click at [90, 601] on link "B Billing" at bounding box center [398, 588] width 739 height 30
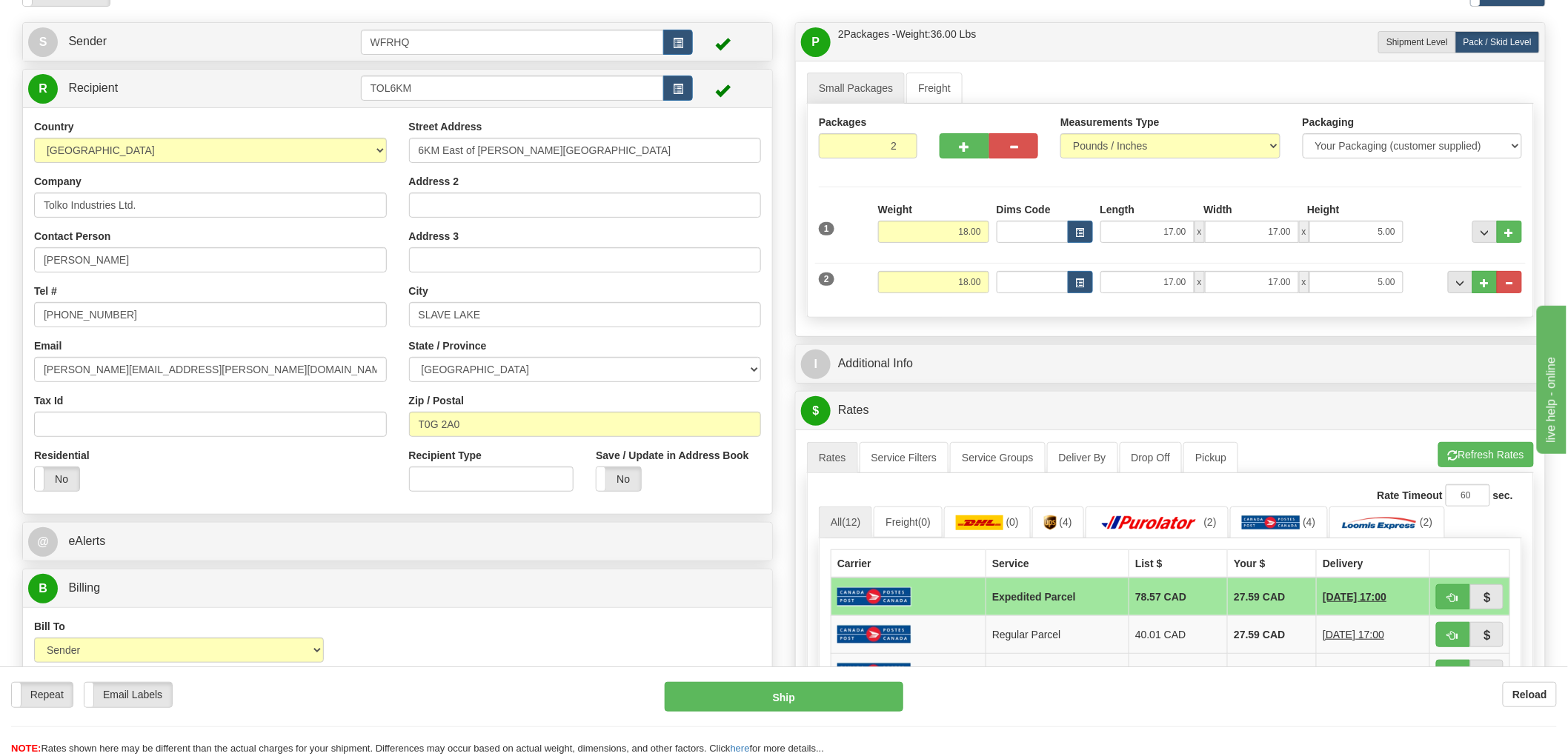
scroll to position [247, 0]
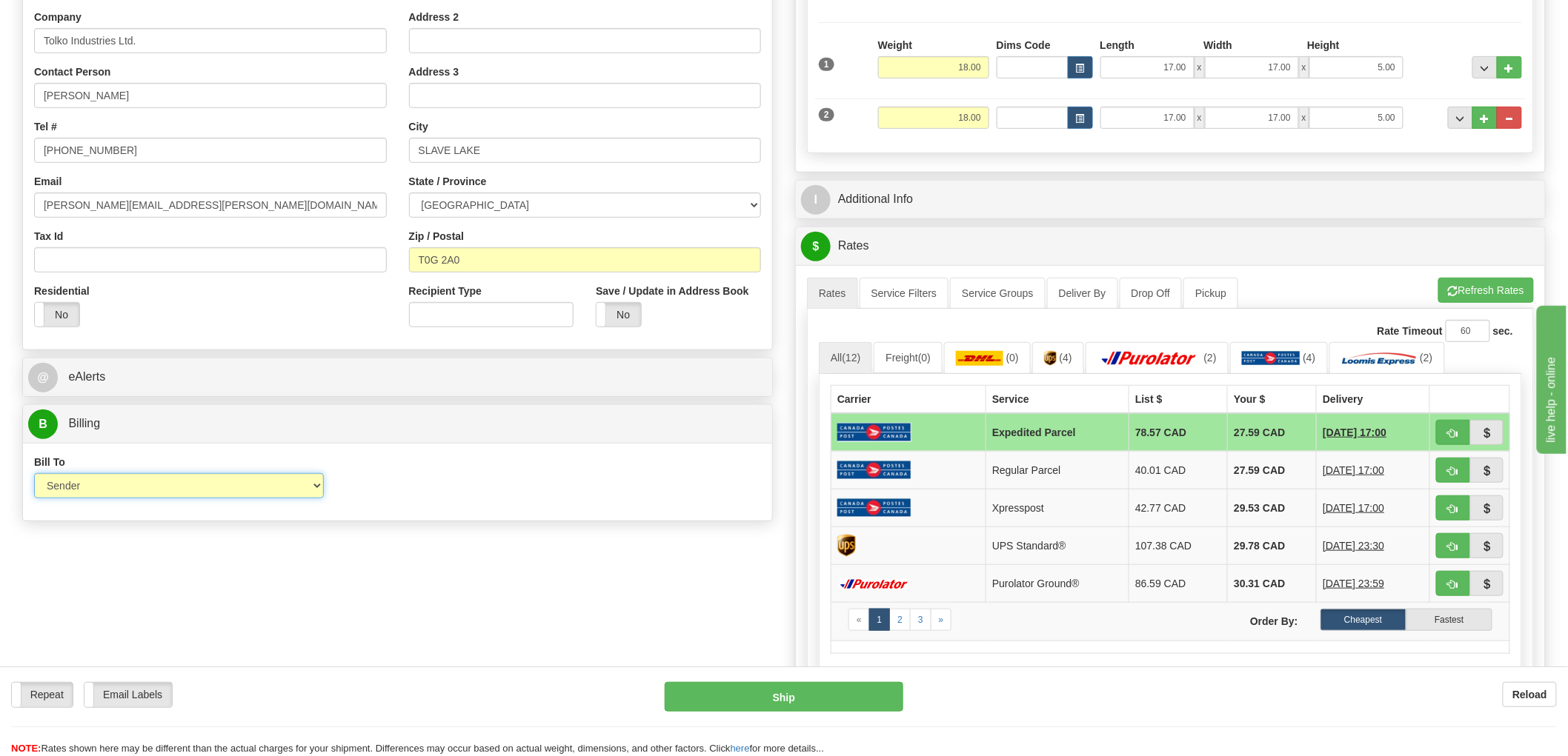
click at [247, 484] on select "Sender Recipient Third Party Collect" at bounding box center [179, 485] width 290 height 25
select select "2"
click at [34, 474] on select "Sender Recipient Third Party Collect" at bounding box center [179, 485] width 290 height 25
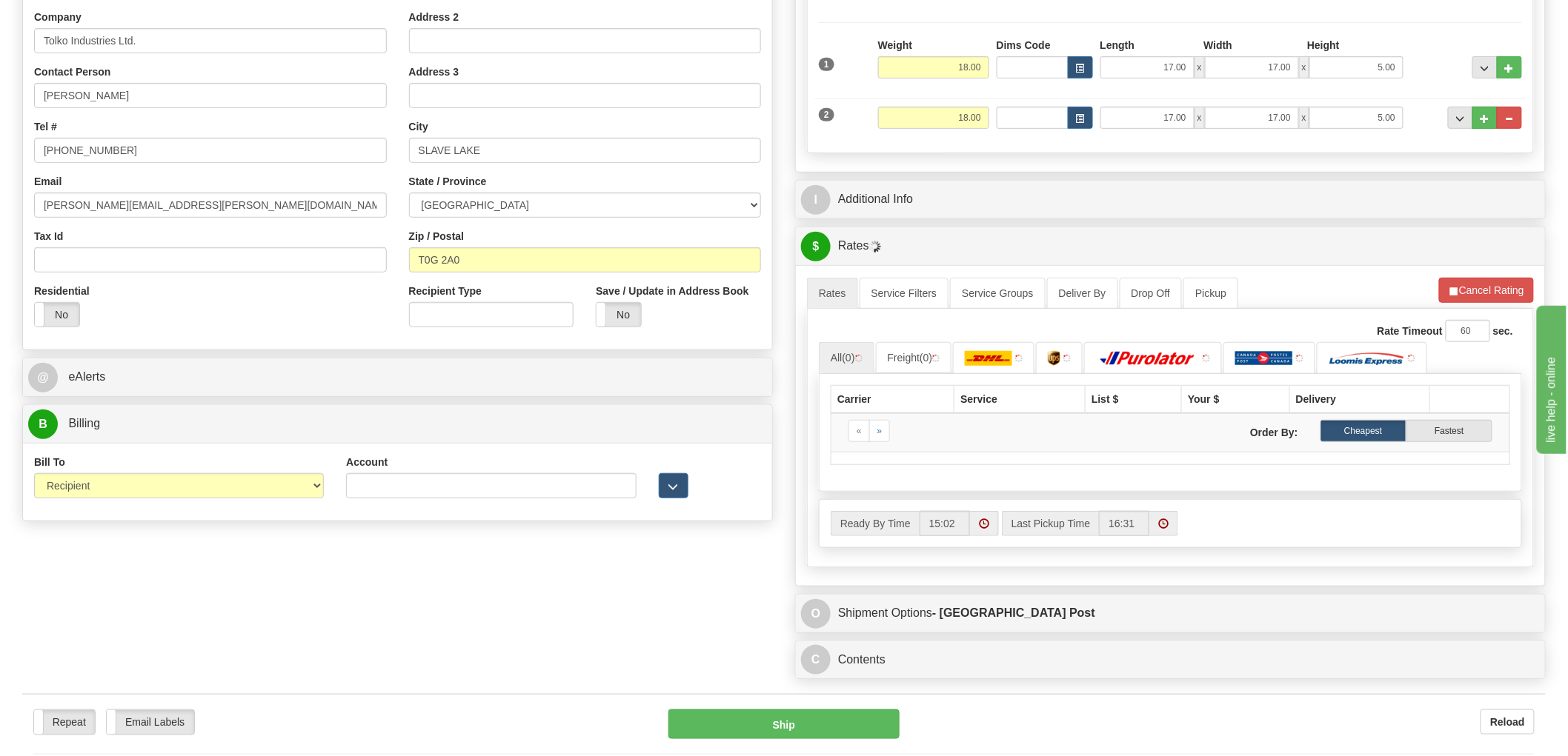
click at [436, 501] on div "Account 3rd Party Account List Please select" at bounding box center [491, 483] width 312 height 55
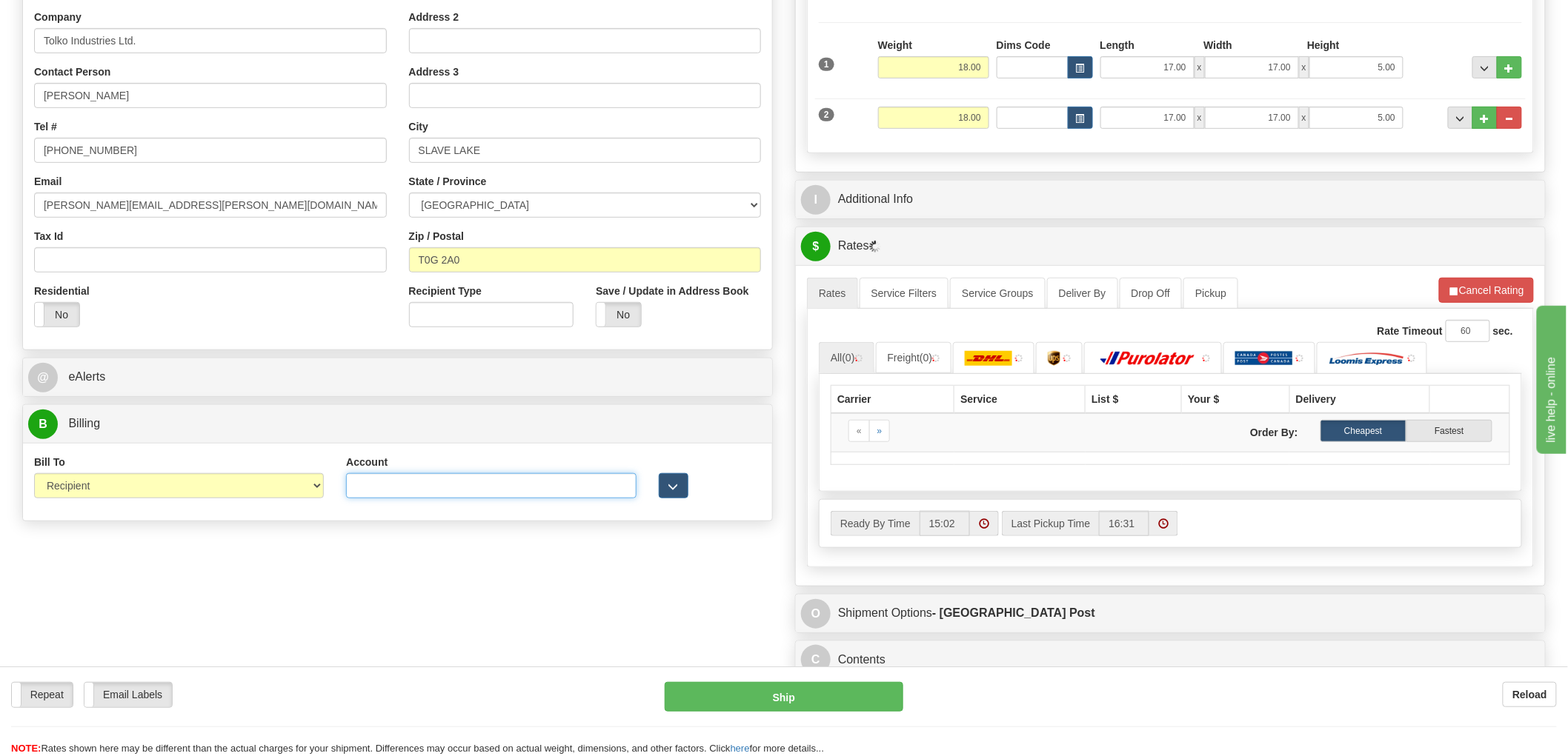
click at [442, 492] on input "Account" at bounding box center [491, 485] width 290 height 25
paste input "0766293"
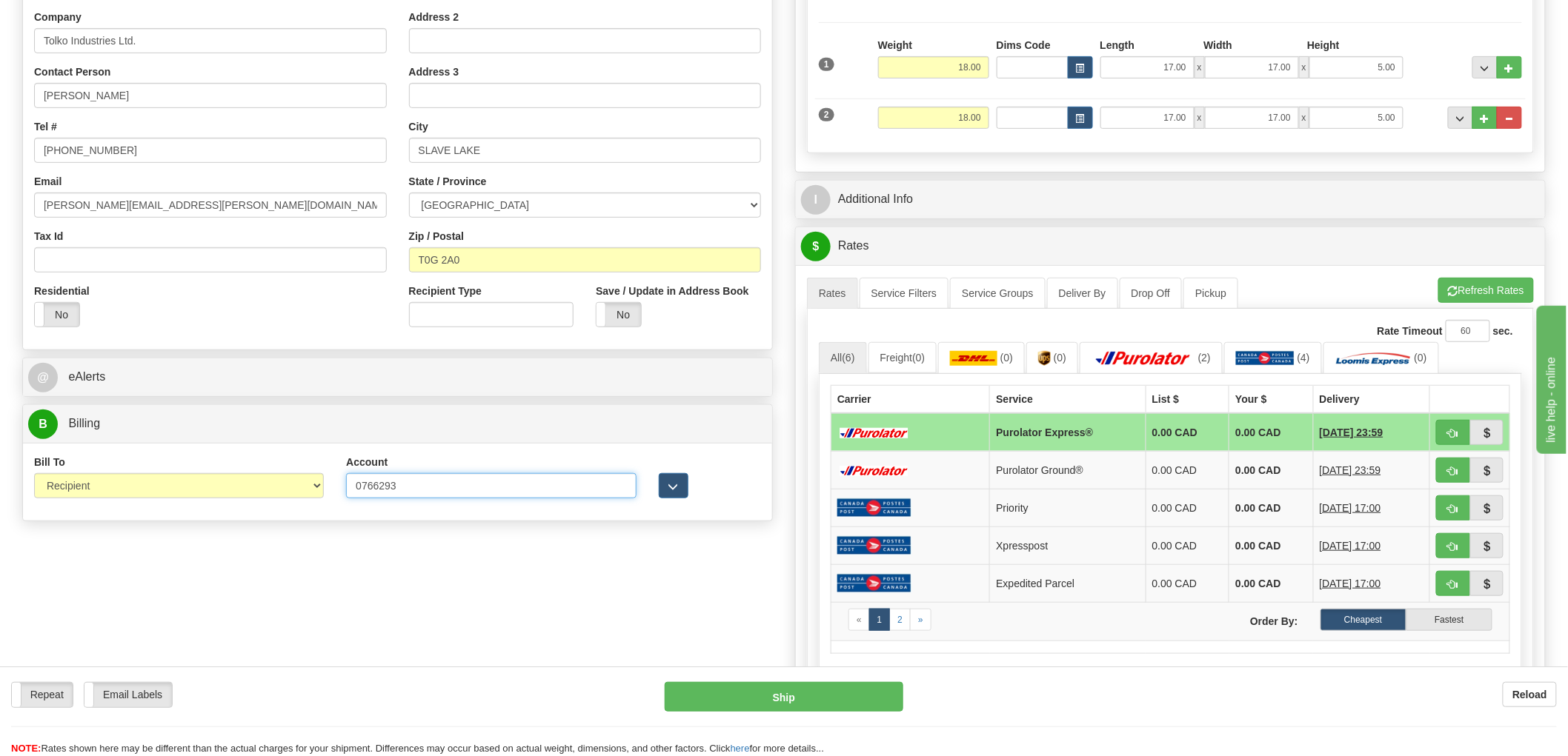
type input "0766293"
click at [1458, 478] on button "button" at bounding box center [1452, 470] width 34 height 25
type input "260"
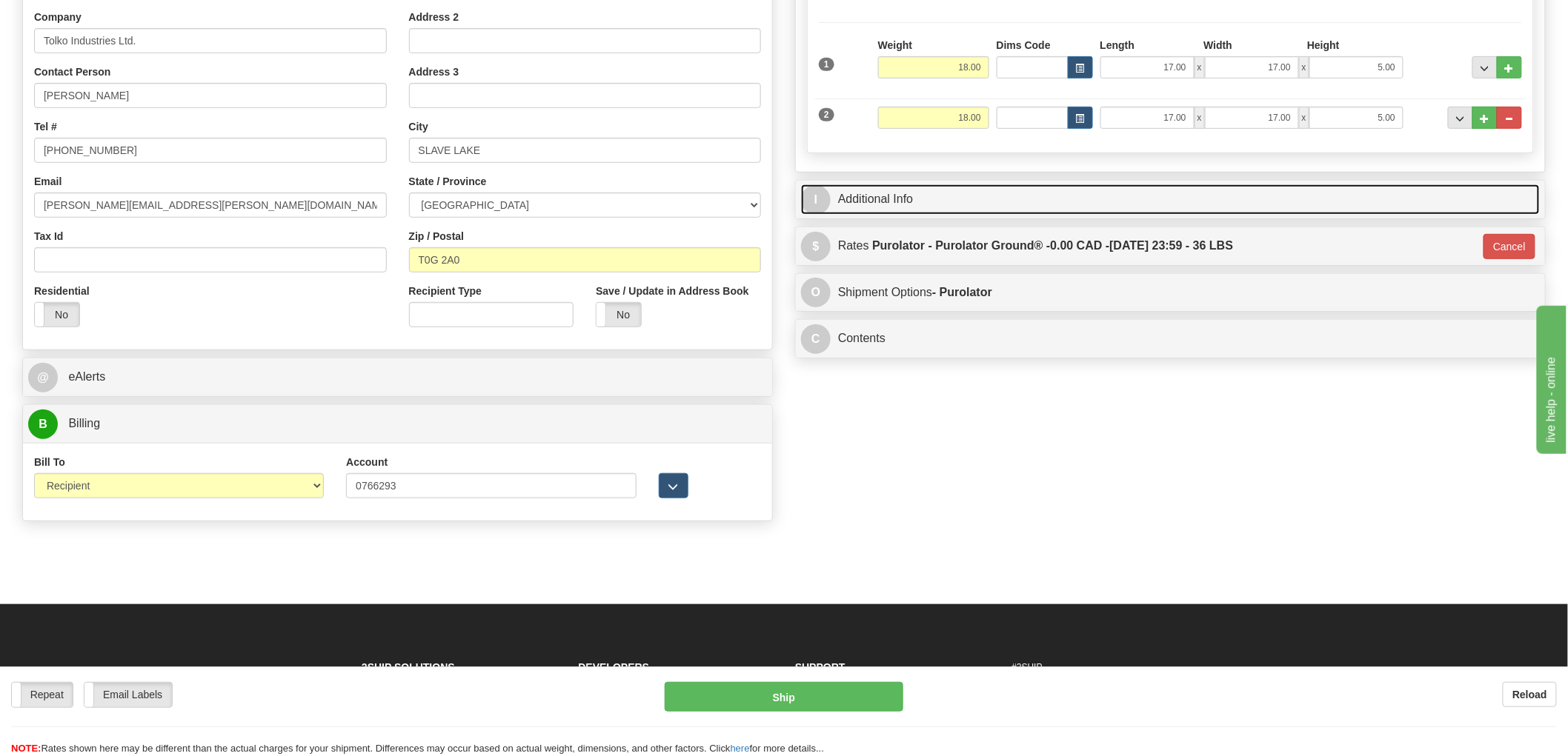
click at [1063, 195] on link "I Additional Info" at bounding box center [1170, 199] width 739 height 30
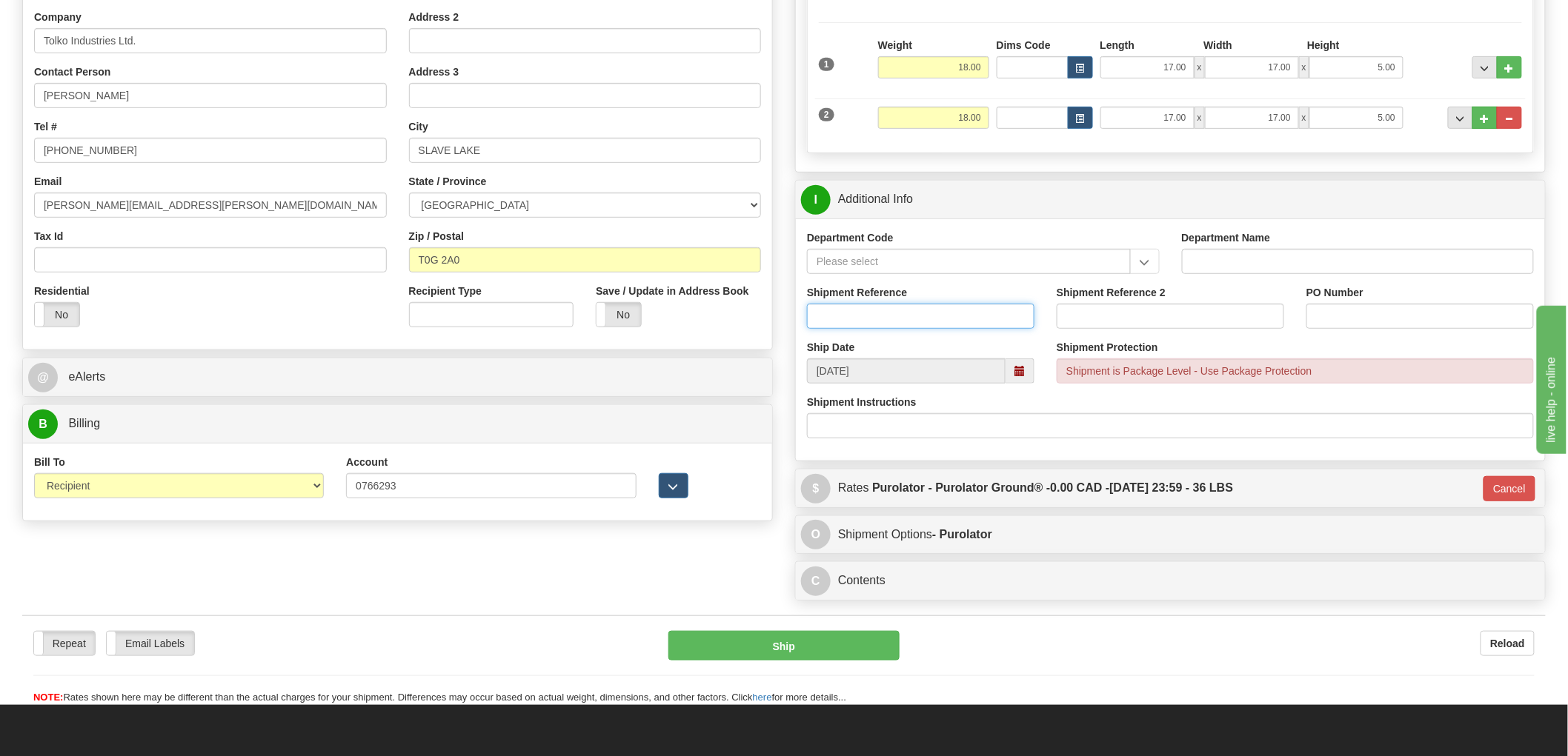
click at [890, 321] on input "Shipment Reference" at bounding box center [921, 316] width 228 height 25
type input "S47102 - 31132"
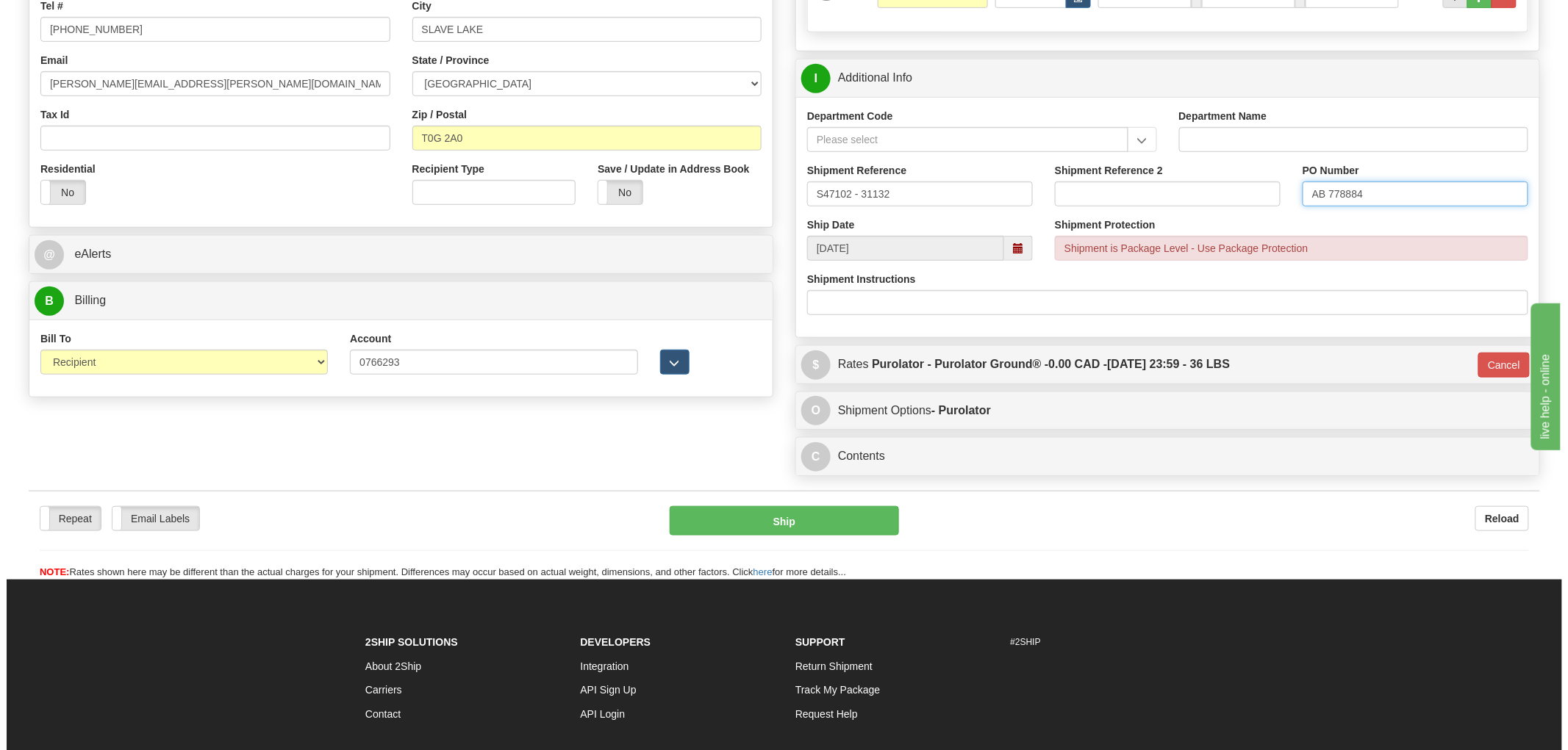
scroll to position [502, 0]
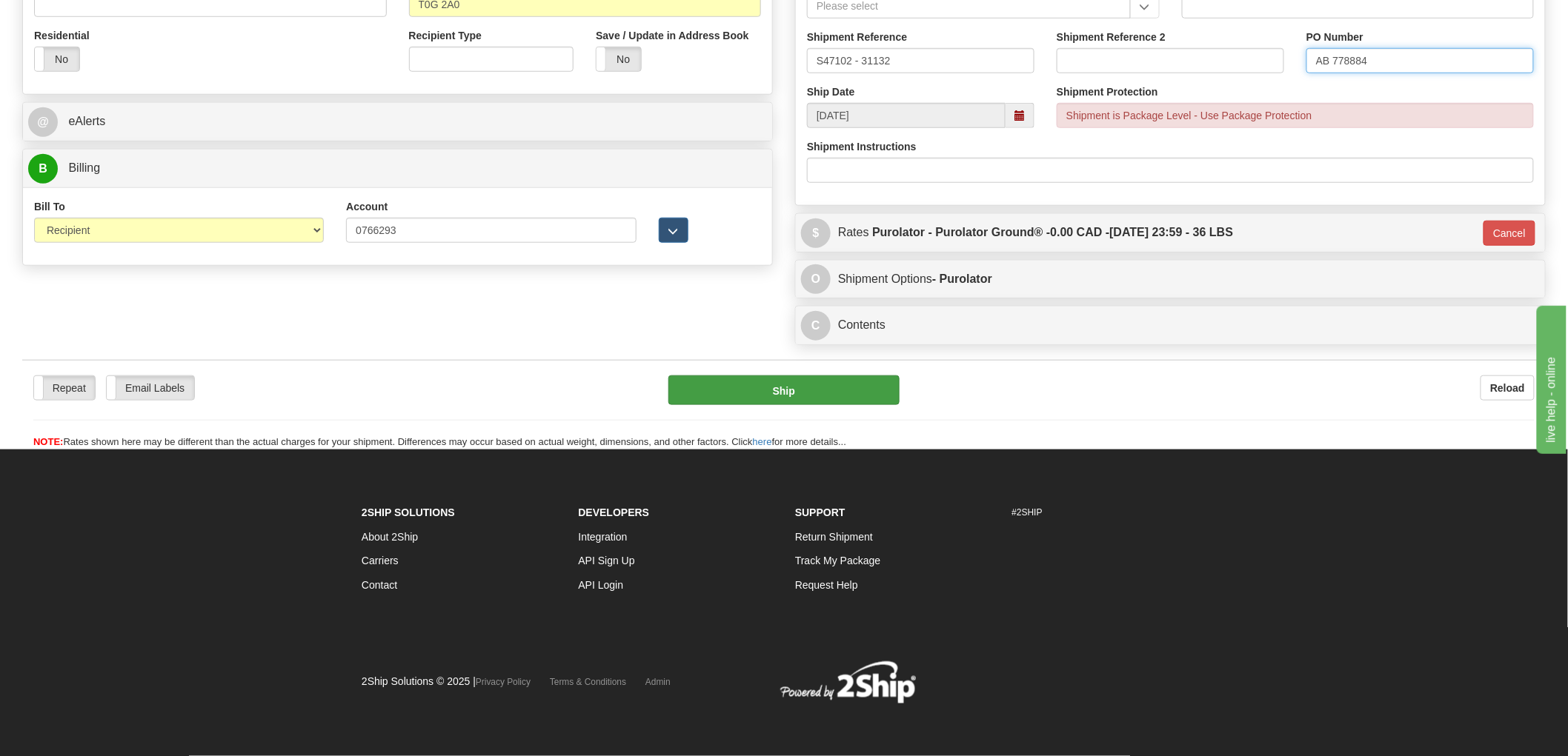
type input "AB 778884"
click at [815, 385] on button "Ship" at bounding box center [784, 390] width 232 height 29
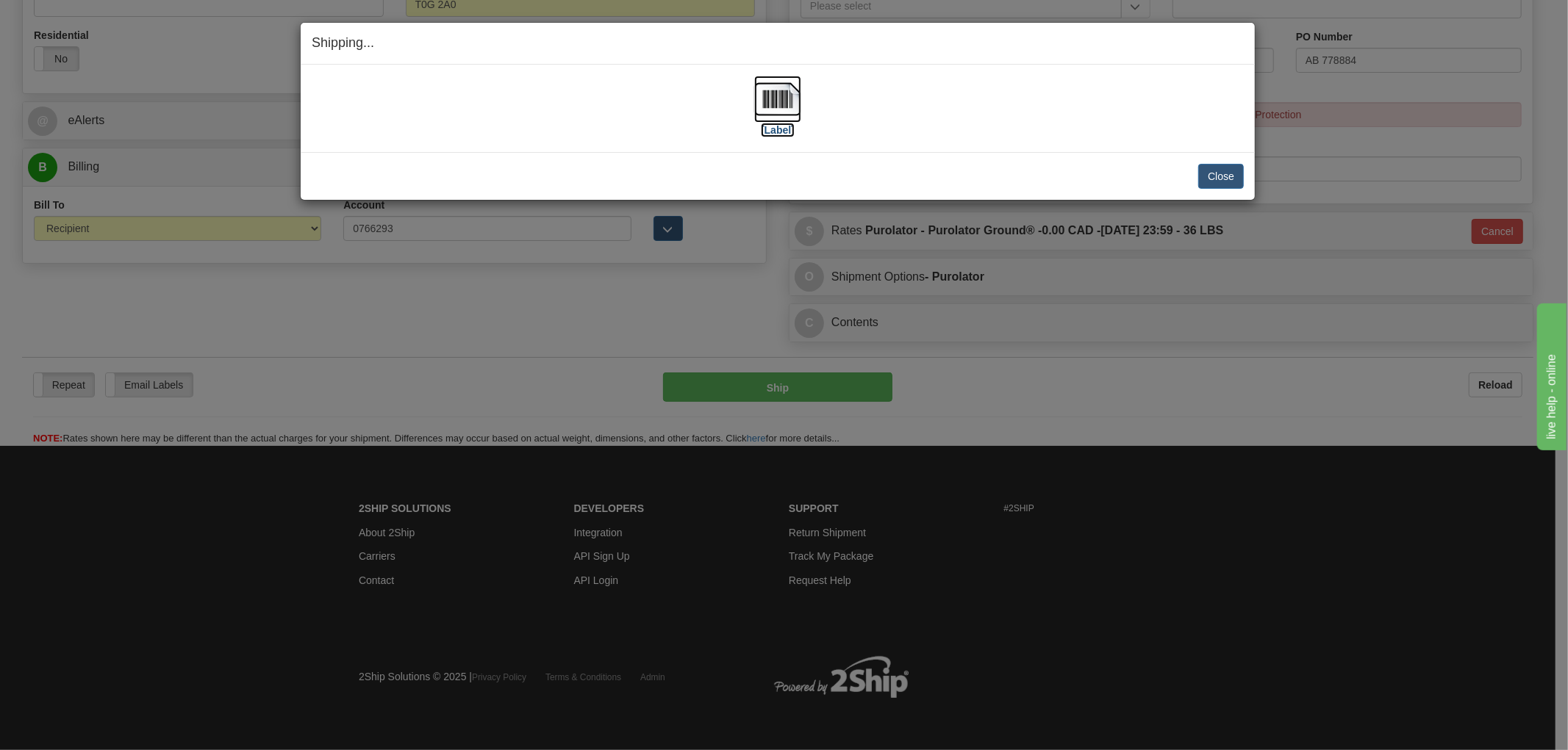
click at [776, 94] on img at bounding box center [778, 99] width 47 height 47
click at [1233, 177] on button "Close" at bounding box center [1221, 176] width 46 height 25
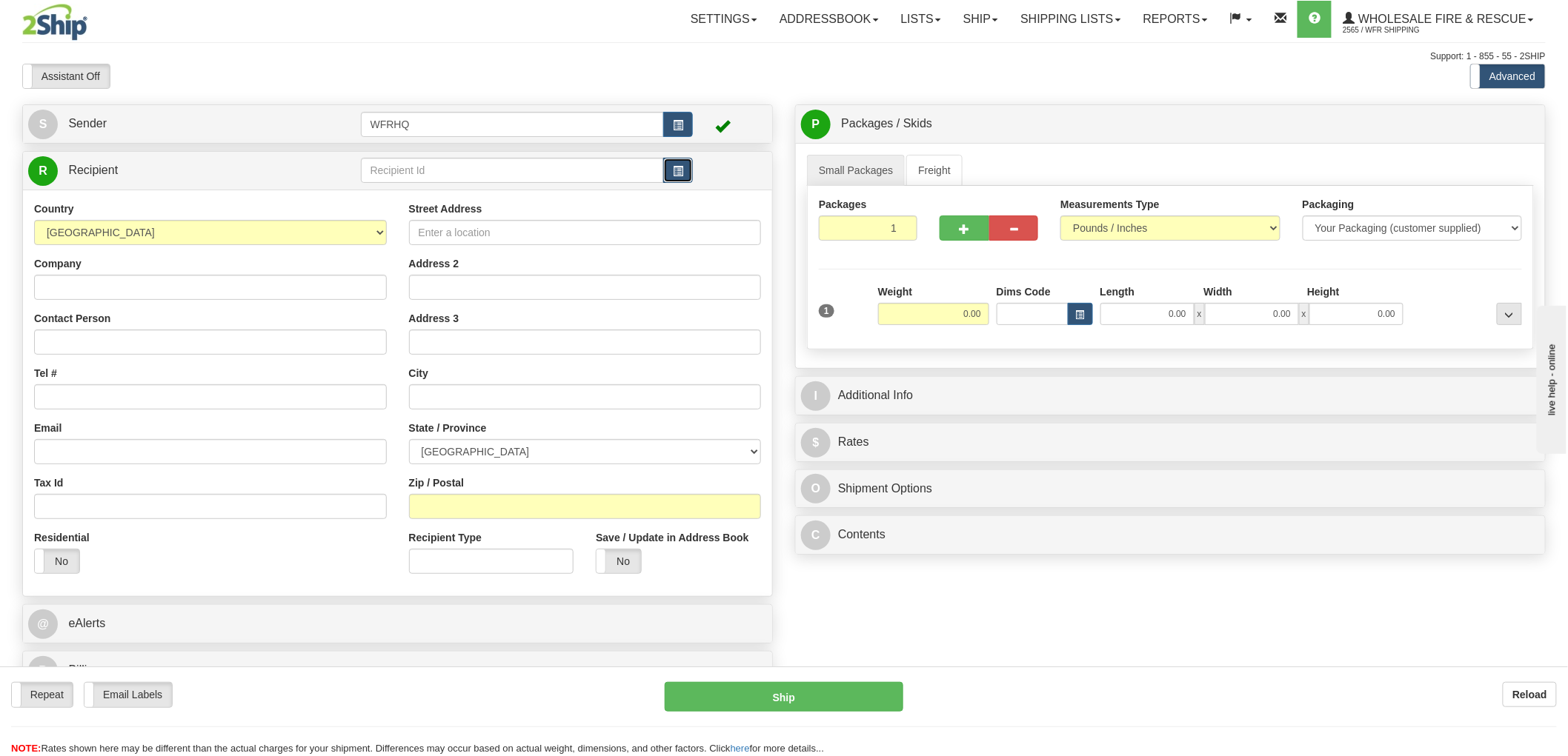
click at [682, 174] on span "button" at bounding box center [678, 172] width 10 height 9
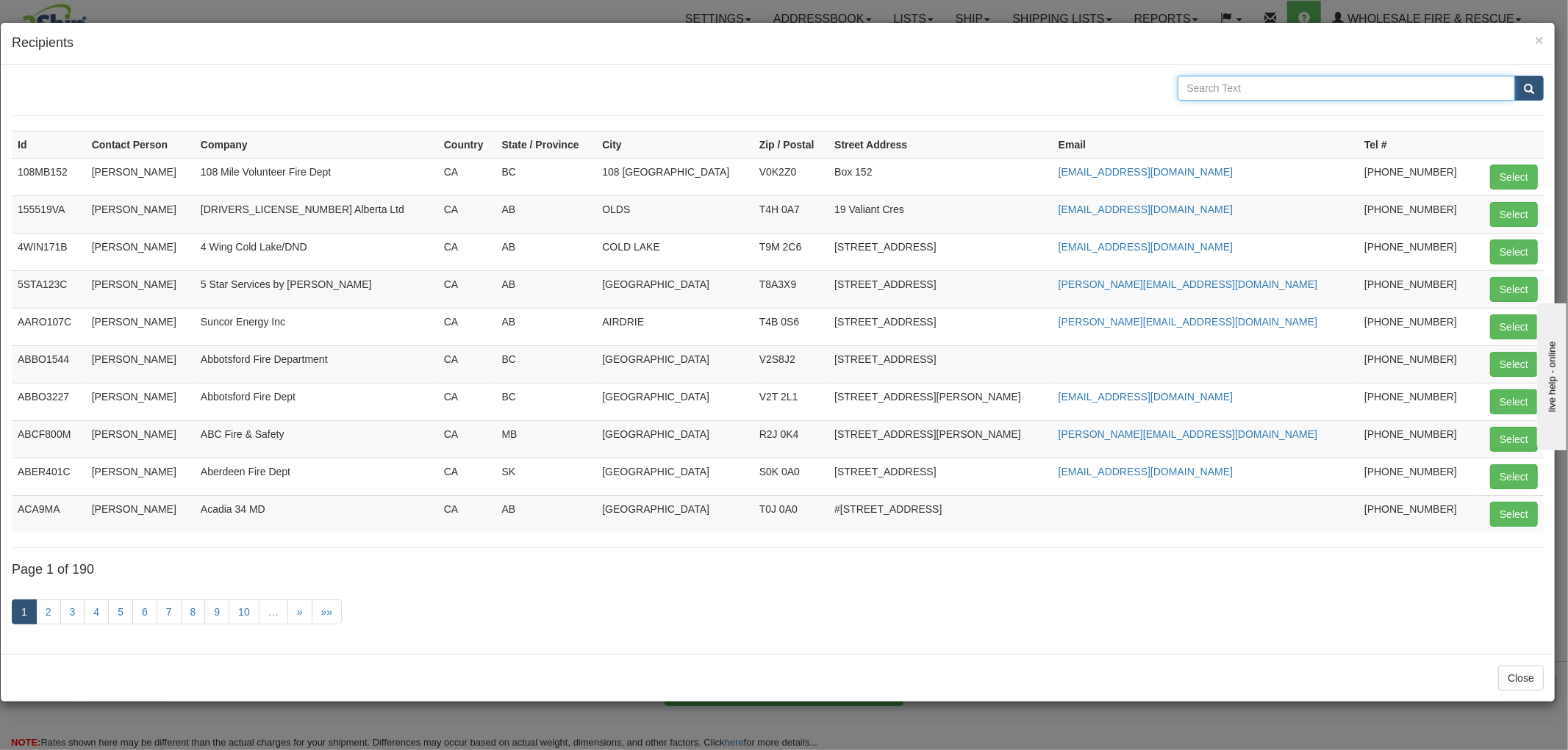
click at [1277, 85] on input "text" at bounding box center [1346, 87] width 338 height 25
type input "Oyster River"
click at [1514, 76] on button "submit" at bounding box center [1529, 87] width 29 height 25
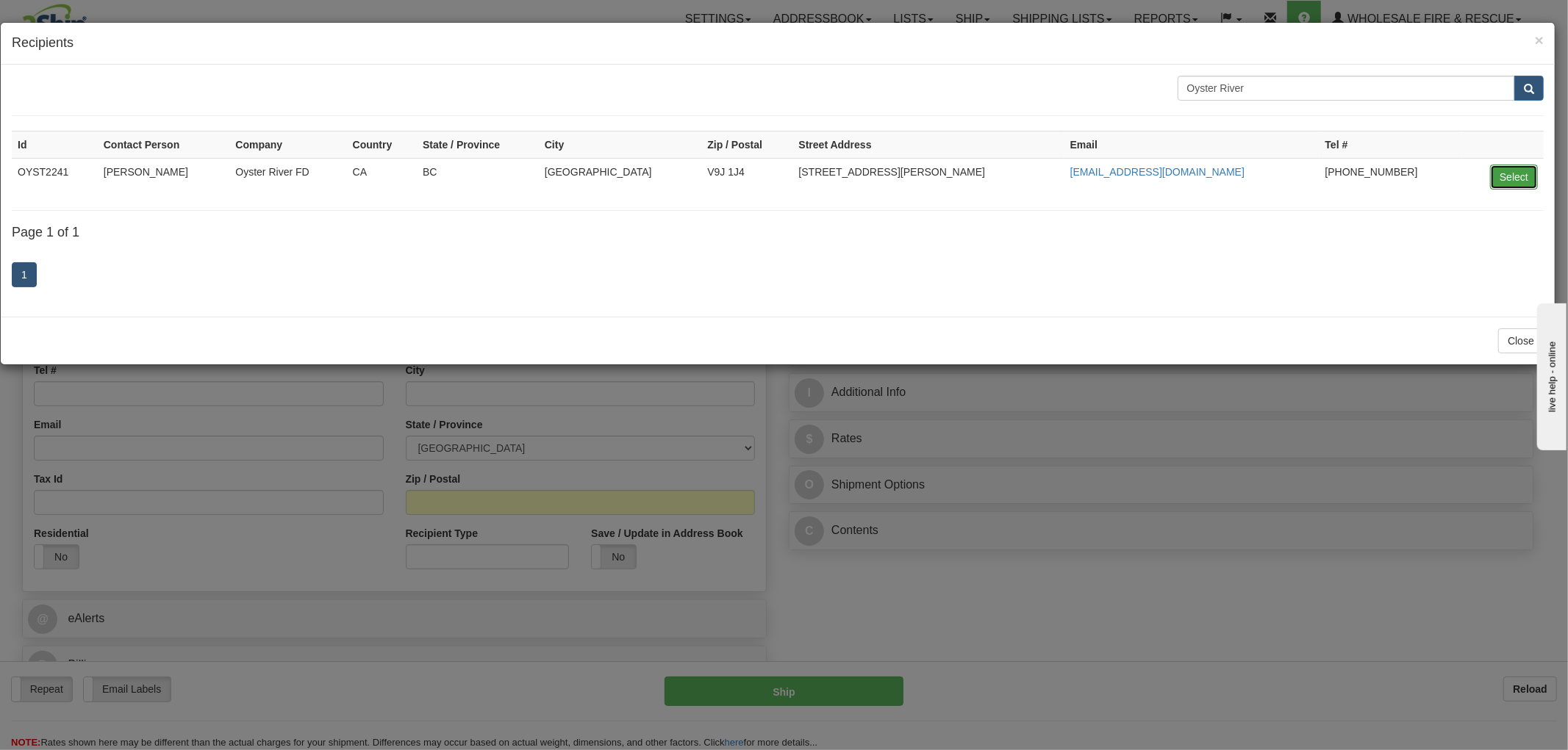
click at [1508, 170] on button "Select" at bounding box center [1513, 177] width 47 height 25
type input "OYST2241"
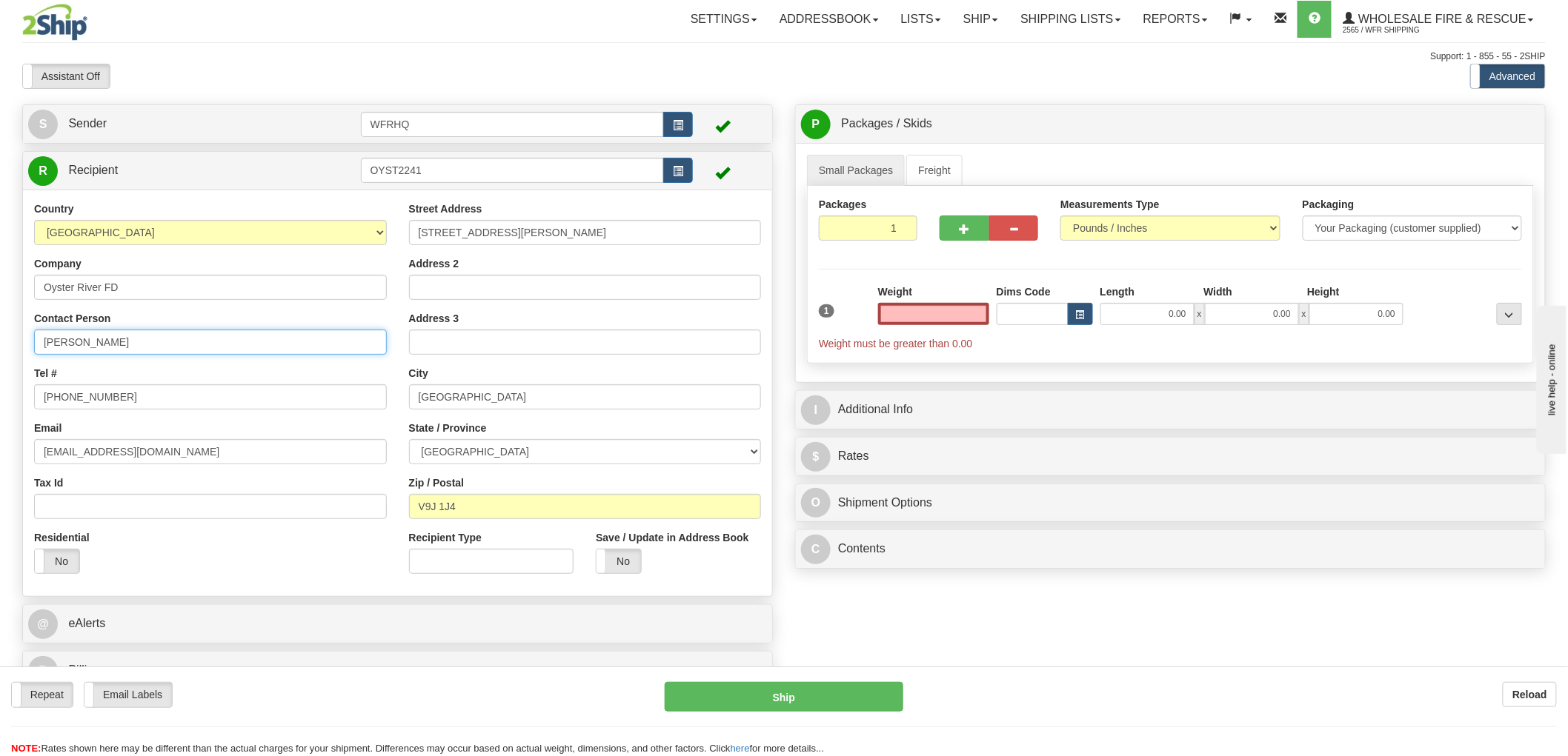
type input "0.00"
drag, startPoint x: 174, startPoint y: 351, endPoint x: -101, endPoint y: 349, distance: 275.0
click at [0, 349] on html "Training Course Close Toggle navigation Settings Shipping Preferences New Sende…" at bounding box center [784, 378] width 1568 height 756
type input "[PERSON_NAME]"
click at [944, 315] on input "0.00" at bounding box center [934, 314] width 111 height 22
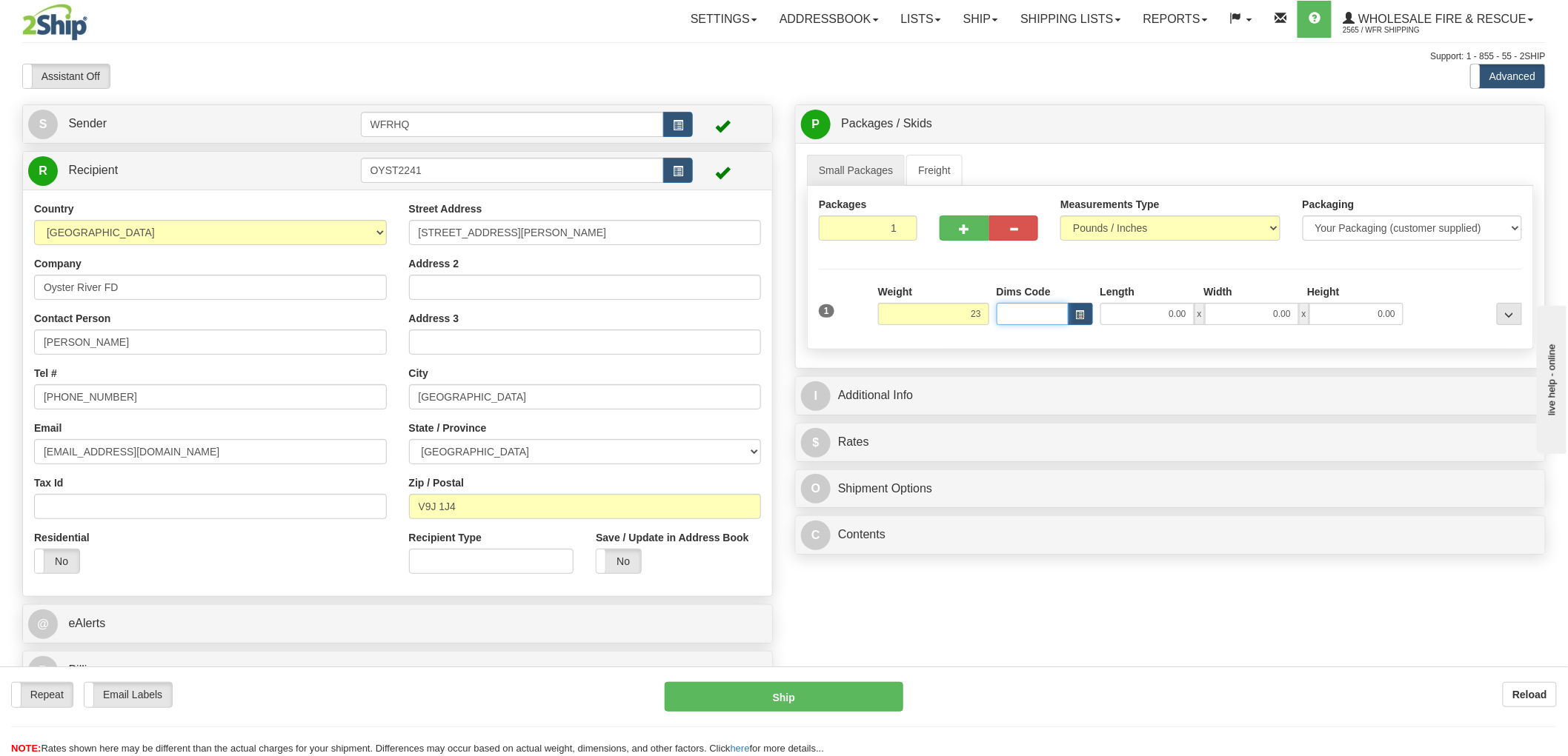
type input "23.00"
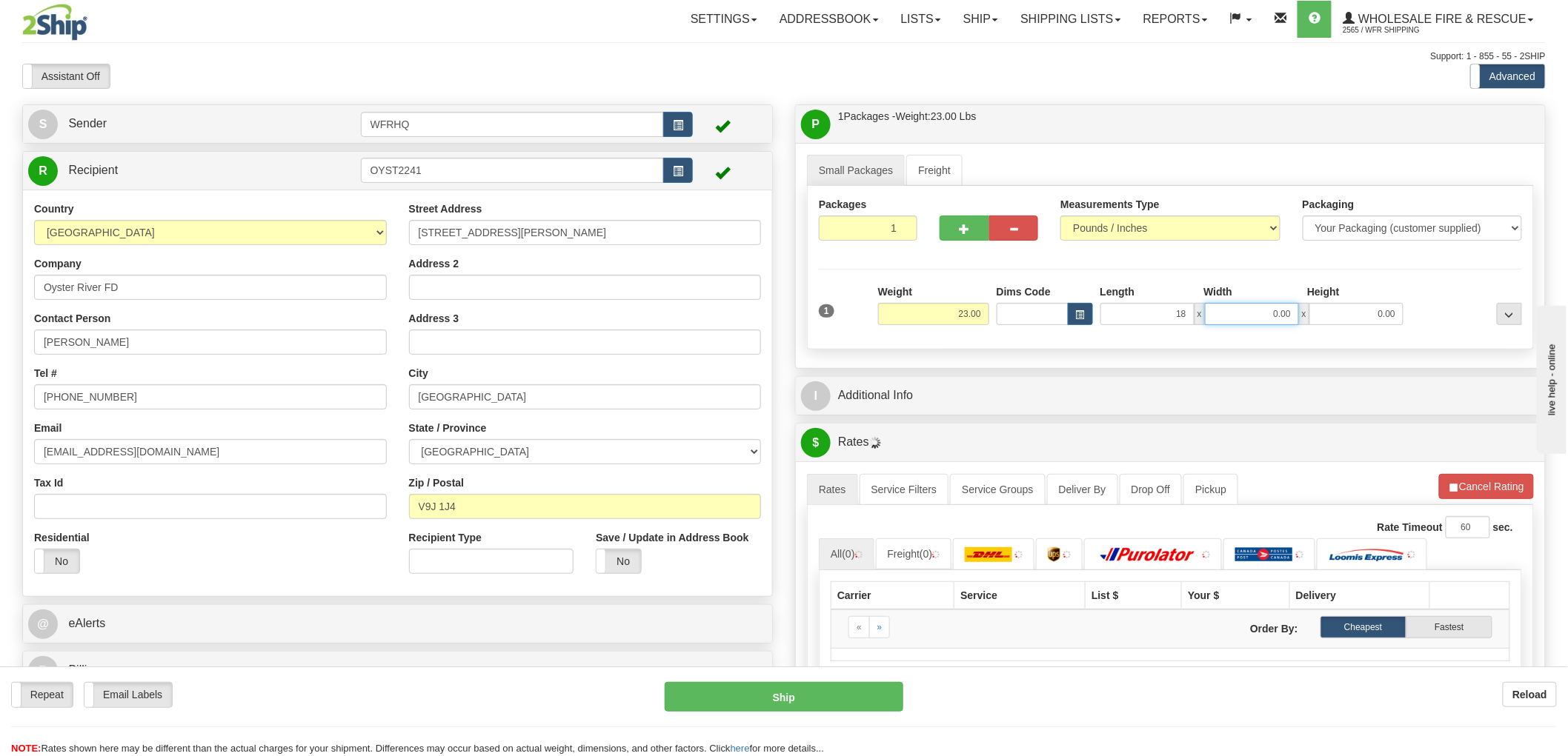
type input "18.00"
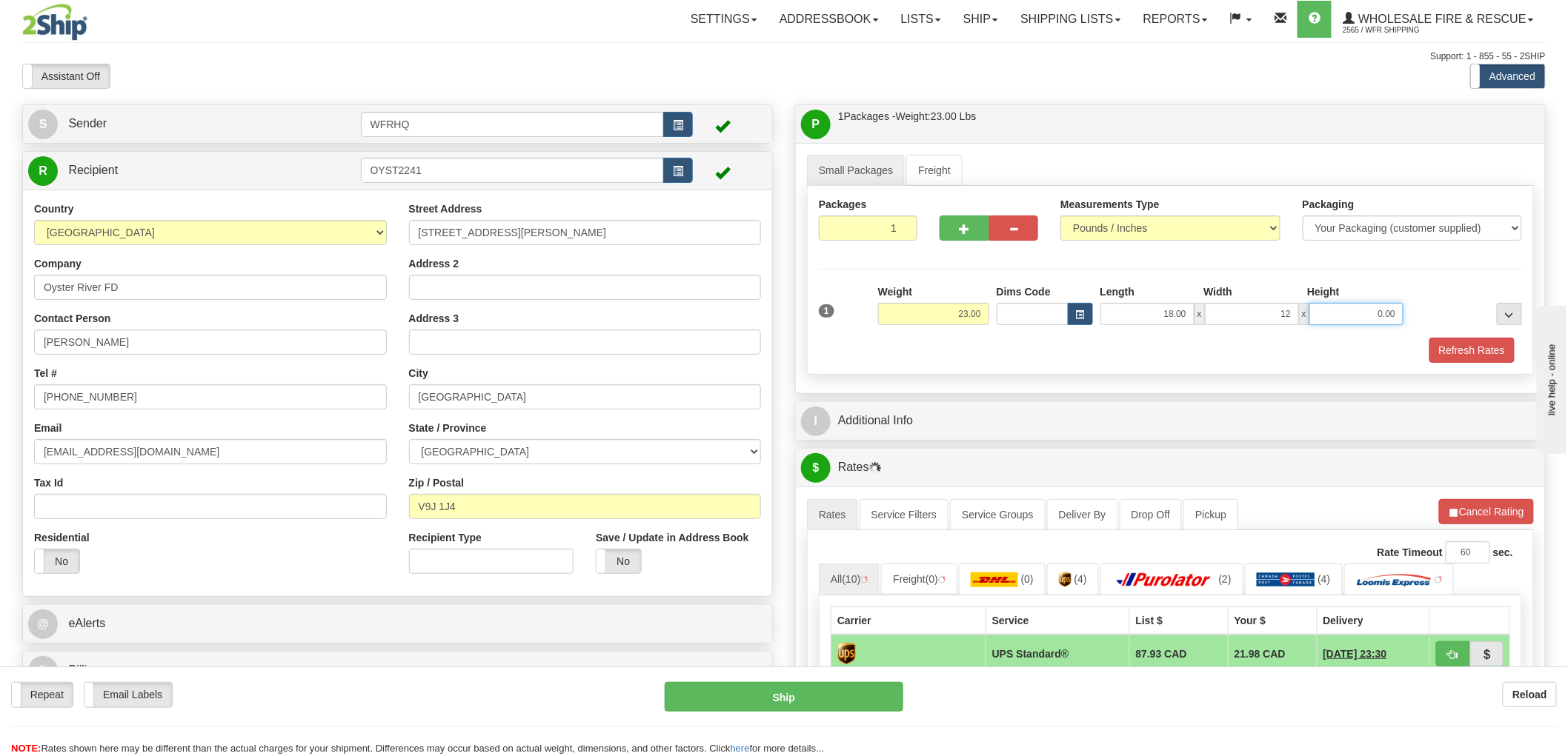
type input "12.00"
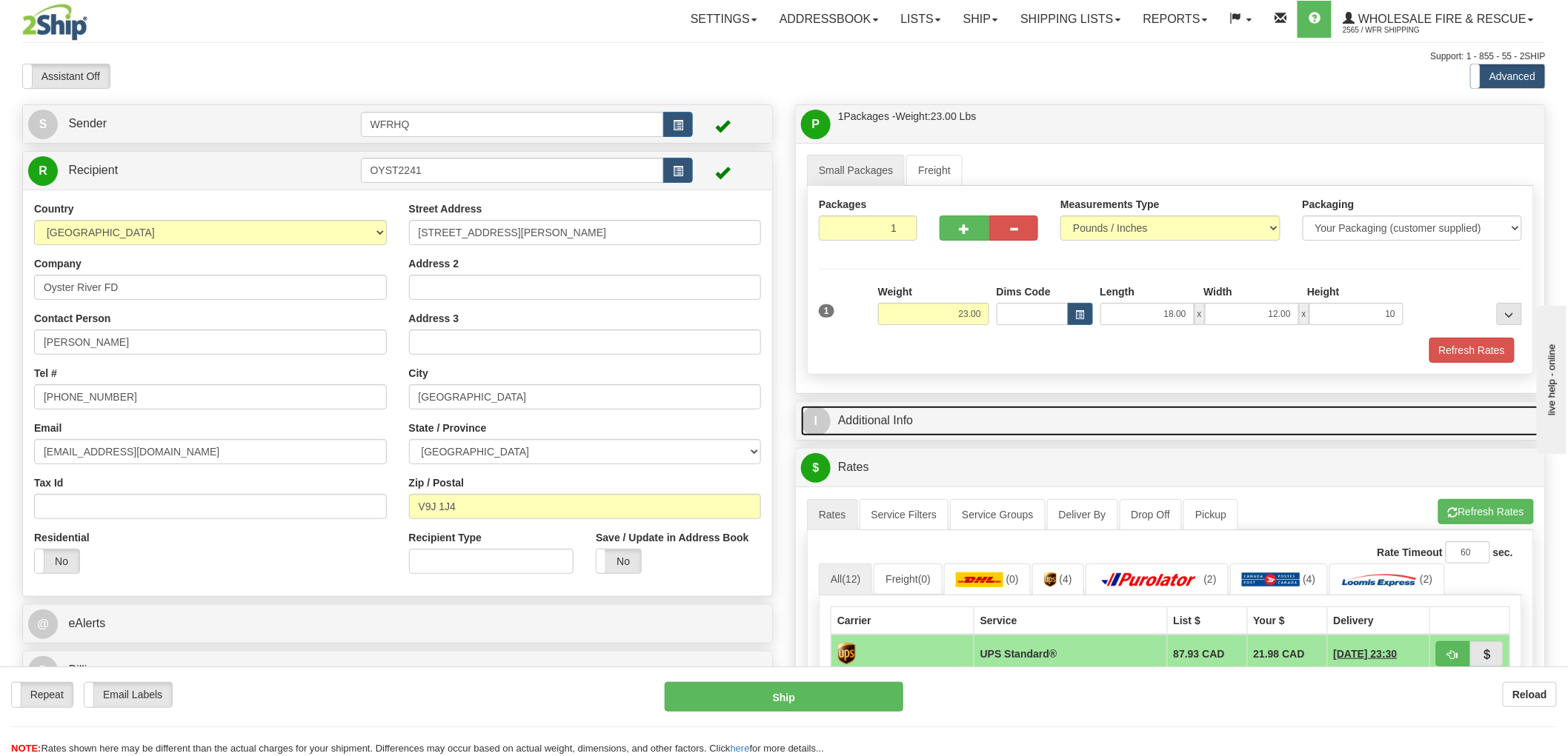
type input "10.00"
click at [905, 426] on link "I Additional Info" at bounding box center [1170, 420] width 739 height 30
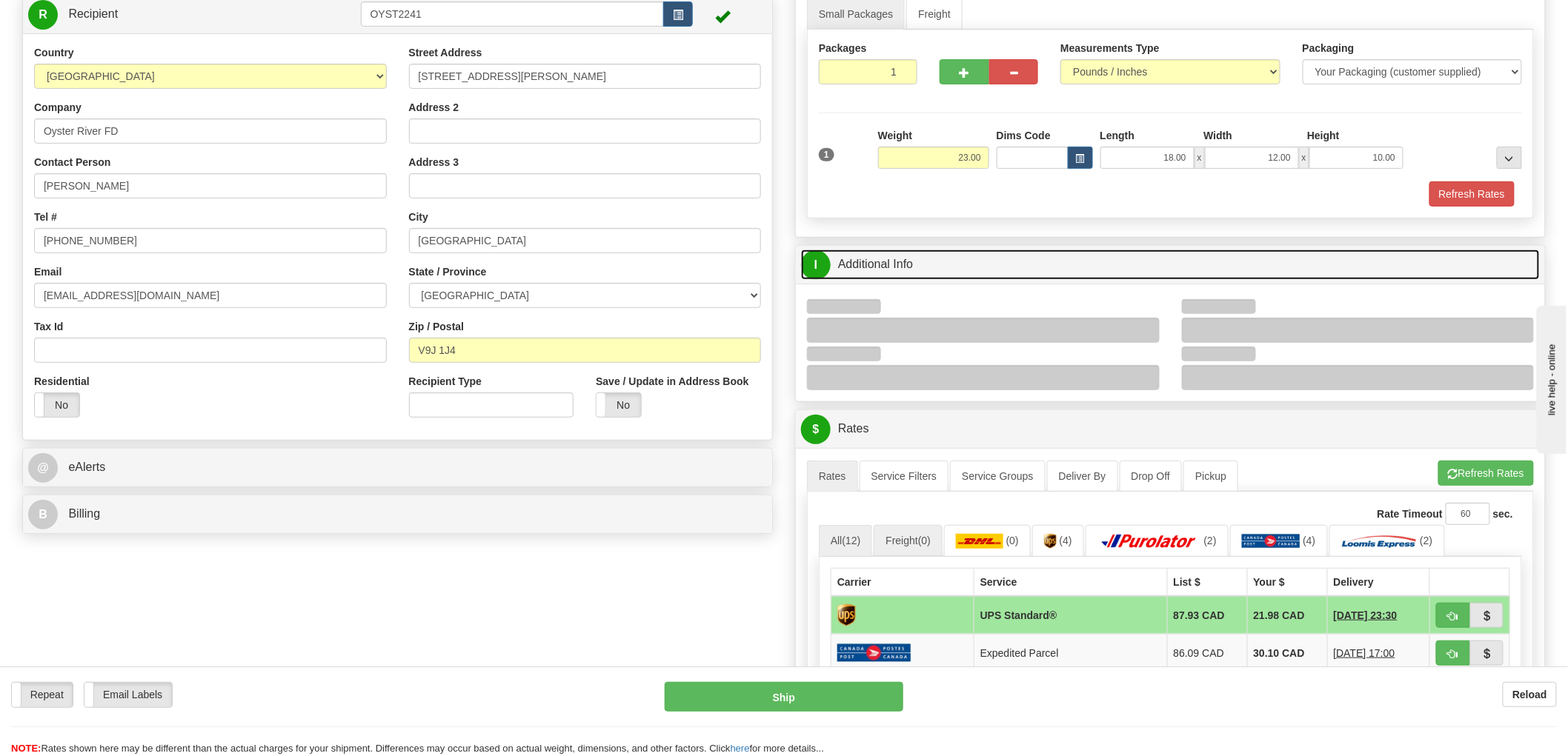
scroll to position [247, 0]
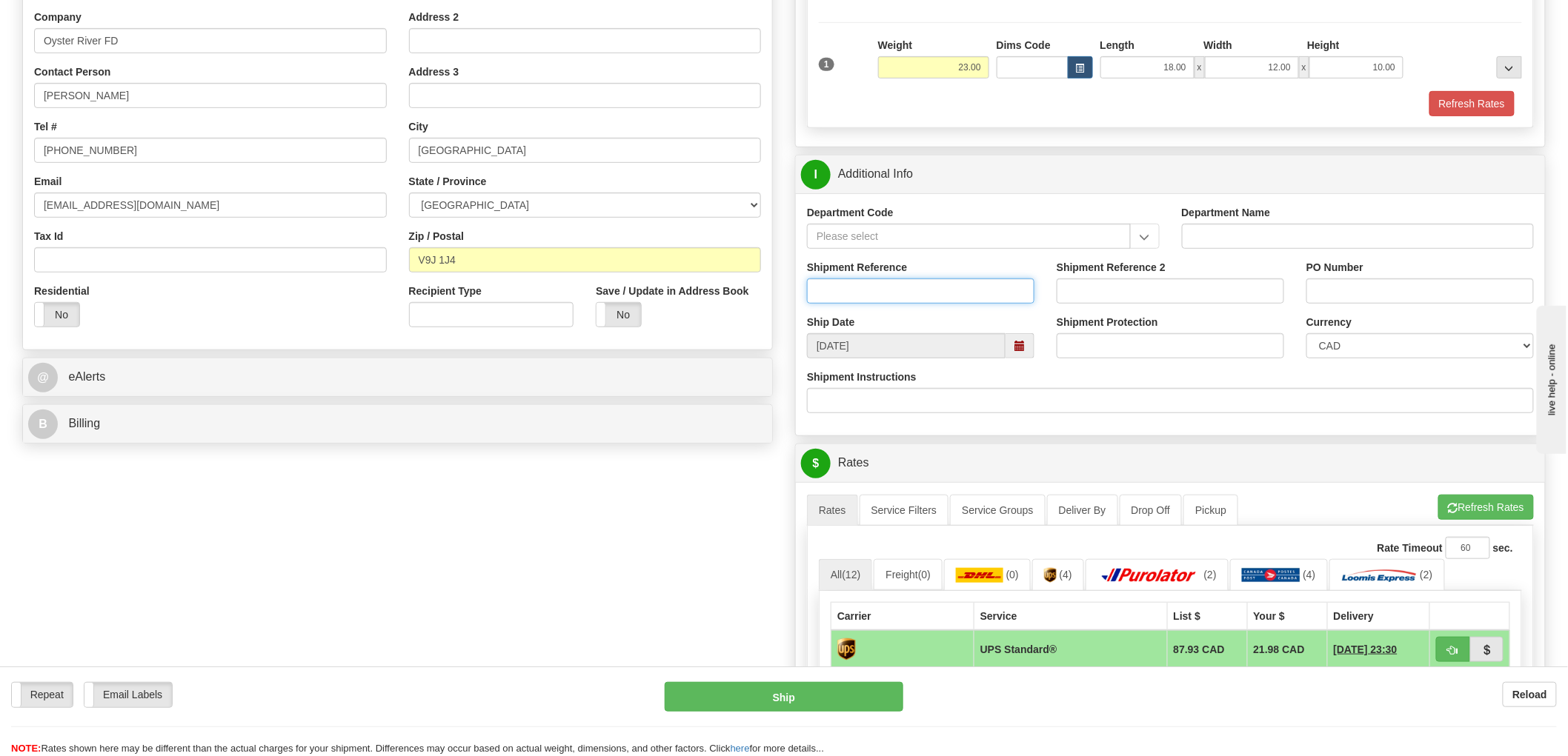
click at [913, 285] on input "Shipment Reference" at bounding box center [921, 291] width 228 height 25
type input "S46710 - 31130"
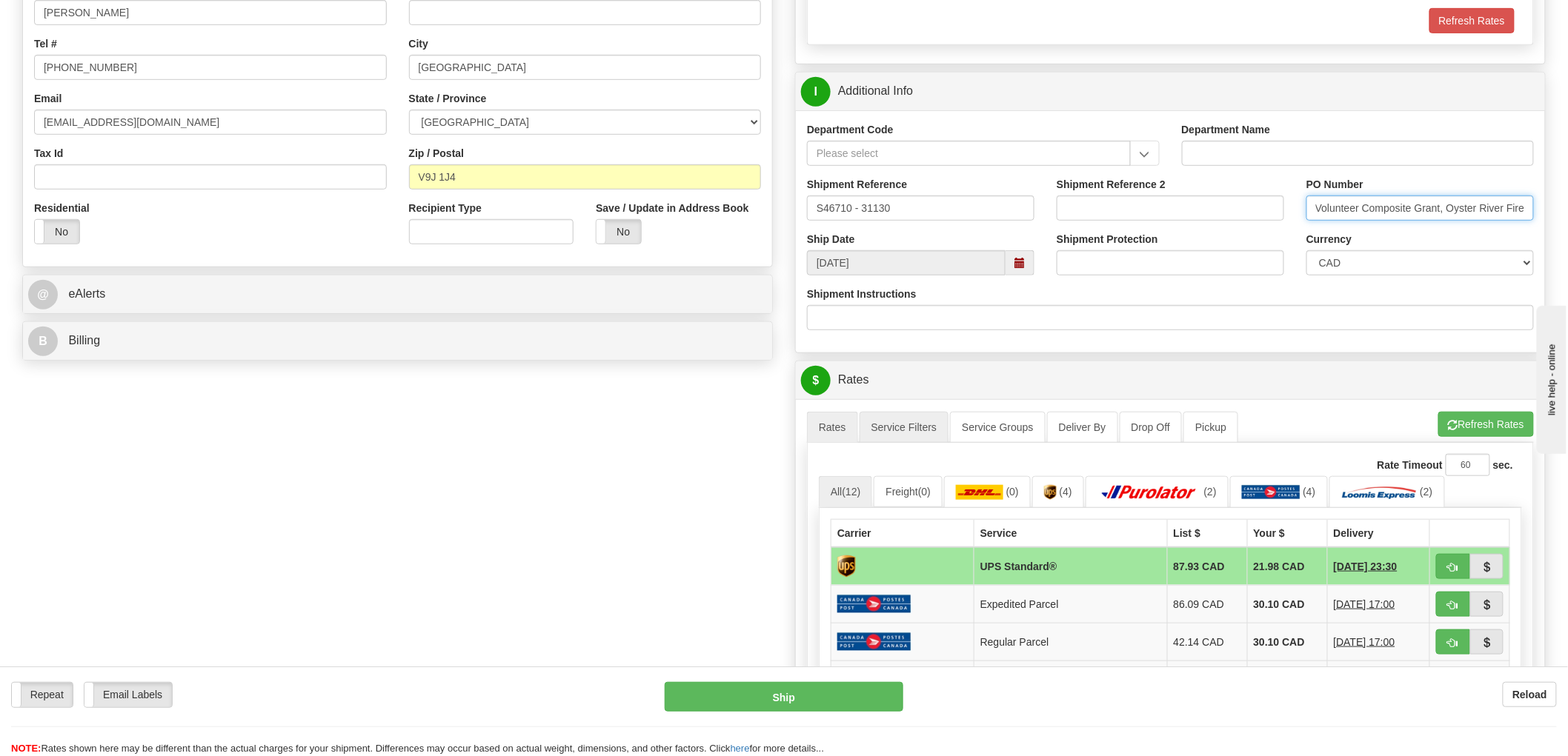
scroll to position [328, 0]
click at [1025, 267] on span at bounding box center [1019, 263] width 10 height 10
type input "Volunteer Composite Grant, Oyster River Fire"
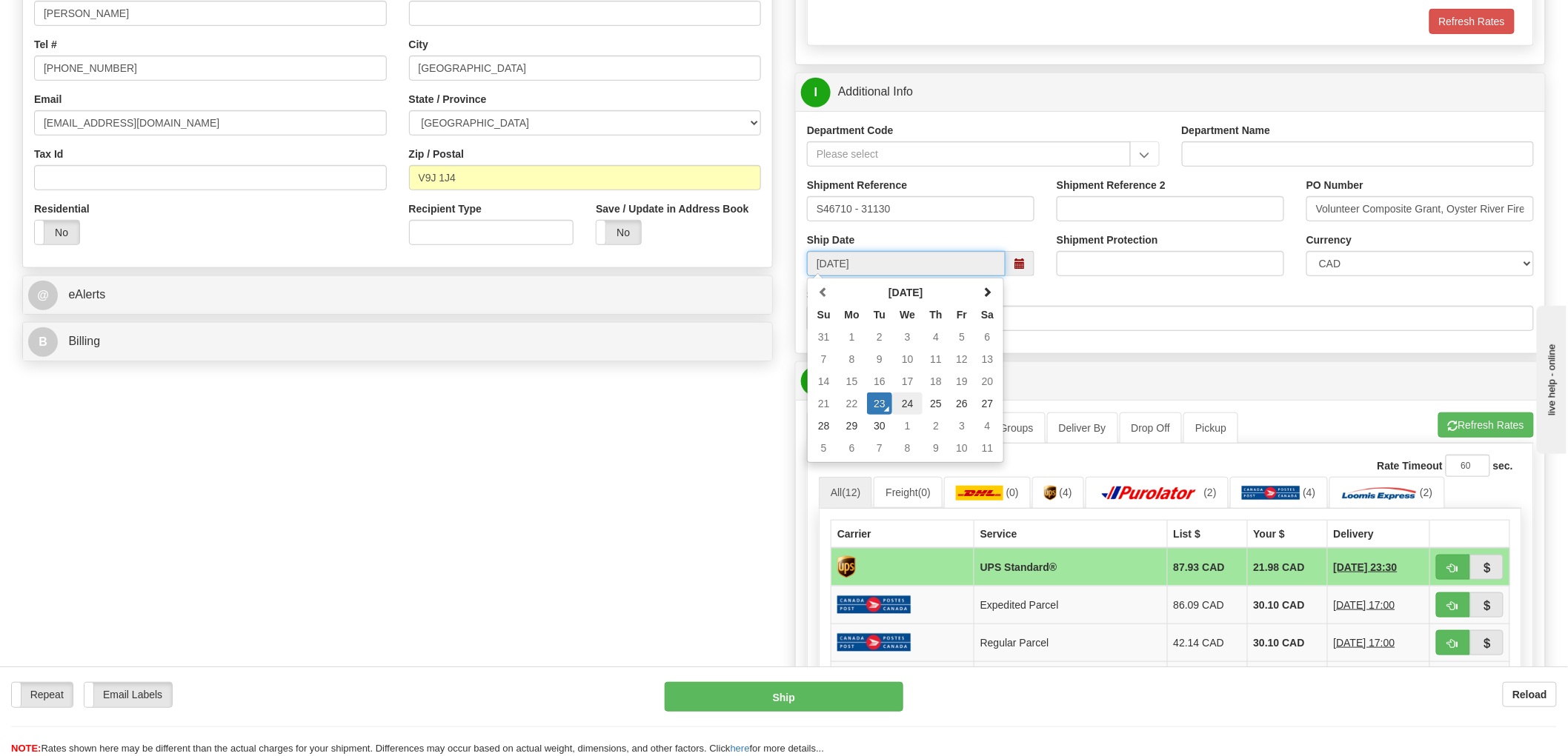
click at [910, 402] on td "24" at bounding box center [907, 404] width 30 height 22
type input "10:00"
type input "[DATE]"
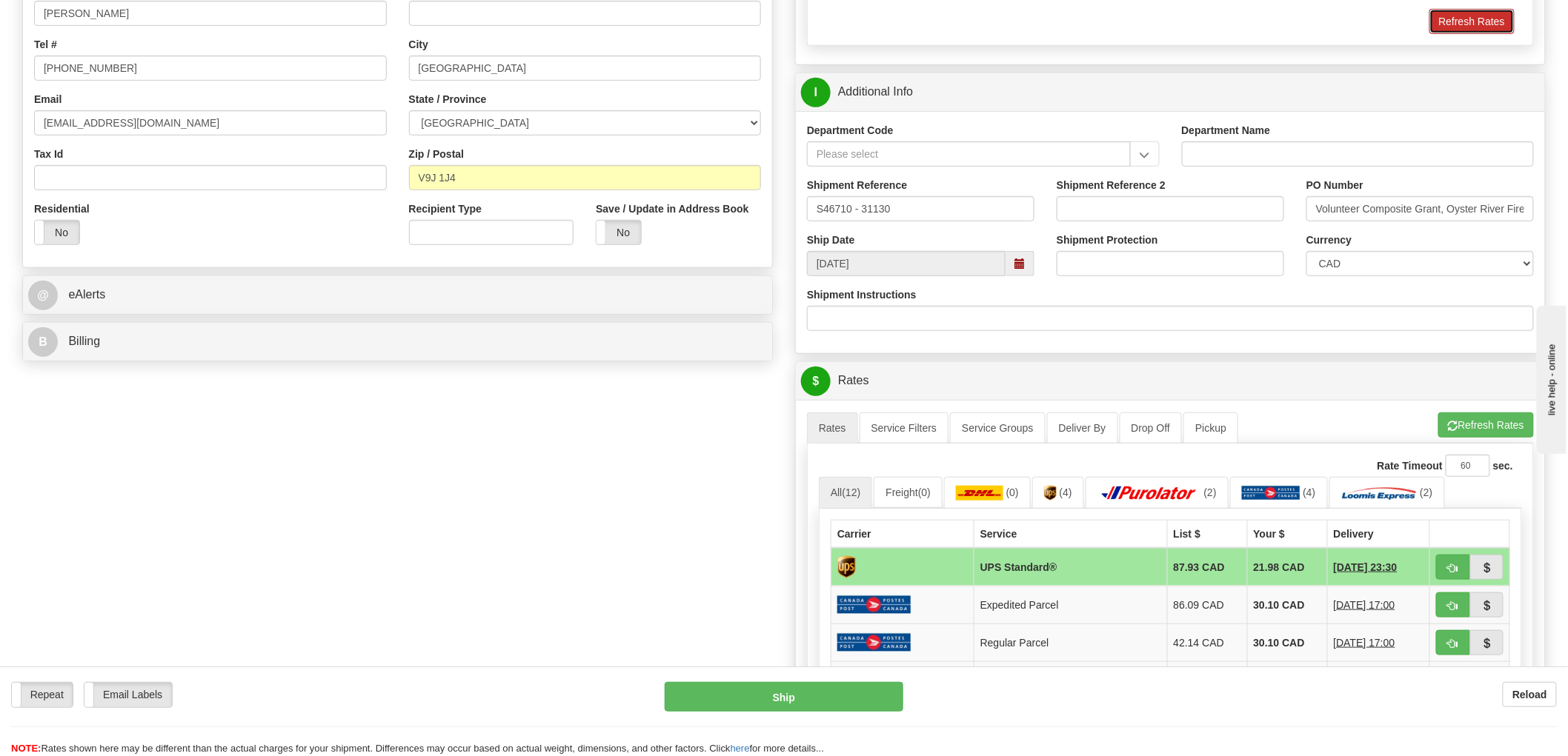
click at [1490, 19] on button "Refresh Rates" at bounding box center [1472, 21] width 85 height 25
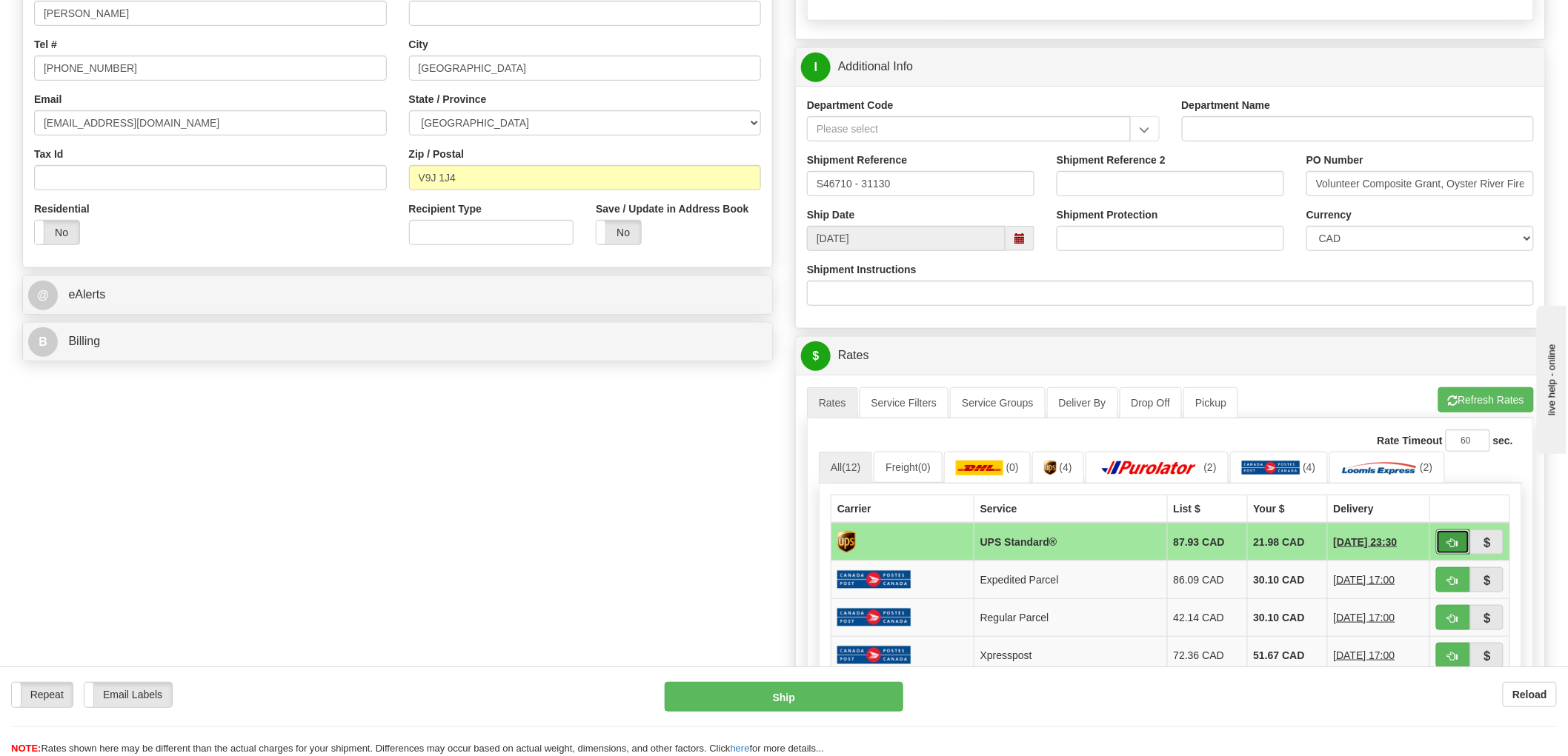
click at [1450, 539] on span "button" at bounding box center [1452, 543] width 10 height 9
type input "11"
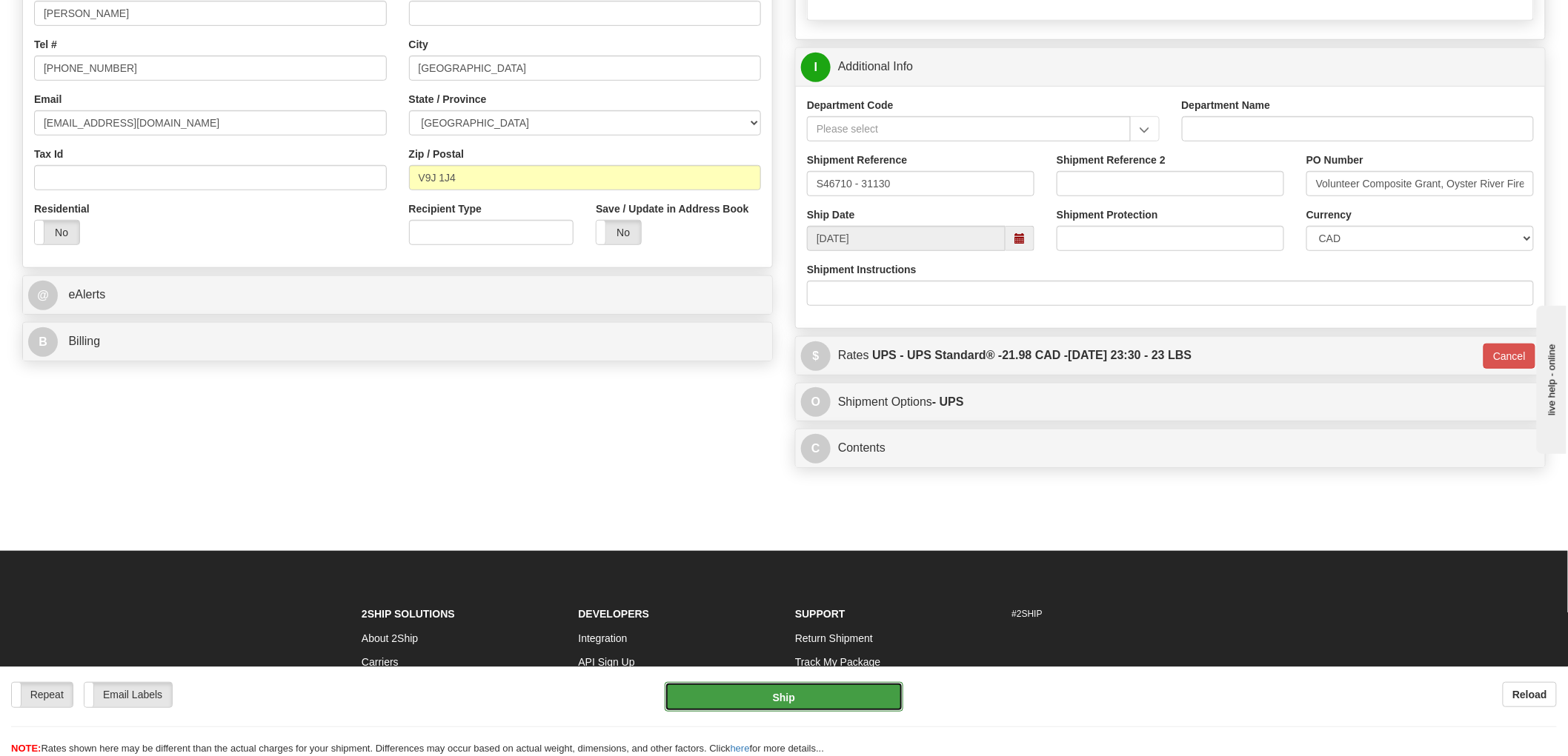
click at [813, 697] on button "Ship" at bounding box center [784, 696] width 240 height 29
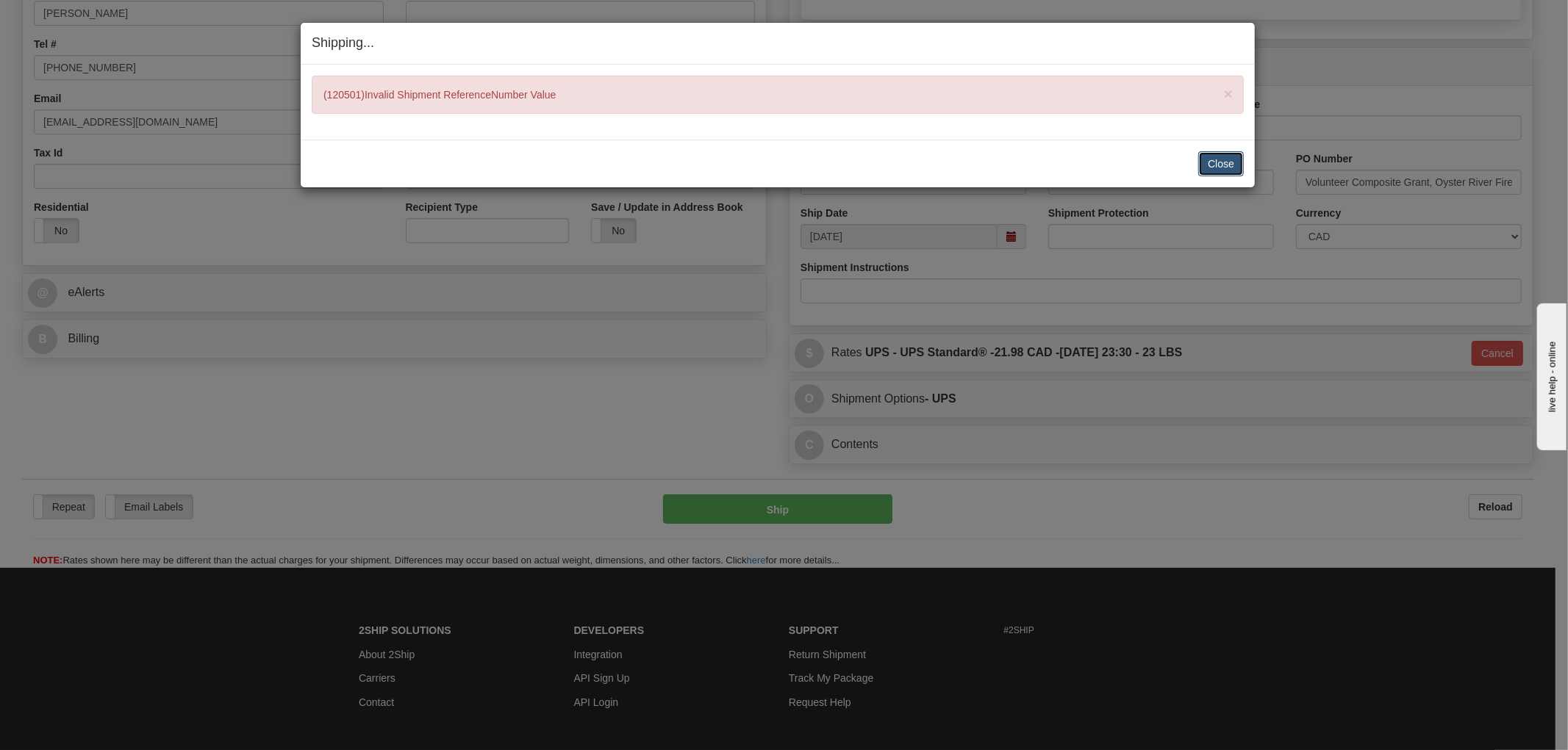
click at [1226, 160] on button "Close" at bounding box center [1221, 163] width 46 height 25
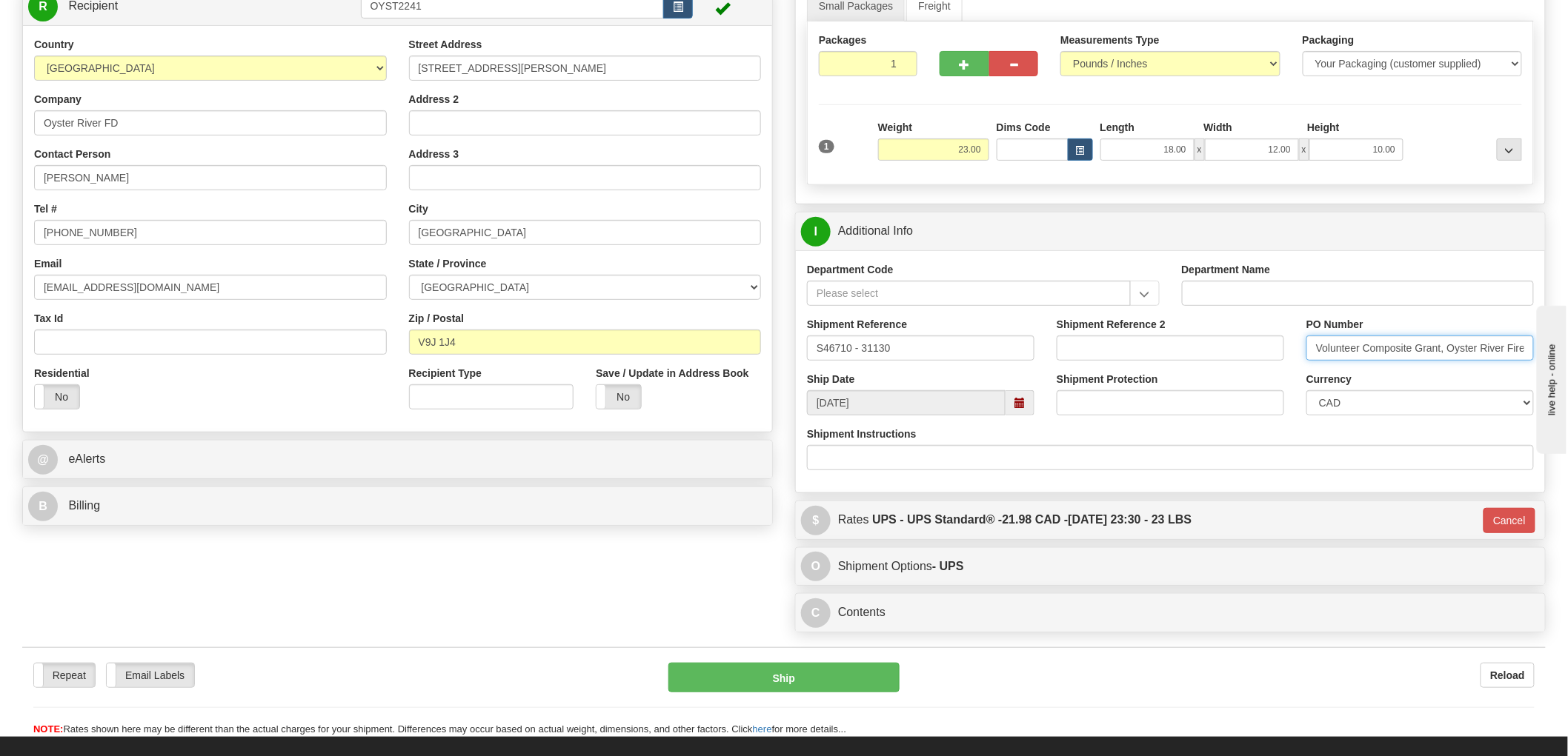
scroll to position [0, 1]
drag, startPoint x: 1442, startPoint y: 350, endPoint x: 118, endPoint y: 22, distance: 1364.0
click at [1567, 335] on html "Training Course Close Toggle navigation Settings Shipping Preferences New Sende…" at bounding box center [784, 214] width 1568 height 756
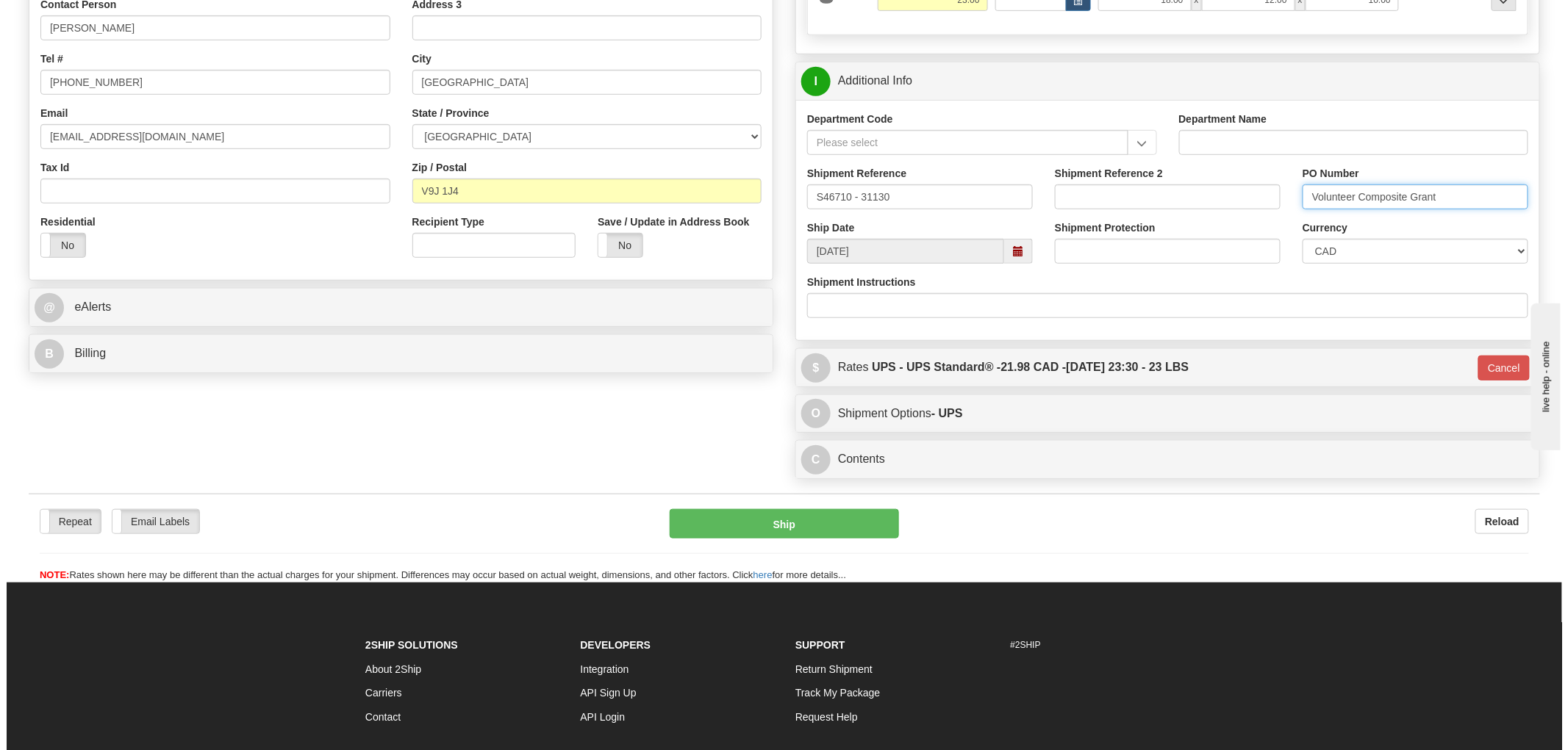
scroll to position [451, 0]
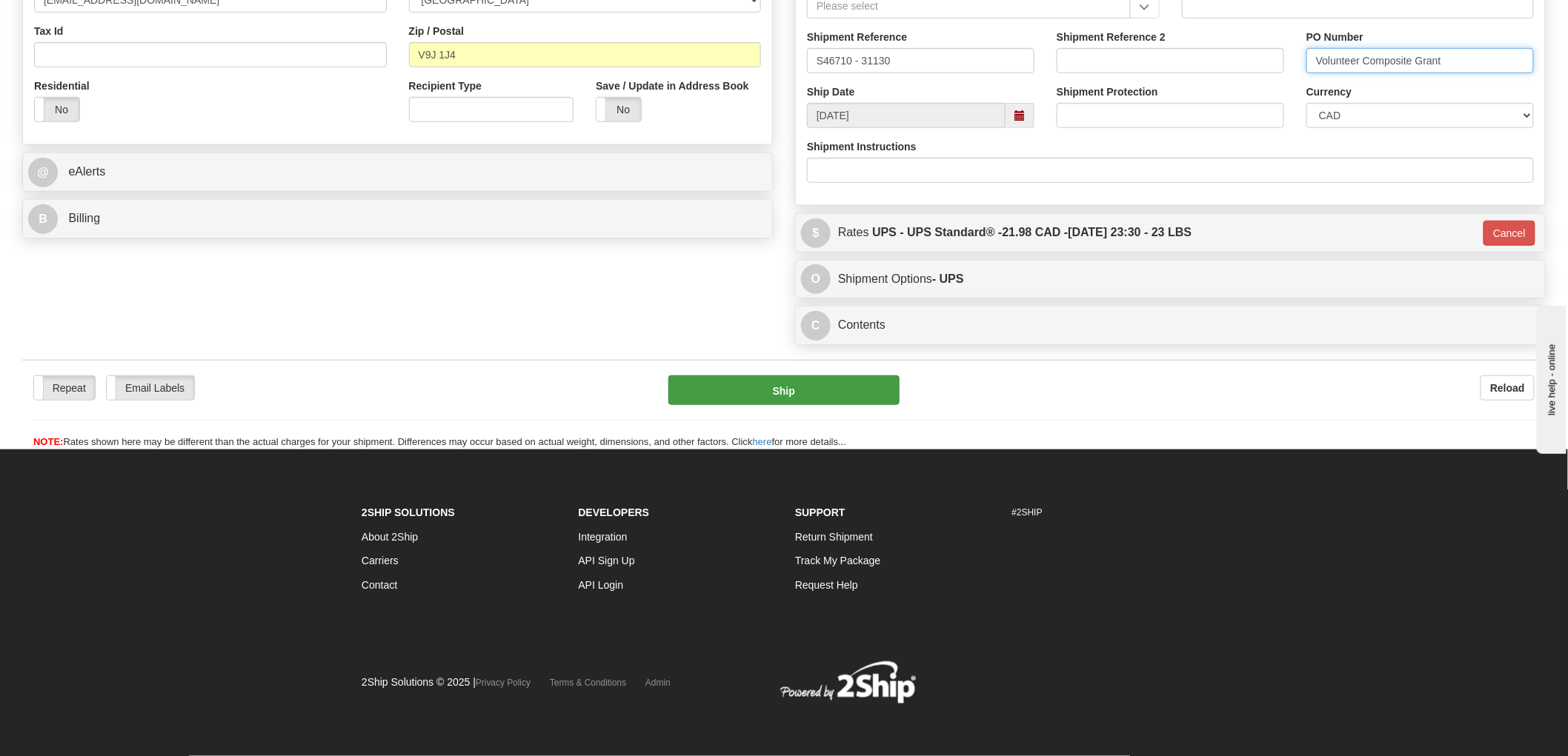
type input "Volunteer Composite Grant"
click at [794, 389] on button "Ship" at bounding box center [784, 390] width 232 height 29
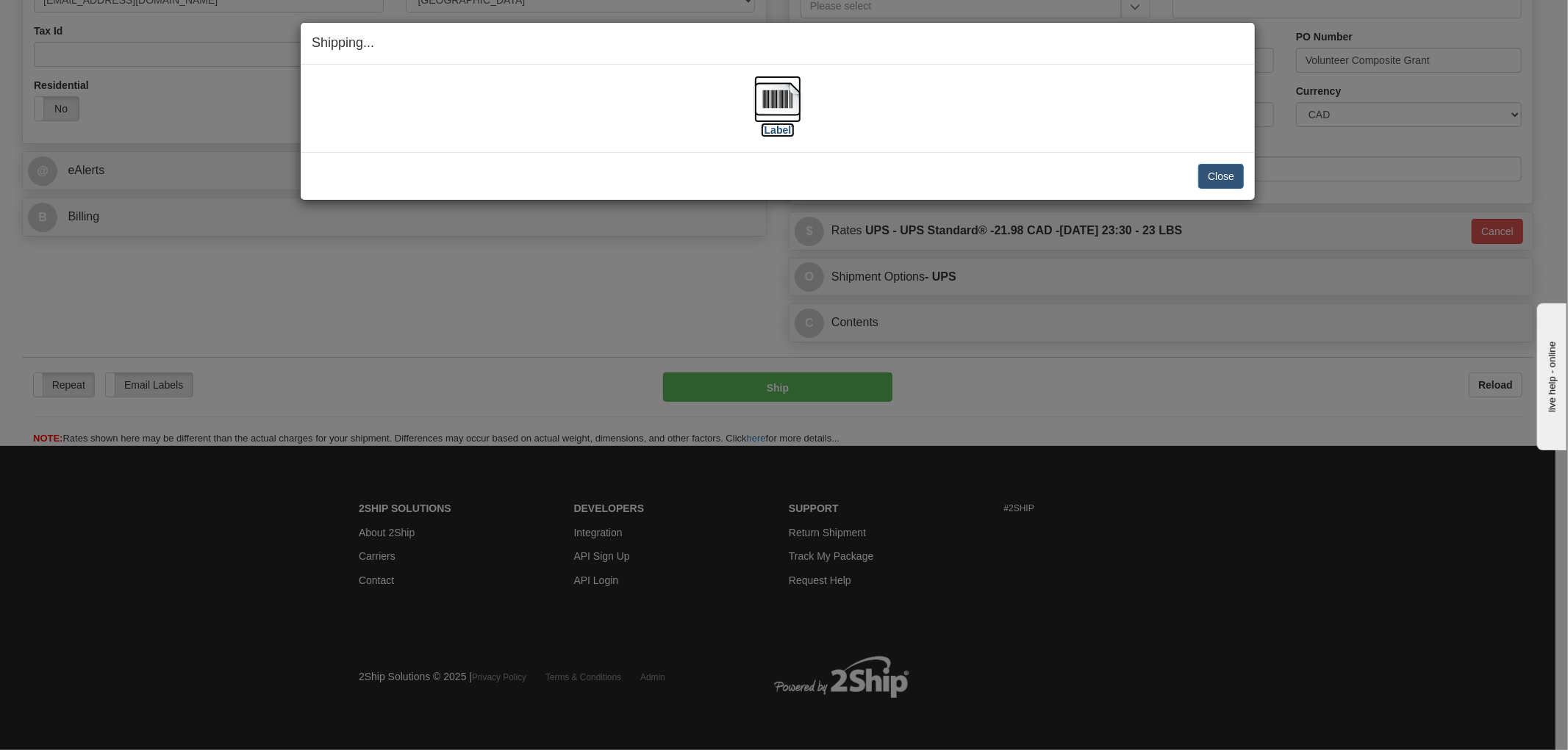
click at [784, 96] on img at bounding box center [778, 99] width 47 height 47
click at [613, 146] on div "[Label] IMPORTANT NOTICE Embassy / Consulate / Government Building / Hospital C…" at bounding box center [778, 108] width 954 height 87
click at [1213, 174] on button "Close" at bounding box center [1221, 176] width 46 height 25
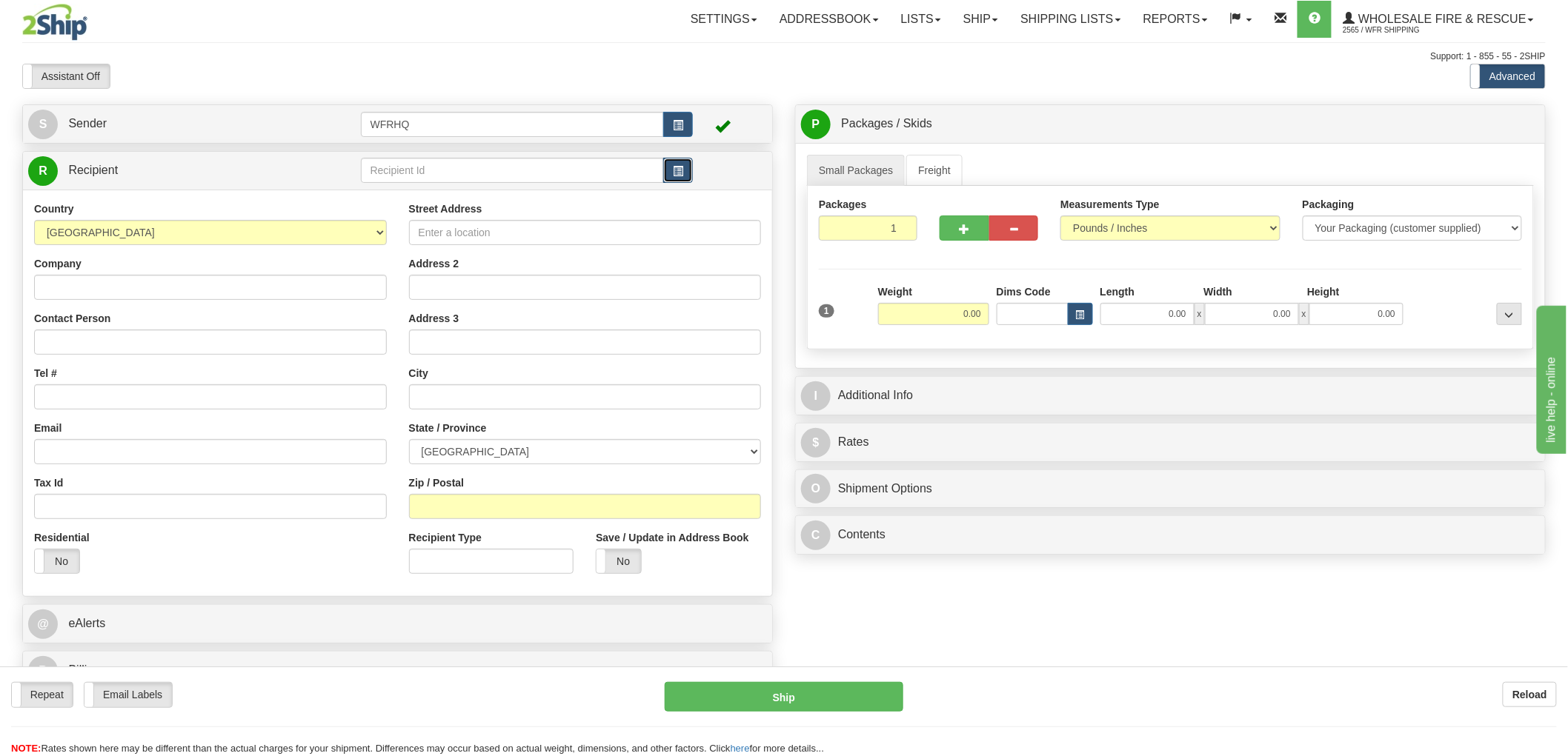
click at [673, 167] on span "button" at bounding box center [678, 172] width 10 height 9
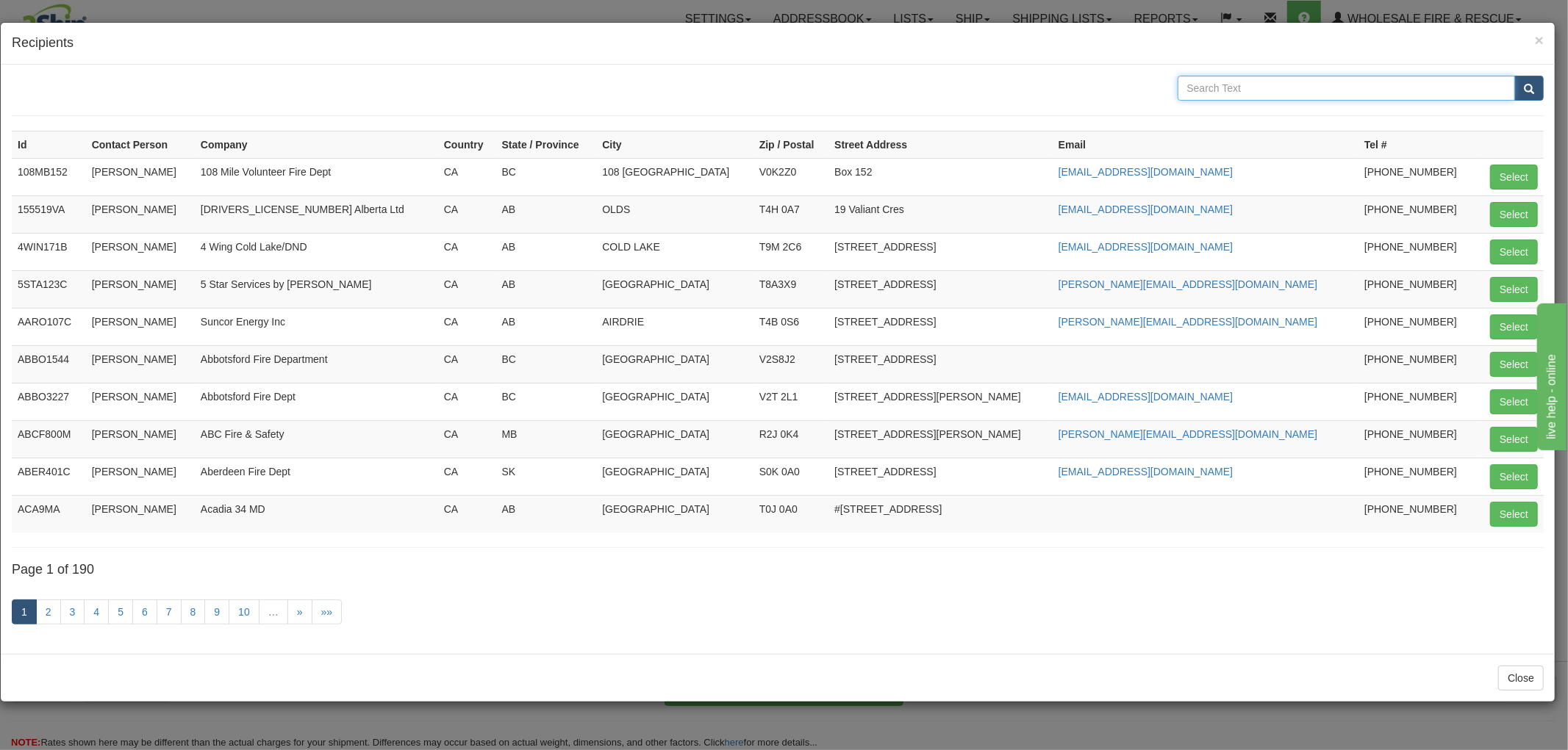
click at [1250, 91] on input "text" at bounding box center [1346, 87] width 338 height 25
type input "EVR"
click at [1514, 76] on button "submit" at bounding box center [1529, 87] width 29 height 25
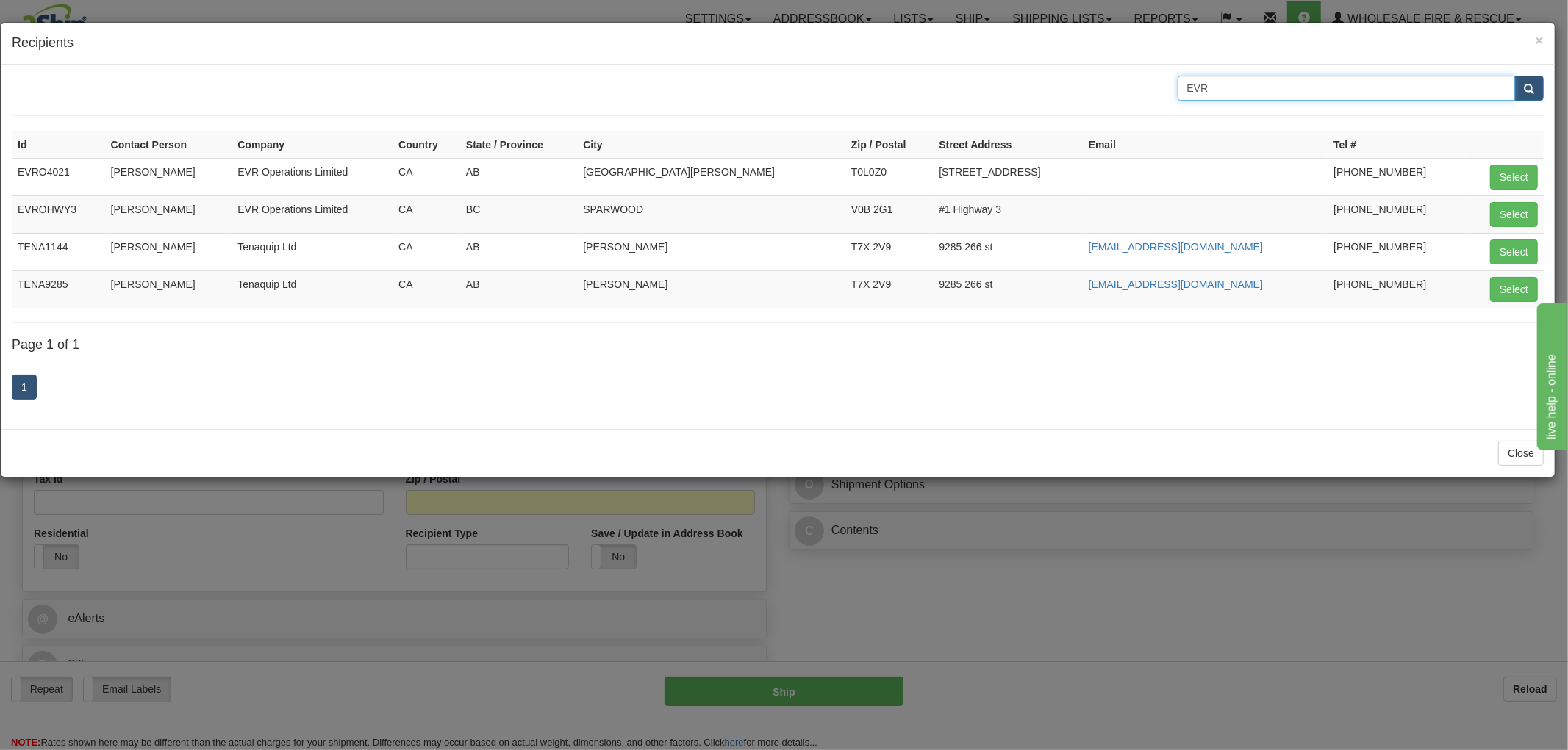
drag, startPoint x: 1291, startPoint y: 86, endPoint x: 1044, endPoint y: 86, distance: 247.0
click at [1044, 86] on div "EVR" at bounding box center [778, 87] width 1554 height 25
type input "V0B 1H0"
click at [1514, 76] on button "submit" at bounding box center [1529, 87] width 29 height 25
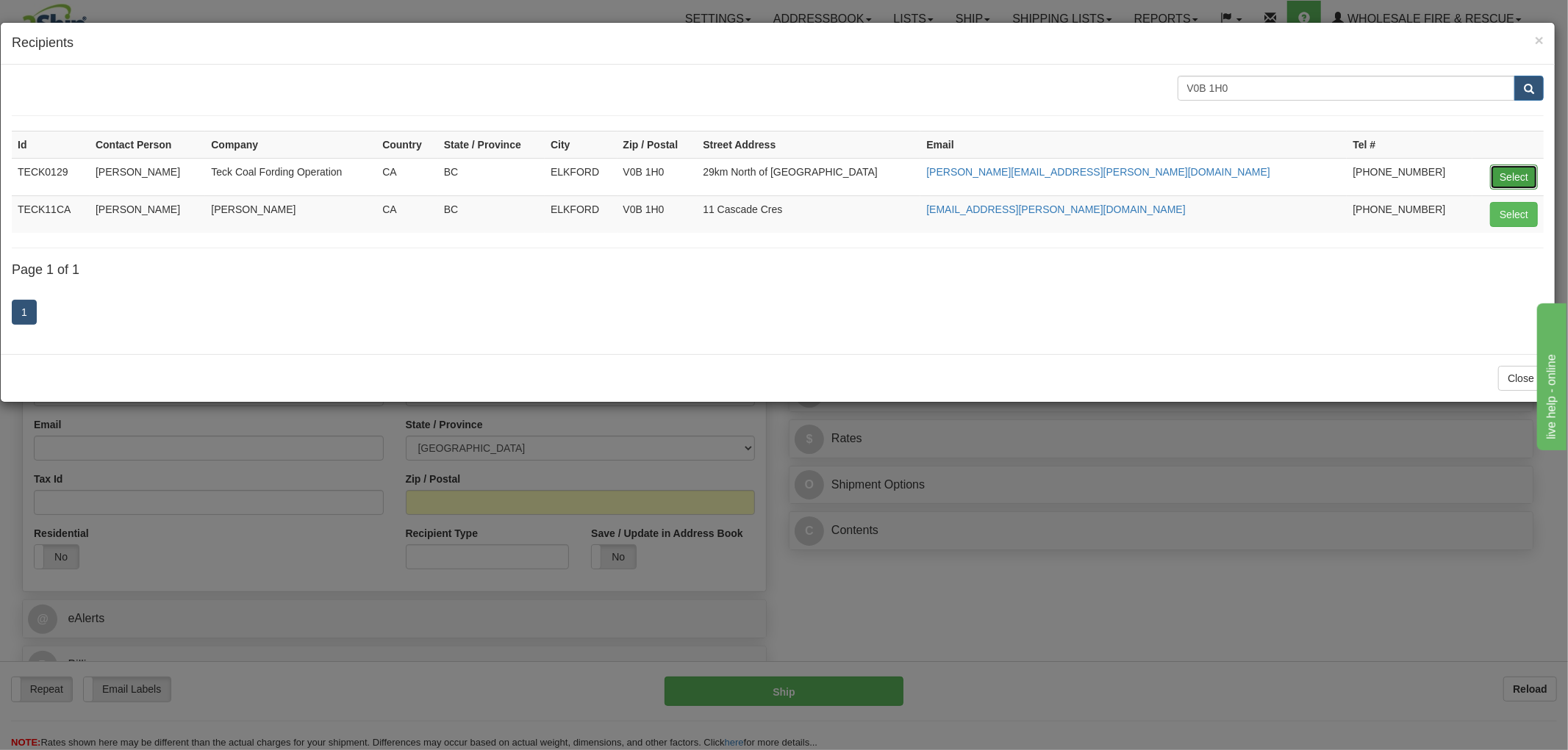
click at [1514, 175] on button "Select" at bounding box center [1513, 177] width 47 height 25
type input "TECK0129"
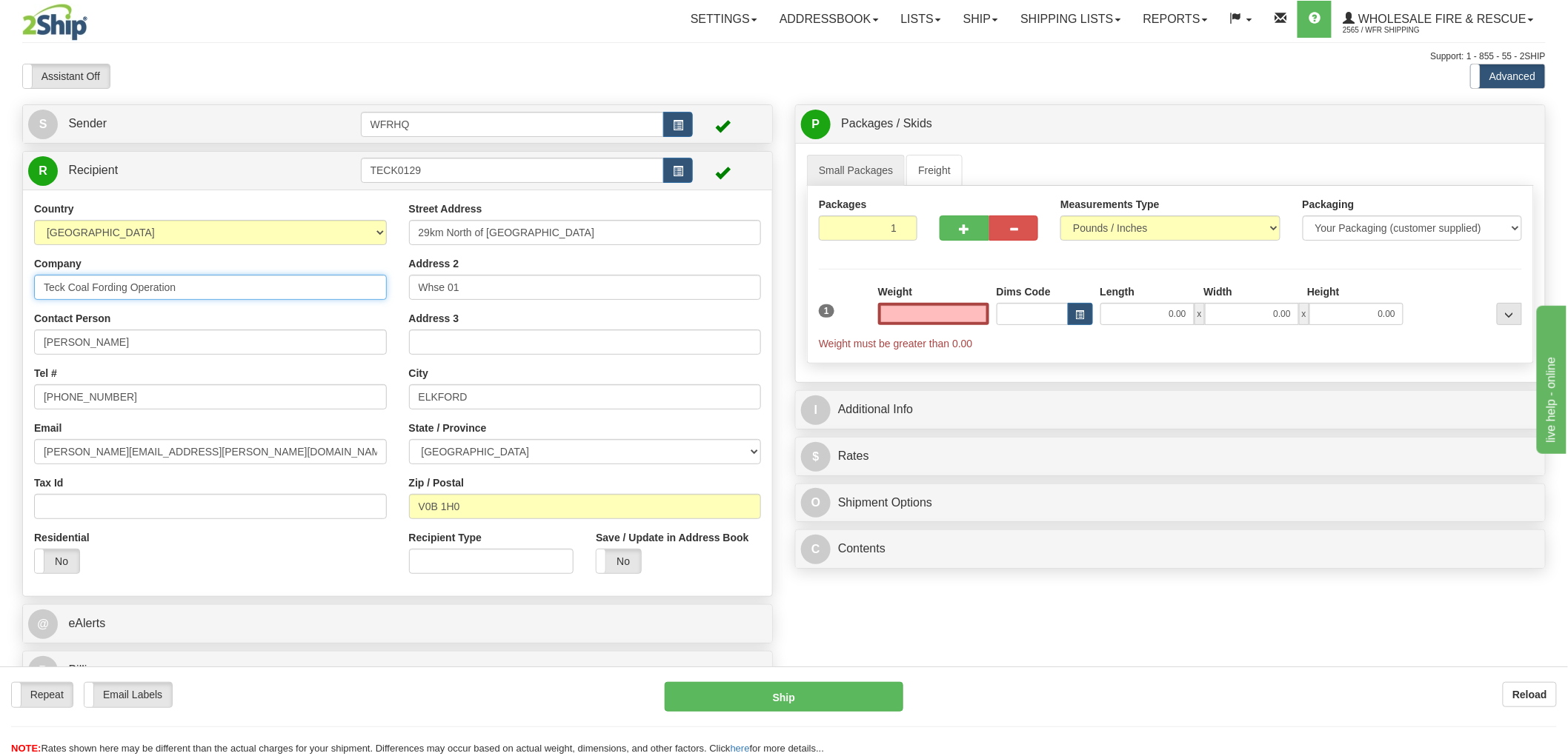
type input "0.00"
drag, startPoint x: 230, startPoint y: 293, endPoint x: -13, endPoint y: 293, distance: 243.0
click at [0, 293] on html "Training Course Close Toggle navigation Settings Shipping Preferences New Sende…" at bounding box center [784, 378] width 1568 height 756
type input "EVR Operations"
click at [621, 566] on label "No" at bounding box center [619, 561] width 44 height 24
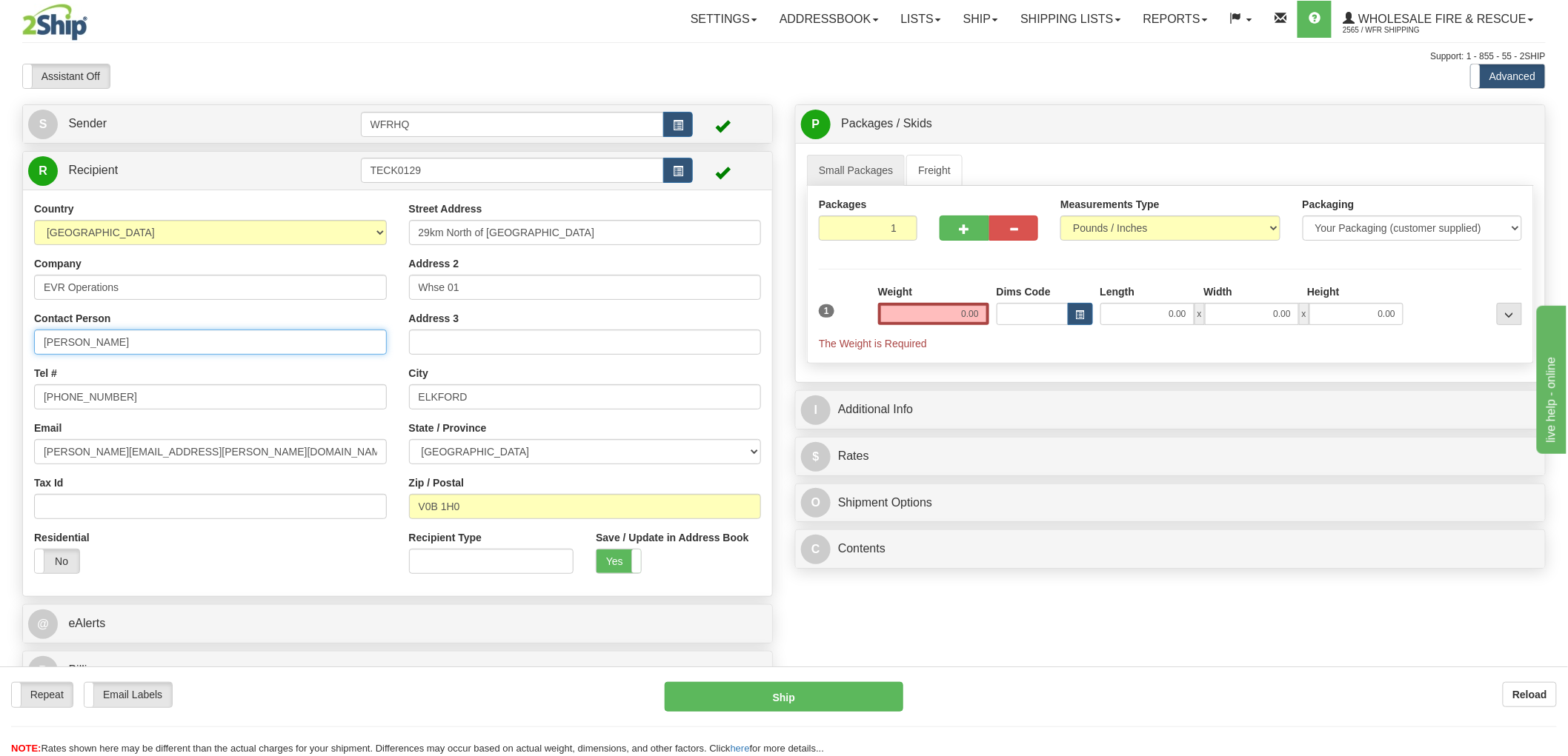
drag, startPoint x: -33, startPoint y: 334, endPoint x: -144, endPoint y: 330, distance: 111.1
click at [0, 330] on html "Training Course Close Toggle navigation Settings Shipping Preferences New Sende…" at bounding box center [784, 378] width 1568 height 756
type input "[PERSON_NAME]"
drag, startPoint x: 148, startPoint y: 409, endPoint x: -52, endPoint y: 408, distance: 200.0
click at [0, 408] on html "Training Course Close Toggle navigation Settings Shipping Preferences New Sende…" at bounding box center [784, 378] width 1568 height 756
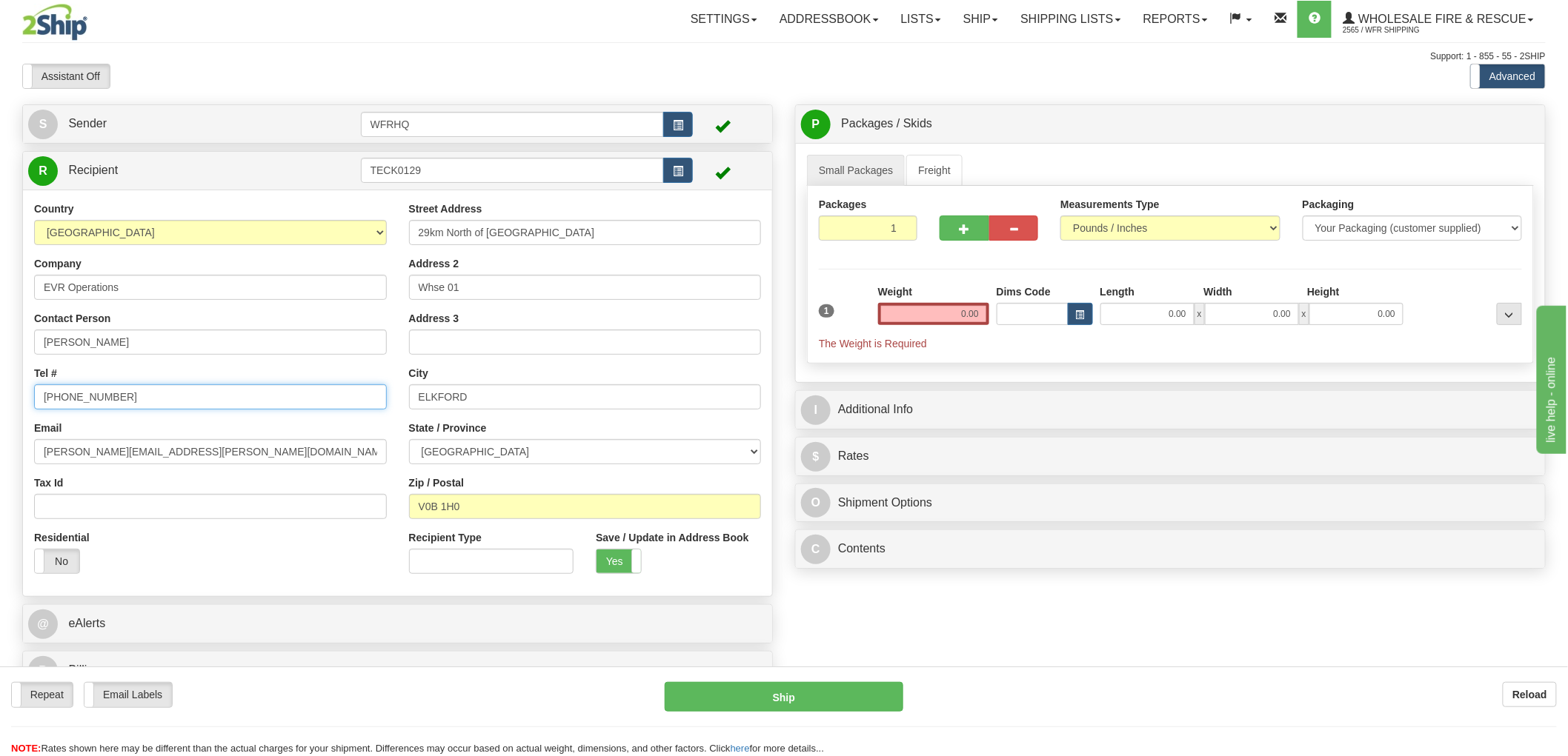
type input "[PHONE_NUMBER]"
drag, startPoint x: 218, startPoint y: 453, endPoint x: -312, endPoint y: 462, distance: 530.1
click at [0, 462] on html "Training Course Close Toggle navigation Settings Shipping Preferences New Sende…" at bounding box center [784, 378] width 1568 height 756
click at [946, 311] on input "0.00" at bounding box center [934, 314] width 111 height 22
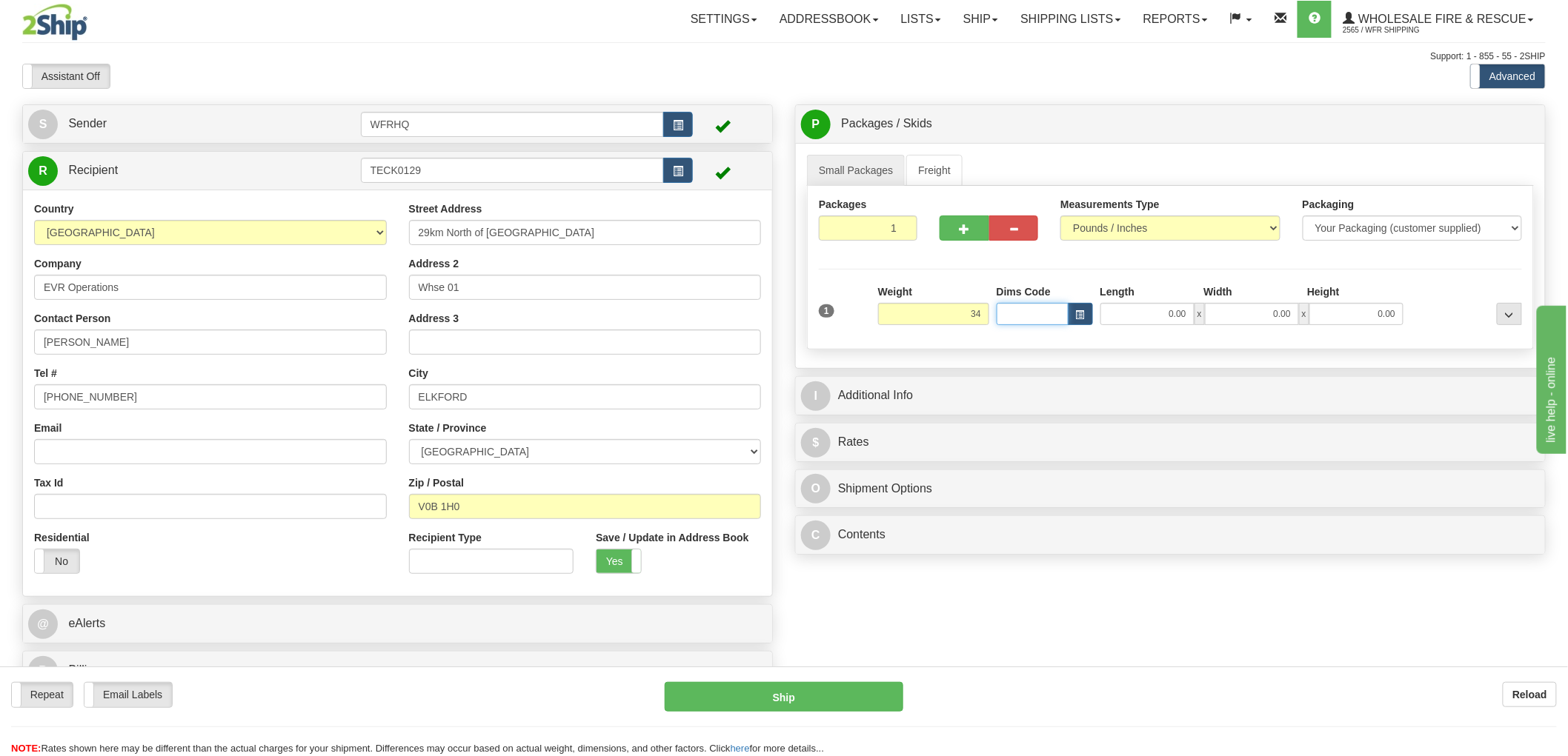
type input "34.00"
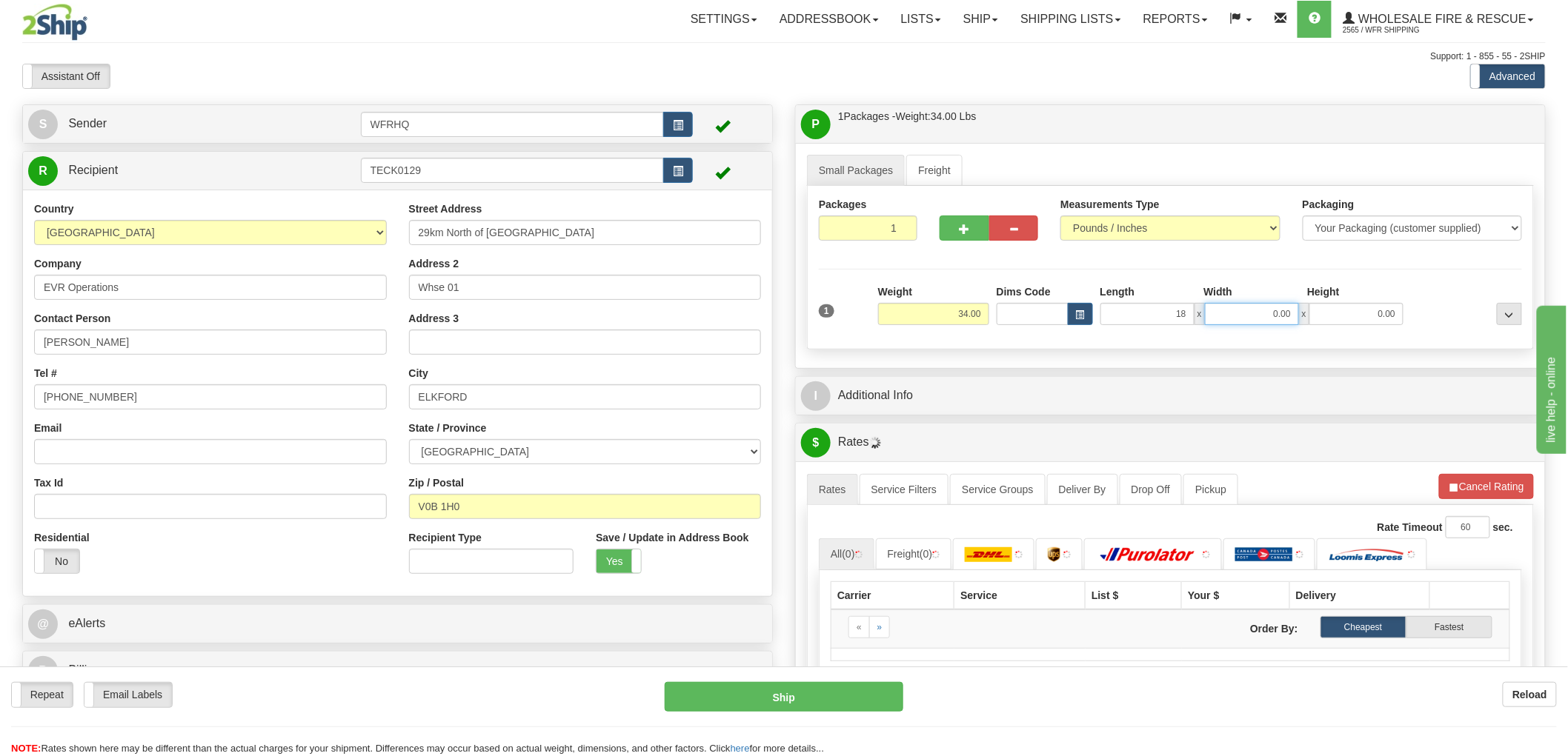
type input "18.00"
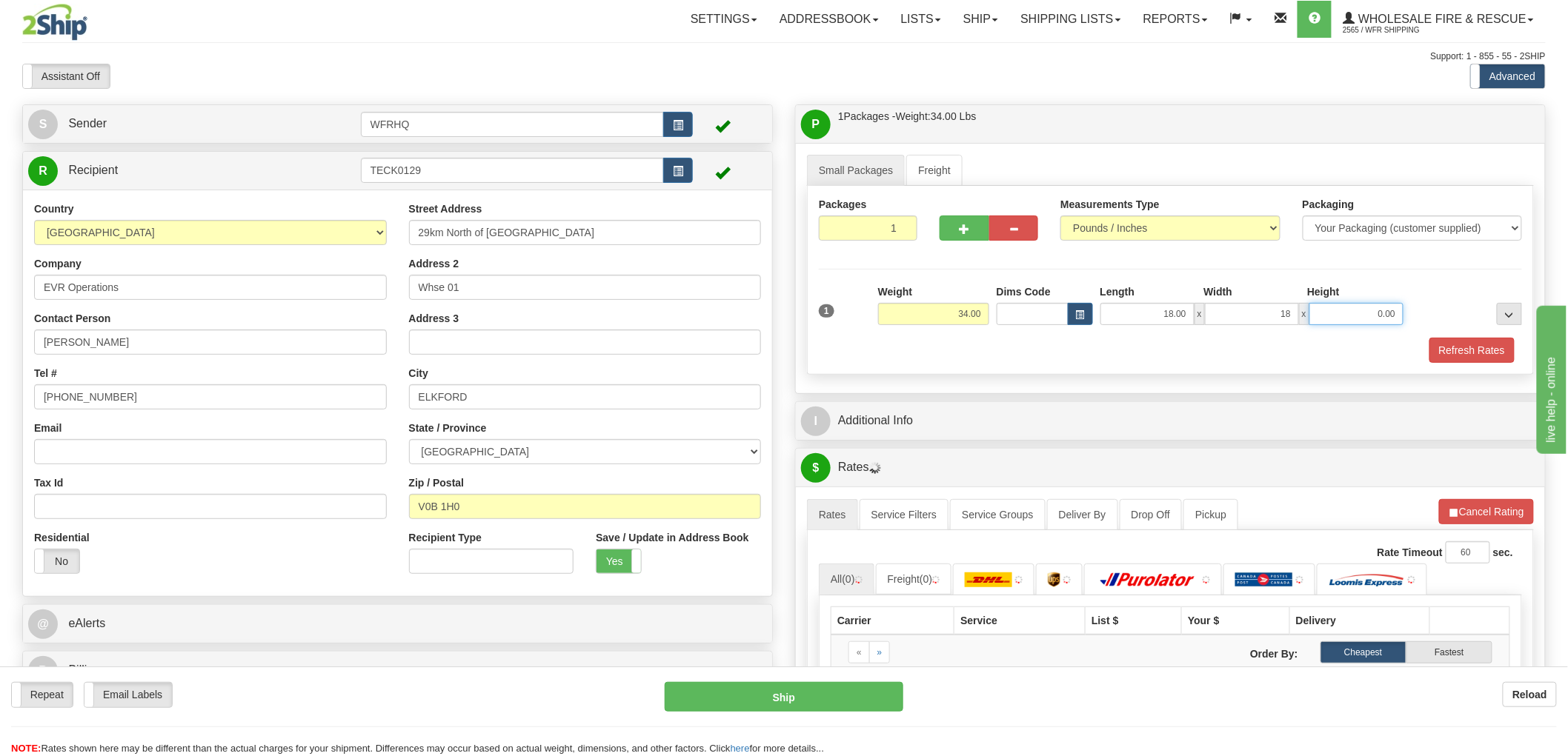
type input "18.00"
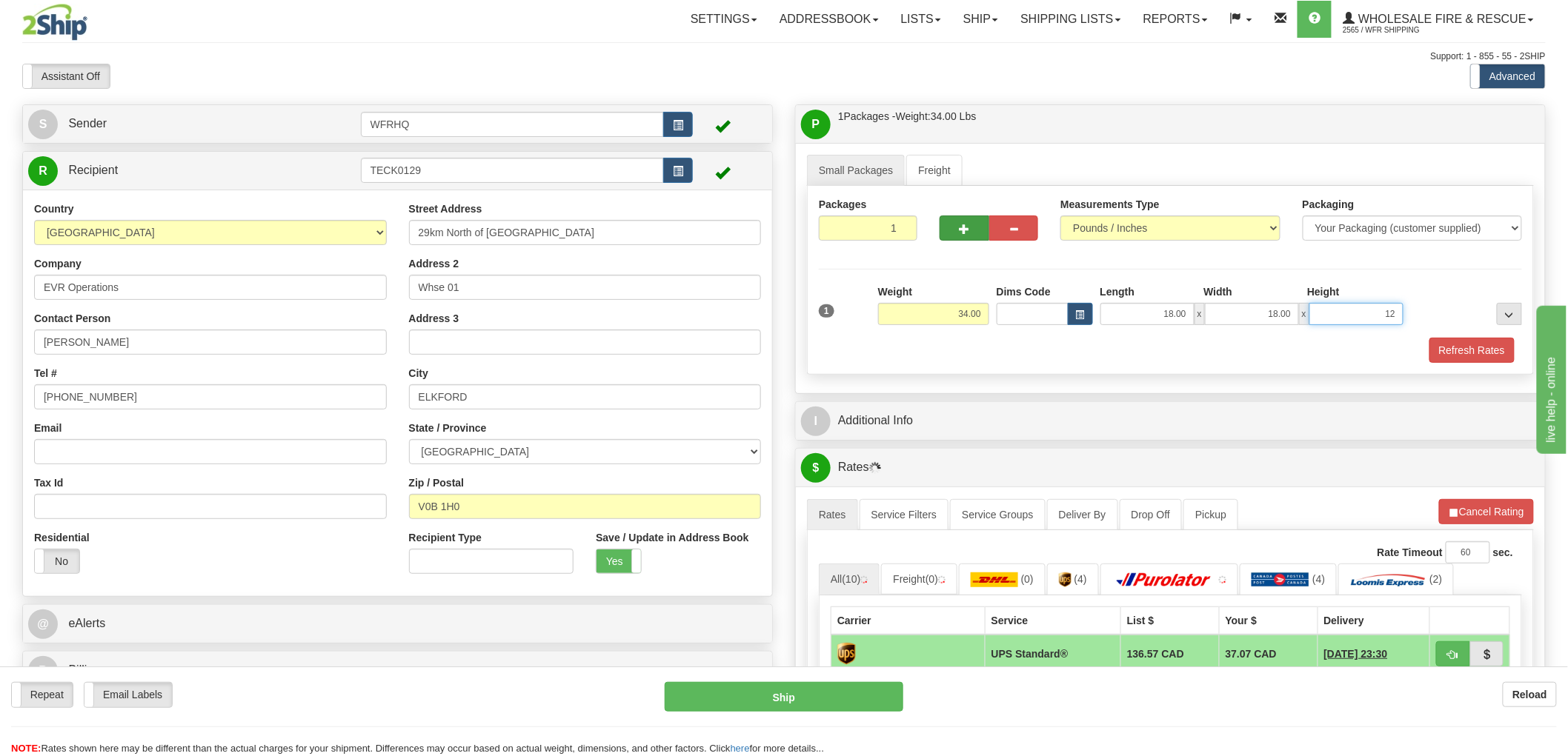
type input "12"
click at [960, 232] on span "button" at bounding box center [964, 229] width 10 height 9
radio input "true"
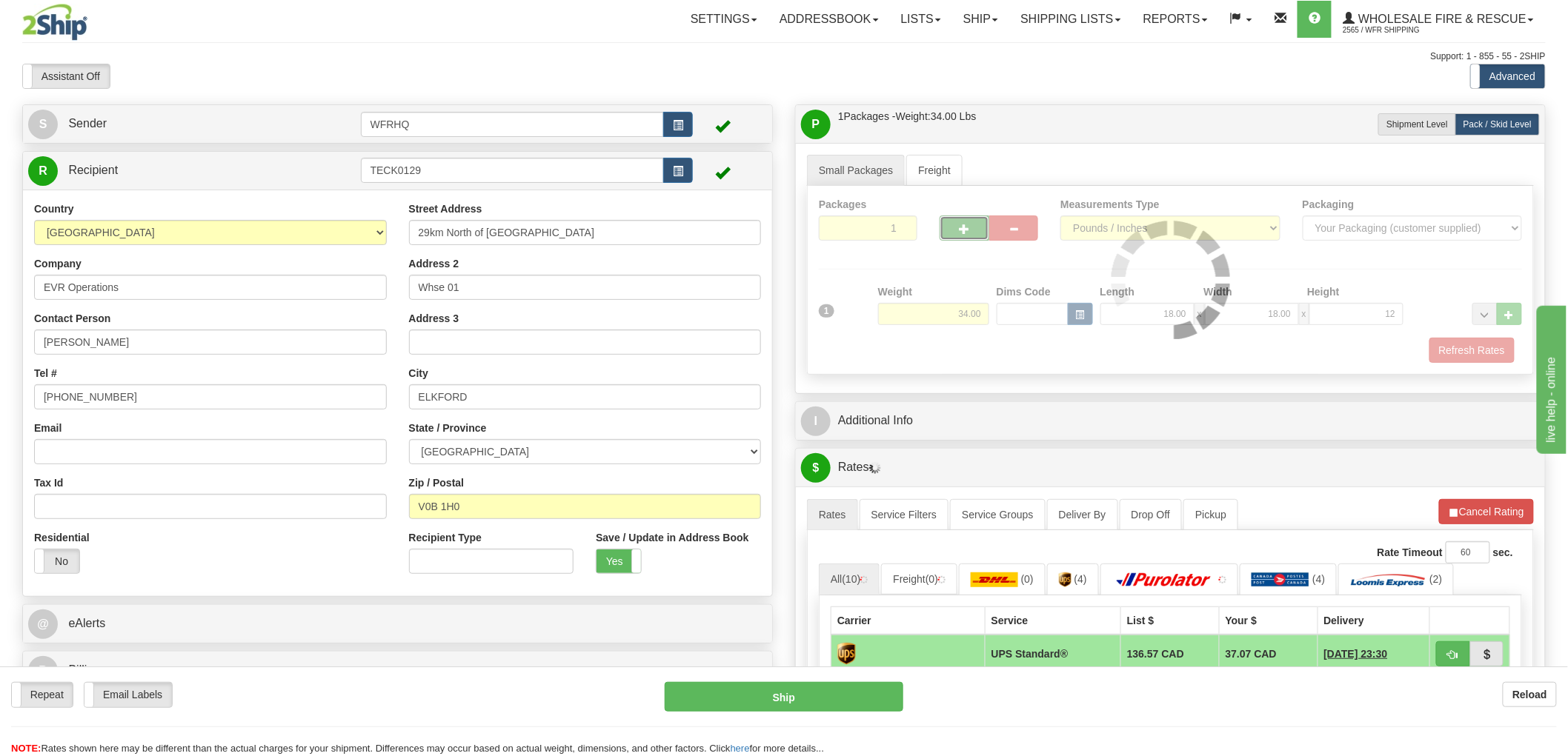
type input "2"
type input "12.00"
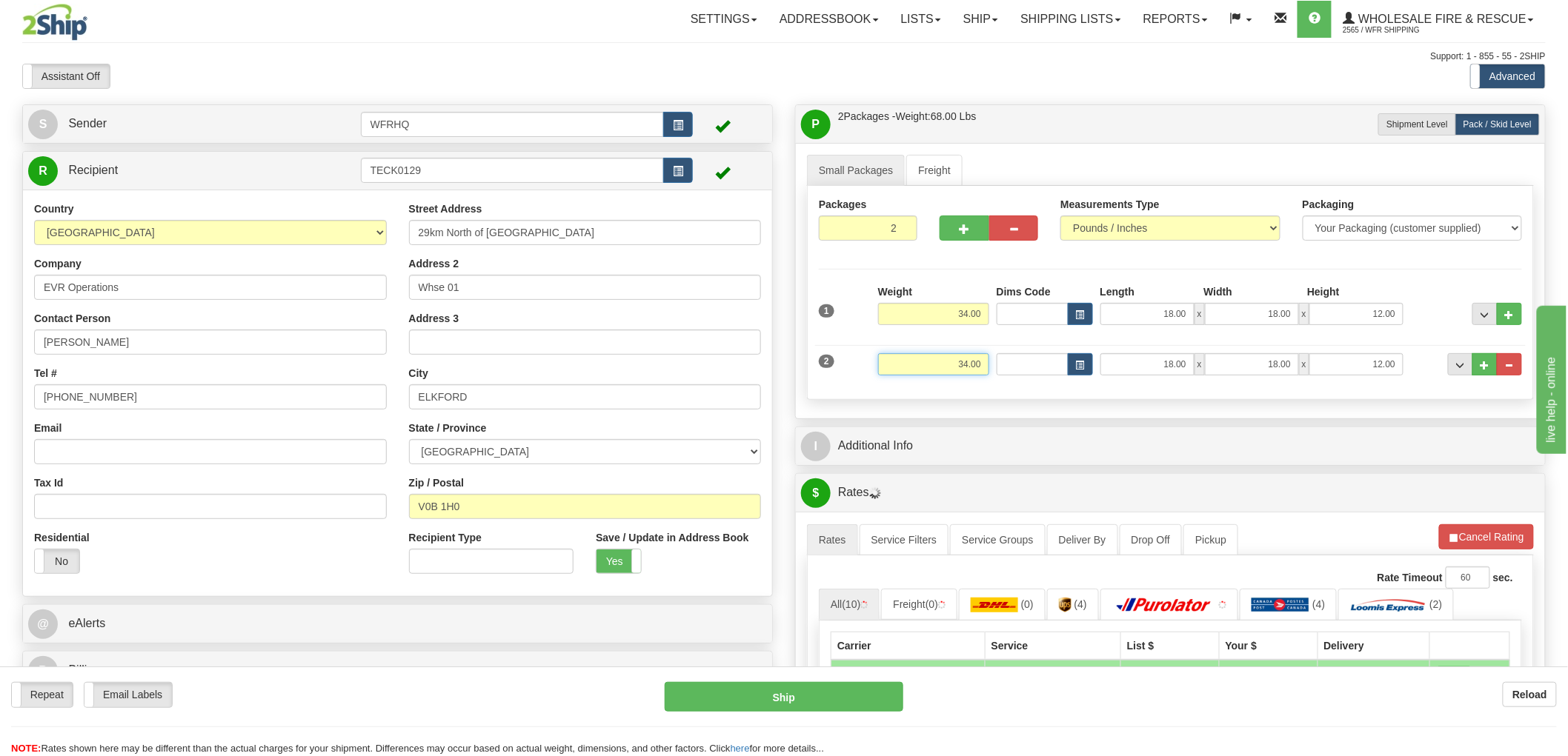
drag, startPoint x: 952, startPoint y: 368, endPoint x: 1015, endPoint y: 347, distance: 66.4
click at [1015, 347] on div "2 Weight 34.00 Dims Code Length Width Height" at bounding box center [1170, 362] width 711 height 50
type input "41.00"
type input "23.00"
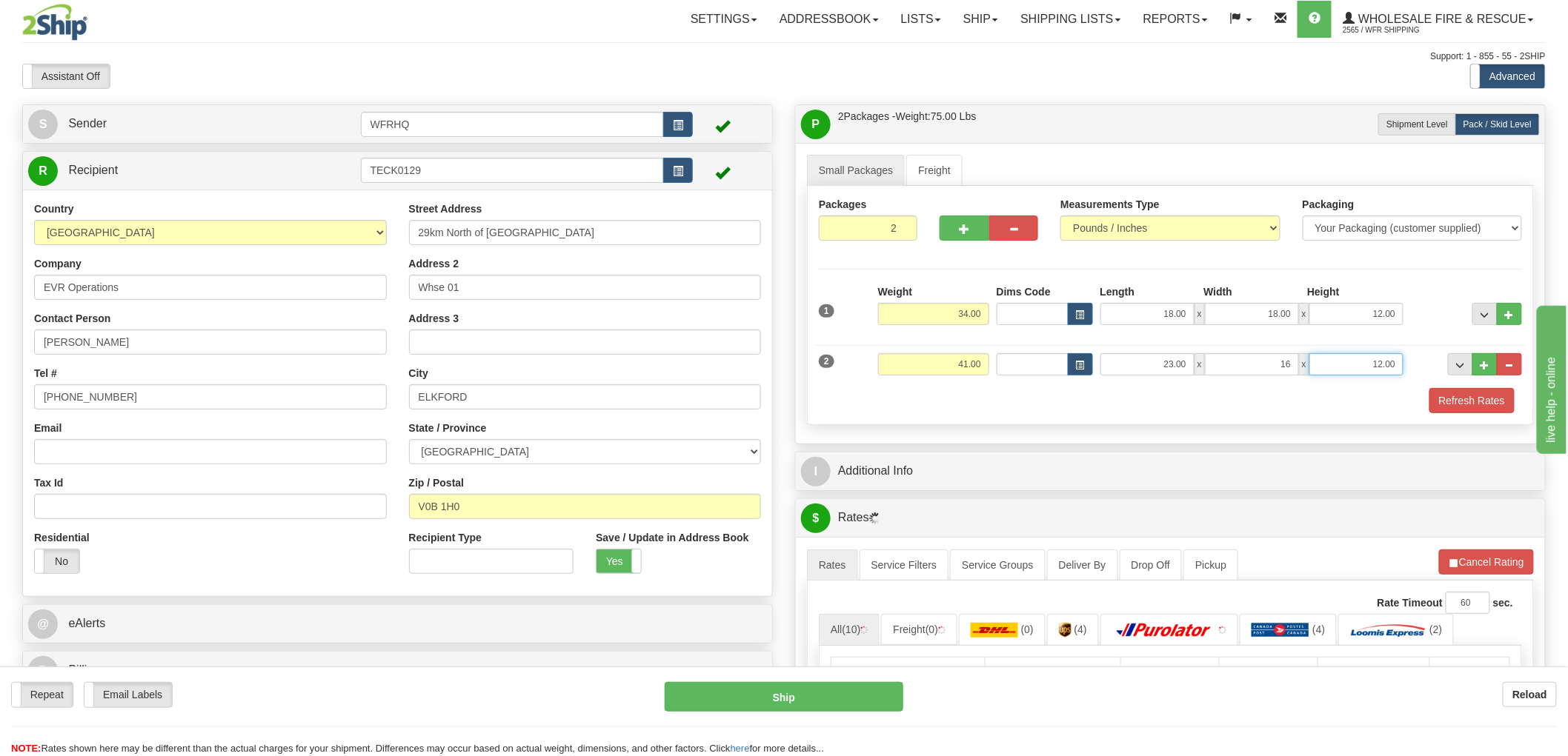
type input "16.00"
click at [967, 225] on span "button" at bounding box center [964, 229] width 10 height 9
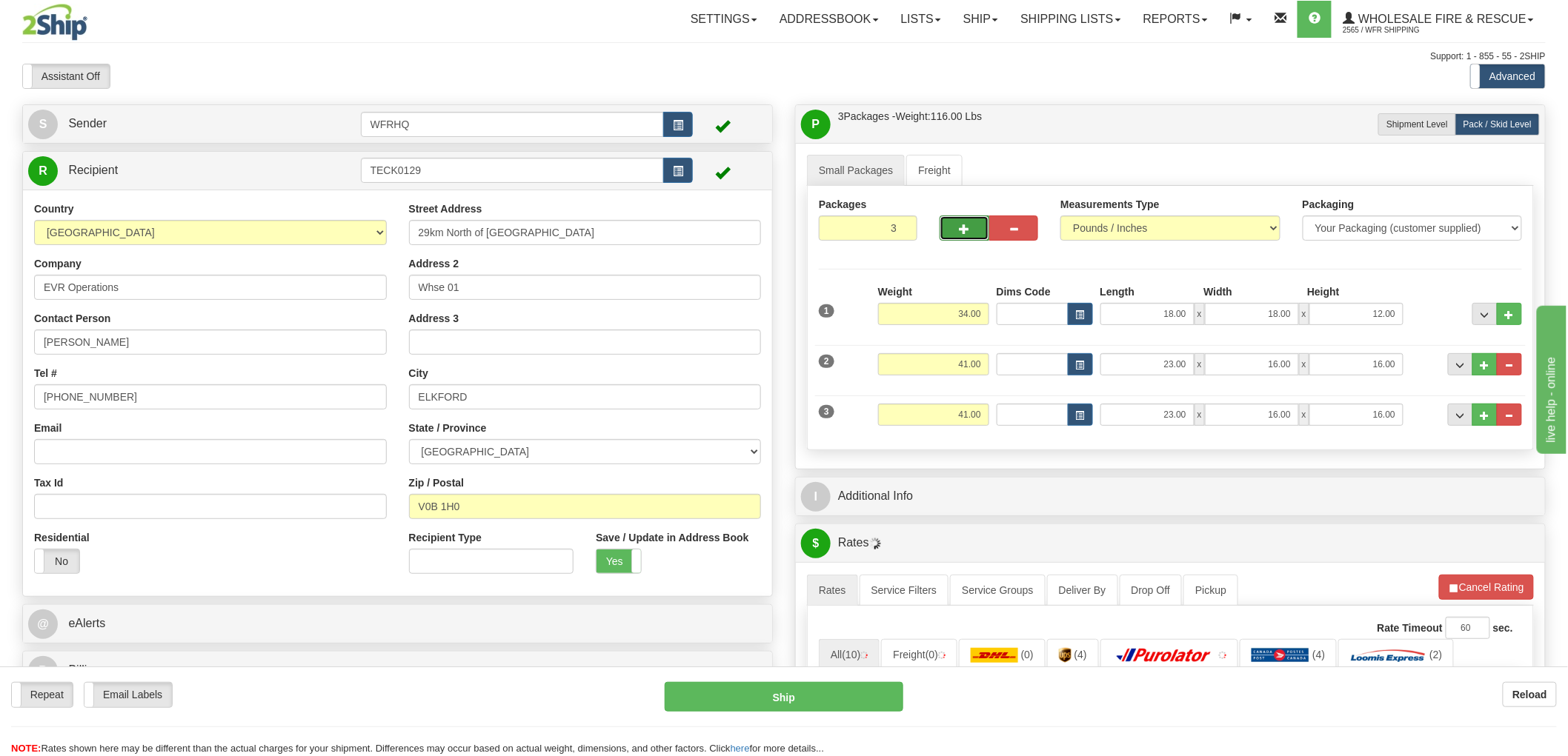
click at [967, 225] on span "button" at bounding box center [964, 229] width 10 height 9
type input "4"
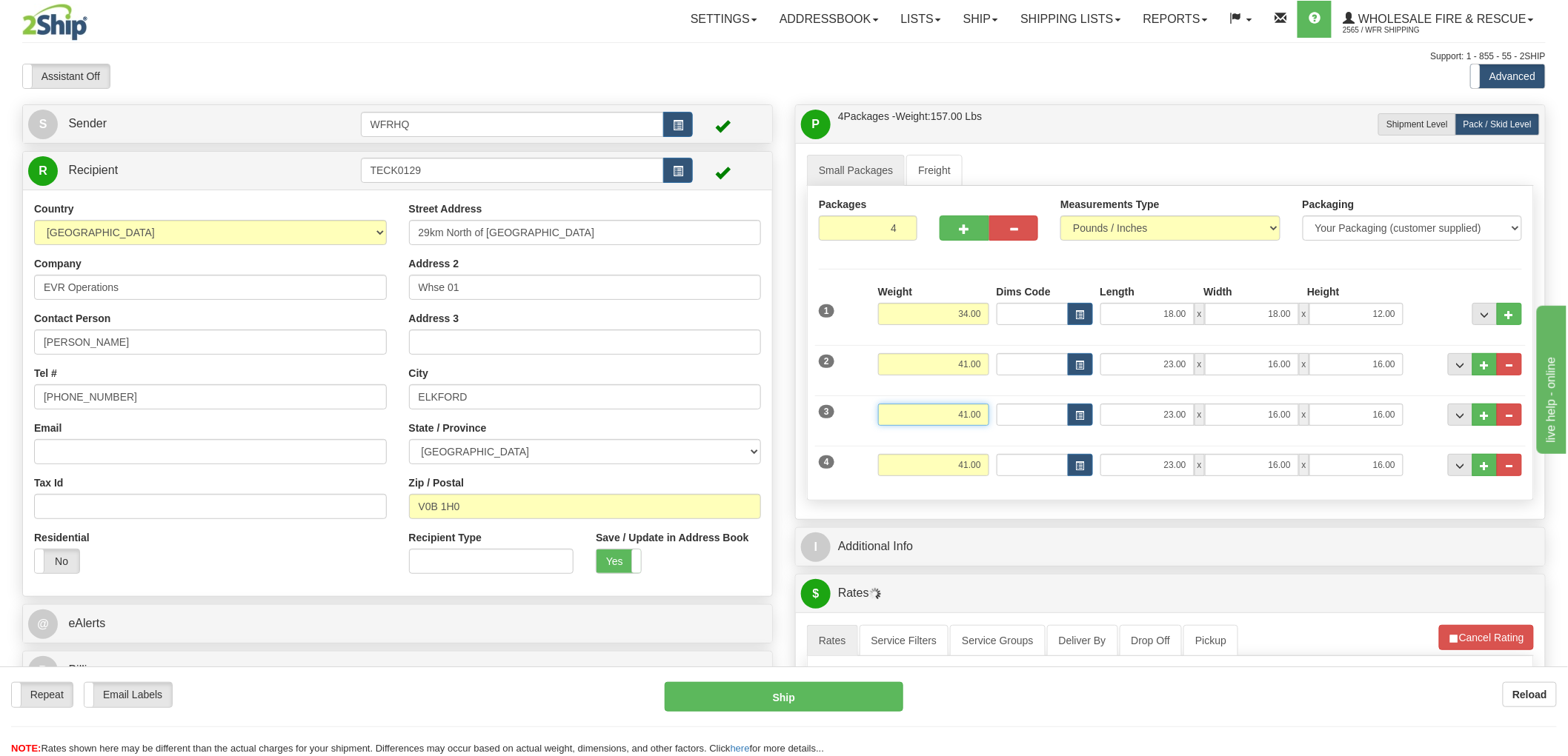
drag, startPoint x: 946, startPoint y: 416, endPoint x: 1026, endPoint y: 405, distance: 80.8
click at [1017, 406] on div "3 Weight 41.00 Dims Code Length Width Height" at bounding box center [1170, 413] width 711 height 50
type input "42.00"
drag, startPoint x: 958, startPoint y: 467, endPoint x: 1005, endPoint y: 458, distance: 47.9
click at [1005, 458] on div "4 Weight 41.00 Dims Code Length Width Height" at bounding box center [1170, 463] width 711 height 50
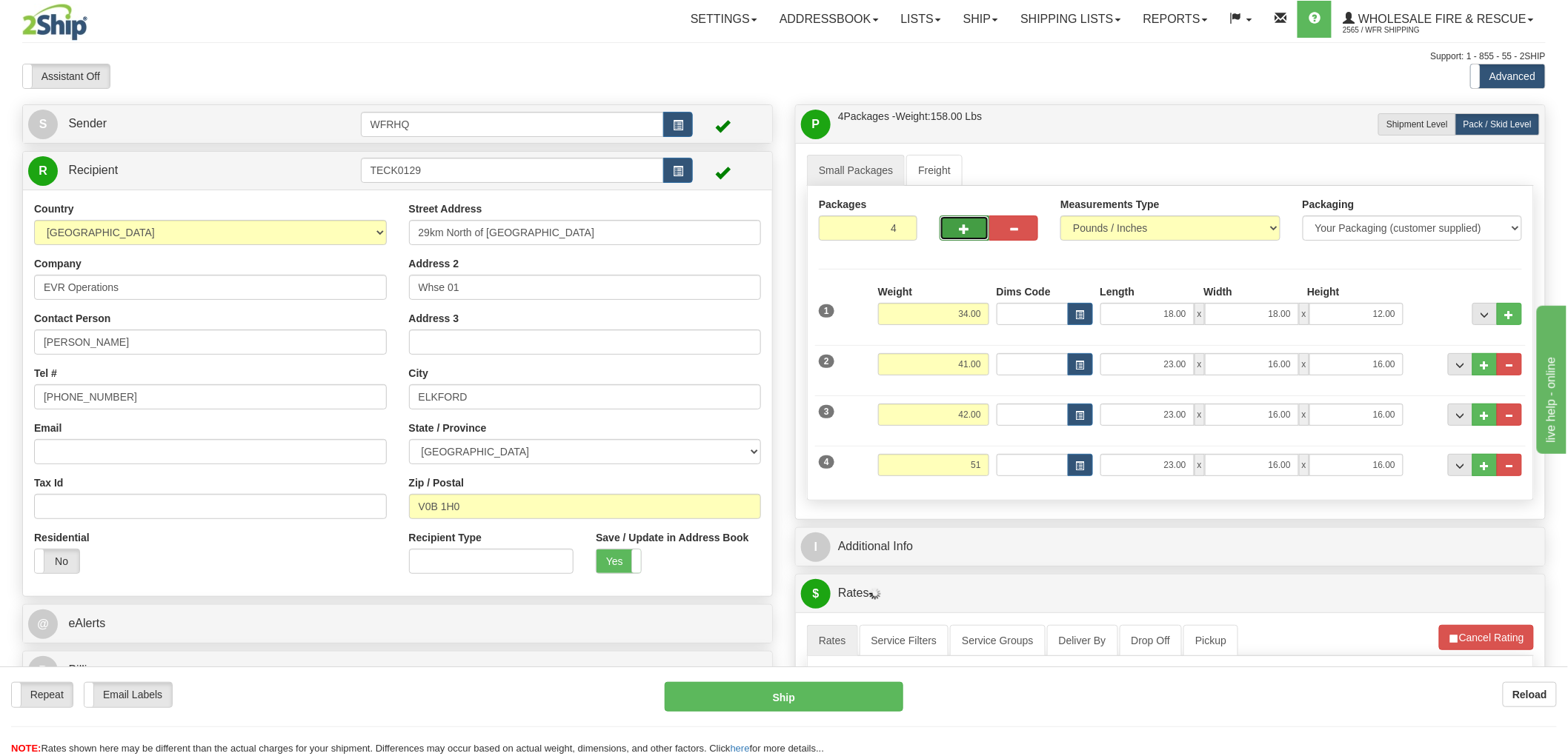
type input "51.00"
click at [957, 228] on button "button" at bounding box center [965, 228] width 50 height 25
type input "5"
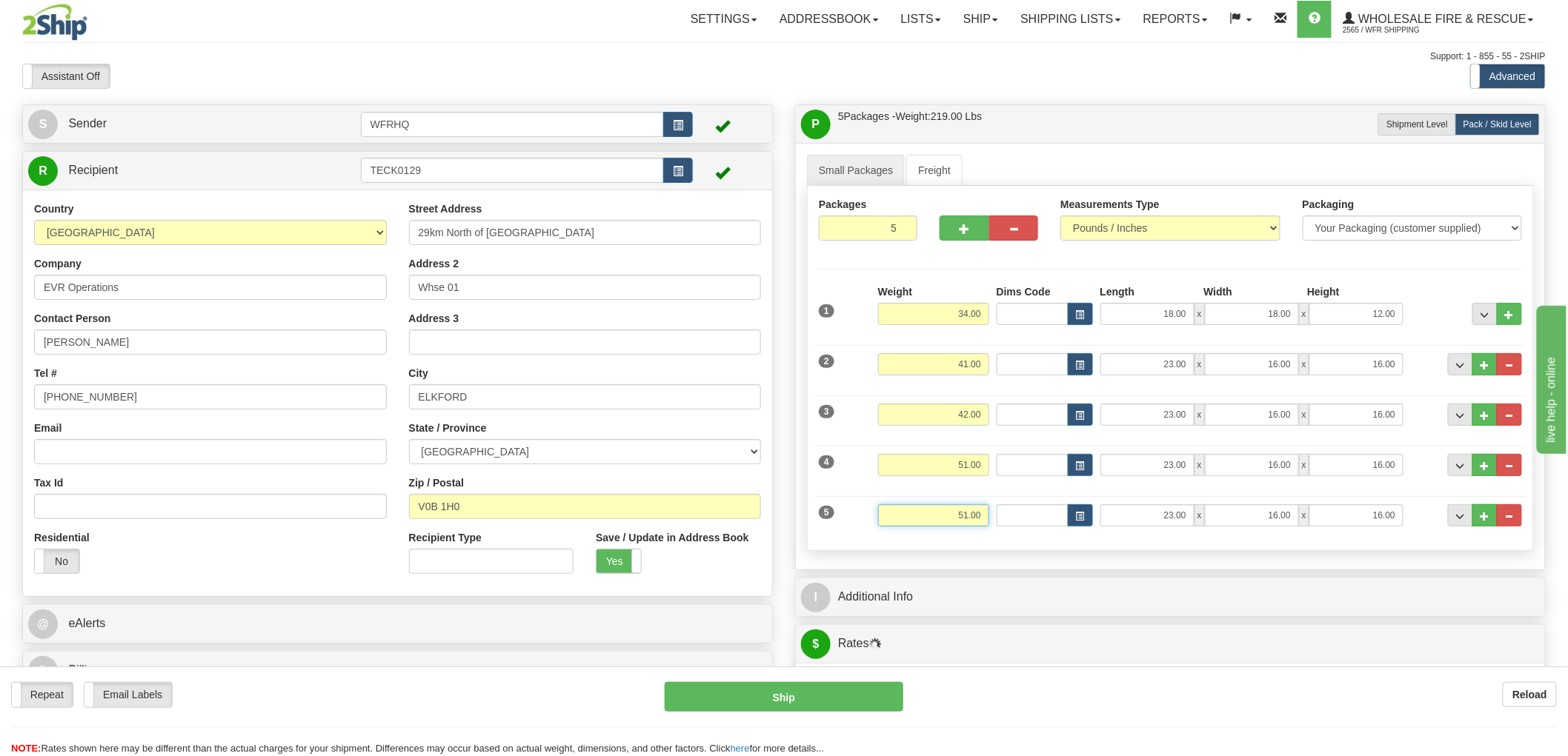
drag, startPoint x: 955, startPoint y: 518, endPoint x: 1036, endPoint y: 504, distance: 82.2
click at [1036, 504] on div "5 Weight 51.00 Dims Code Length Width Height" at bounding box center [1170, 514] width 711 height 50
type input "18.00"
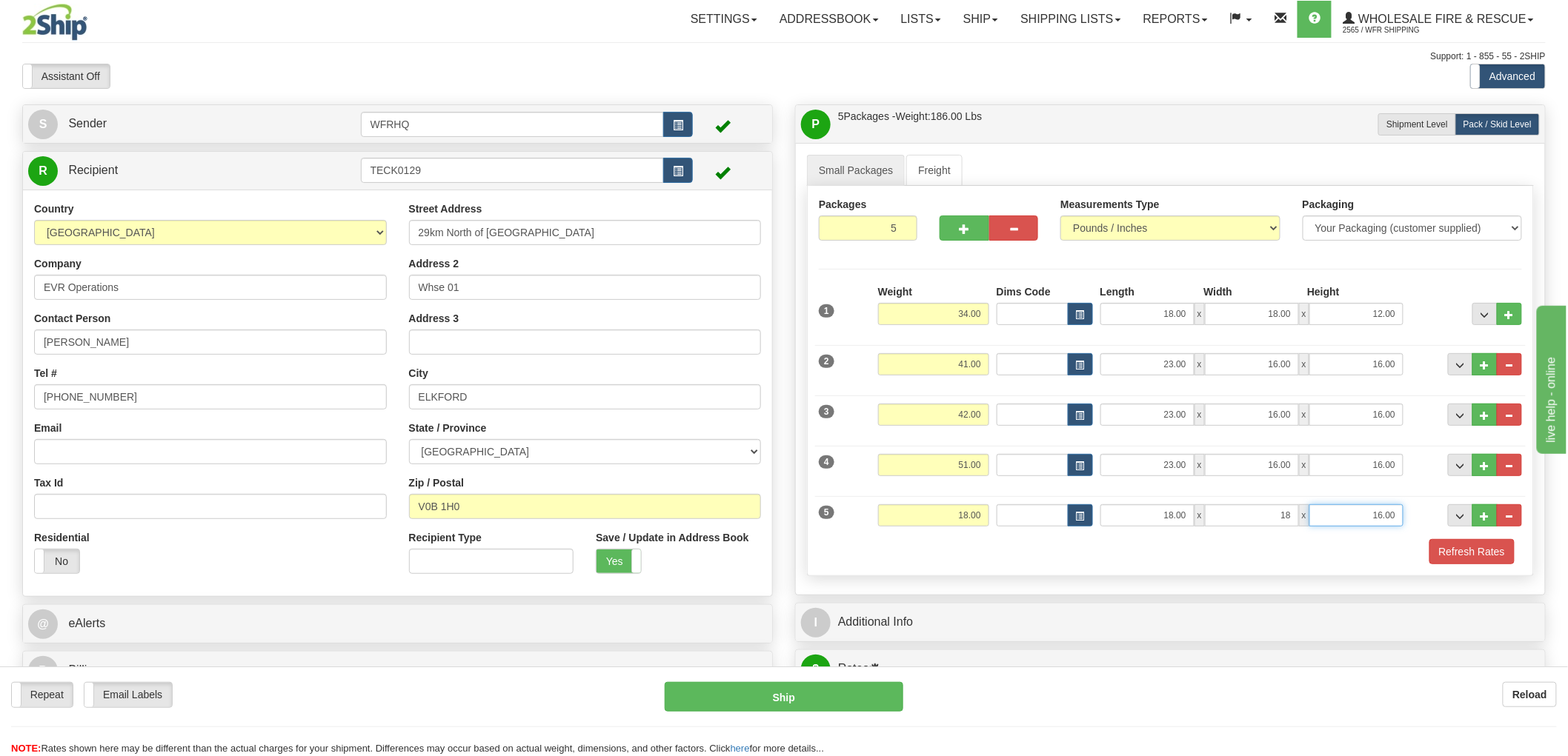
type input "18.00"
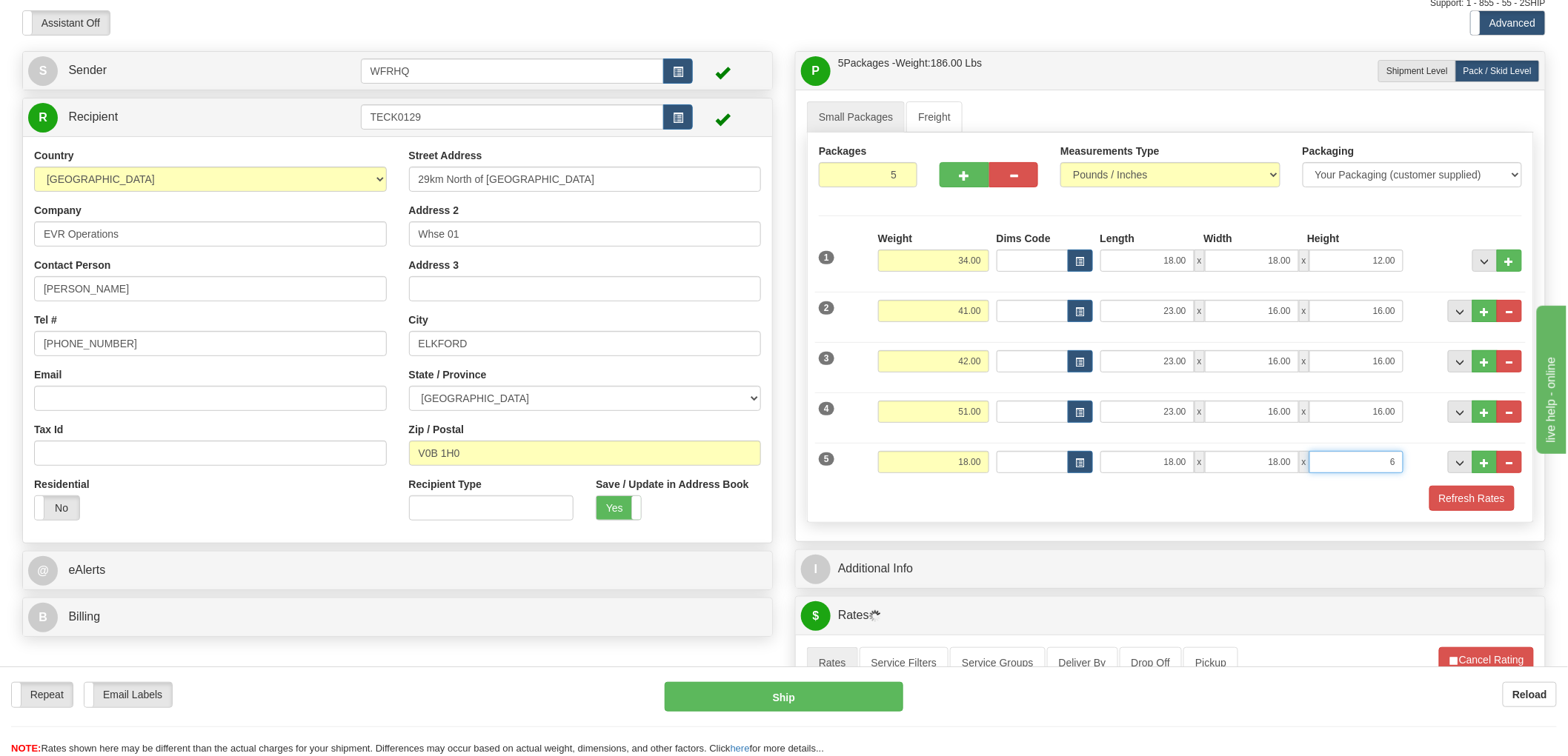
scroll to position [164, 0]
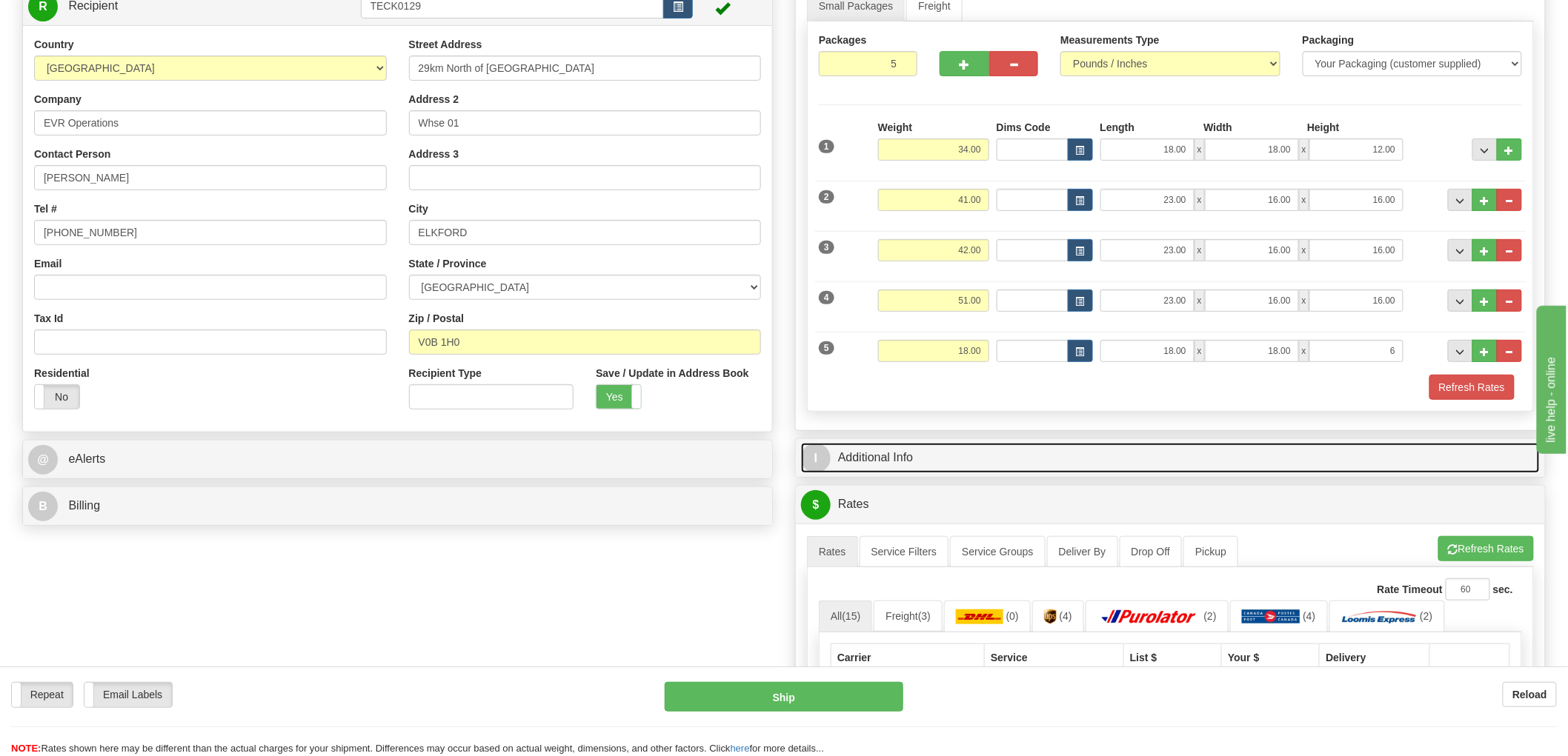
type input "6.00"
click at [890, 455] on link "I Additional Info" at bounding box center [1170, 458] width 739 height 30
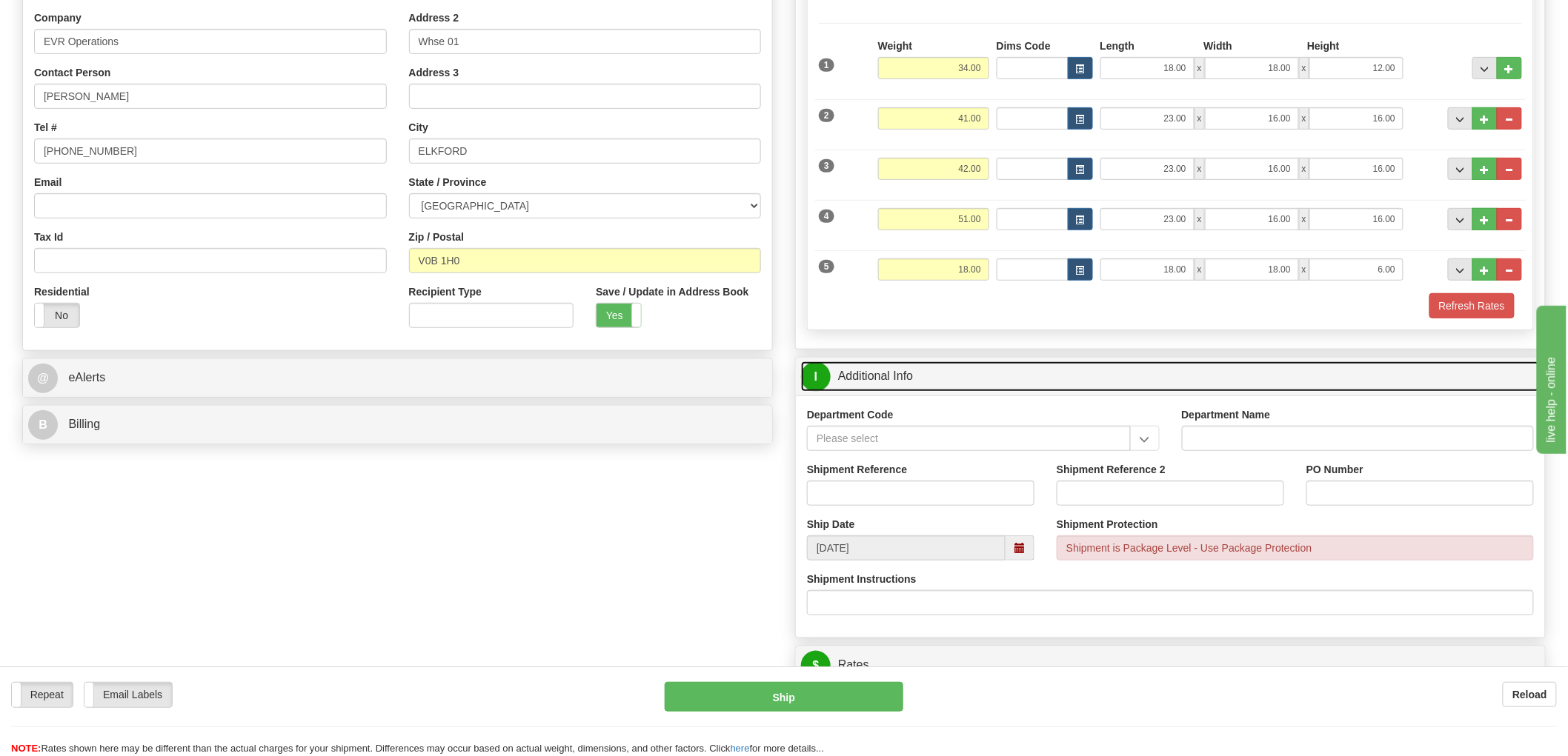
scroll to position [247, 0]
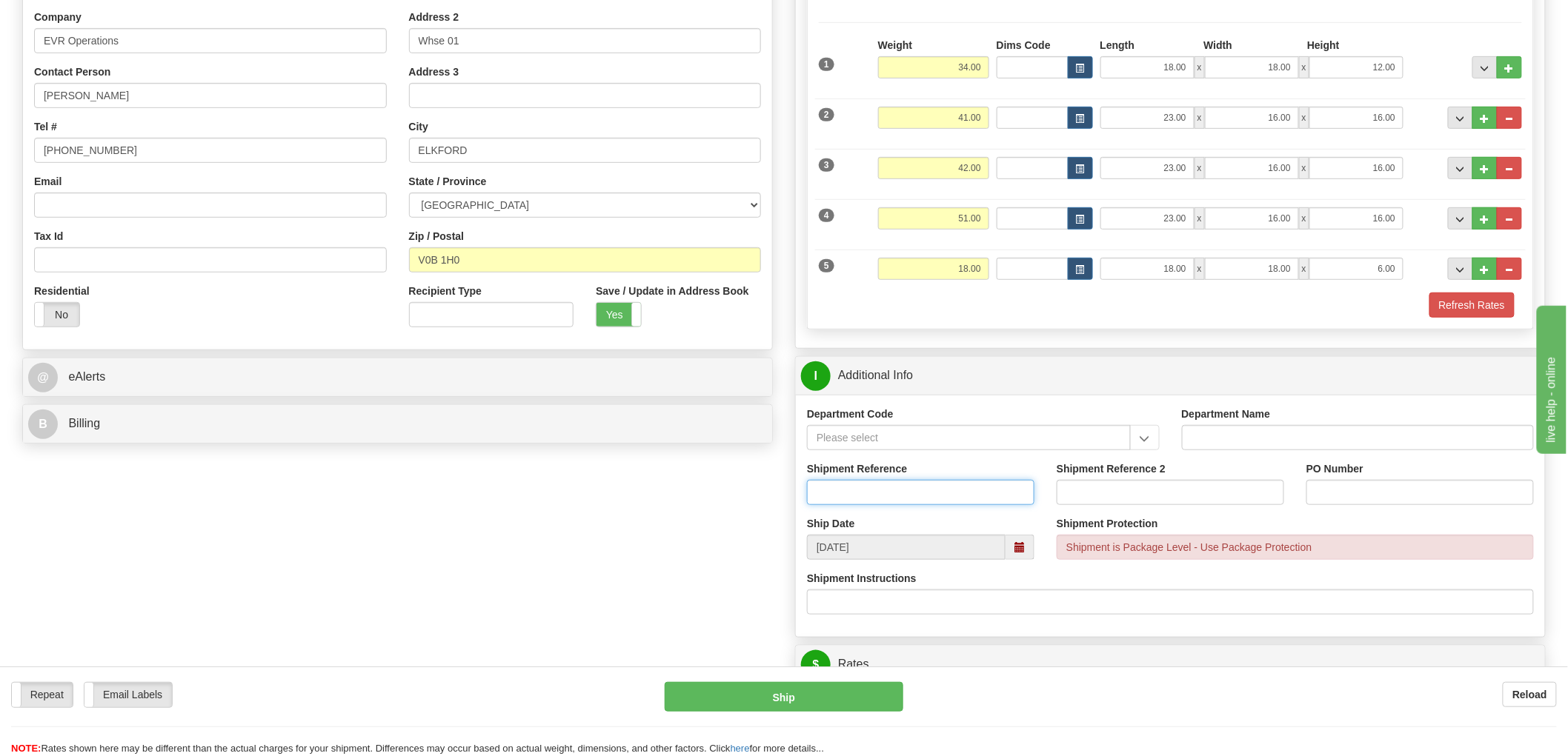
click at [863, 502] on input "Shipment Reference" at bounding box center [921, 492] width 228 height 25
type input "S45675 - 31145"
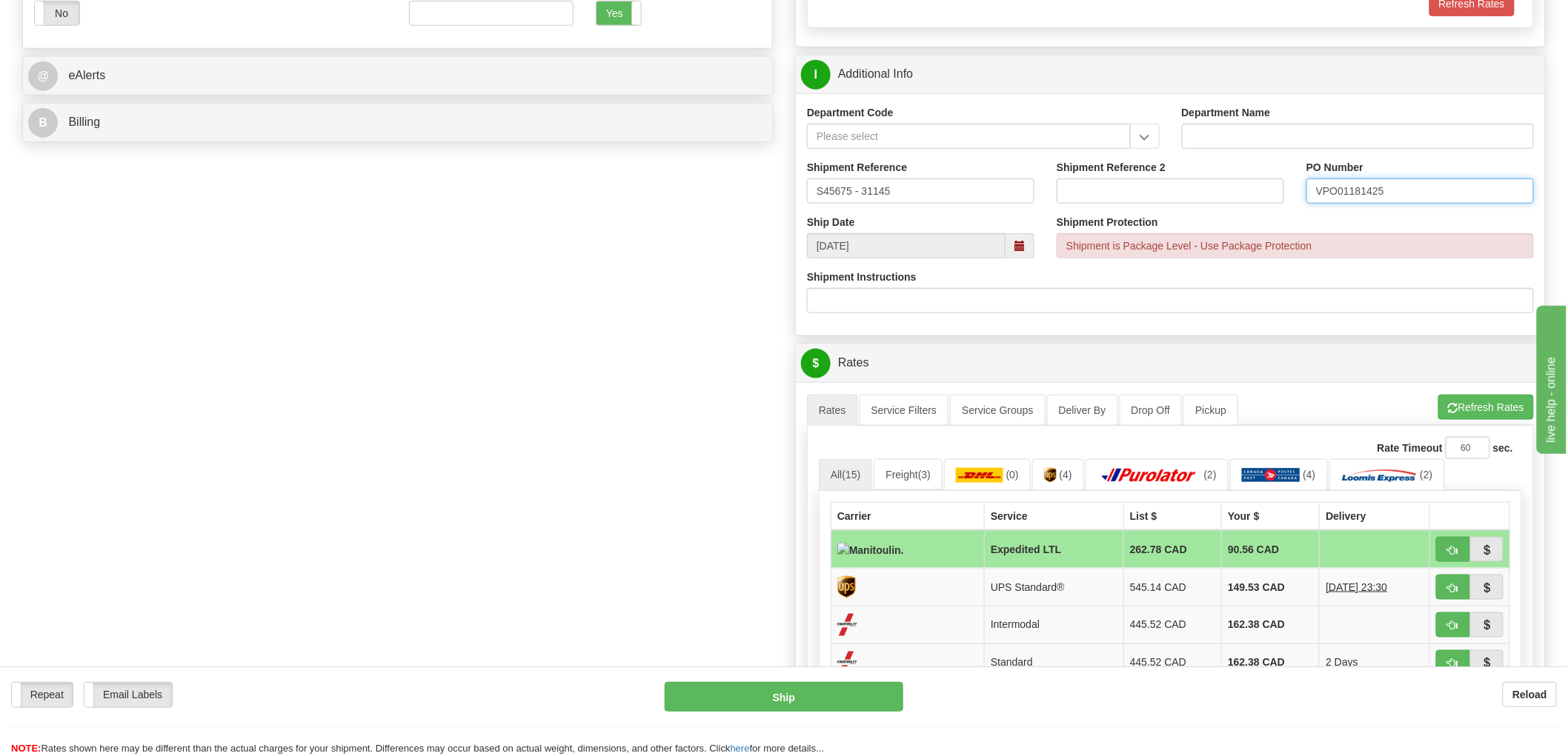
scroll to position [575, 0]
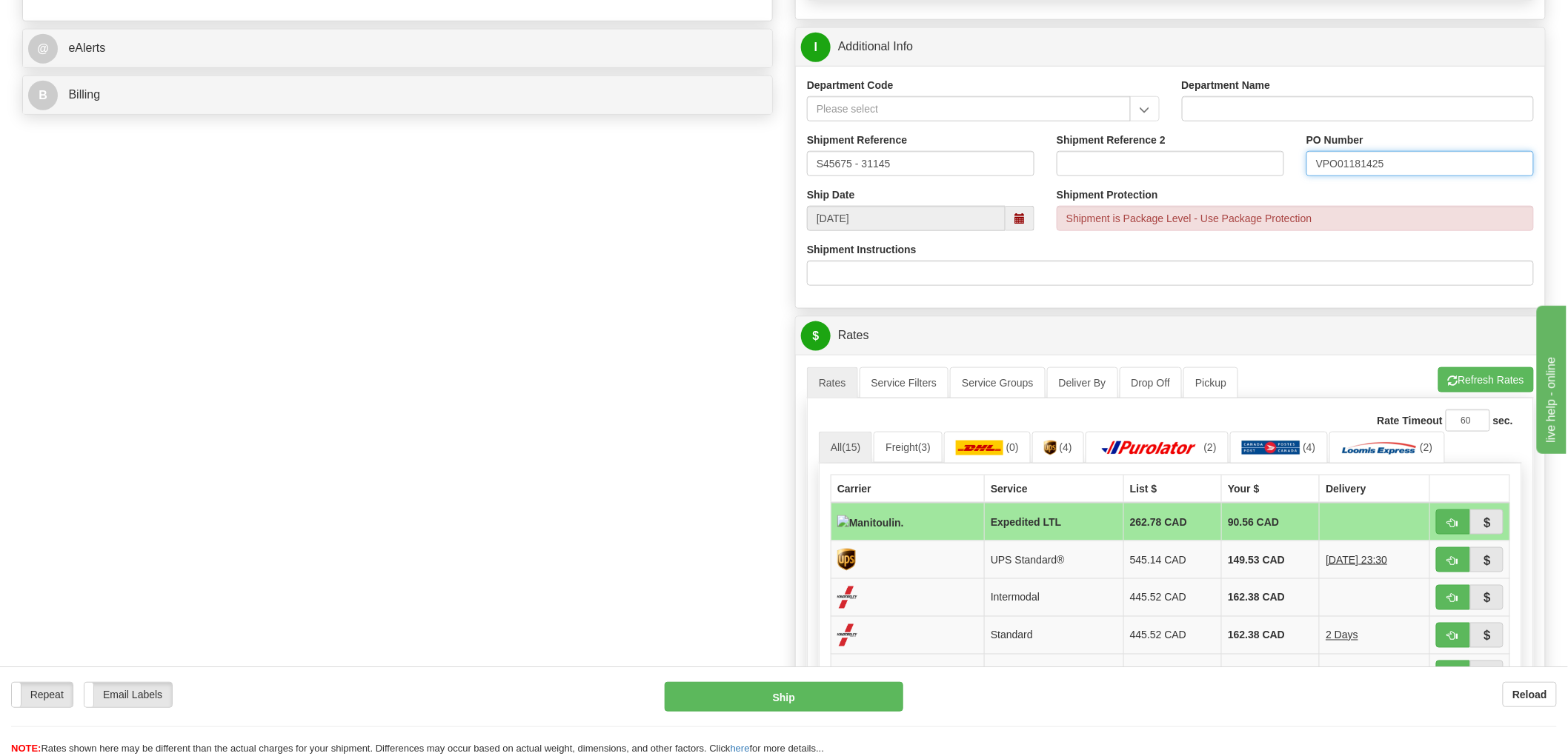
type input "VPO01181425"
click at [1020, 210] on span at bounding box center [1019, 217] width 28 height 25
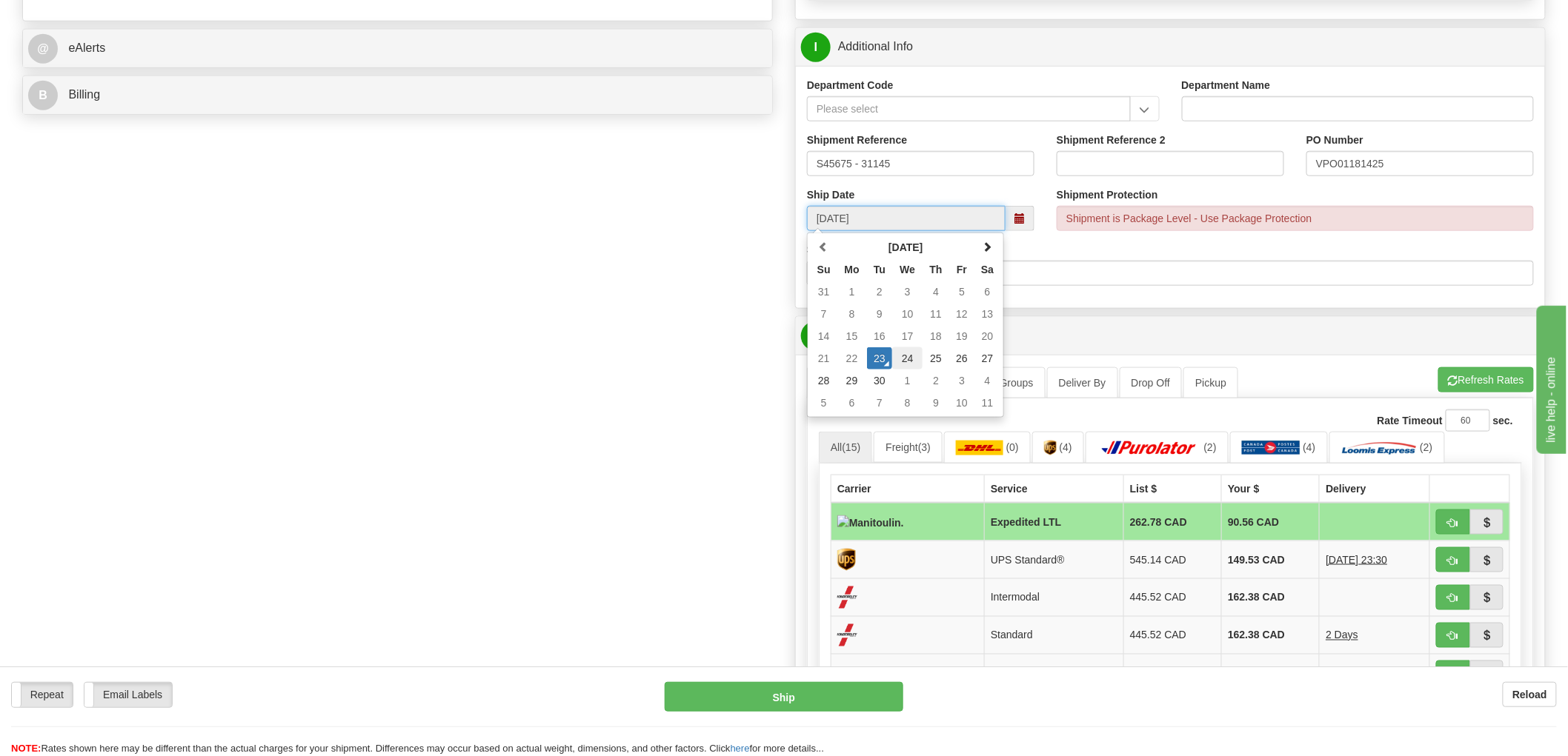
click at [905, 360] on td "24" at bounding box center [907, 359] width 30 height 22
type input "10:00"
type input "[DATE]"
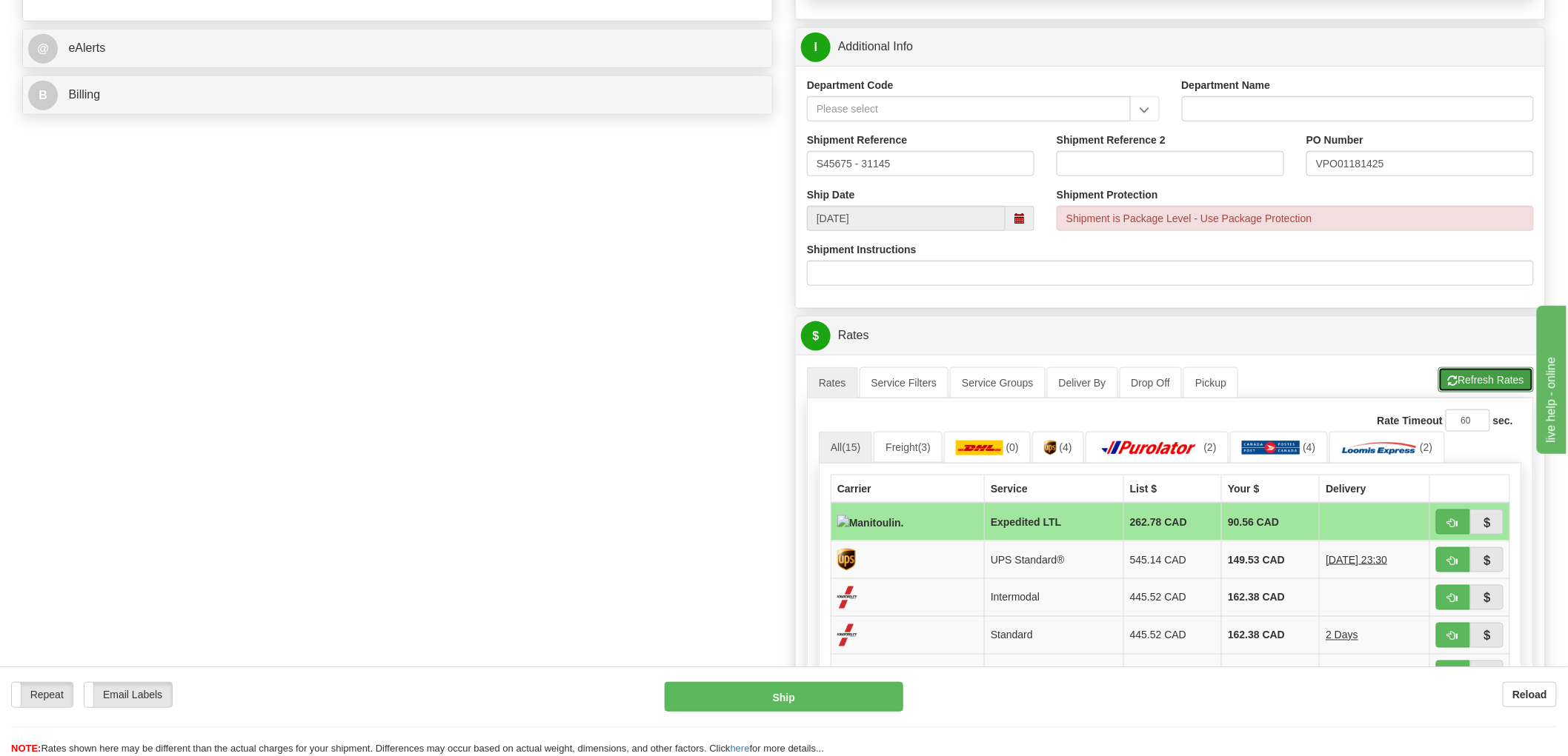
click at [1484, 369] on button "Refresh Rates" at bounding box center [1486, 379] width 95 height 25
